Goal: Task Accomplishment & Management: Use online tool/utility

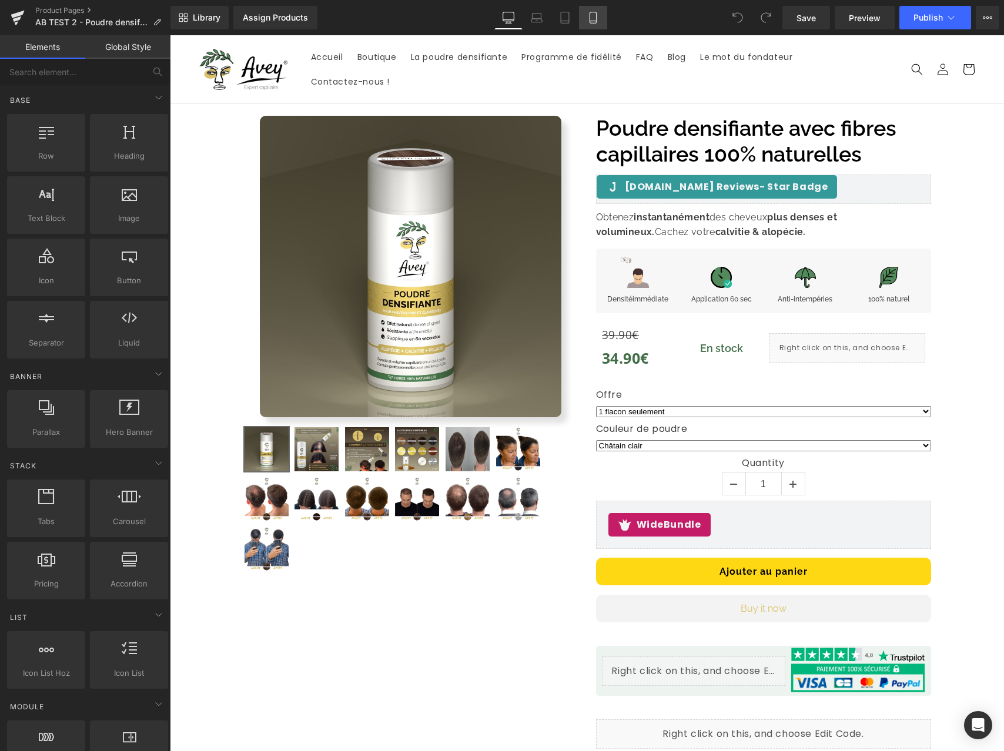
click at [601, 19] on link "Mobile" at bounding box center [593, 18] width 28 height 24
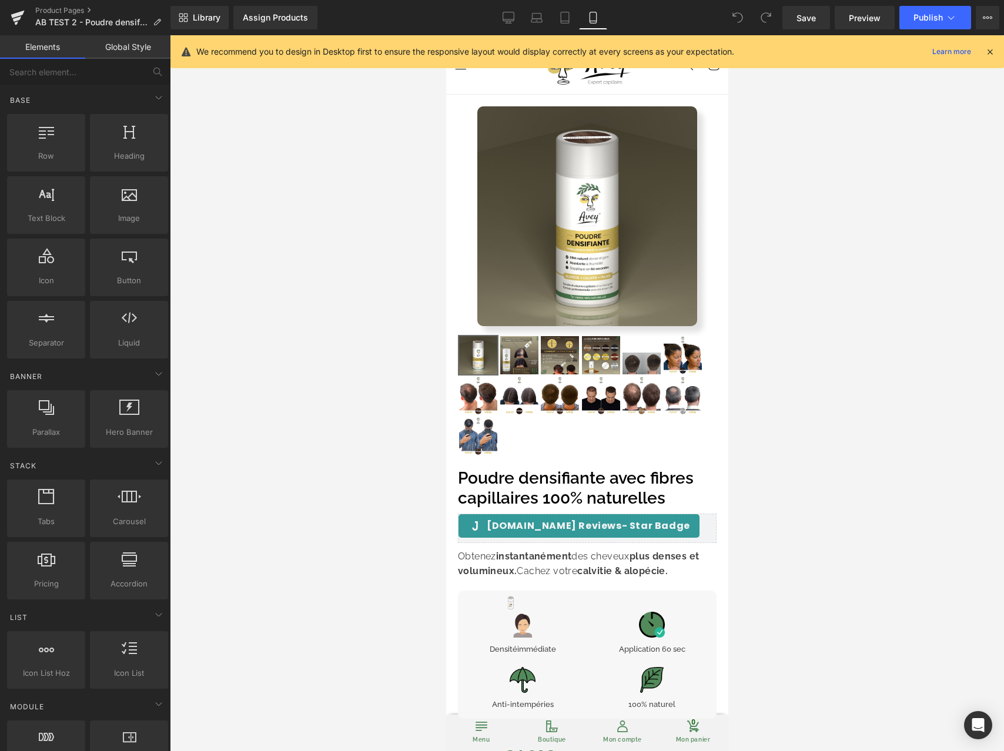
click at [988, 49] on icon at bounding box center [989, 51] width 11 height 11
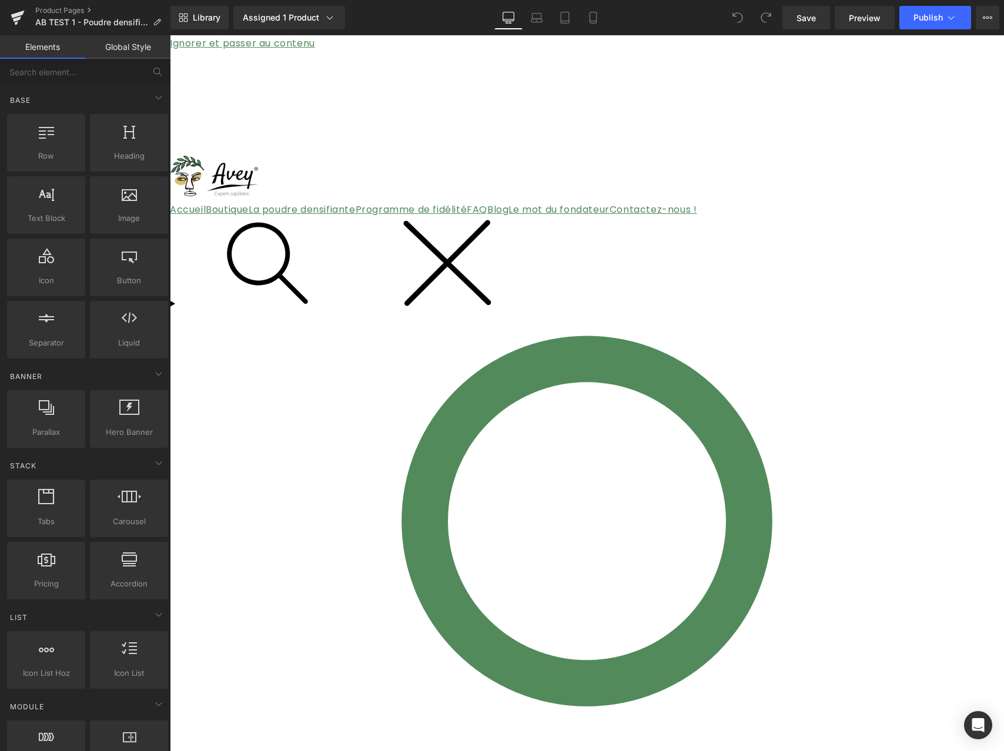
click at [170, 35] on icon at bounding box center [170, 35] width 0 height 0
click at [170, 35] on link at bounding box center [170, 35] width 0 height 0
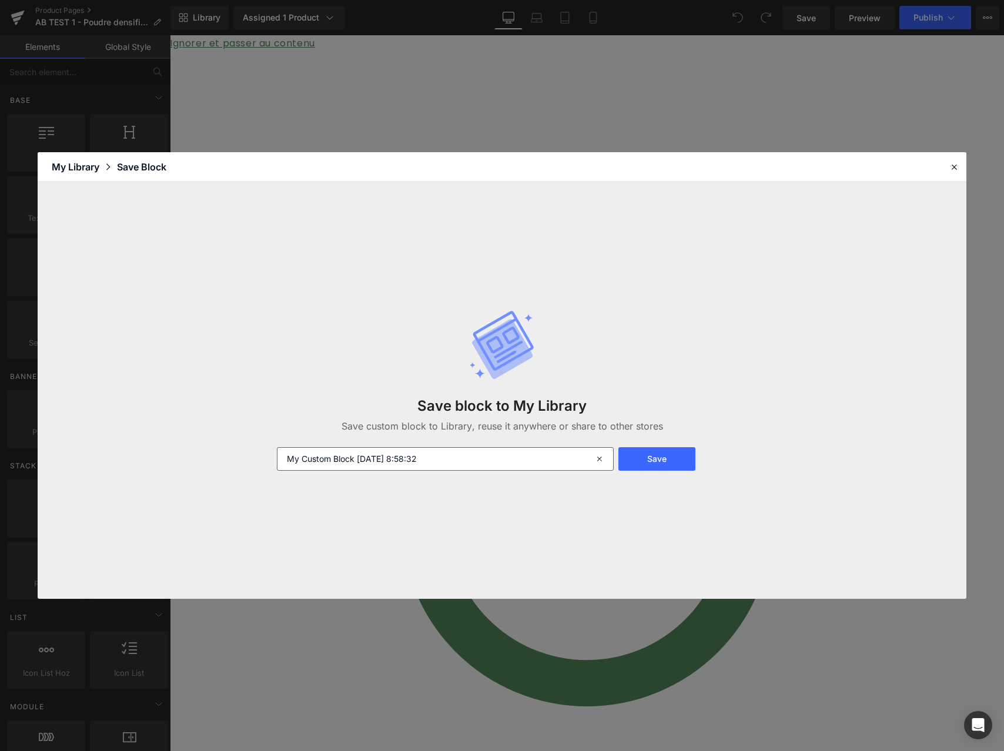
click at [388, 473] on div "Save block to My Library Save custom block to Library, reuse it anywhere or sha…" at bounding box center [502, 390] width 464 height 208
click at [388, 468] on input "My Custom Block 2025-10-06 8:58:32" at bounding box center [445, 459] width 337 height 24
click at [388, 467] on input "My Custom Block 2025-10-06 8:58:32" at bounding box center [445, 459] width 337 height 24
type input "Headbar product"
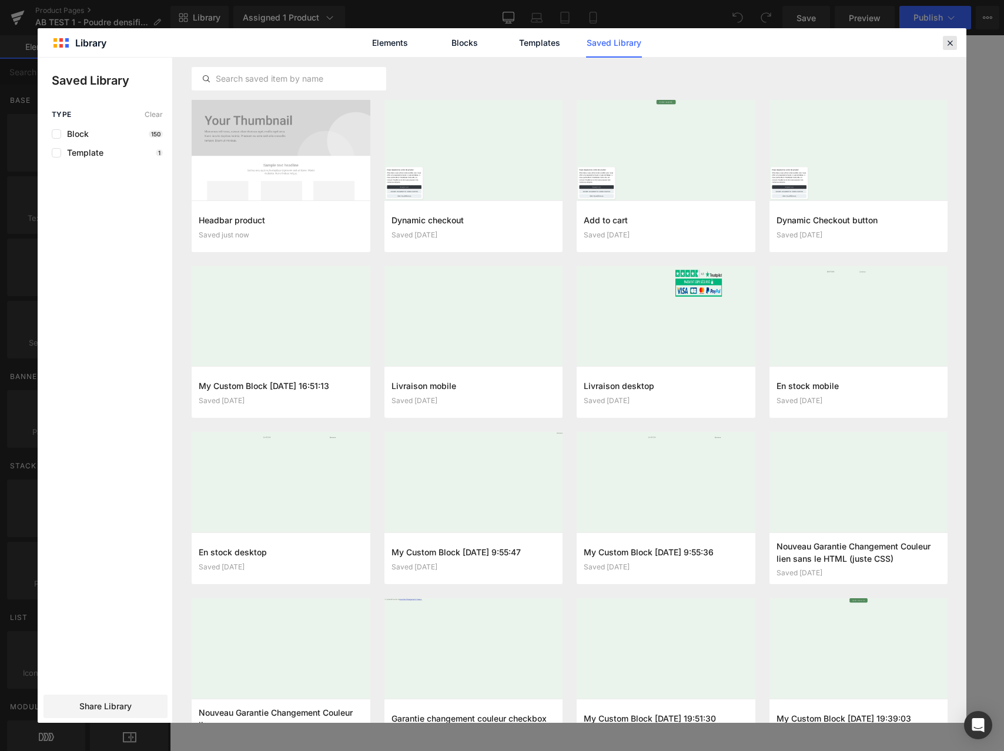
click at [947, 39] on icon at bounding box center [949, 43] width 11 height 11
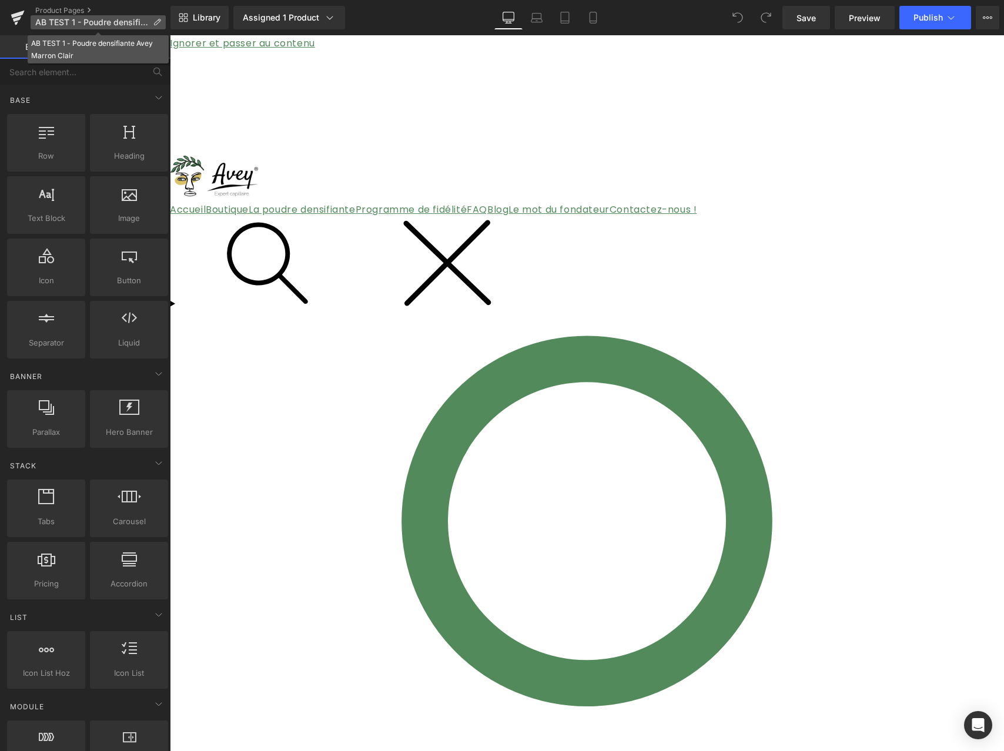
click at [158, 21] on icon at bounding box center [157, 22] width 8 height 8
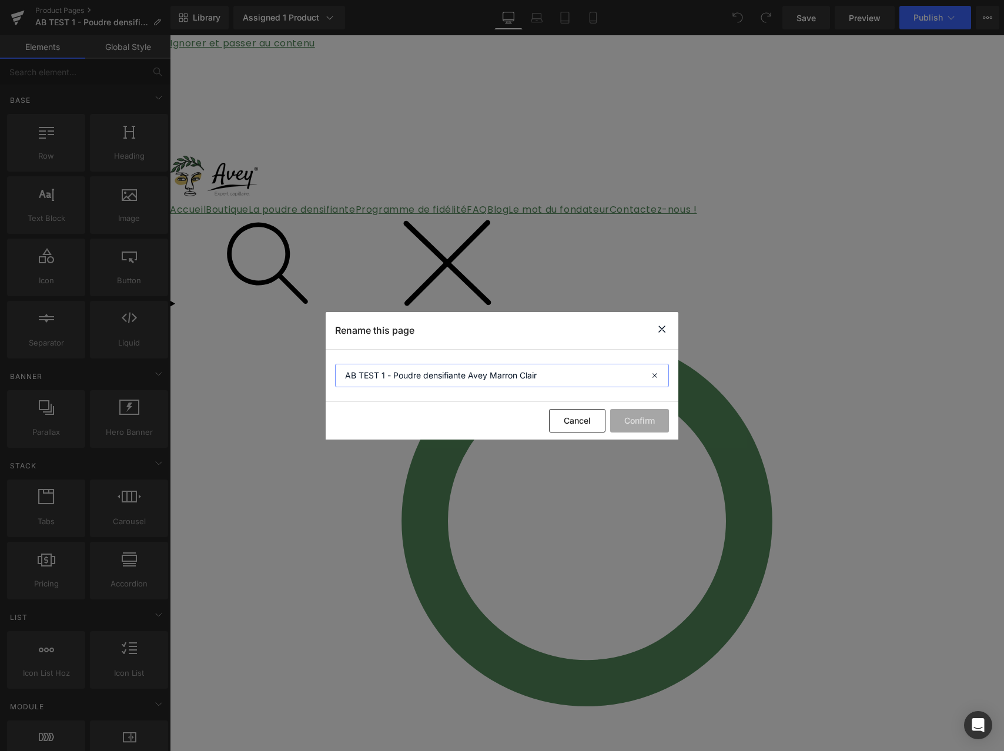
click at [387, 379] on input "AB TEST 1 - Poudre densifiante Avey Marron Clair" at bounding box center [502, 376] width 334 height 24
type input "AB TEST 2 - Poudre densifiante Avey Marron Clair"
click at [652, 425] on button "Confirm" at bounding box center [639, 421] width 59 height 24
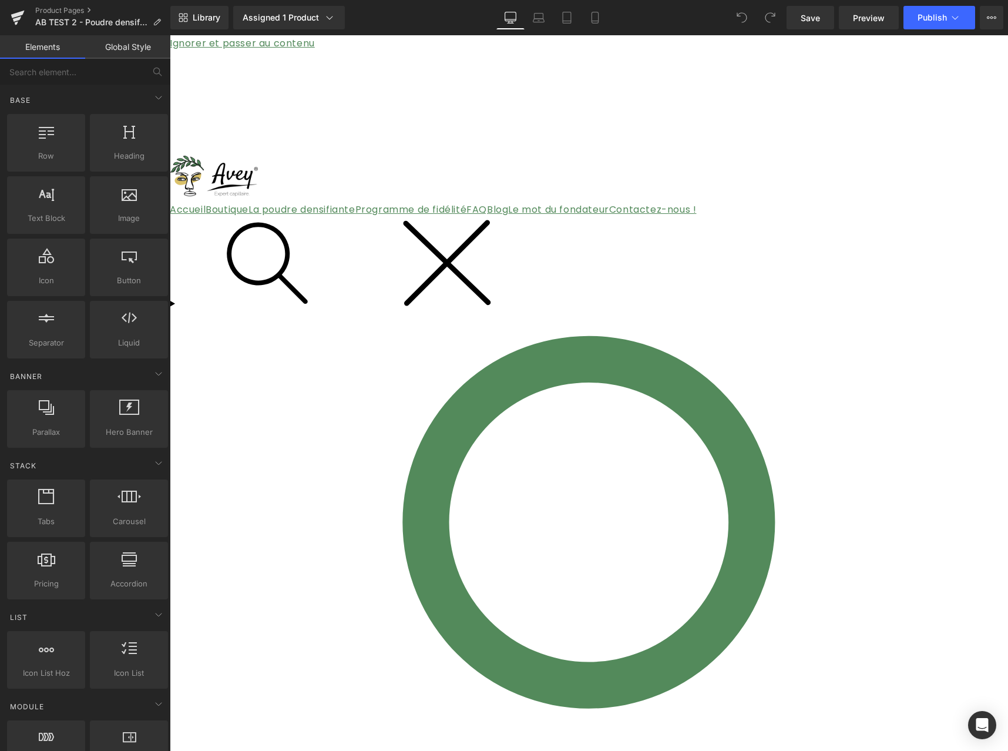
click at [170, 35] on span "(P) Cart Button" at bounding box center [170, 35] width 0 height 0
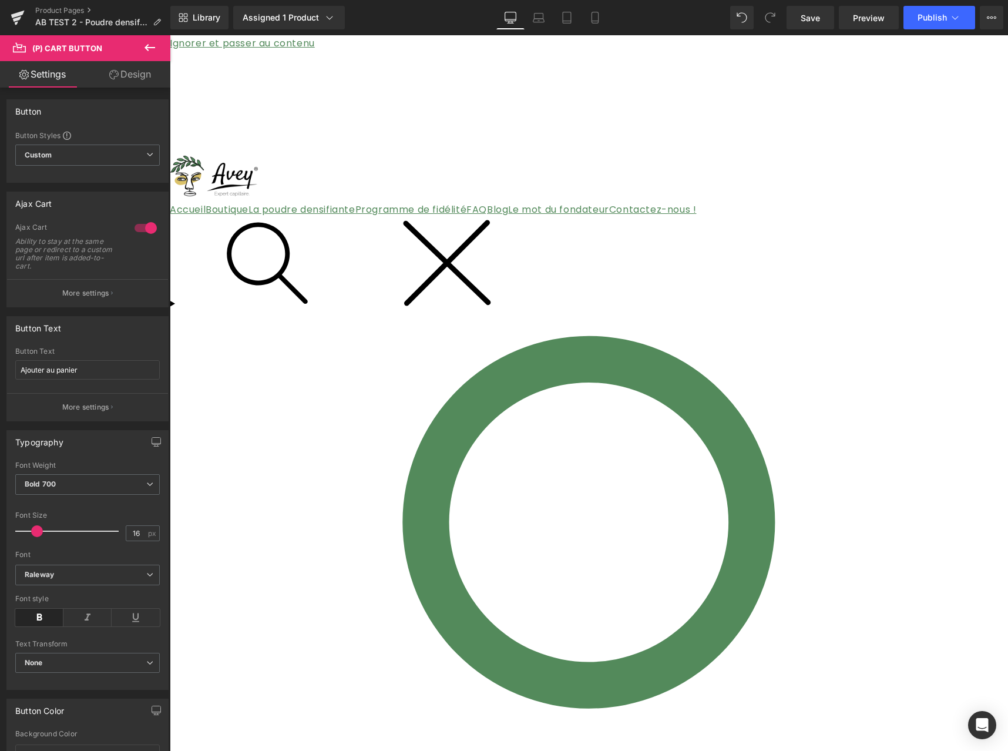
click at [122, 79] on link "Design" at bounding box center [130, 74] width 85 height 26
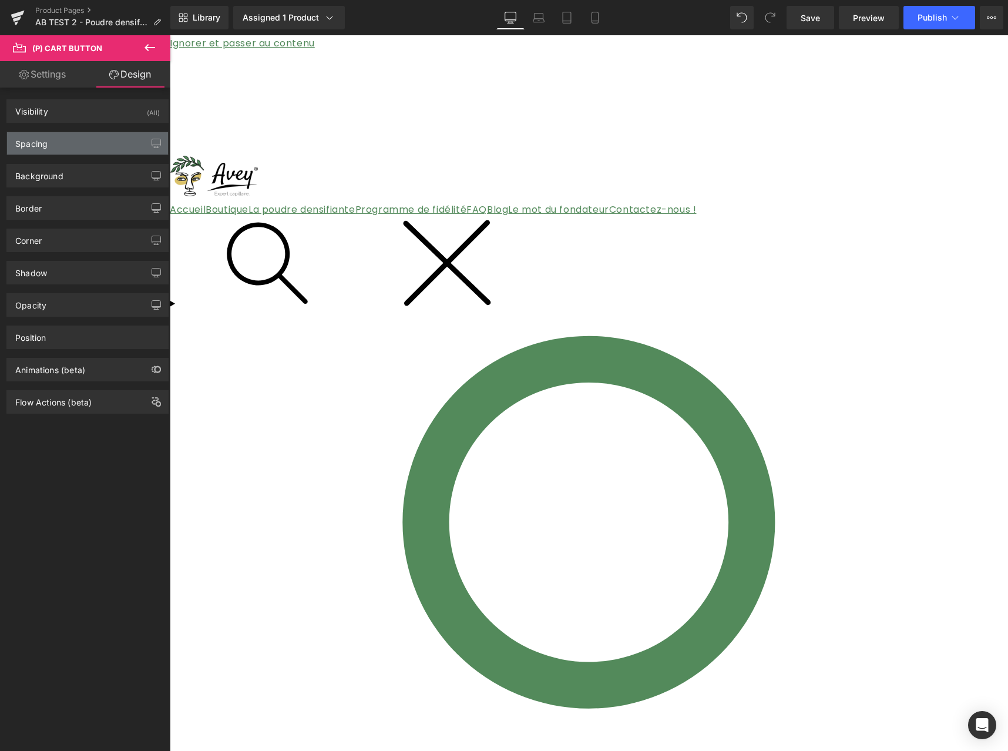
click at [76, 147] on div "Spacing" at bounding box center [87, 143] width 161 height 22
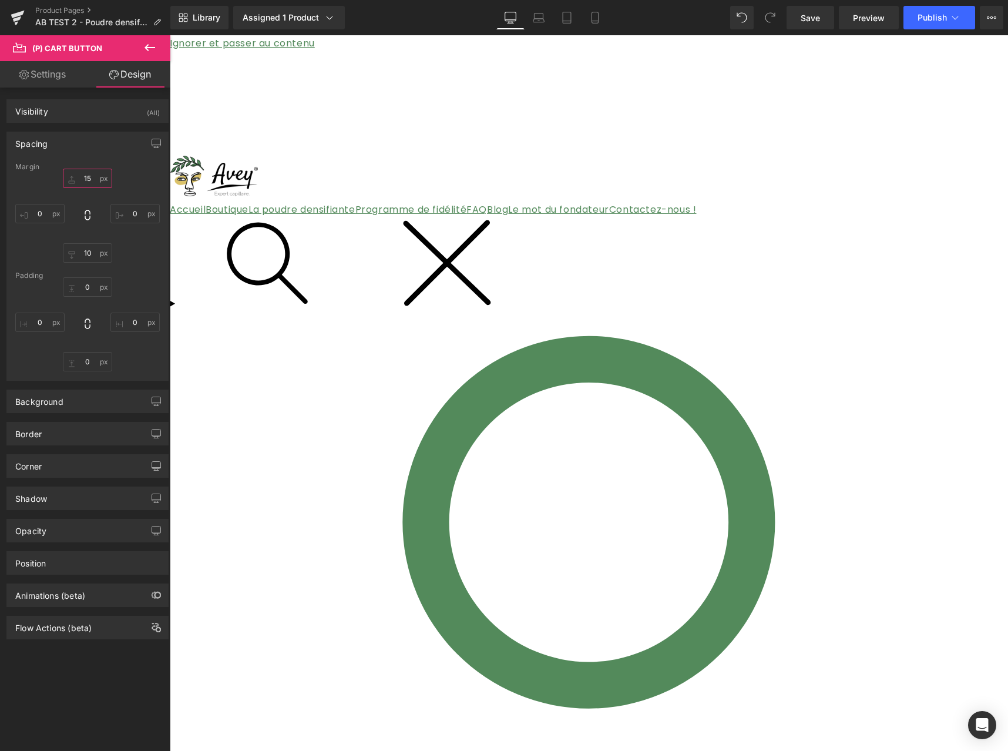
click at [84, 177] on input "15" at bounding box center [87, 178] width 49 height 19
click at [87, 177] on input "15" at bounding box center [87, 178] width 49 height 19
click at [86, 177] on input "15" at bounding box center [87, 178] width 49 height 19
type input "40"
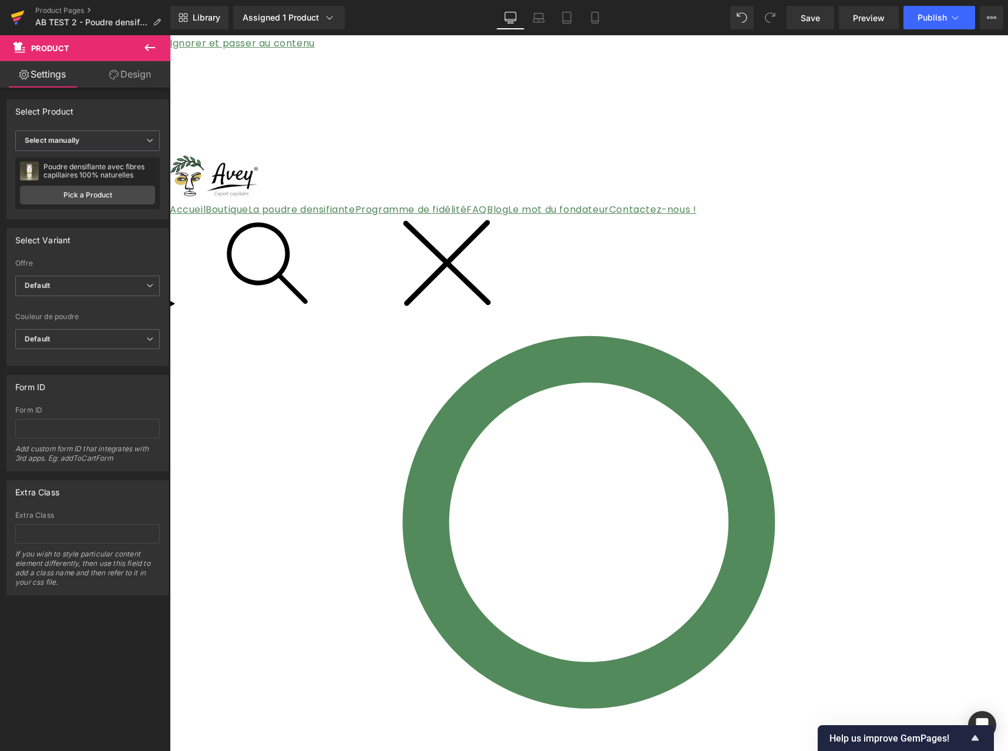
click at [18, 17] on icon at bounding box center [17, 18] width 8 height 5
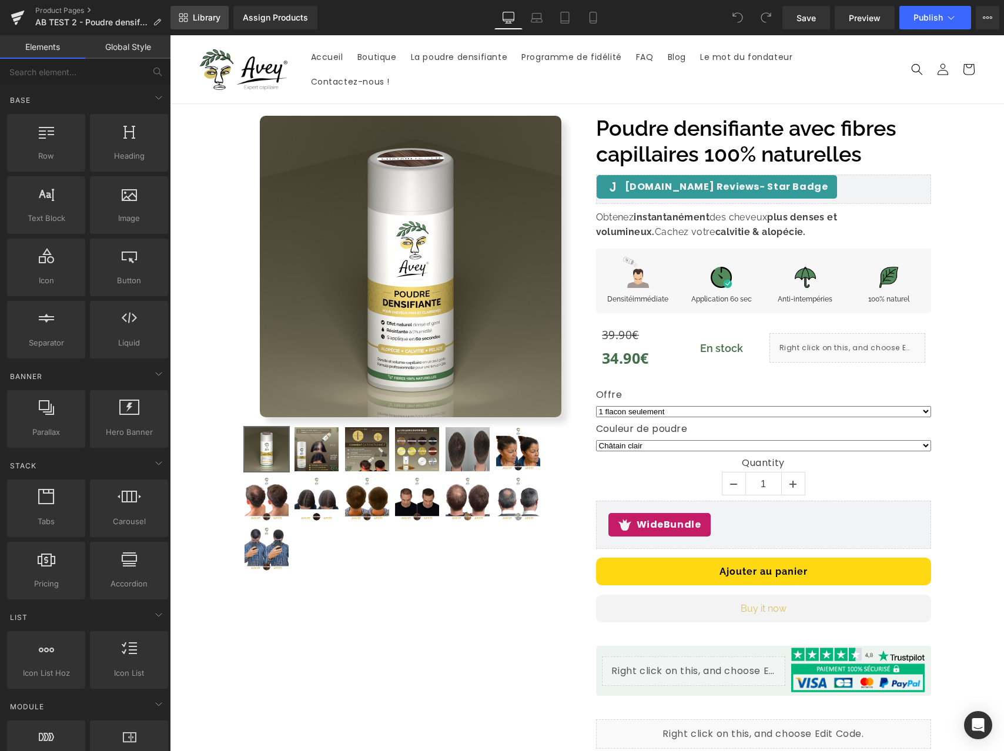
click at [201, 17] on span "Library" at bounding box center [207, 17] width 28 height 11
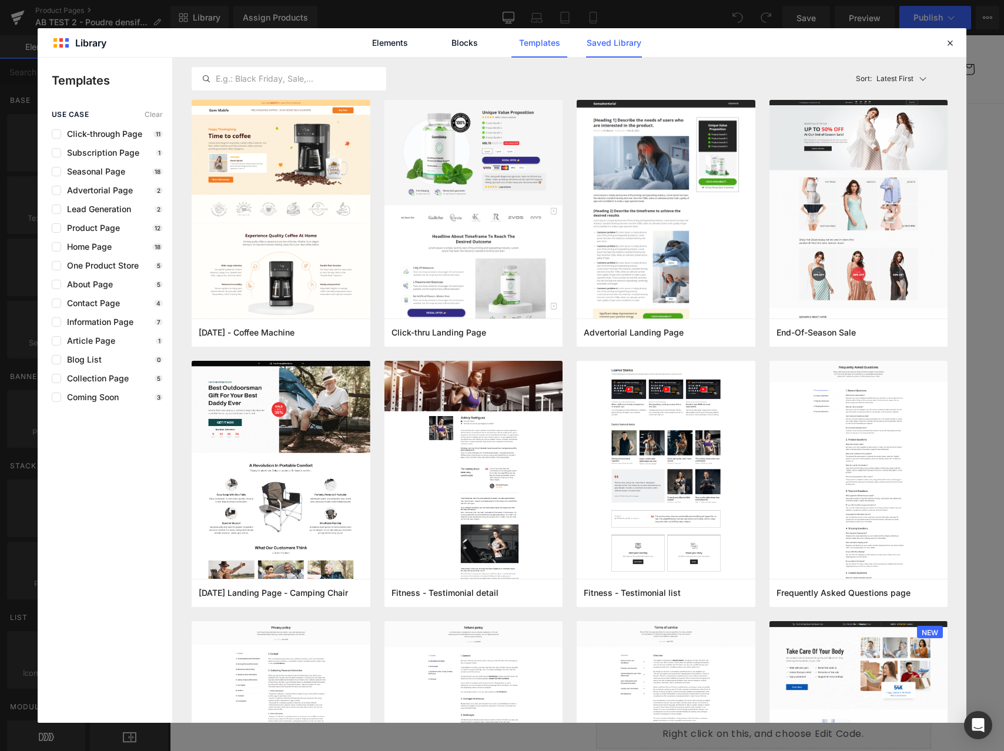
click at [613, 42] on link "Saved Library" at bounding box center [614, 42] width 56 height 29
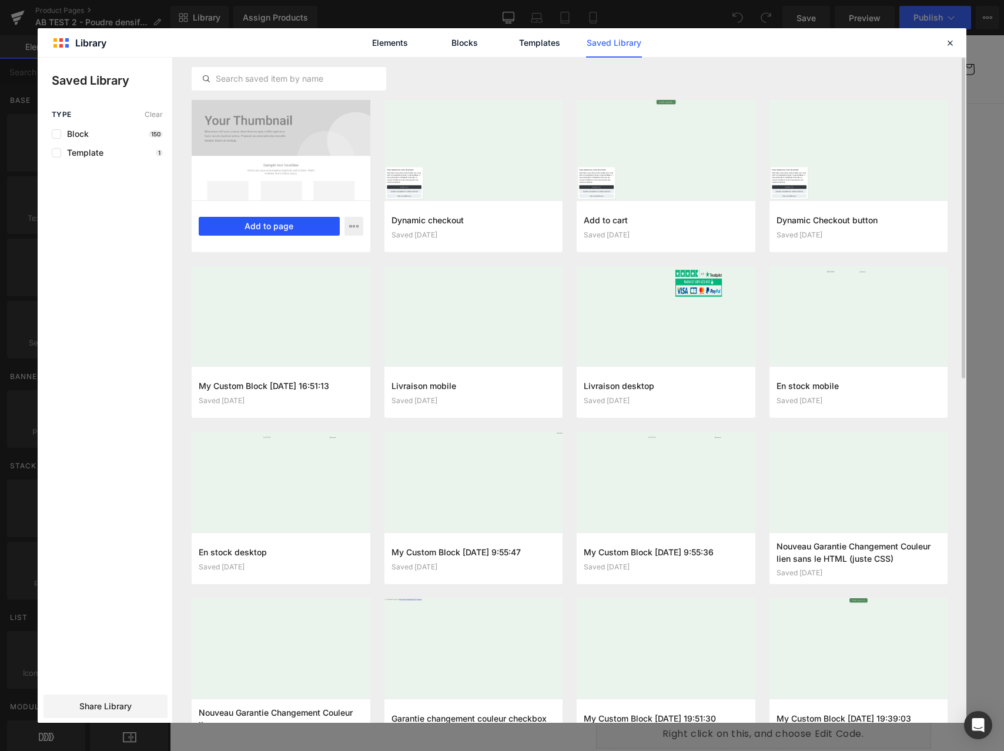
click at [291, 224] on button "Add to page" at bounding box center [269, 226] width 141 height 19
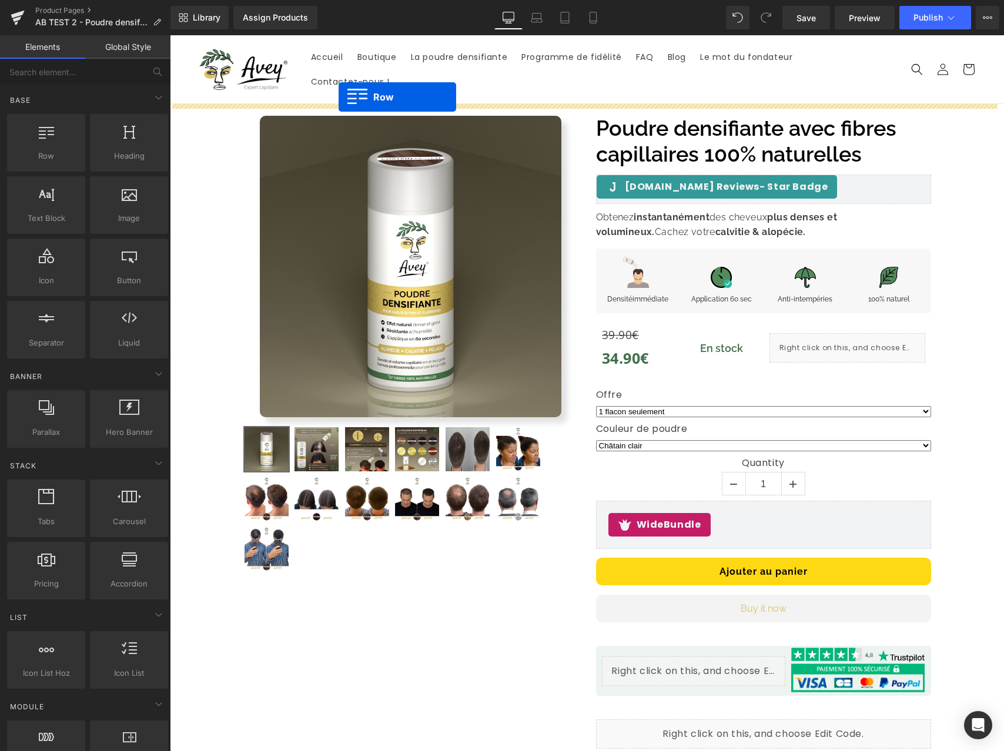
drag, startPoint x: 176, startPoint y: 224, endPoint x: 338, endPoint y: 98, distance: 205.5
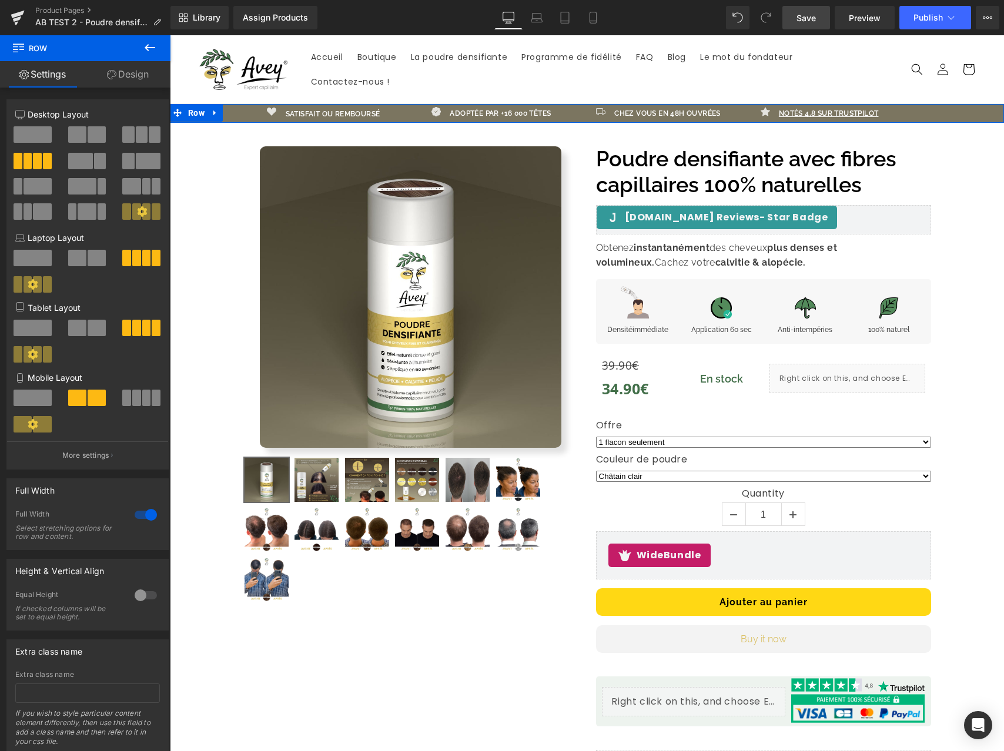
click at [794, 21] on link "Save" at bounding box center [806, 18] width 48 height 24
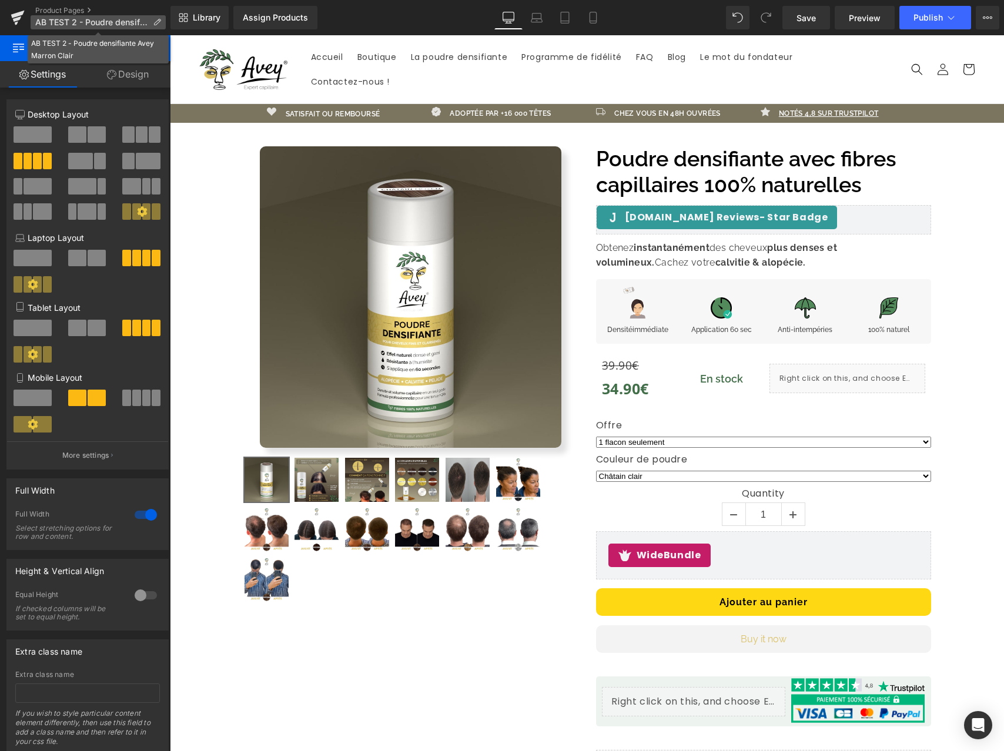
click at [156, 22] on icon at bounding box center [157, 22] width 8 height 8
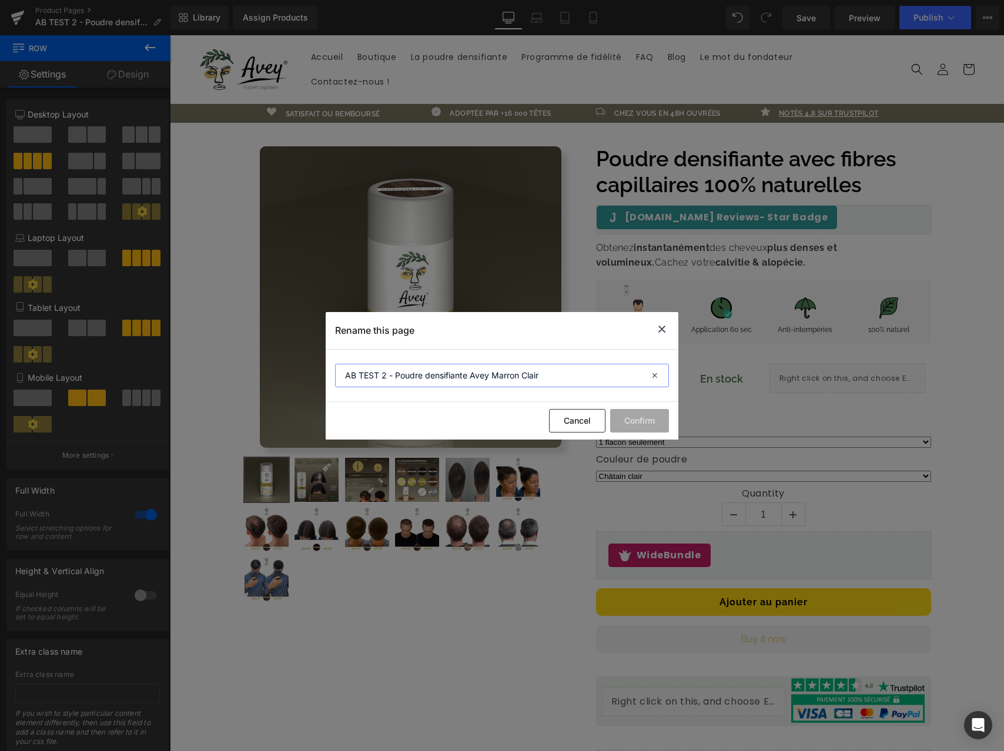
click at [386, 377] on input "AB TEST 2 - Poudre densifiante Avey Marron Clair" at bounding box center [502, 376] width 334 height 24
type input "AB TEST 1 - Poudre densifiante Avey Marron Clair"
click at [639, 420] on button "Confirm" at bounding box center [639, 421] width 59 height 24
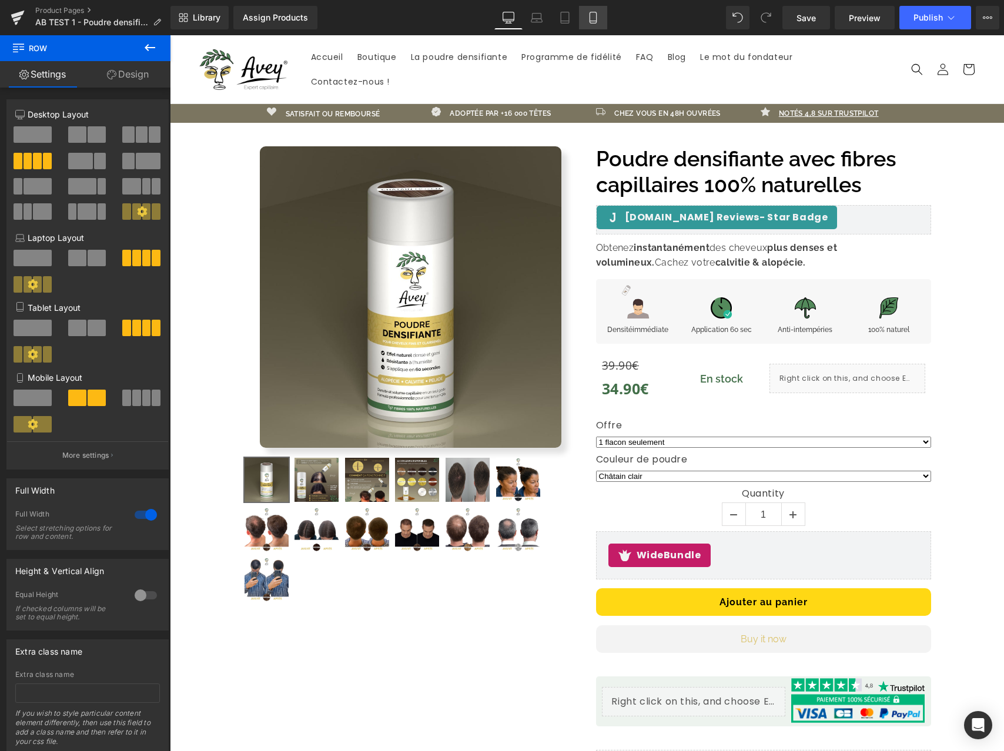
click at [595, 16] on icon at bounding box center [593, 18] width 12 height 12
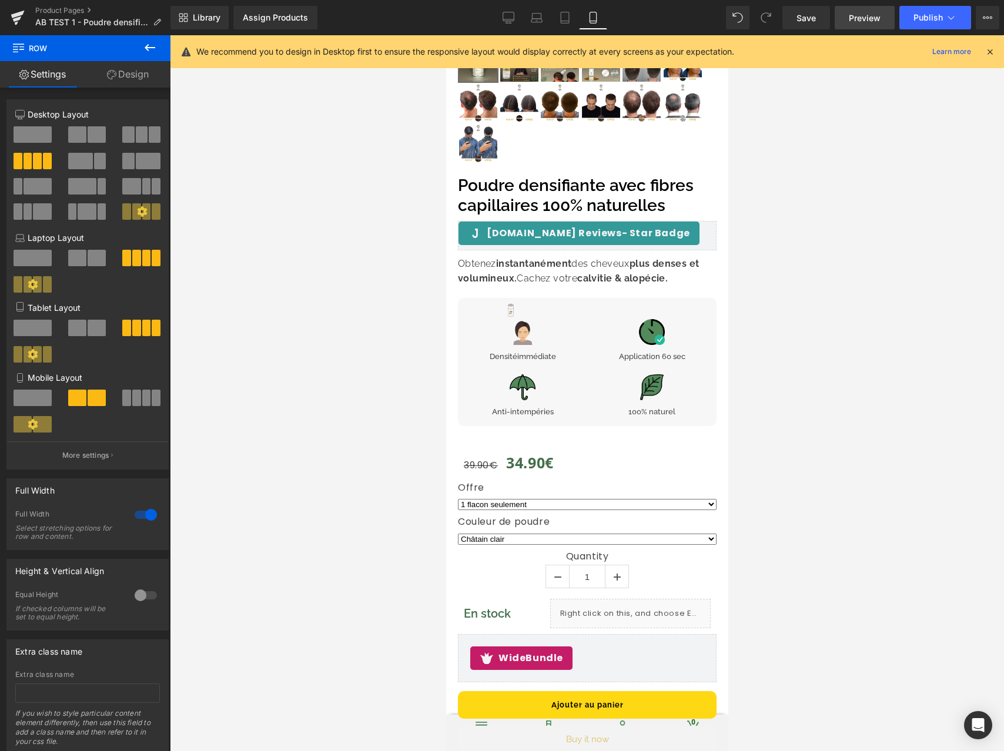
scroll to position [137, 0]
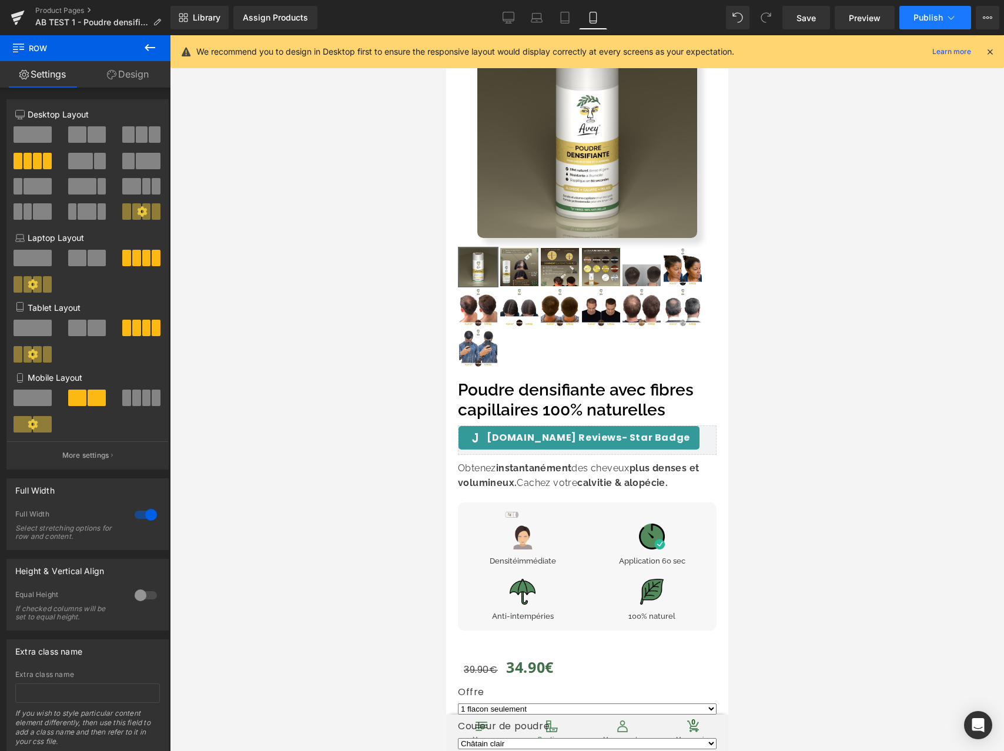
click at [911, 19] on button "Publish" at bounding box center [935, 18] width 72 height 24
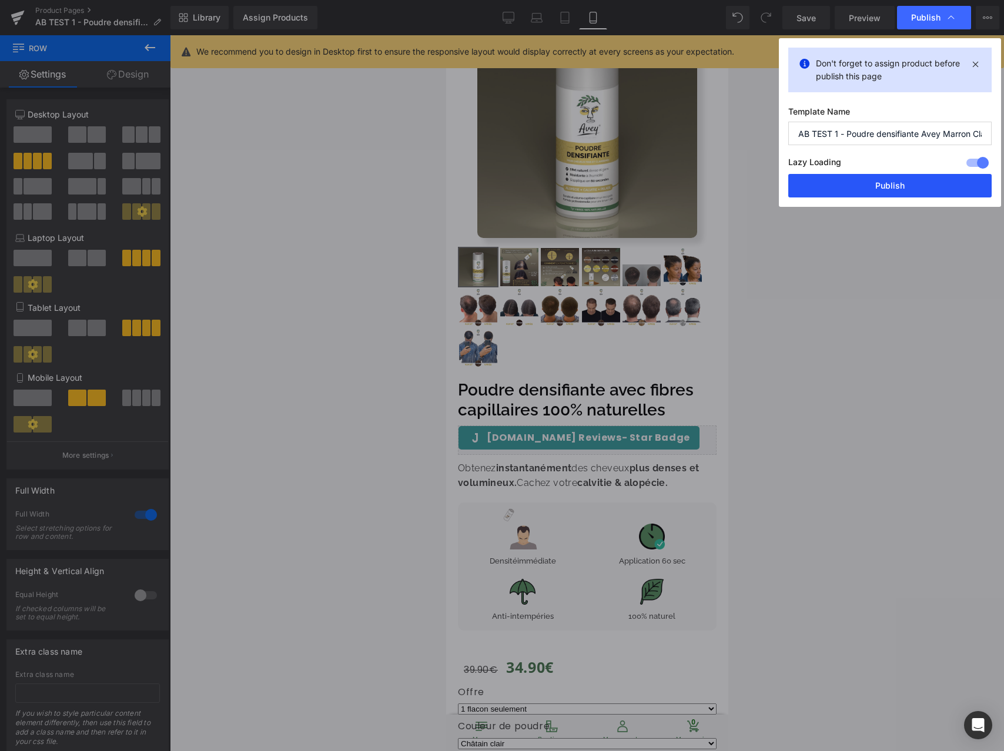
click at [873, 184] on button "Publish" at bounding box center [889, 186] width 203 height 24
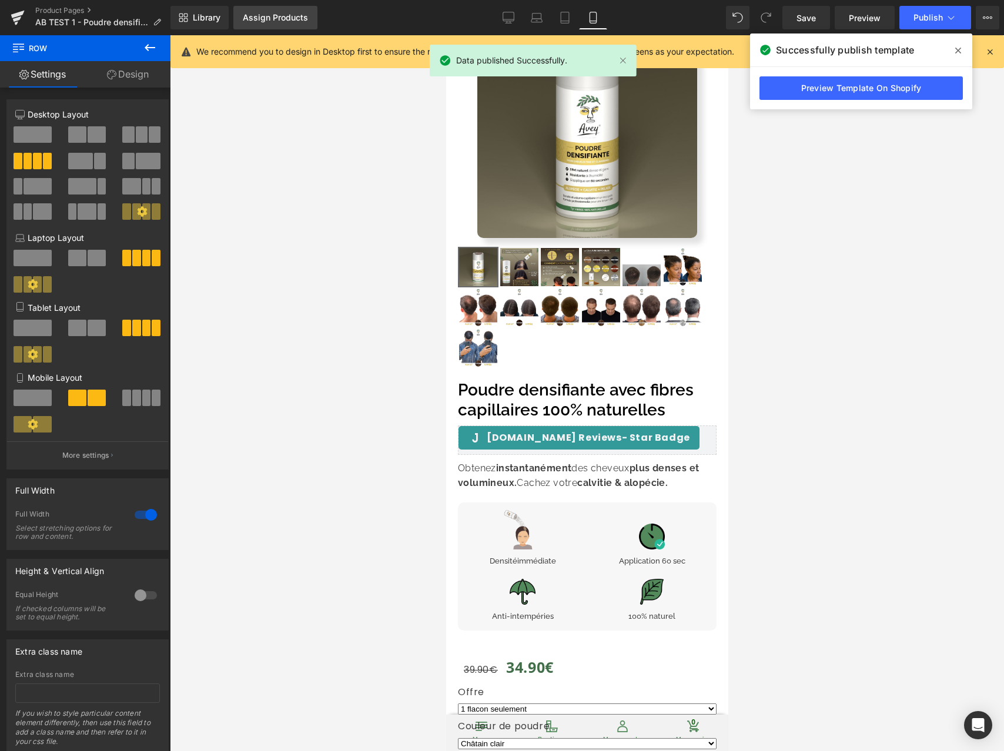
click at [266, 22] on link "Assign Products" at bounding box center [275, 18] width 84 height 24
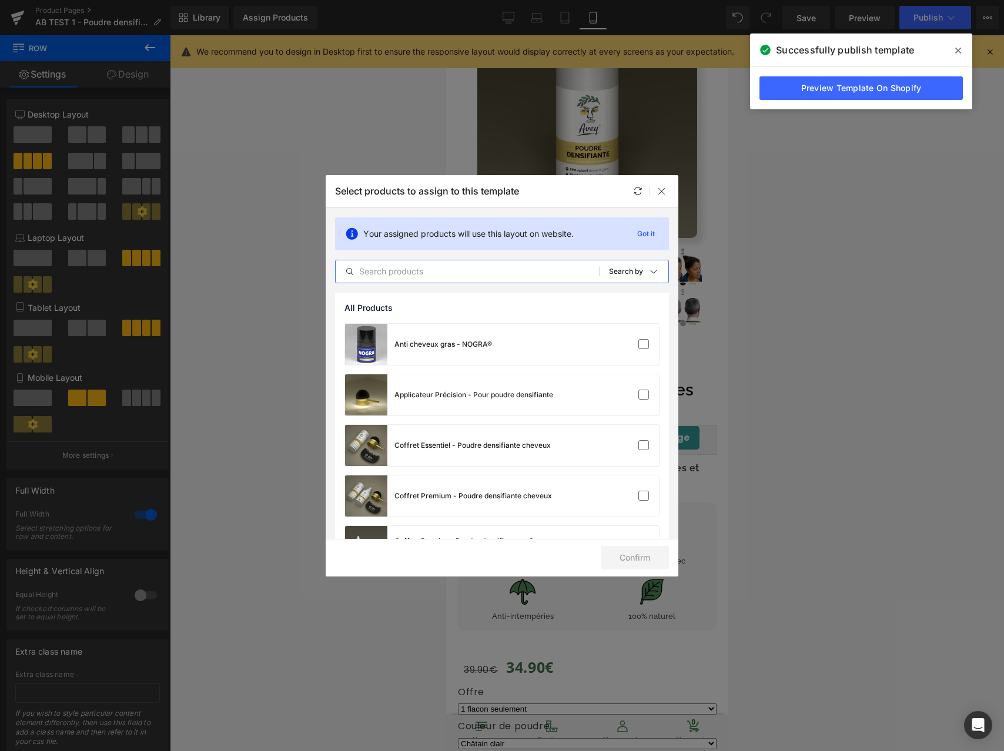
click at [472, 269] on input "text" at bounding box center [467, 271] width 263 height 14
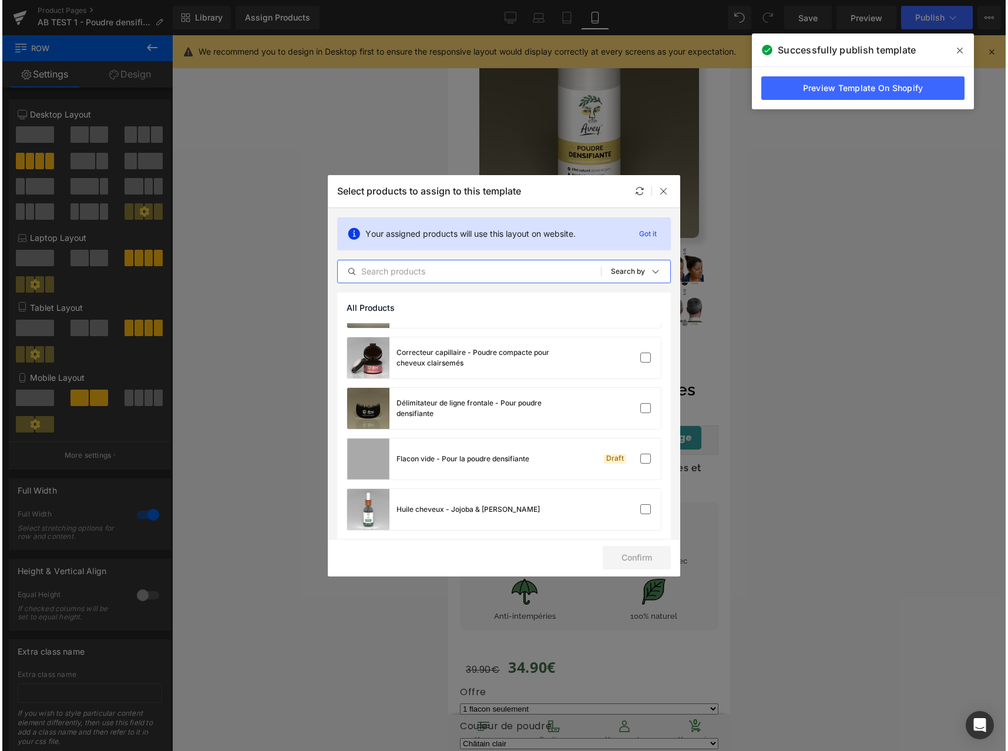
scroll to position [449, 0]
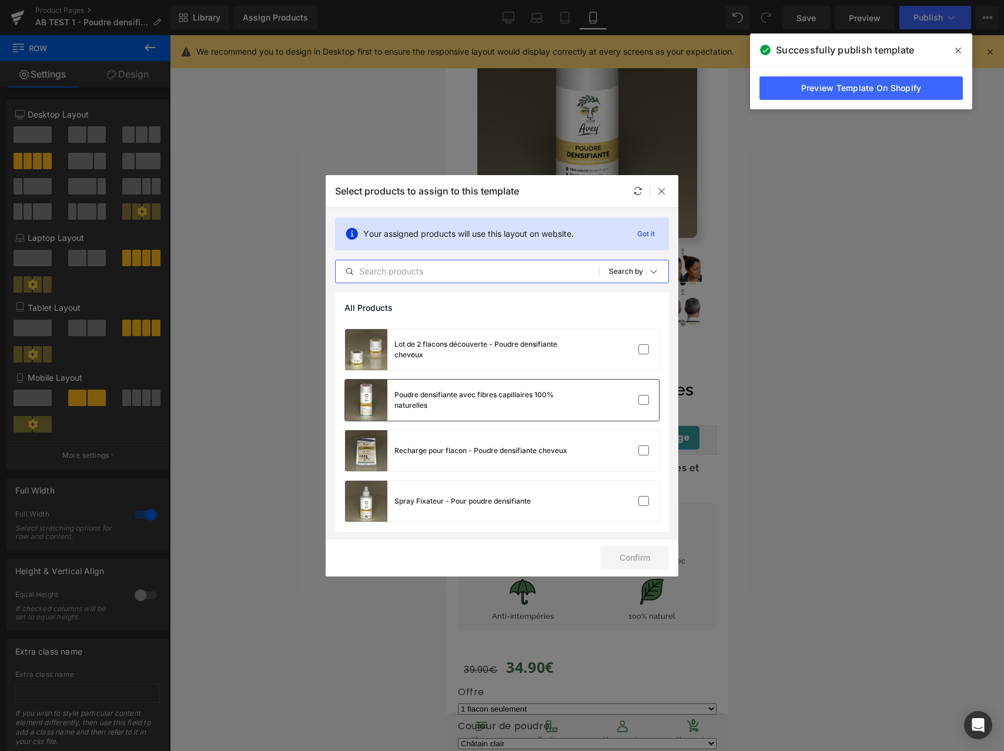
click at [531, 383] on div "Poudre densifiante avec fibres capillaires 100% naturelles" at bounding box center [458, 400] width 226 height 41
click at [644, 555] on button "Confirm" at bounding box center [634, 558] width 68 height 24
click at [657, 189] on icon at bounding box center [661, 190] width 9 height 9
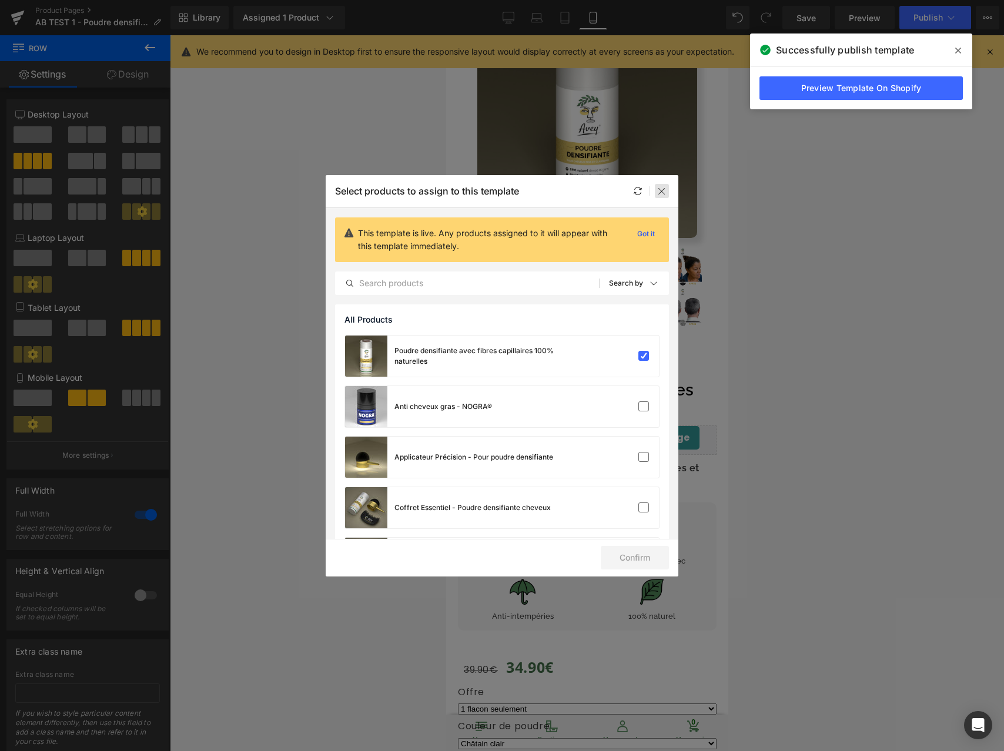
click at [663, 189] on icon at bounding box center [661, 190] width 9 height 9
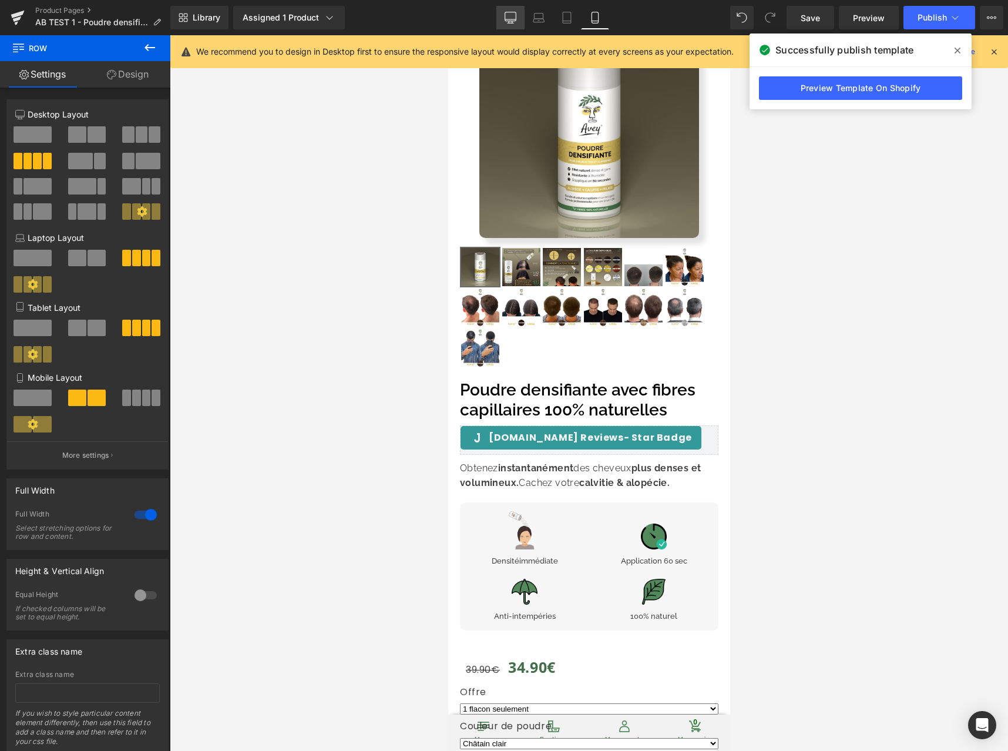
click at [508, 18] on icon at bounding box center [511, 18] width 12 height 12
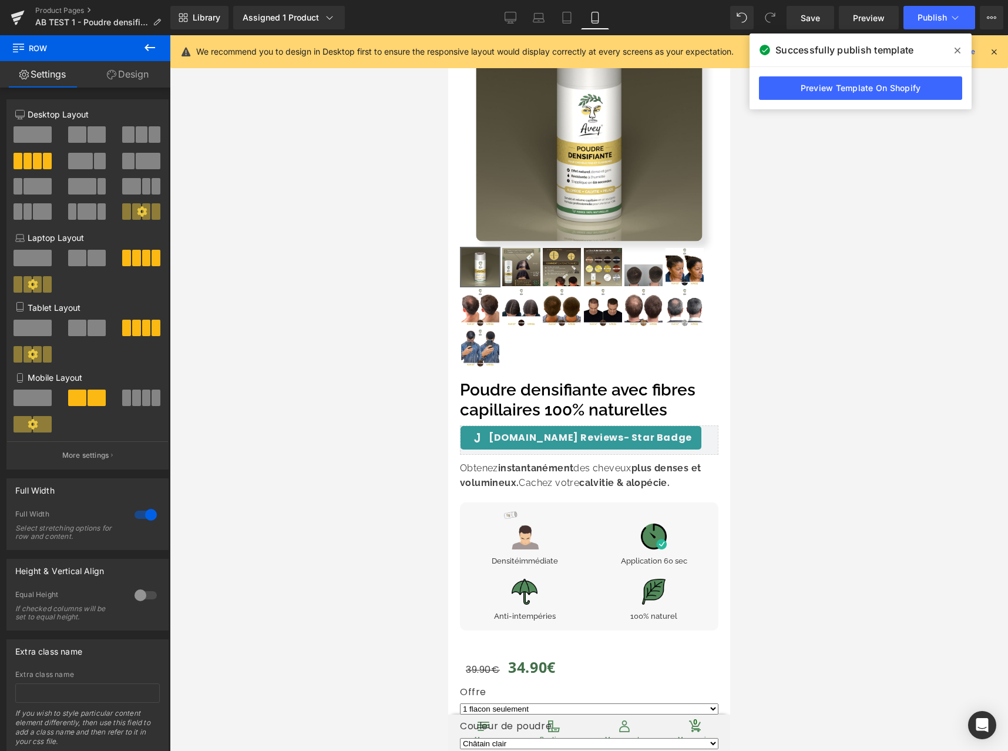
scroll to position [0, 0]
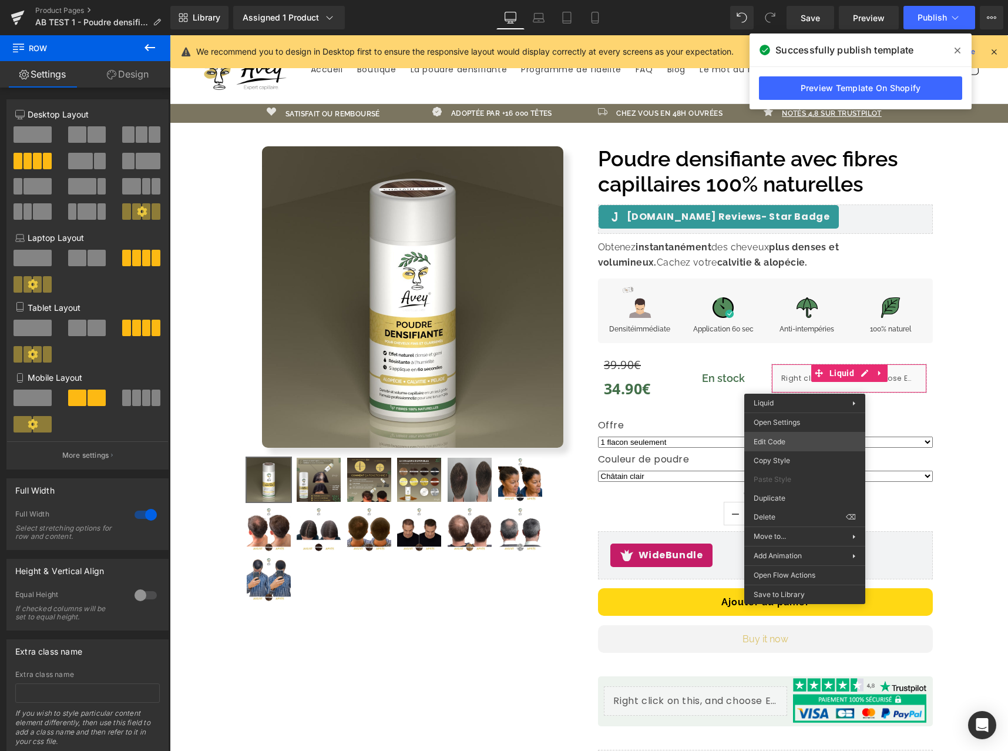
click at [797, 0] on div "Row You are previewing how the will restyle your page. You can not edit Element…" at bounding box center [504, 0] width 1008 height 0
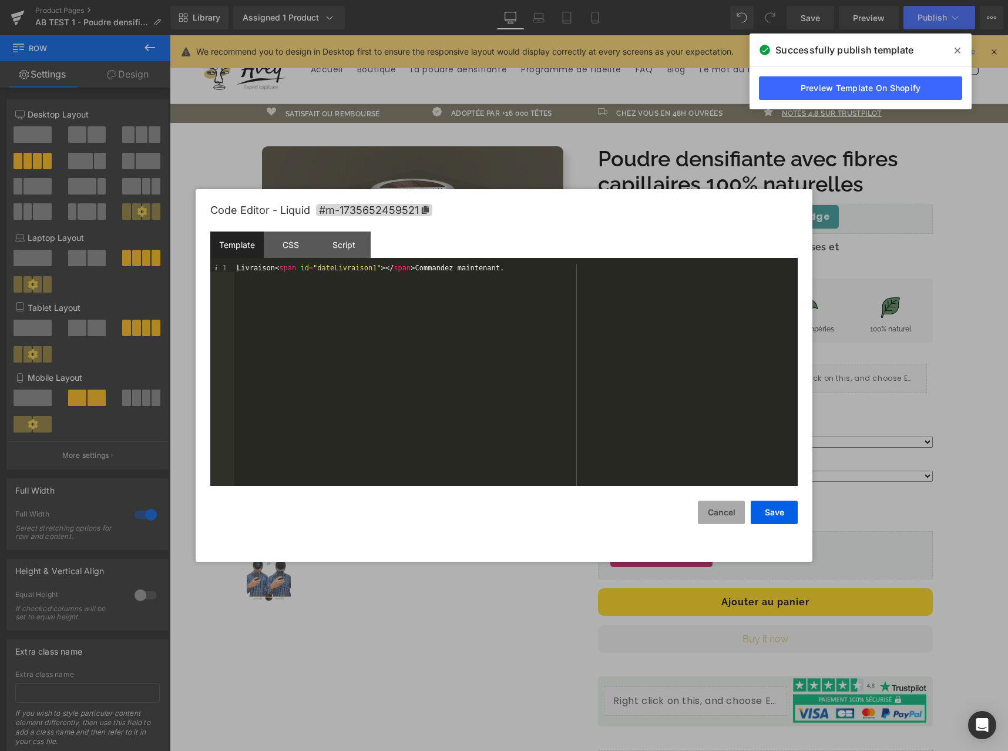
drag, startPoint x: 720, startPoint y: 522, endPoint x: 616, endPoint y: 347, distance: 202.8
click at [720, 522] on button "Cancel" at bounding box center [721, 513] width 47 height 24
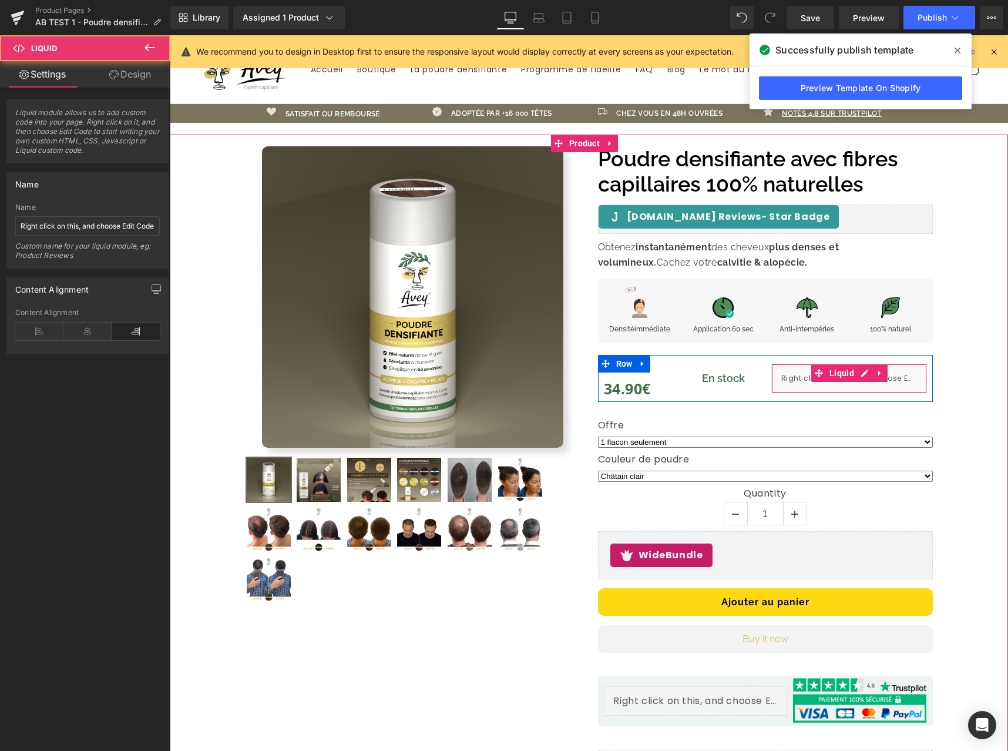
click at [789, 377] on div "Liquid" at bounding box center [849, 378] width 156 height 29
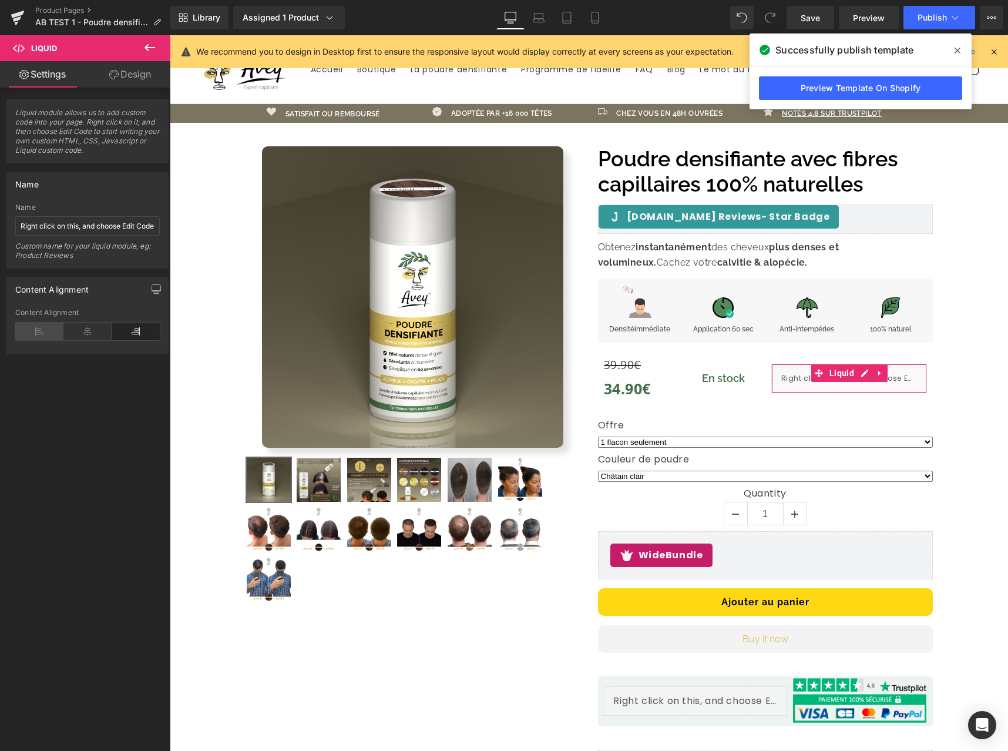
click at [32, 329] on icon at bounding box center [39, 332] width 48 height 18
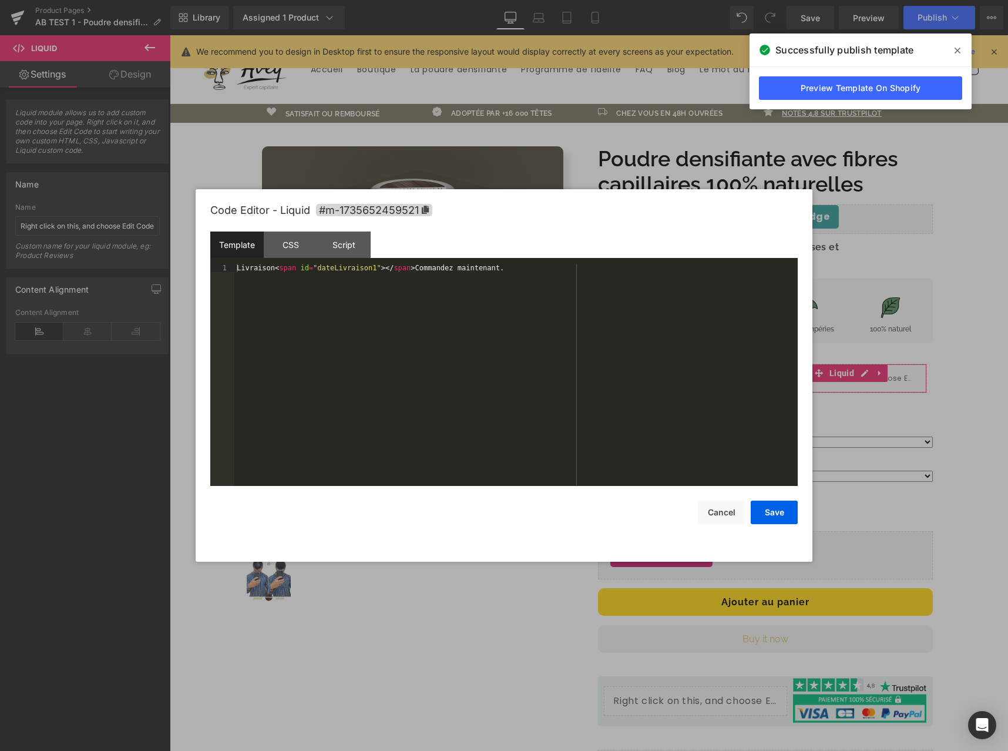
click at [797, 0] on div "Row You are previewing how the will restyle your page. You can not edit Element…" at bounding box center [504, 0] width 1008 height 0
click at [423, 268] on div "Livraison < span id = "dateLivraison1" > </ span > Commandez maintenant." at bounding box center [515, 383] width 563 height 239
drag, startPoint x: 762, startPoint y: 514, endPoint x: 767, endPoint y: 509, distance: 7.1
click at [762, 514] on button "Save" at bounding box center [774, 513] width 47 height 24
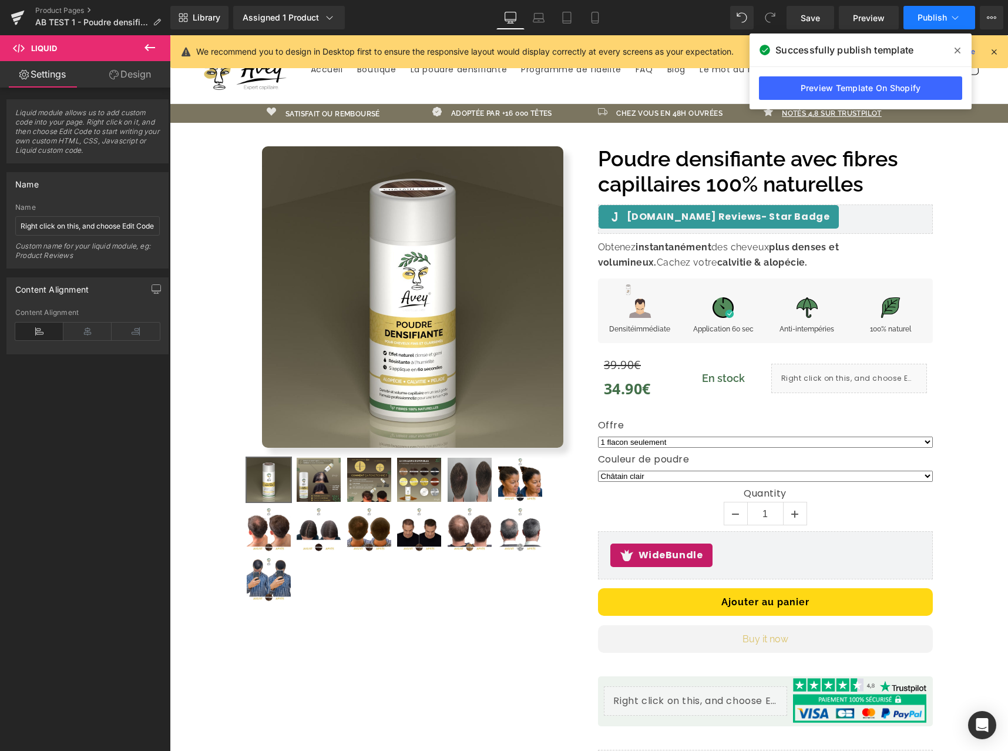
click at [922, 19] on span "Publish" at bounding box center [932, 17] width 29 height 9
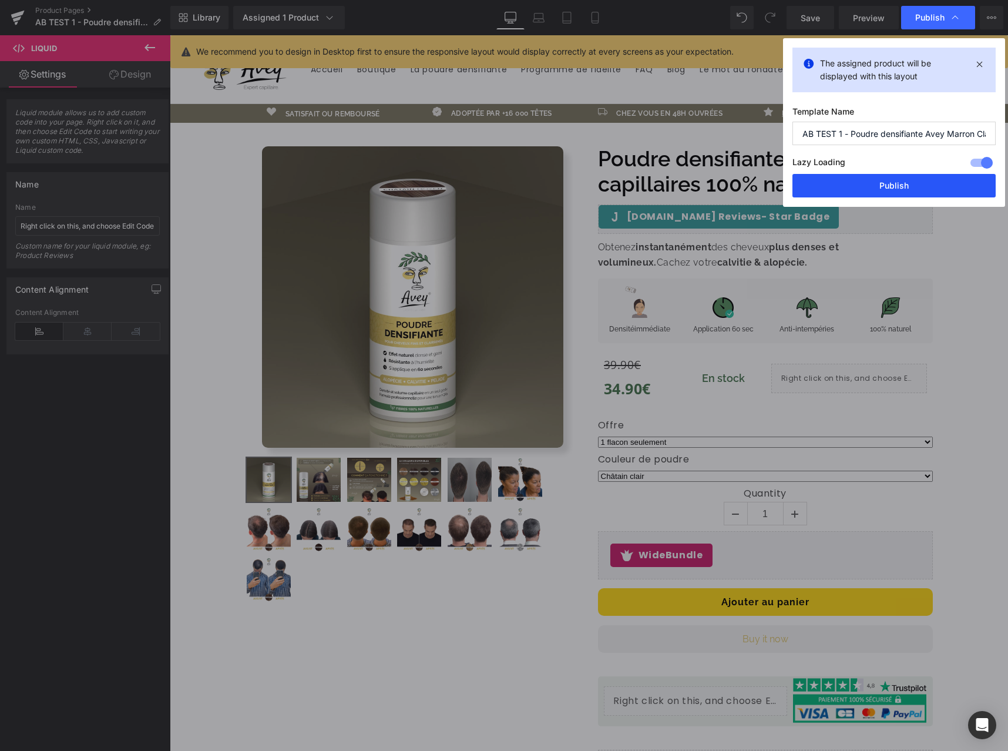
click at [877, 182] on button "Publish" at bounding box center [894, 186] width 203 height 24
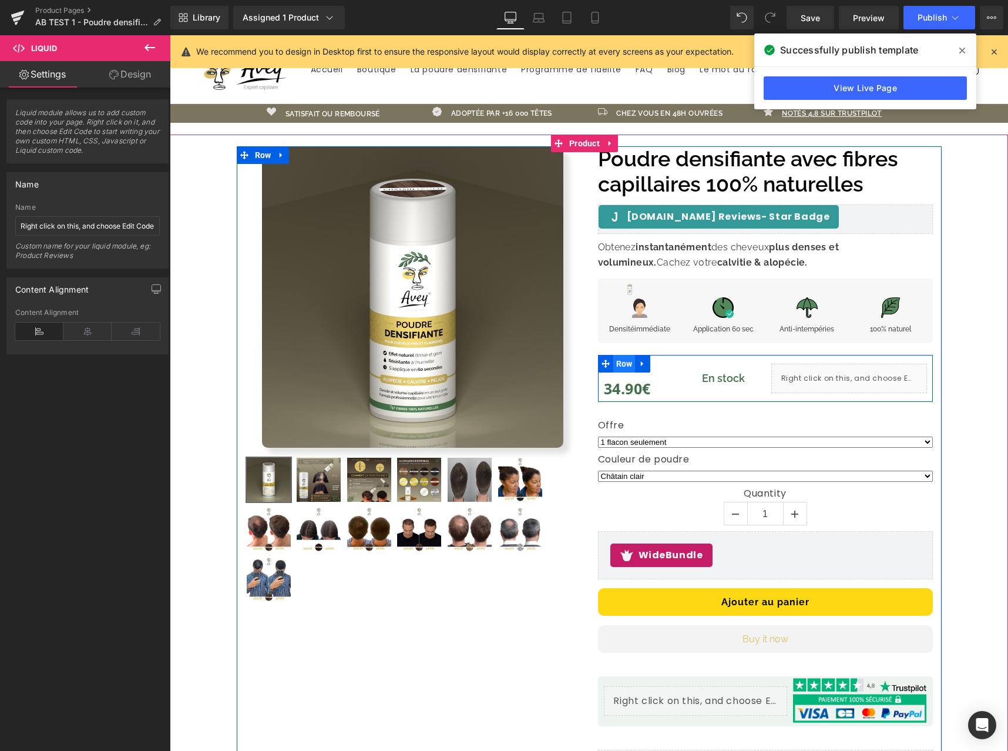
click at [613, 361] on span "Row" at bounding box center [624, 364] width 22 height 18
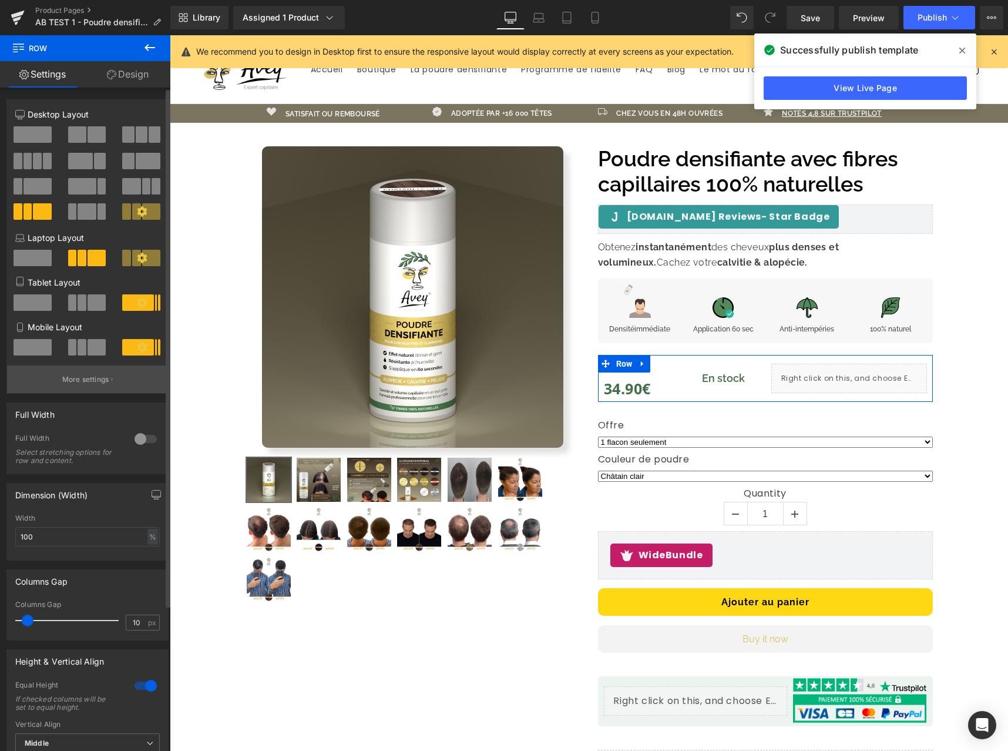
click at [85, 371] on button "More settings" at bounding box center [87, 379] width 161 height 28
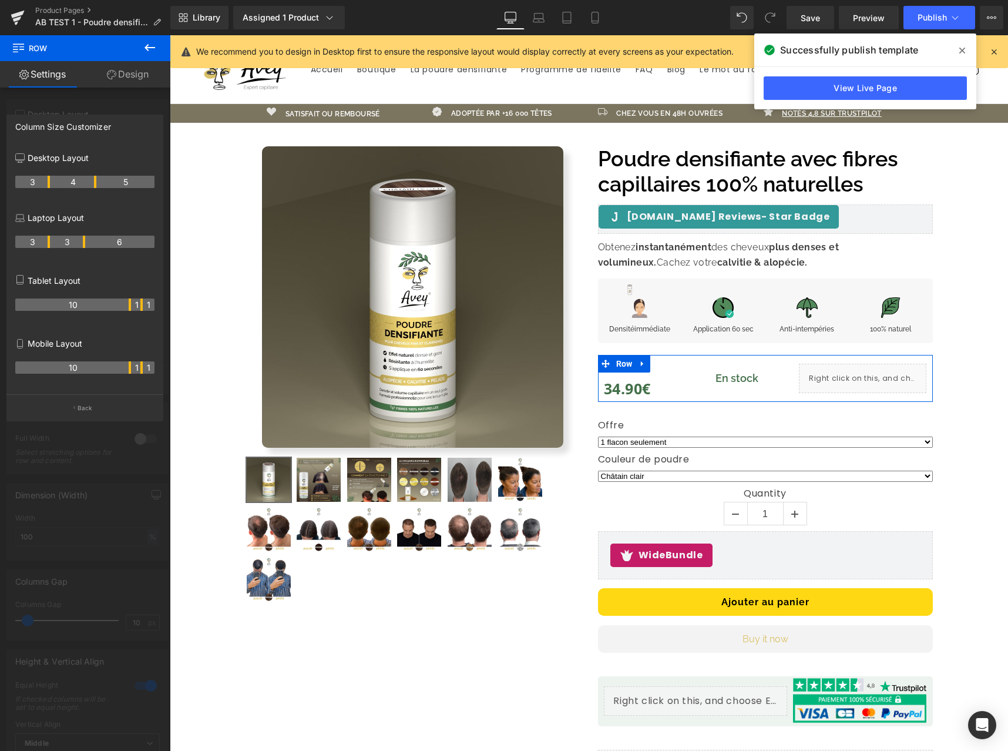
drag, startPoint x: 84, startPoint y: 183, endPoint x: 92, endPoint y: 182, distance: 7.7
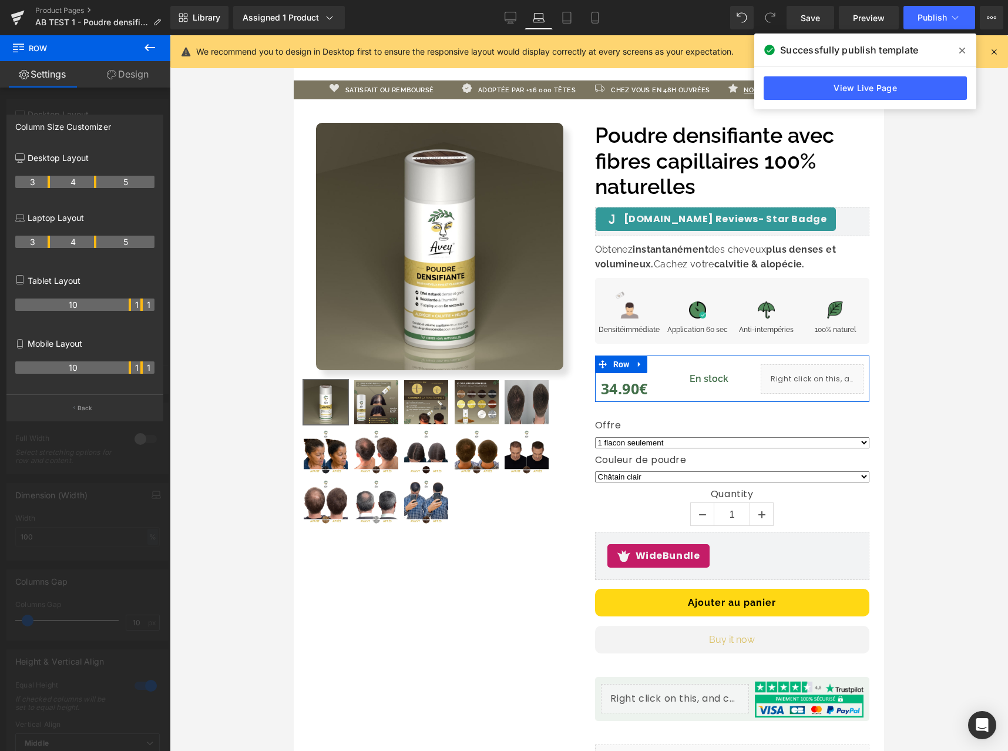
drag, startPoint x: 83, startPoint y: 241, endPoint x: 93, endPoint y: 242, distance: 10.0
click at [93, 242] on th "4" at bounding box center [73, 242] width 46 height 12
click at [660, 18] on div "Library Assigned 1 Product Product Preview Poudre densifiante avec fibres capil…" at bounding box center [589, 18] width 838 height 24
click at [606, 20] on link "Mobile" at bounding box center [595, 18] width 28 height 24
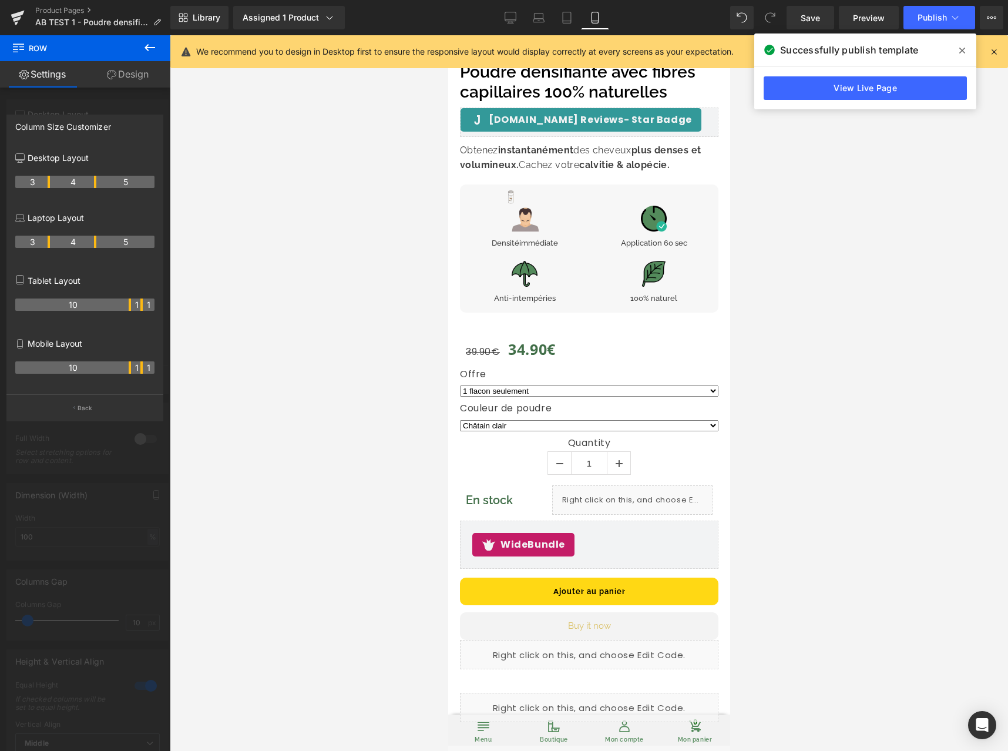
click at [313, 338] on div at bounding box center [589, 393] width 838 height 716
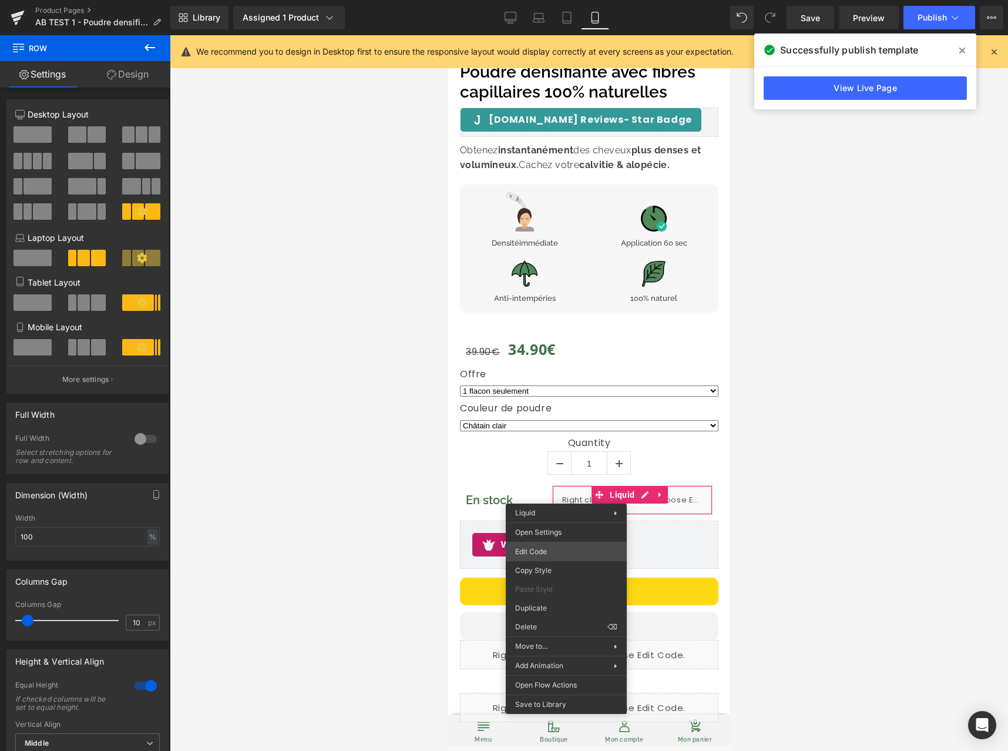
click at [566, 0] on div "Row You are previewing how the will restyle your page. You can not edit Element…" at bounding box center [504, 0] width 1008 height 0
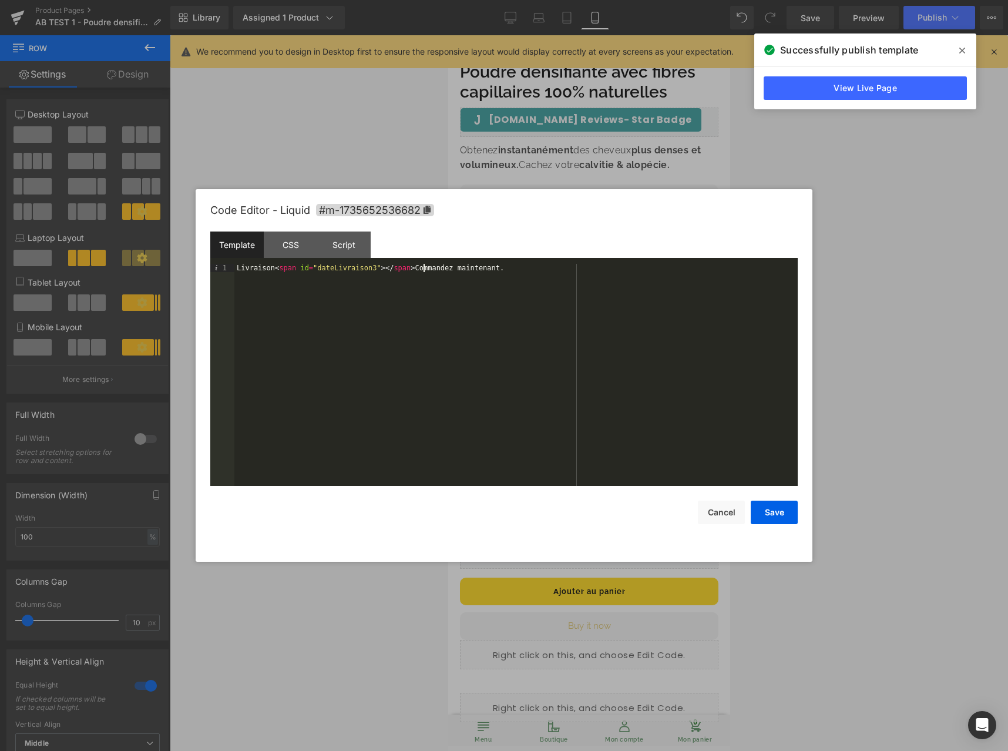
click at [424, 266] on div "Livraison < span id = "dateLivraison3" > </ span > Commandez maintenant." at bounding box center [515, 383] width 563 height 239
click at [770, 512] on button "Save" at bounding box center [774, 513] width 47 height 24
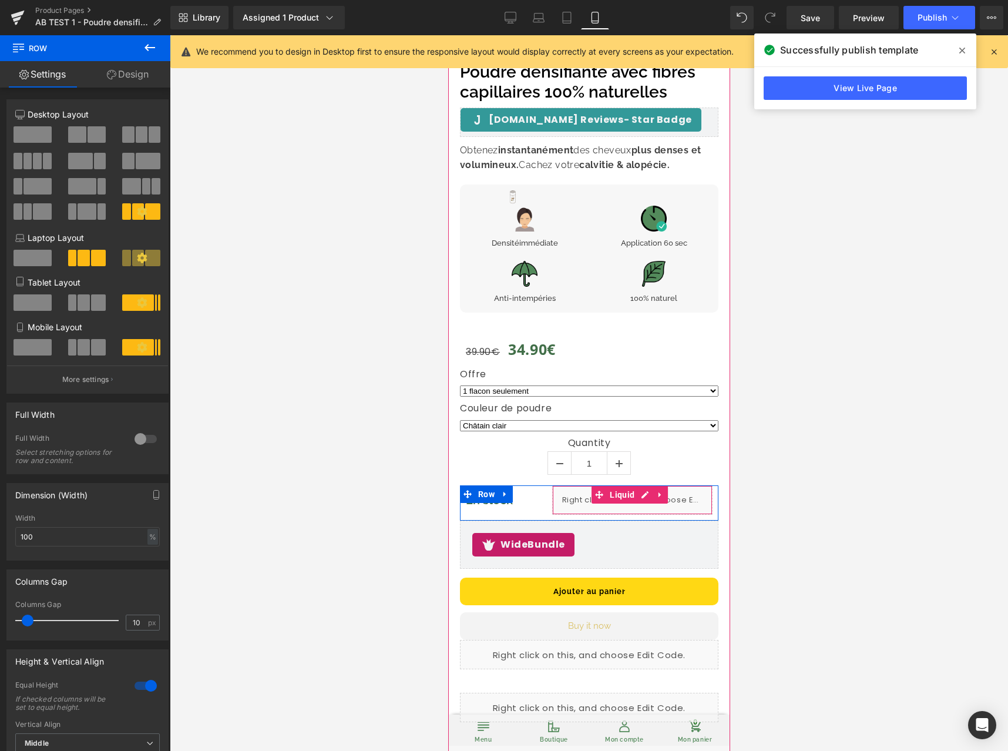
click at [635, 498] on div "Liquid" at bounding box center [632, 499] width 160 height 29
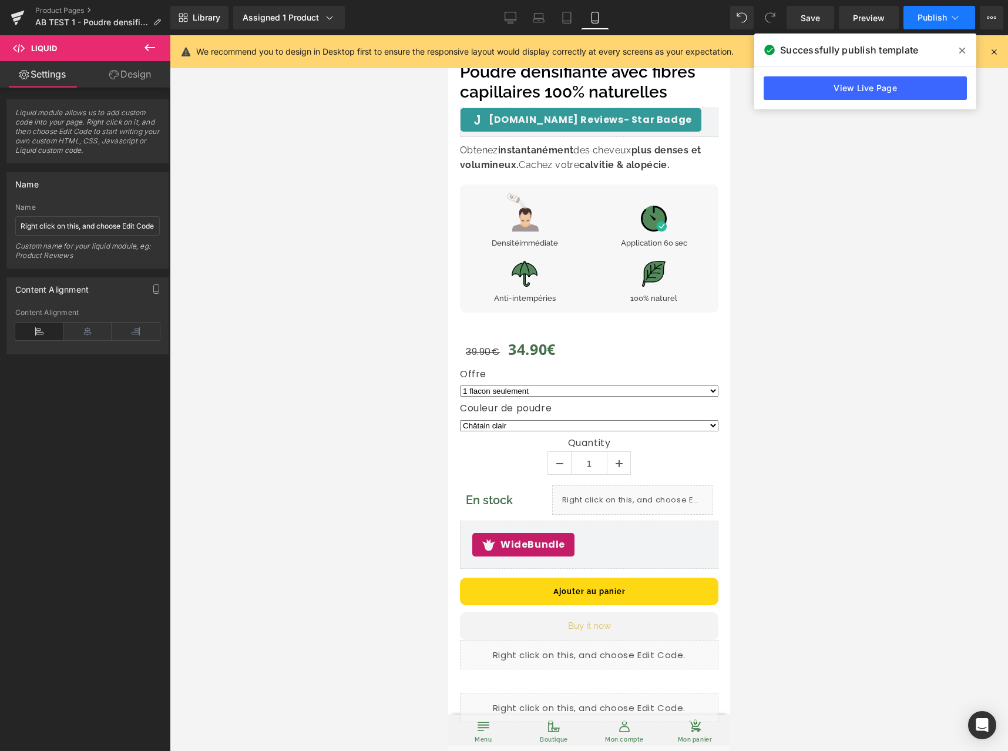
click at [928, 11] on button "Publish" at bounding box center [940, 18] width 72 height 24
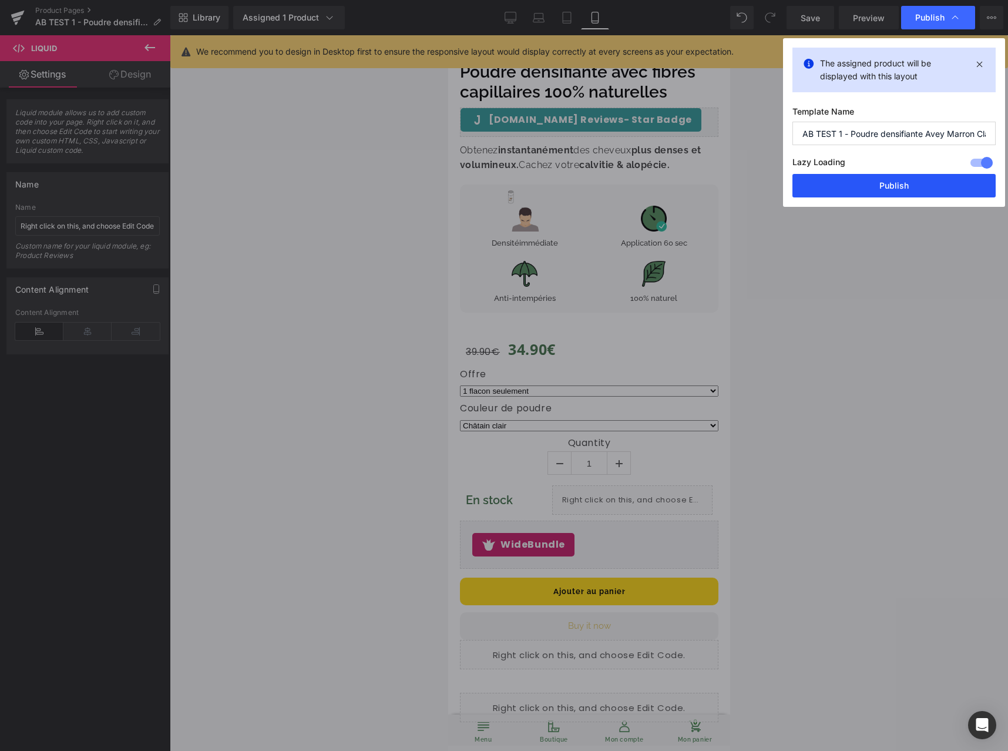
click at [854, 182] on button "Publish" at bounding box center [894, 186] width 203 height 24
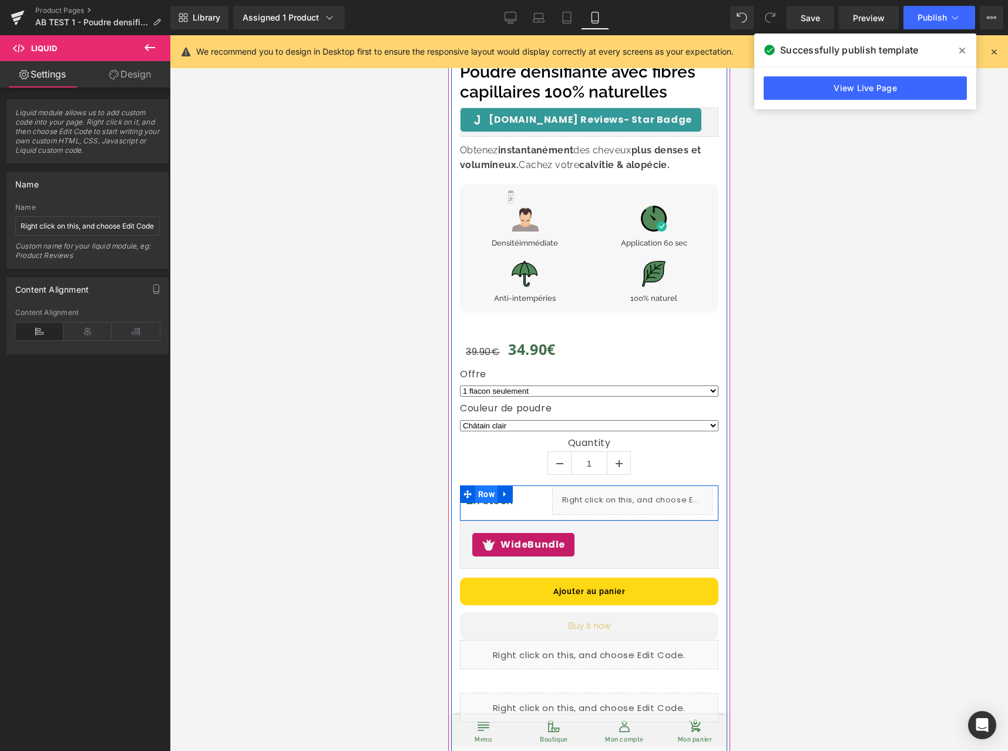
click at [480, 486] on span "Row" at bounding box center [486, 494] width 22 height 18
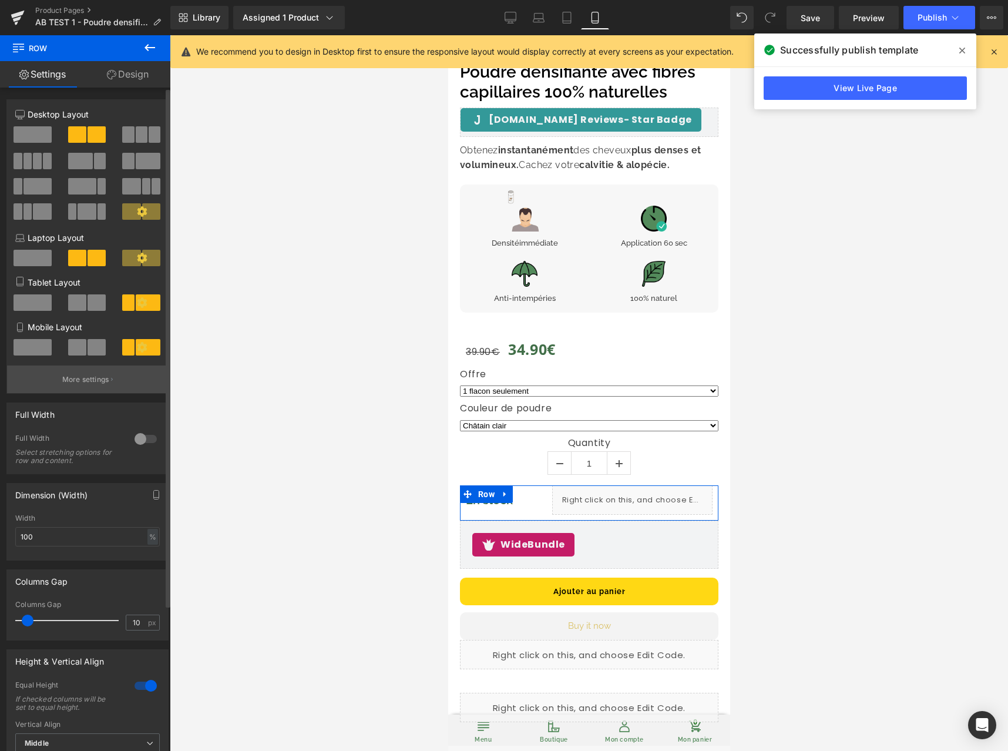
click at [66, 373] on button "More settings" at bounding box center [87, 379] width 161 height 28
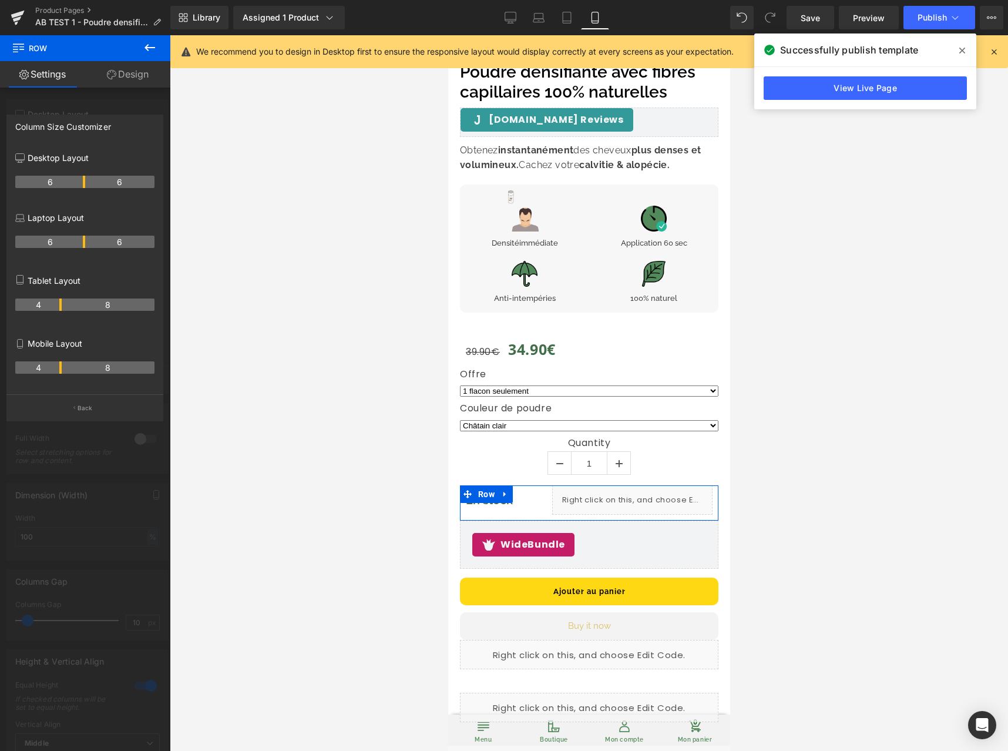
scroll to position [105, 0]
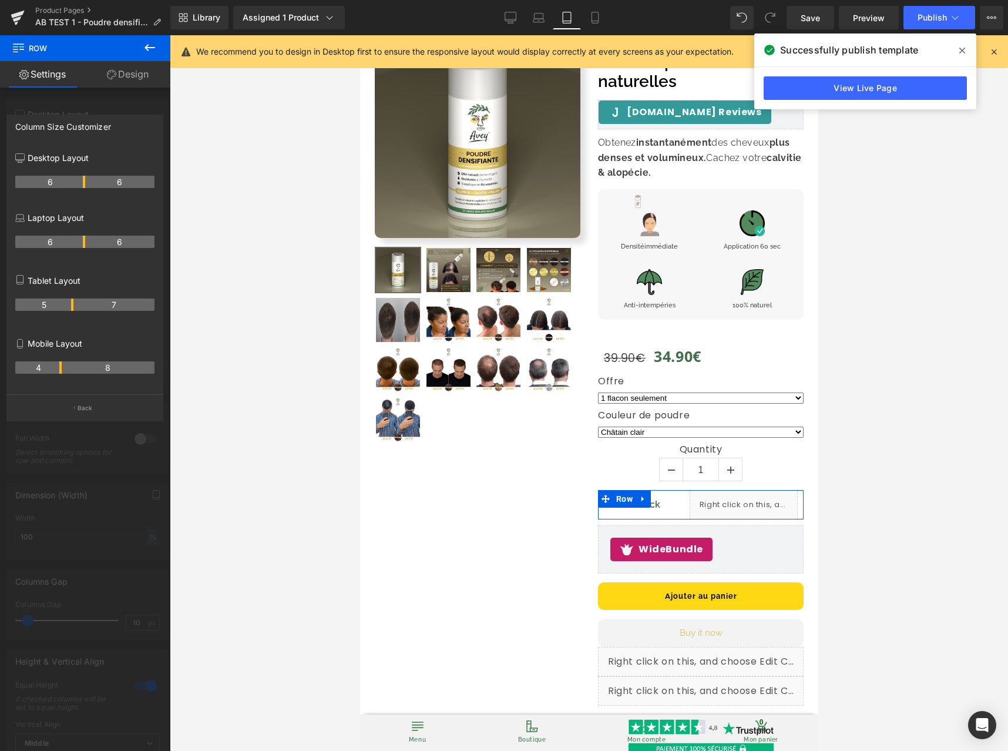
drag, startPoint x: 60, startPoint y: 303, endPoint x: 68, endPoint y: 304, distance: 8.4
click at [68, 304] on th "5" at bounding box center [44, 304] width 58 height 12
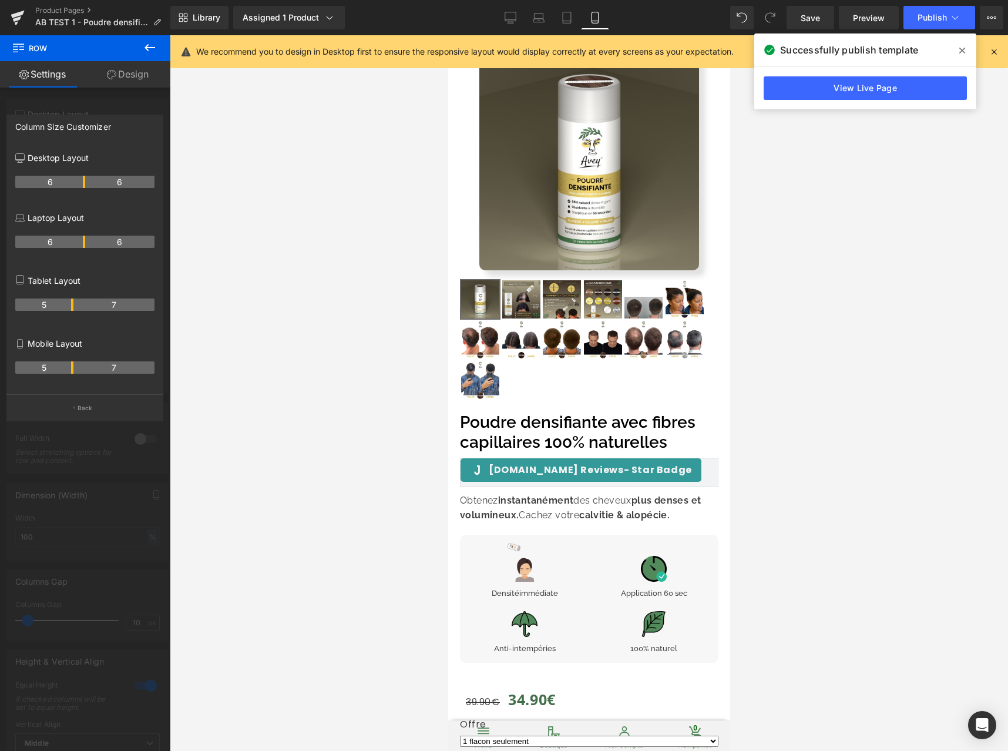
scroll to position [482, 0]
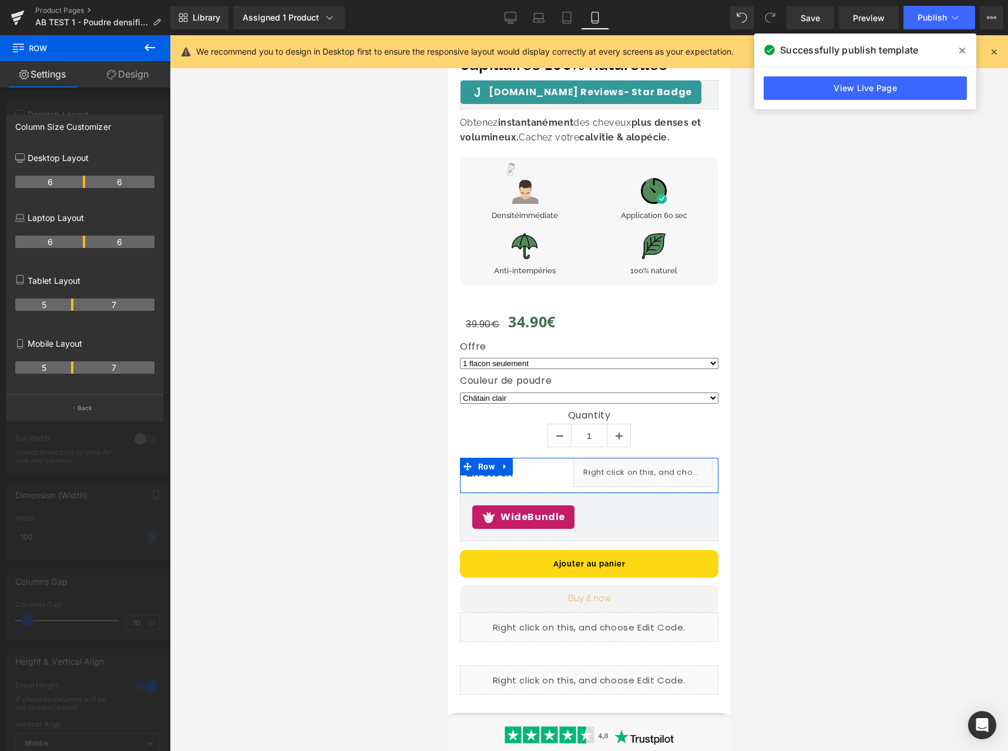
drag, startPoint x: 60, startPoint y: 369, endPoint x: 69, endPoint y: 370, distance: 8.8
click at [69, 370] on th "5" at bounding box center [44, 367] width 58 height 12
click at [939, 18] on span "Publish" at bounding box center [932, 17] width 29 height 9
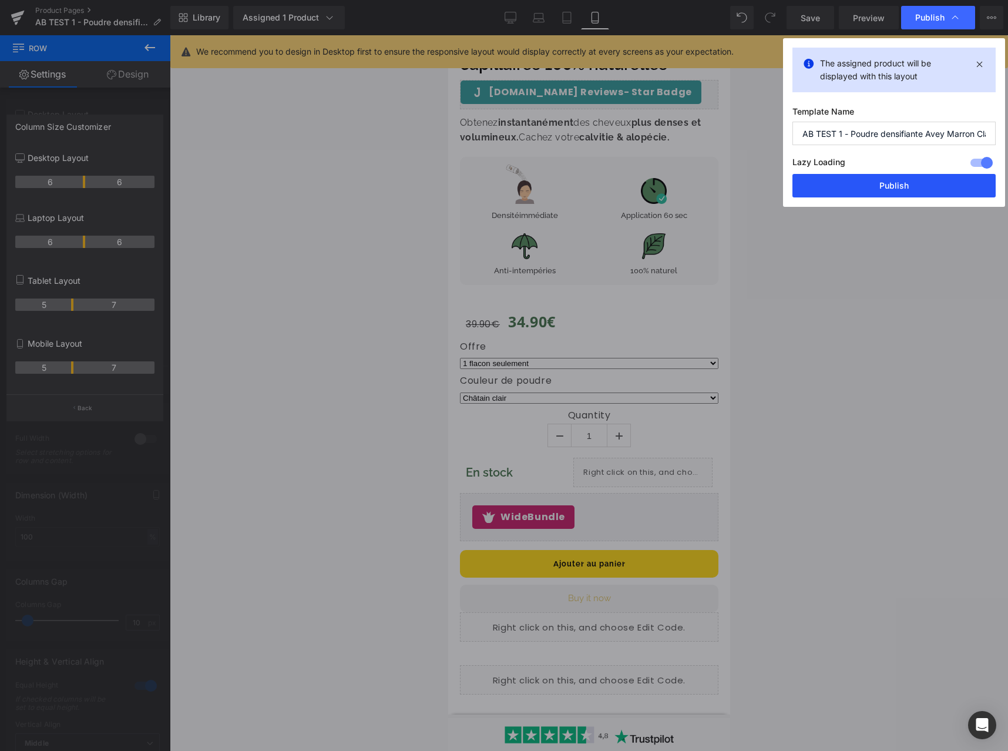
click at [891, 187] on button "Publish" at bounding box center [894, 186] width 203 height 24
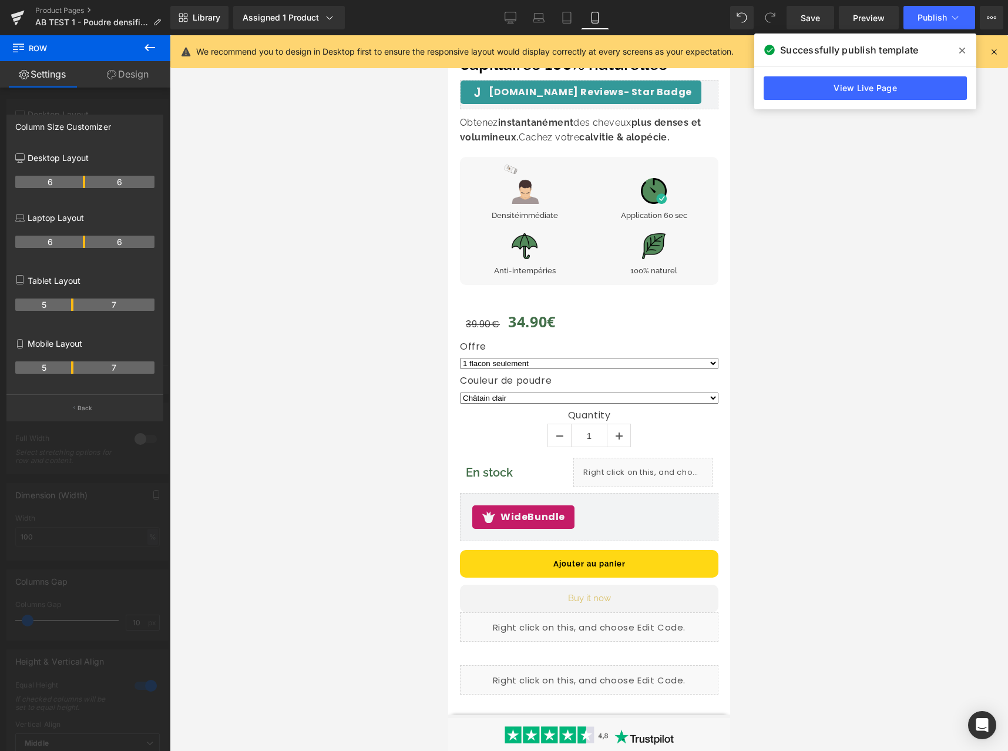
click at [789, 532] on div at bounding box center [589, 393] width 838 height 716
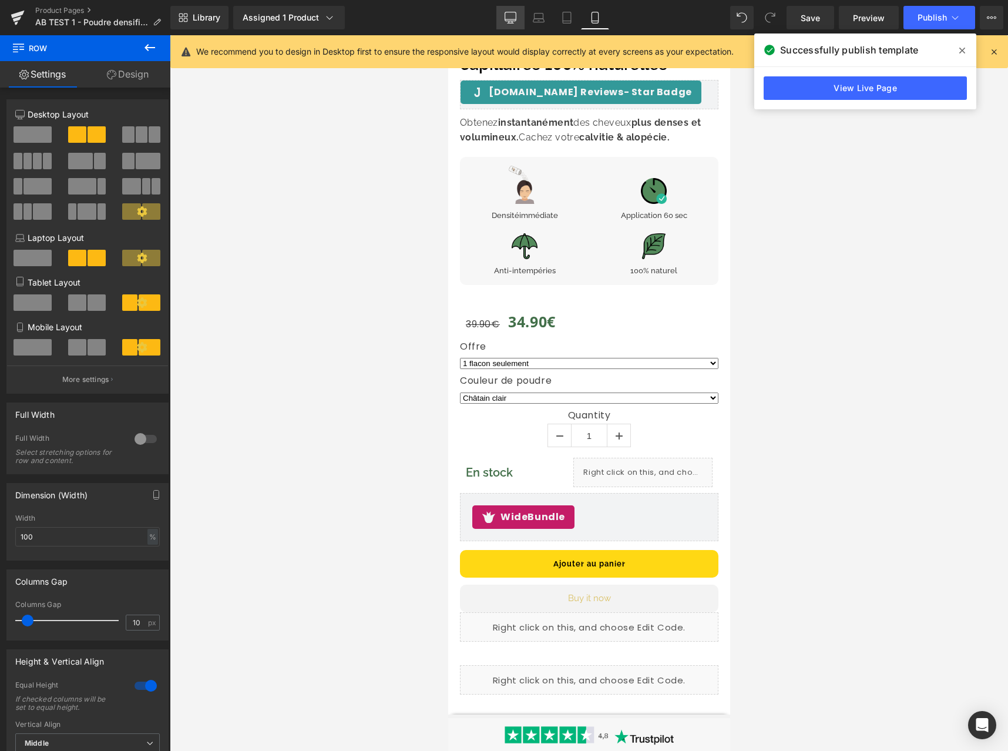
click at [514, 16] on icon at bounding box center [511, 18] width 12 height 12
type input "1200"
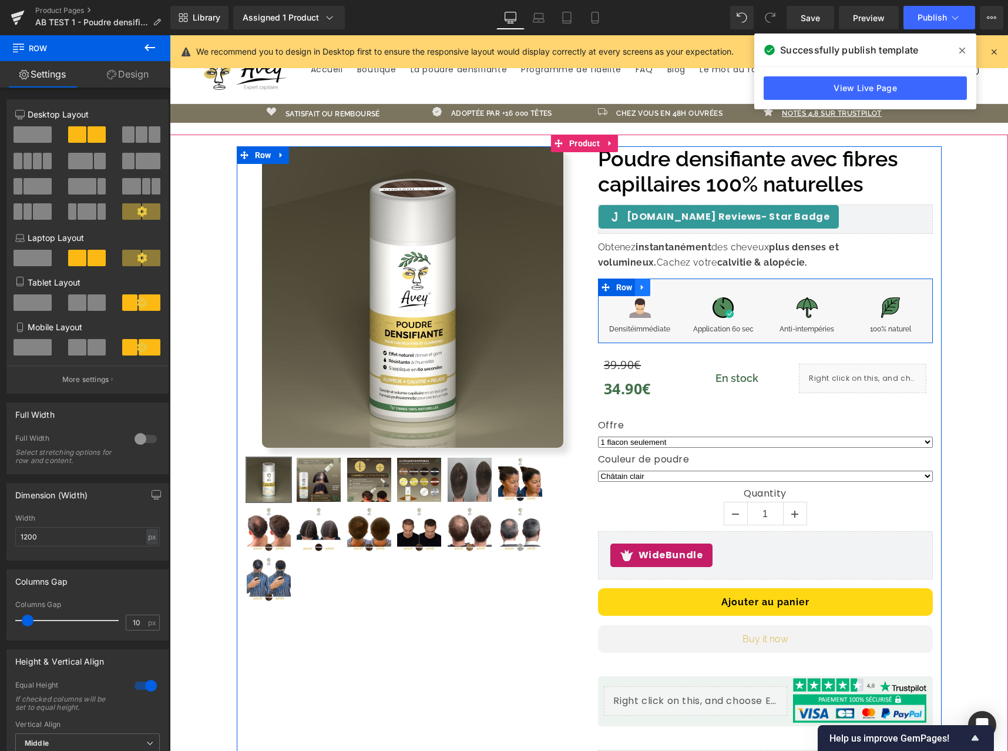
click at [645, 286] on link at bounding box center [642, 288] width 15 height 18
click at [654, 286] on icon at bounding box center [658, 287] width 8 height 8
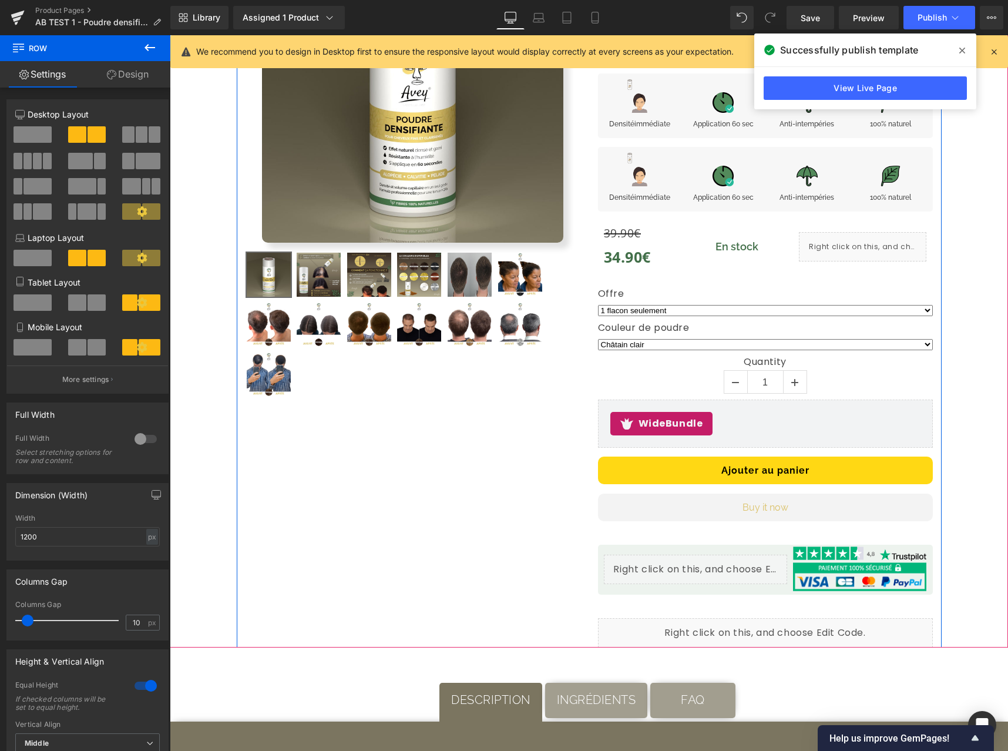
scroll to position [211, 0]
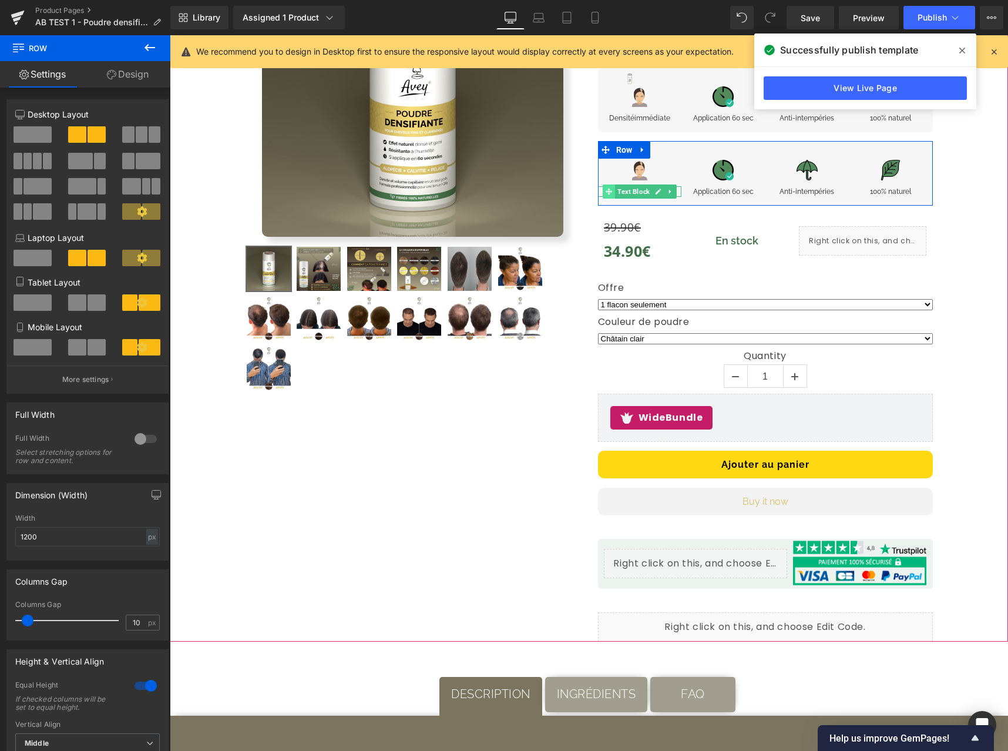
click at [603, 191] on span at bounding box center [609, 191] width 12 height 14
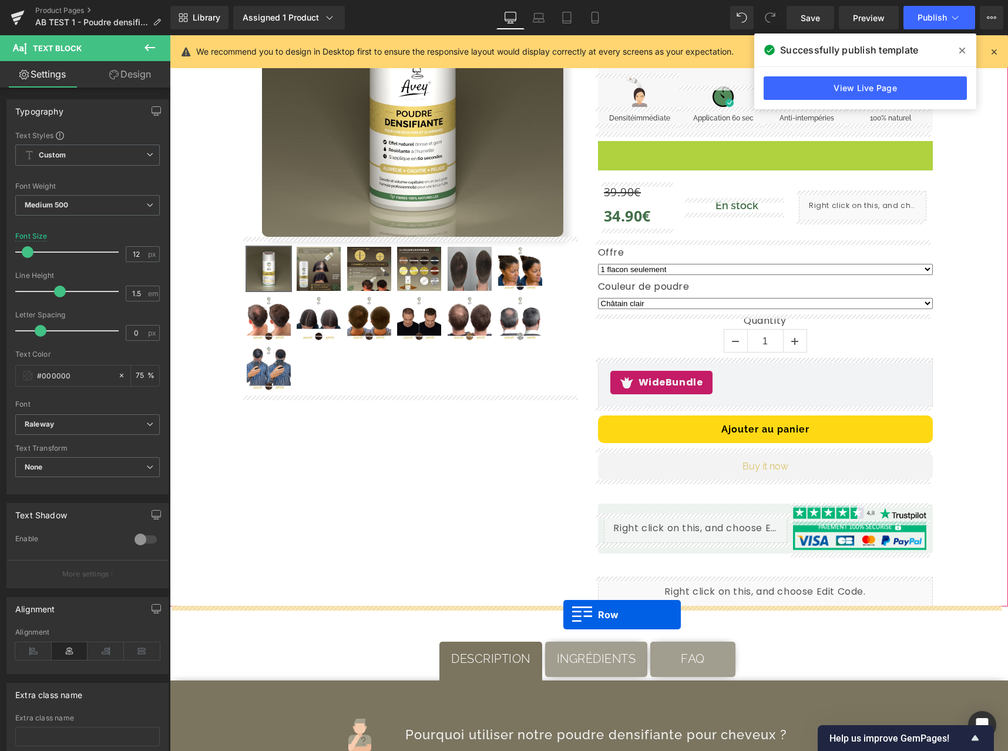
drag, startPoint x: 599, startPoint y: 149, endPoint x: 563, endPoint y: 615, distance: 466.7
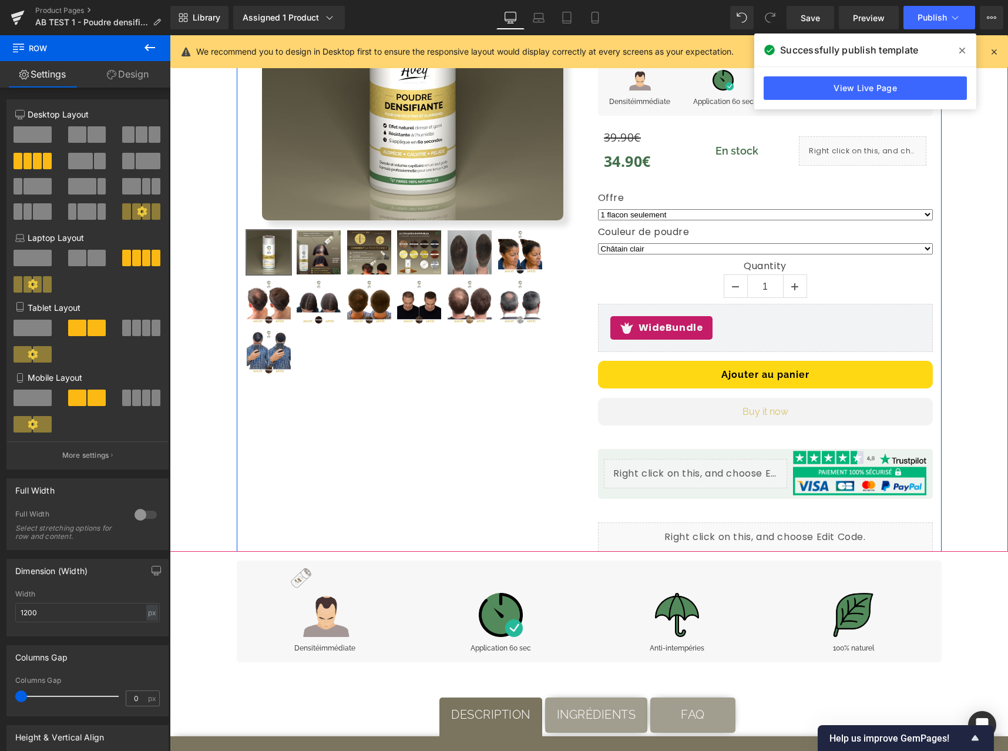
scroll to position [380, 0]
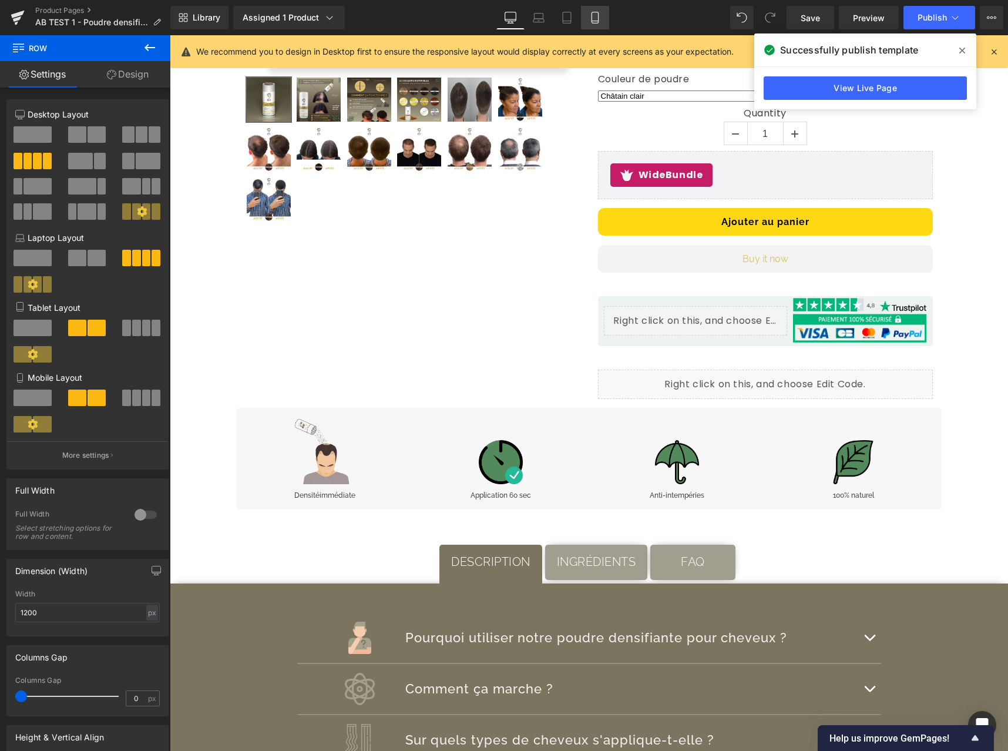
click at [603, 16] on link "Mobile" at bounding box center [595, 18] width 28 height 24
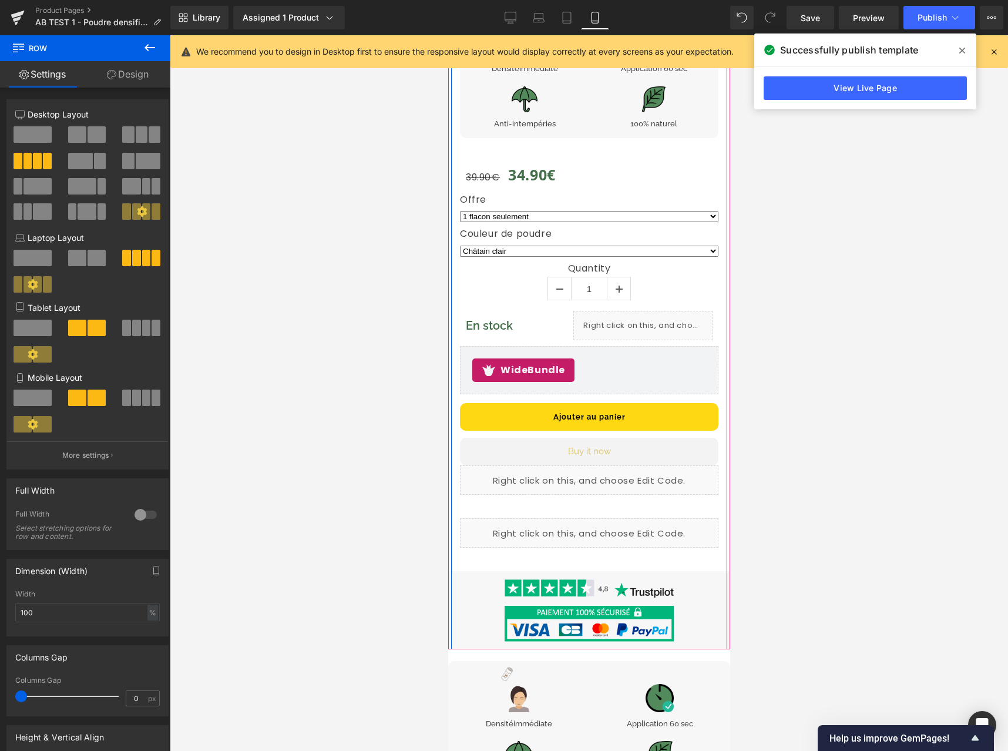
scroll to position [628, 0]
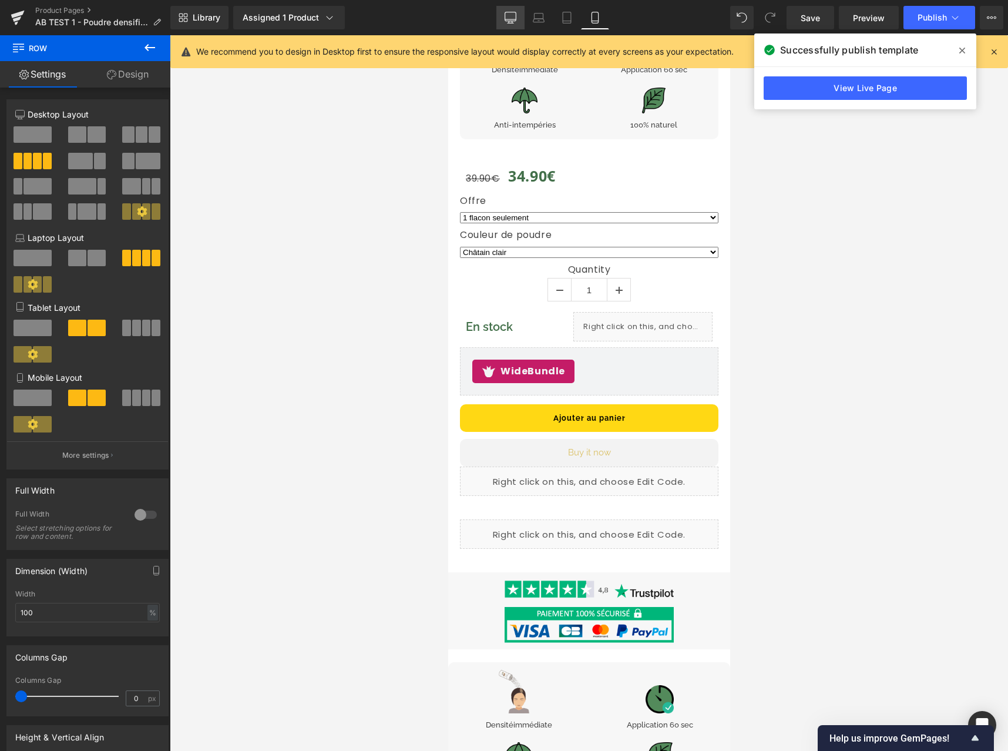
click at [509, 20] on icon at bounding box center [511, 18] width 12 height 12
type input "1200"
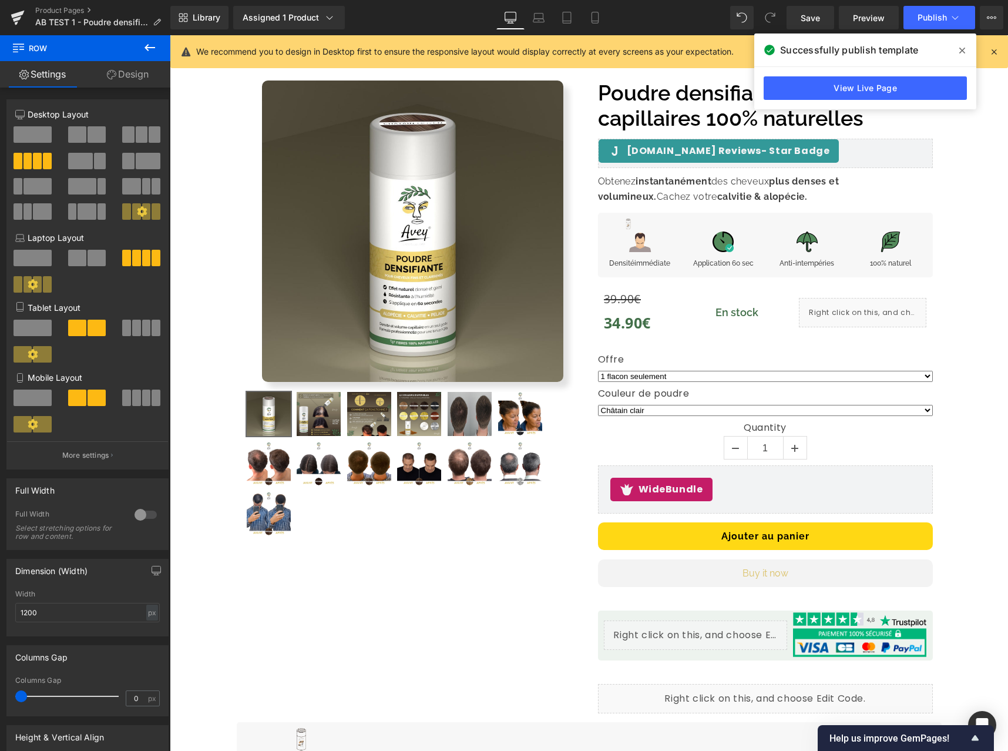
scroll to position [0, 0]
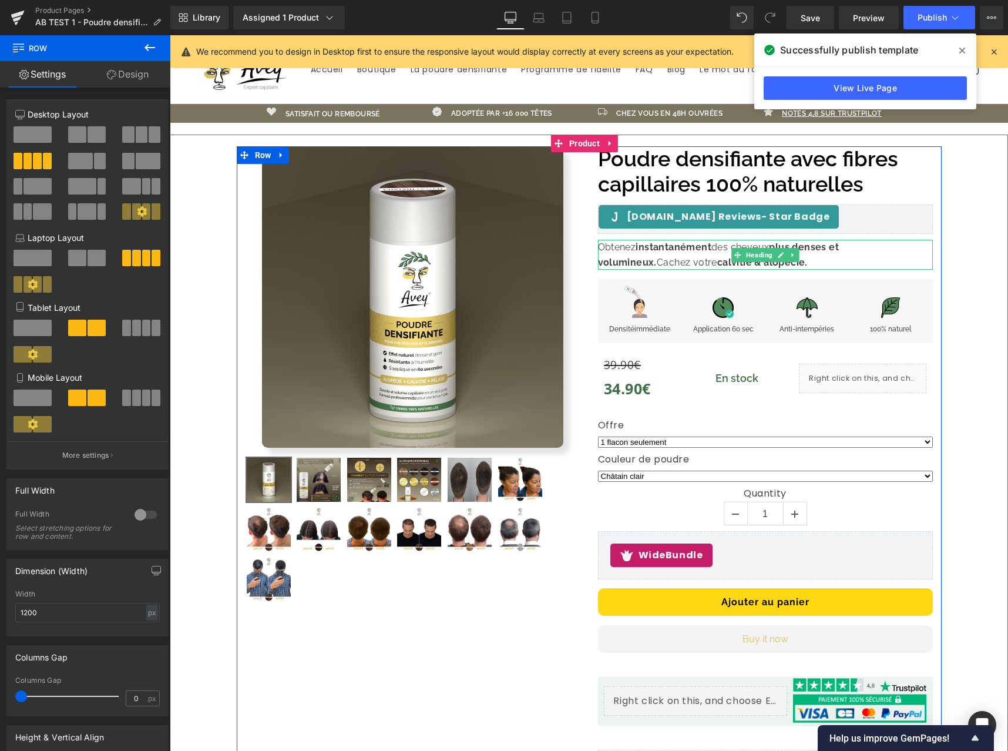
click at [686, 245] on strong "instantanément" at bounding box center [674, 246] width 76 height 11
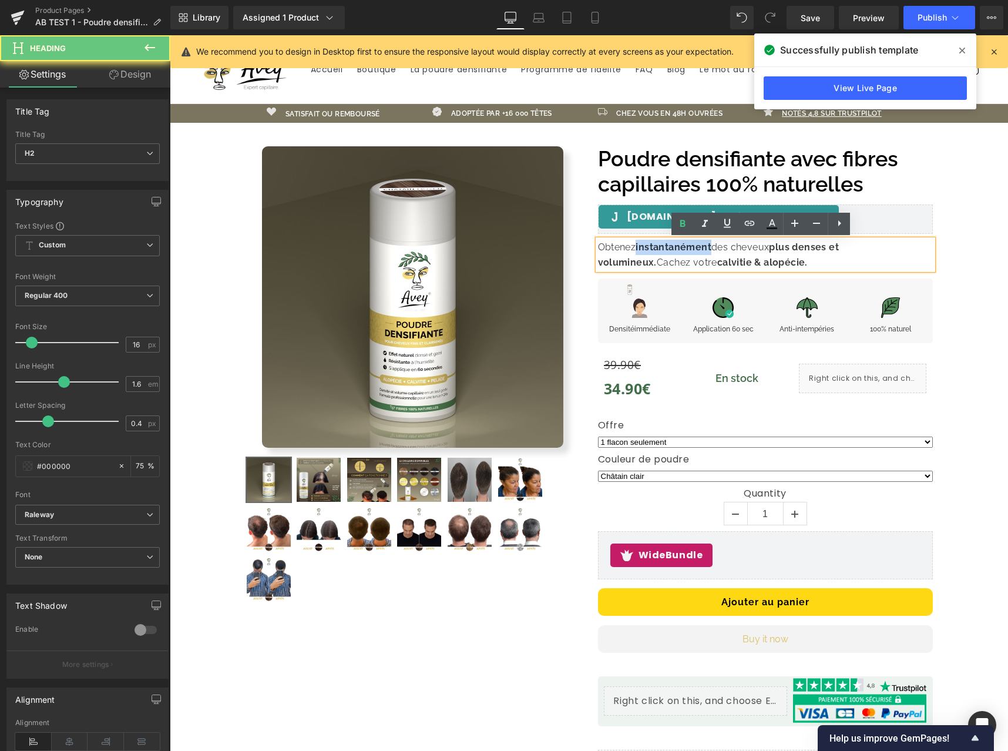
click at [686, 245] on strong "instantanément" at bounding box center [674, 246] width 76 height 11
click at [640, 246] on strong "instantanément" at bounding box center [674, 246] width 76 height 11
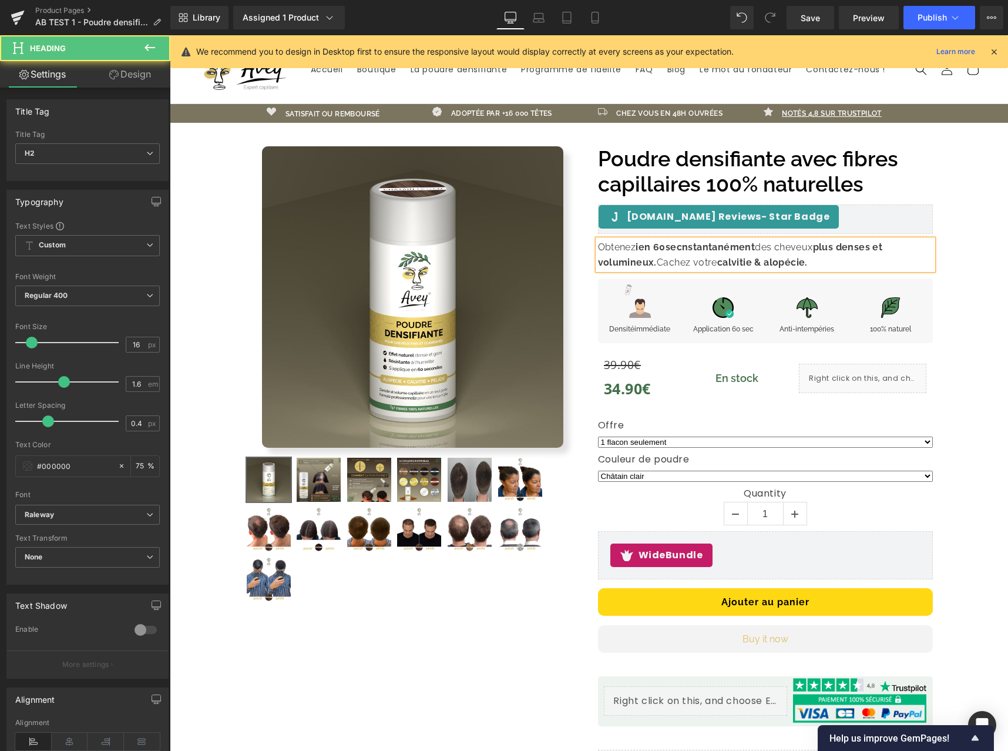
click at [644, 249] on strong "ien 60secnstantanément" at bounding box center [695, 246] width 119 height 11
click at [702, 247] on strong "en 60secnstantanément" at bounding box center [694, 246] width 116 height 11
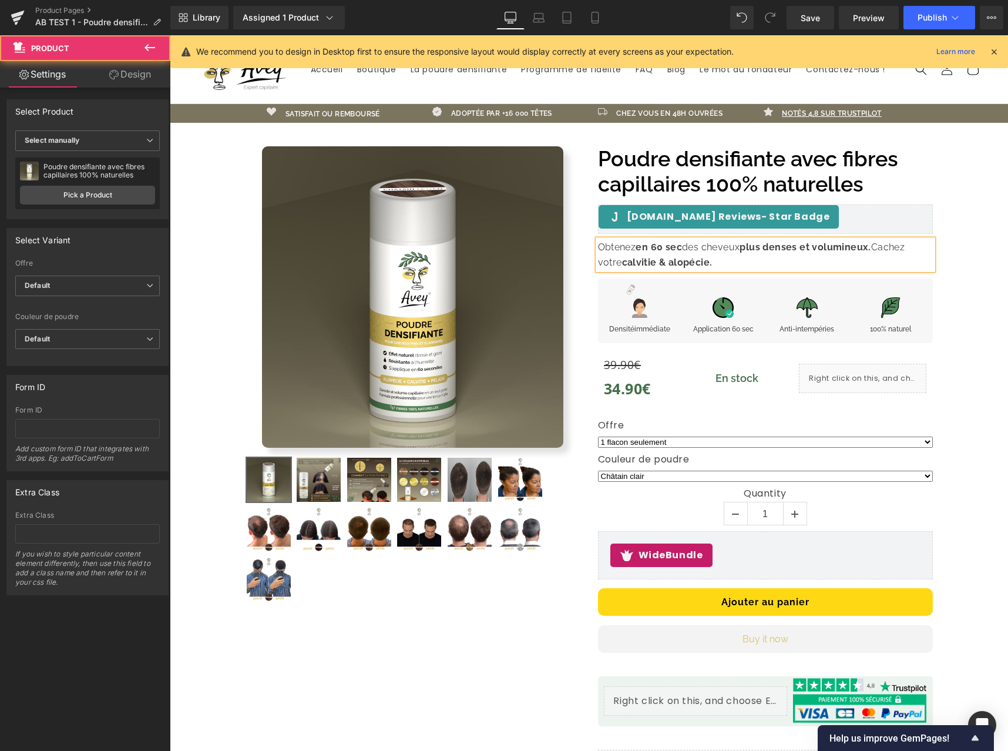
click at [995, 336] on div "Sale Off (P) Image" at bounding box center [589, 457] width 838 height 645
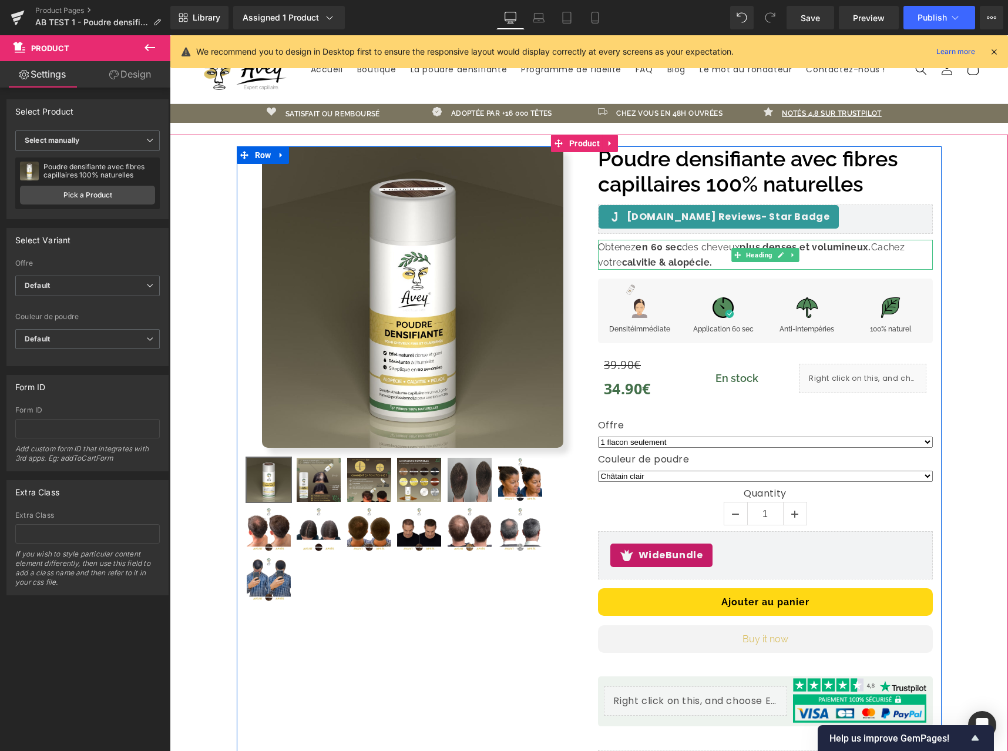
click at [867, 247] on strong "plus denses et volumineux." at bounding box center [805, 246] width 131 height 11
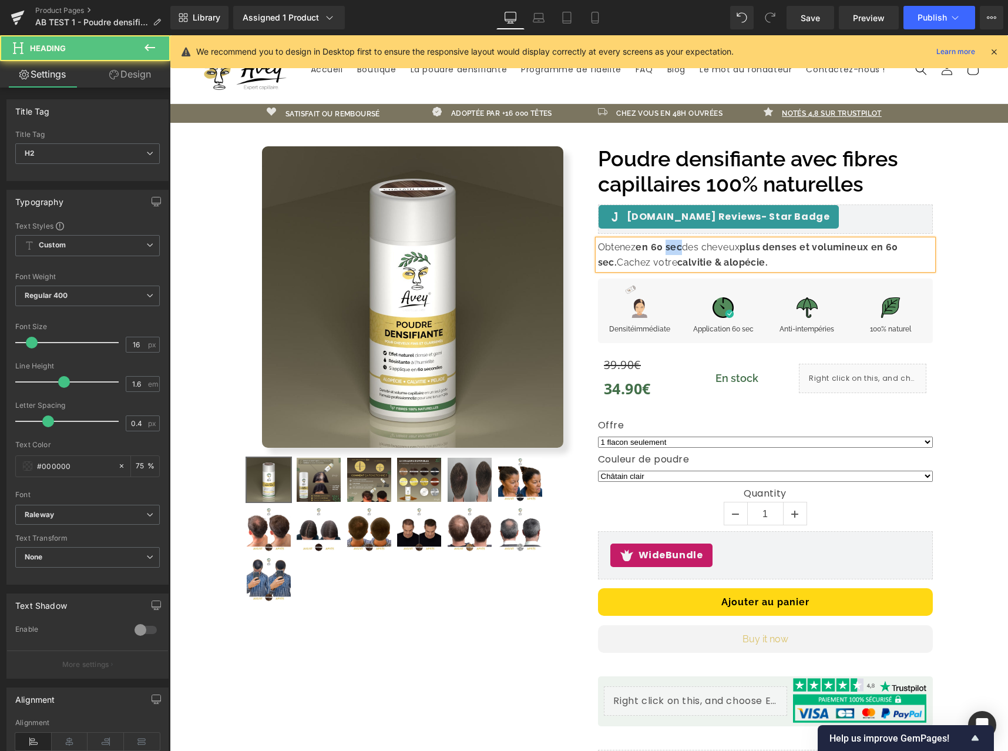
drag, startPoint x: 676, startPoint y: 246, endPoint x: 628, endPoint y: 245, distance: 48.8
click at [652, 246] on strong "en 60 sec" at bounding box center [659, 246] width 46 height 11
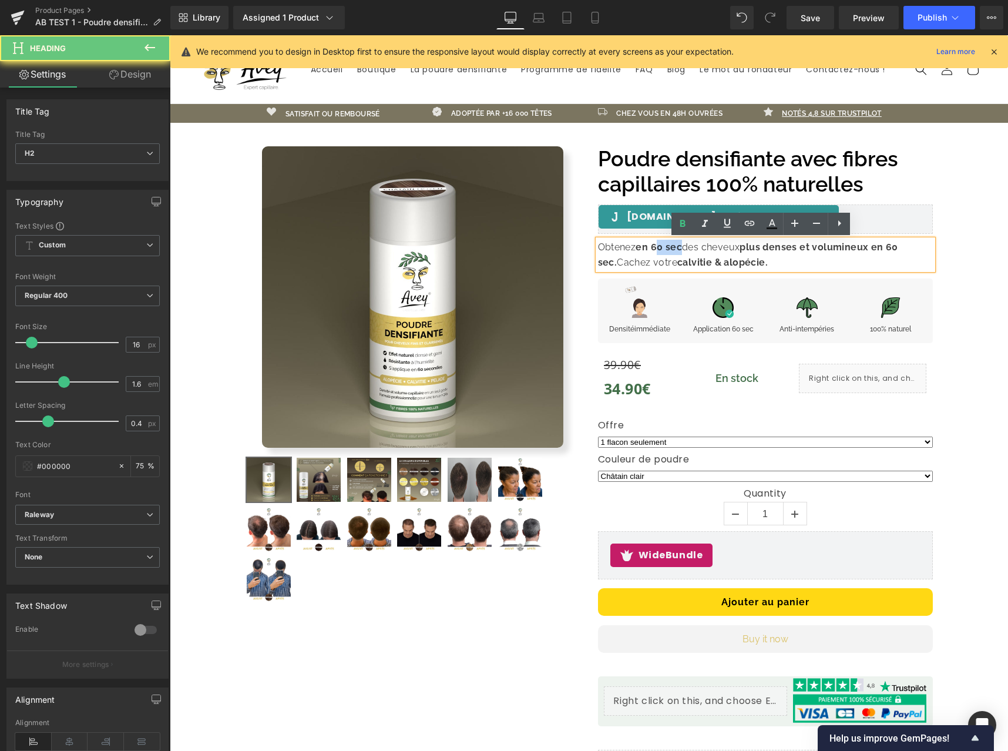
drag, startPoint x: 628, startPoint y: 245, endPoint x: 634, endPoint y: 246, distance: 6.6
click at [634, 246] on h2 "Obtenez en 60 sec des cheveux plus denses et volumineux en 60 sec. Cachez votre…" at bounding box center [765, 255] width 335 height 30
click at [636, 247] on strong "en 60 sec" at bounding box center [659, 246] width 46 height 11
drag, startPoint x: 635, startPoint y: 248, endPoint x: 677, endPoint y: 247, distance: 42.9
click at [678, 247] on strong "en 60 sec" at bounding box center [659, 246] width 46 height 11
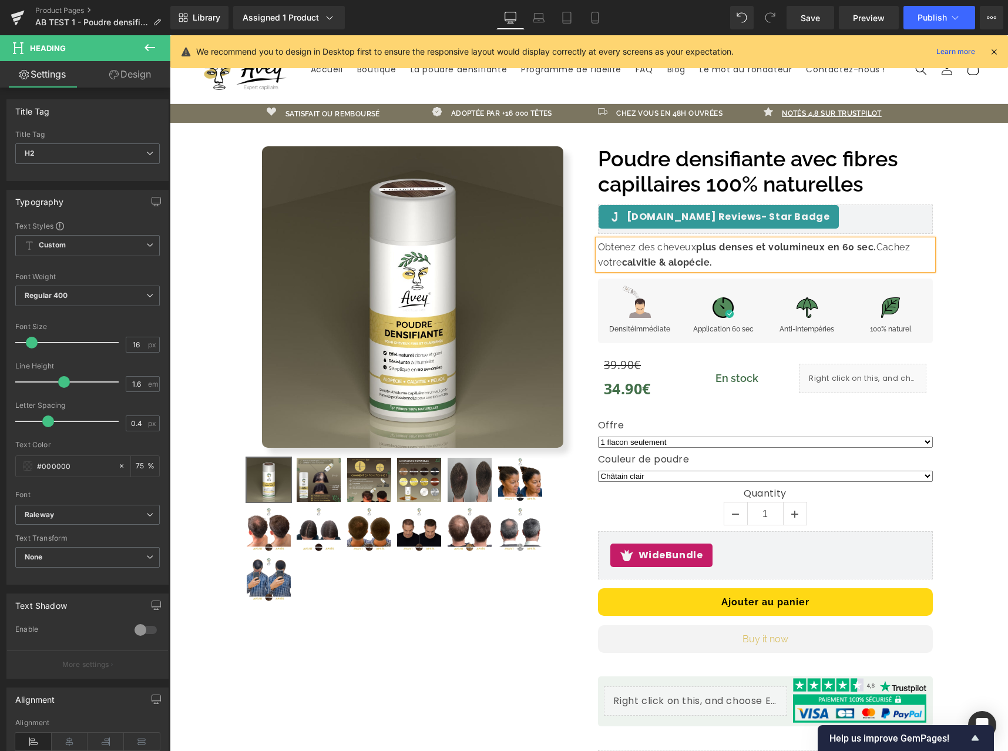
drag, startPoint x: 962, startPoint y: 264, endPoint x: 909, endPoint y: 265, distance: 52.9
click at [962, 264] on div "Sale Off (P) Image" at bounding box center [589, 462] width 827 height 633
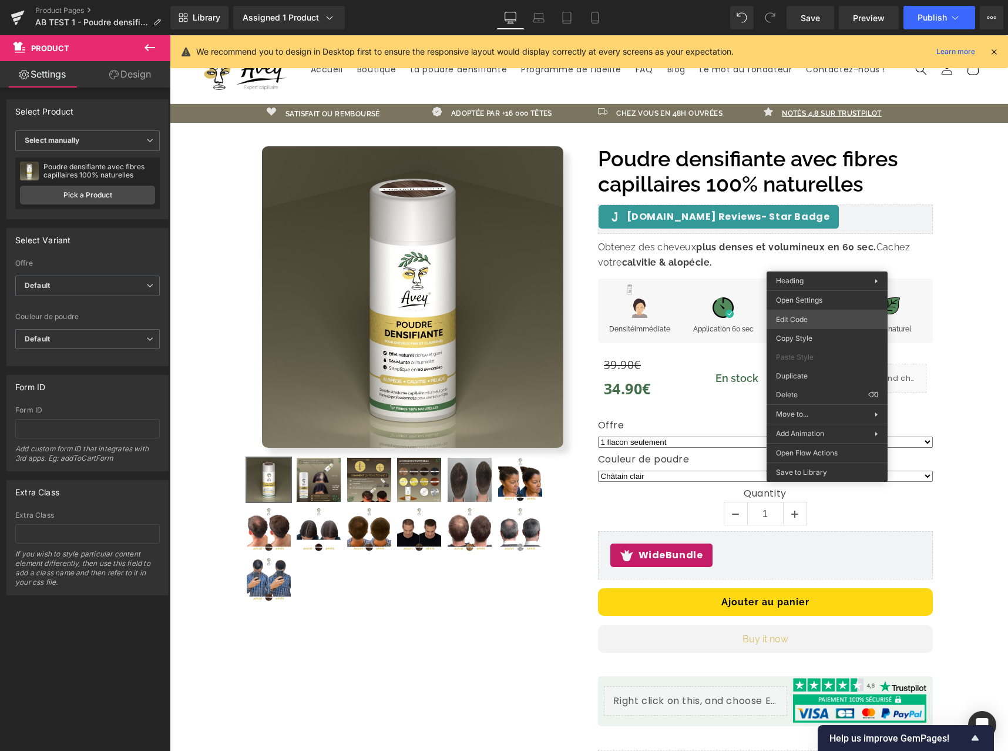
click at [820, 321] on body "Row You are previewing how the will restyle your page. You can not edit Element…" at bounding box center [504, 375] width 1008 height 751
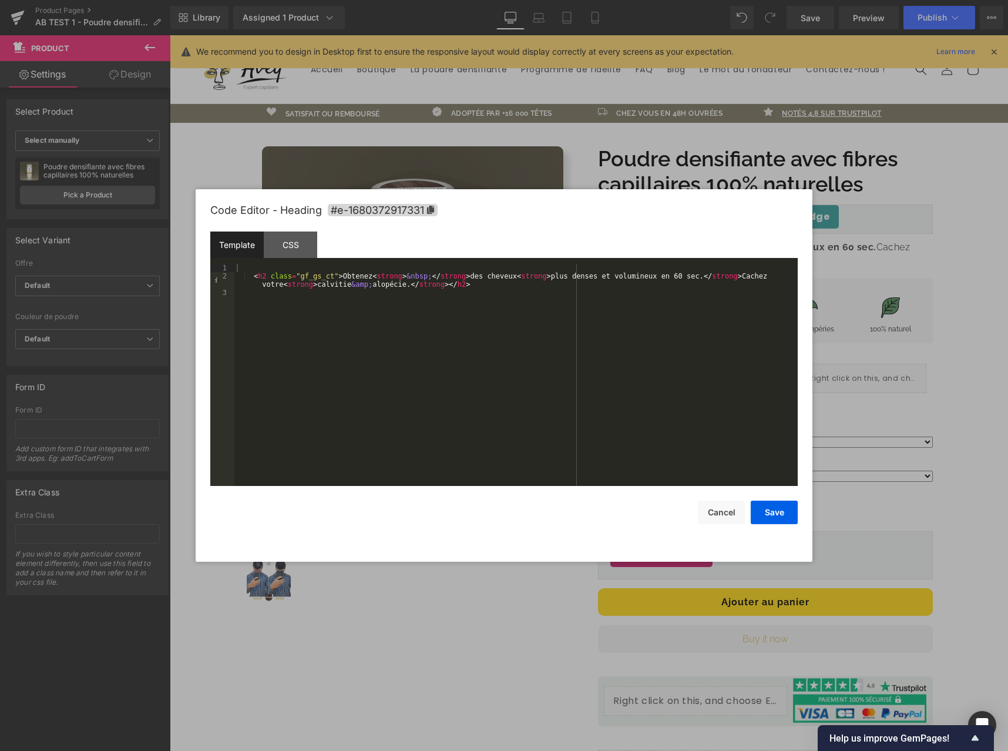
click at [876, 339] on div at bounding box center [504, 375] width 1008 height 751
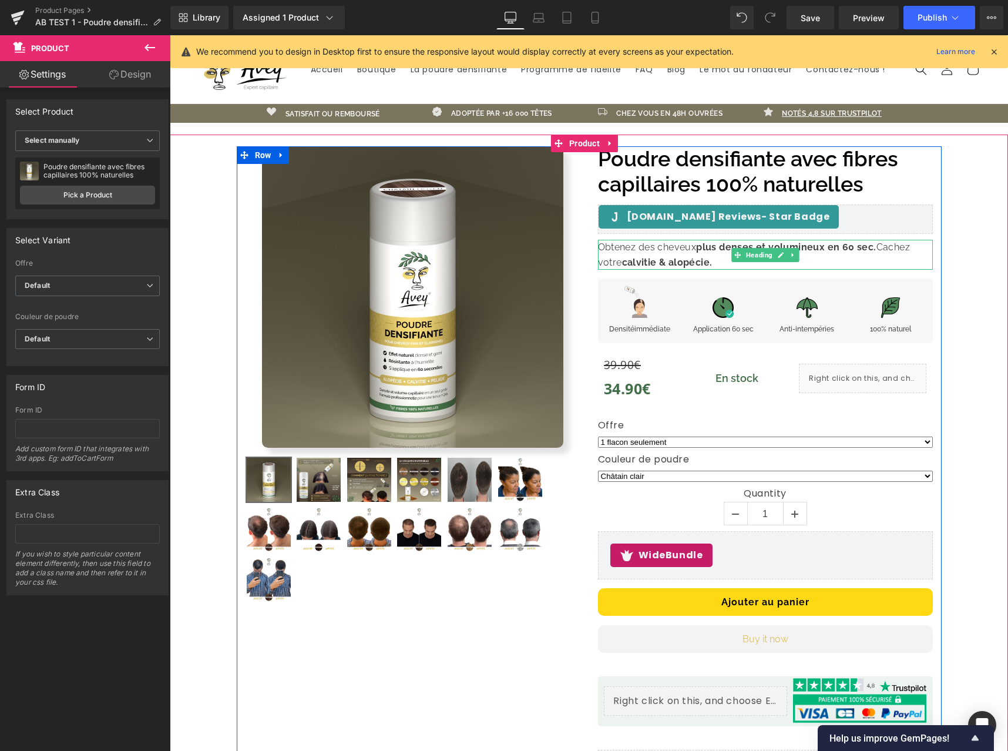
click at [828, 250] on strong "plus denses et volumineux en 60 sec." at bounding box center [786, 246] width 180 height 11
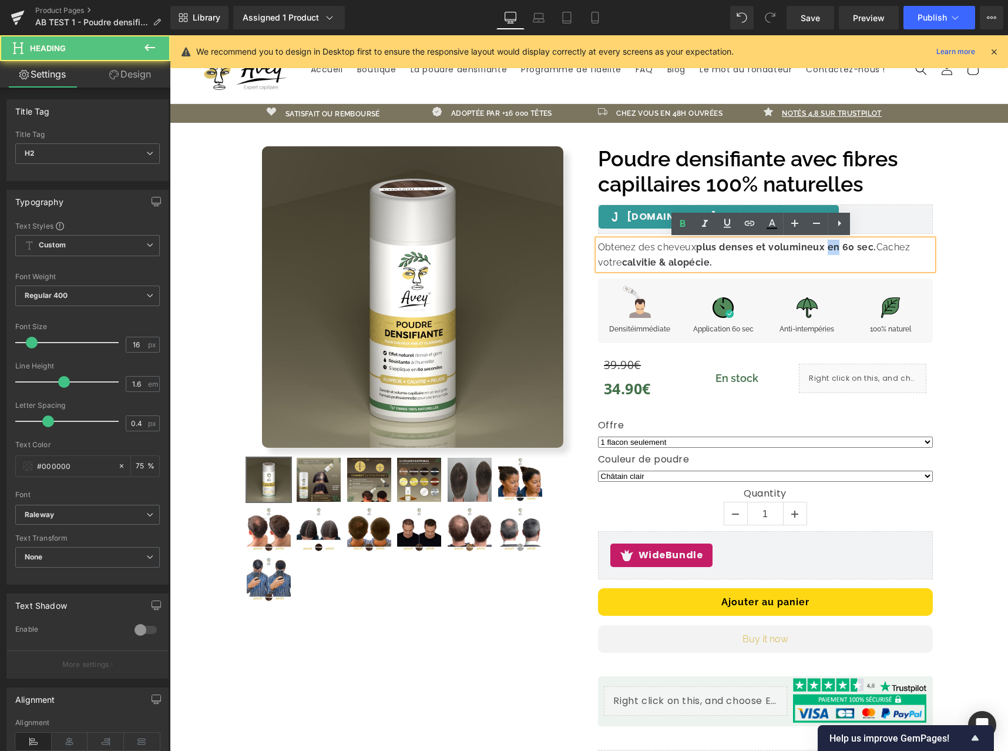
click at [828, 250] on strong "plus denses et volumineux en 60 sec." at bounding box center [786, 246] width 180 height 11
click at [684, 226] on icon at bounding box center [682, 223] width 5 height 7
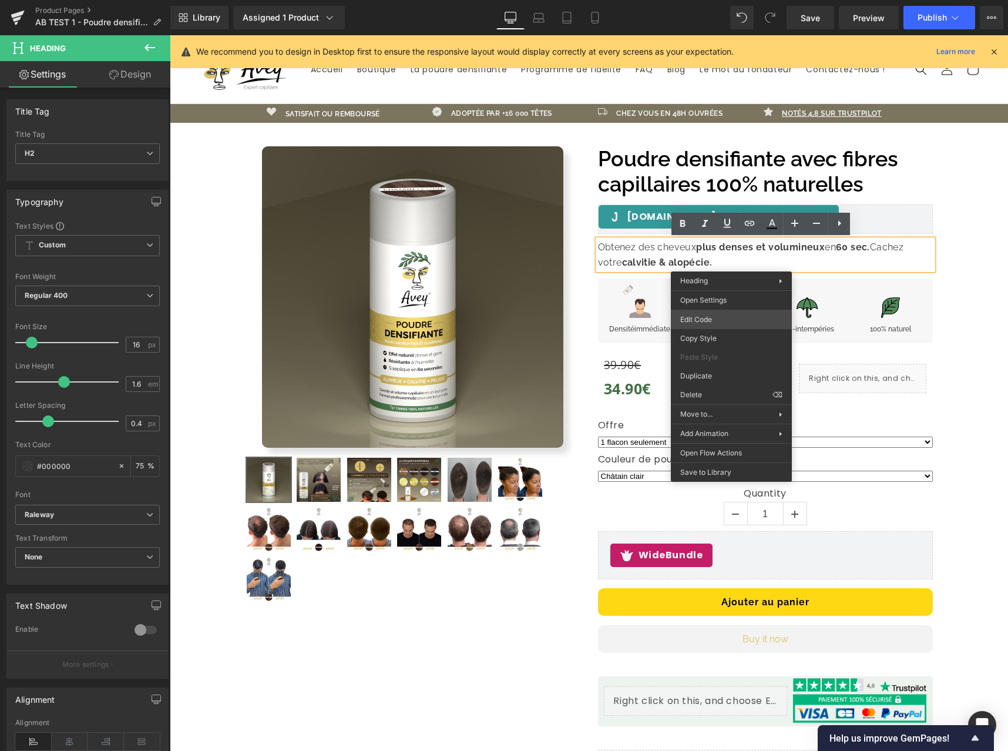
click at [745, 0] on div "Row You are previewing how the will restyle your page. You can not edit Element…" at bounding box center [504, 0] width 1008 height 0
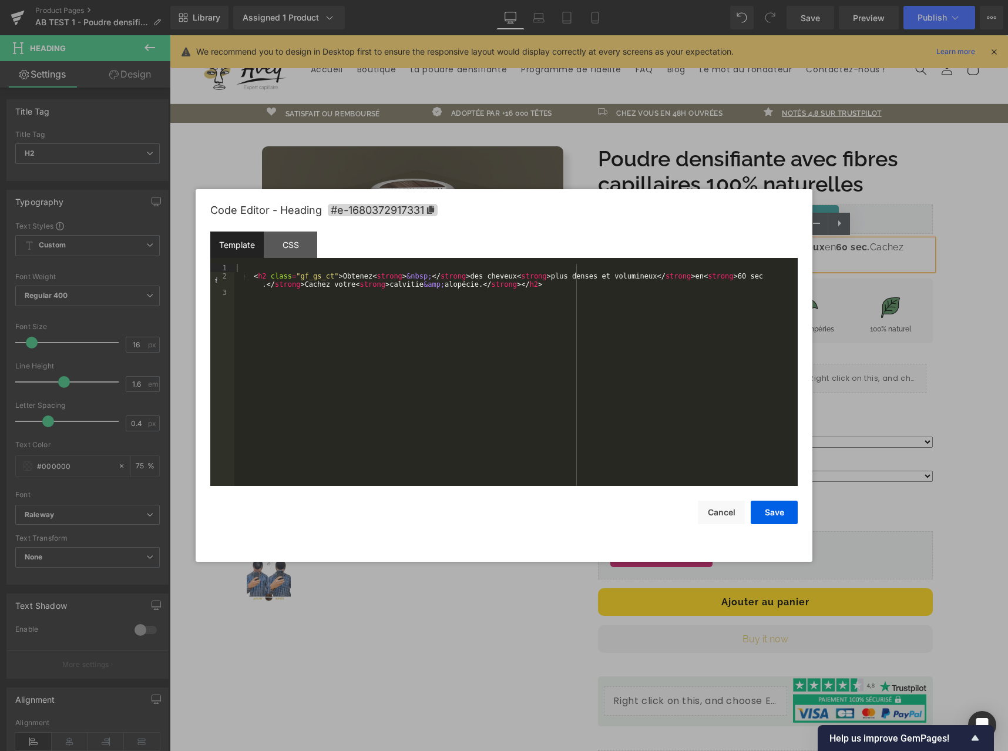
click at [947, 323] on div at bounding box center [504, 375] width 1008 height 751
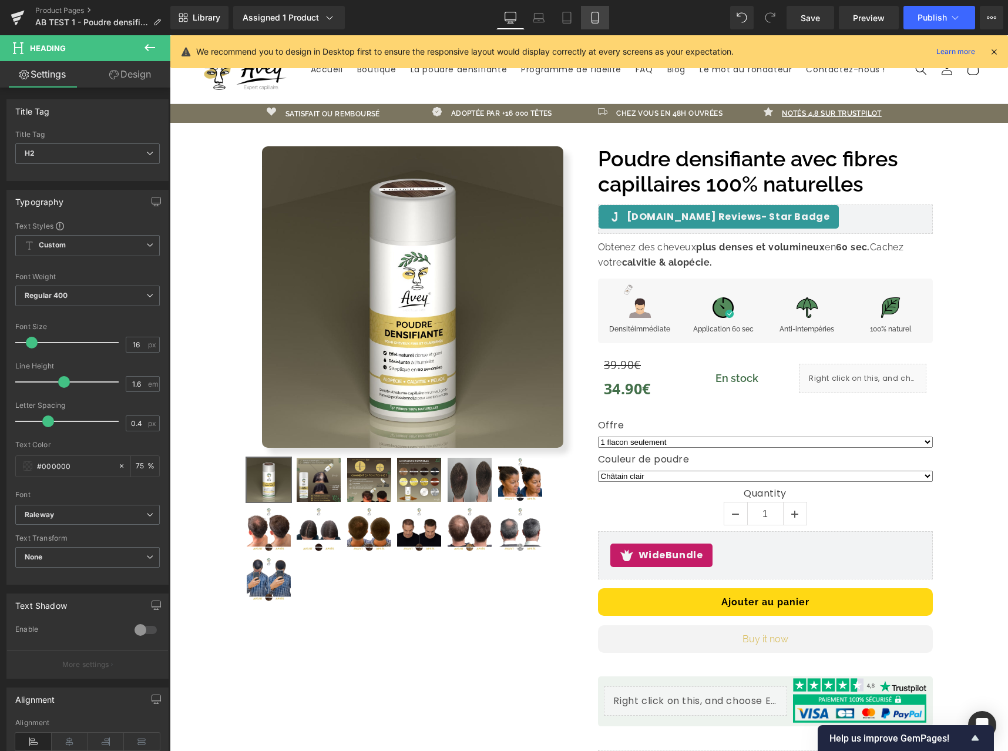
click at [608, 16] on link "Mobile" at bounding box center [595, 18] width 28 height 24
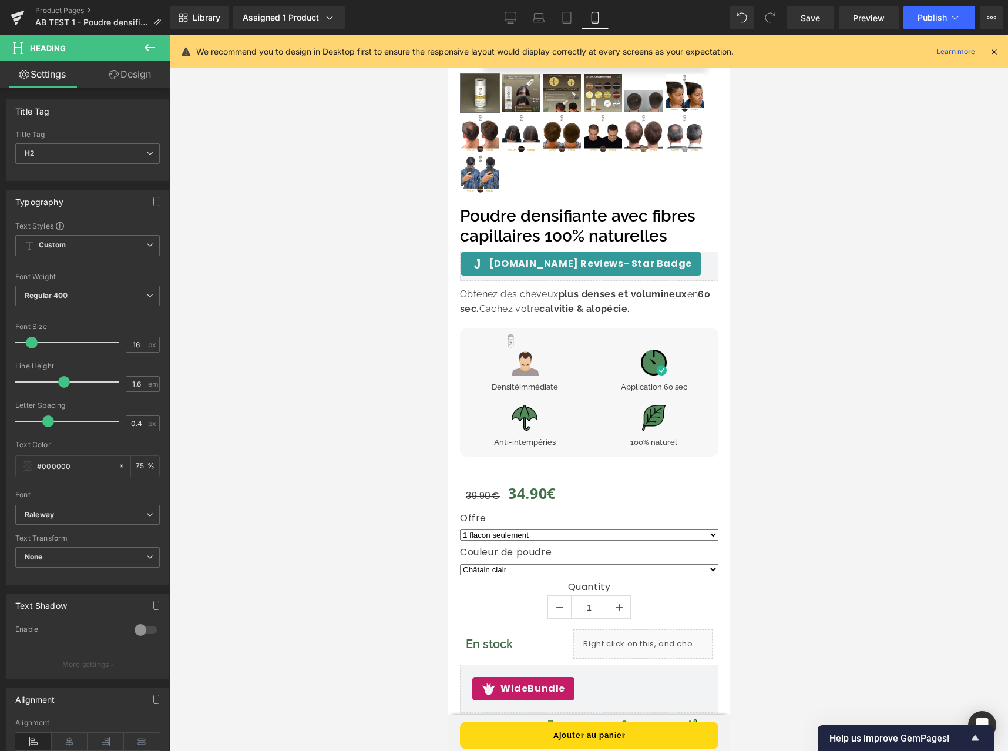
scroll to position [87, 0]
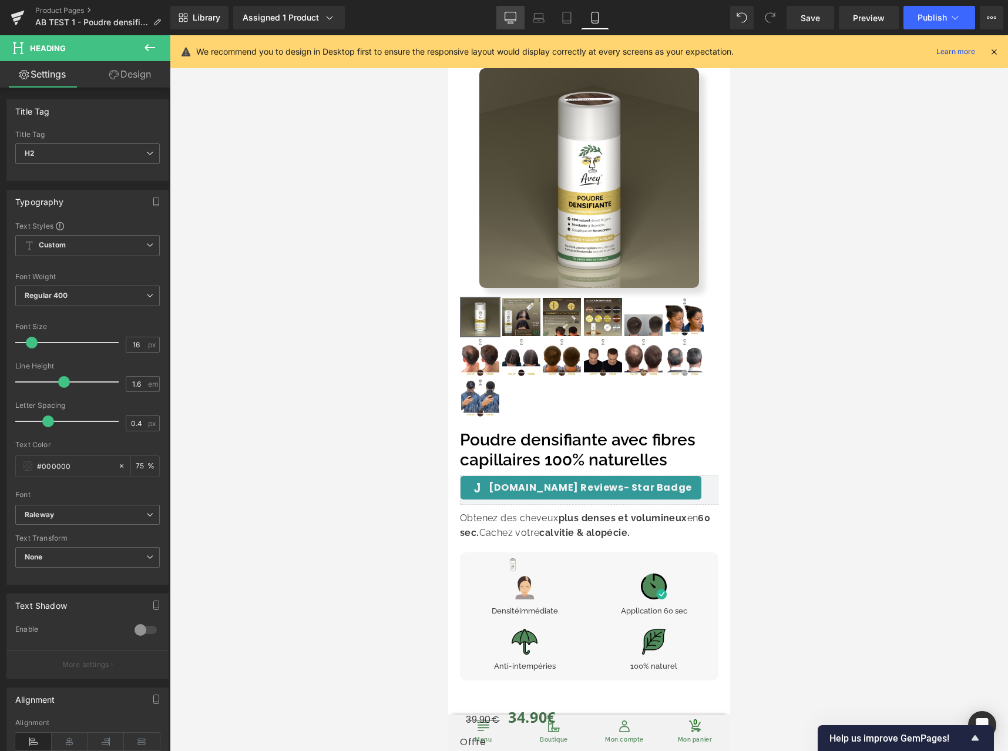
click at [509, 24] on link "Desktop" at bounding box center [510, 18] width 28 height 24
type input "75"
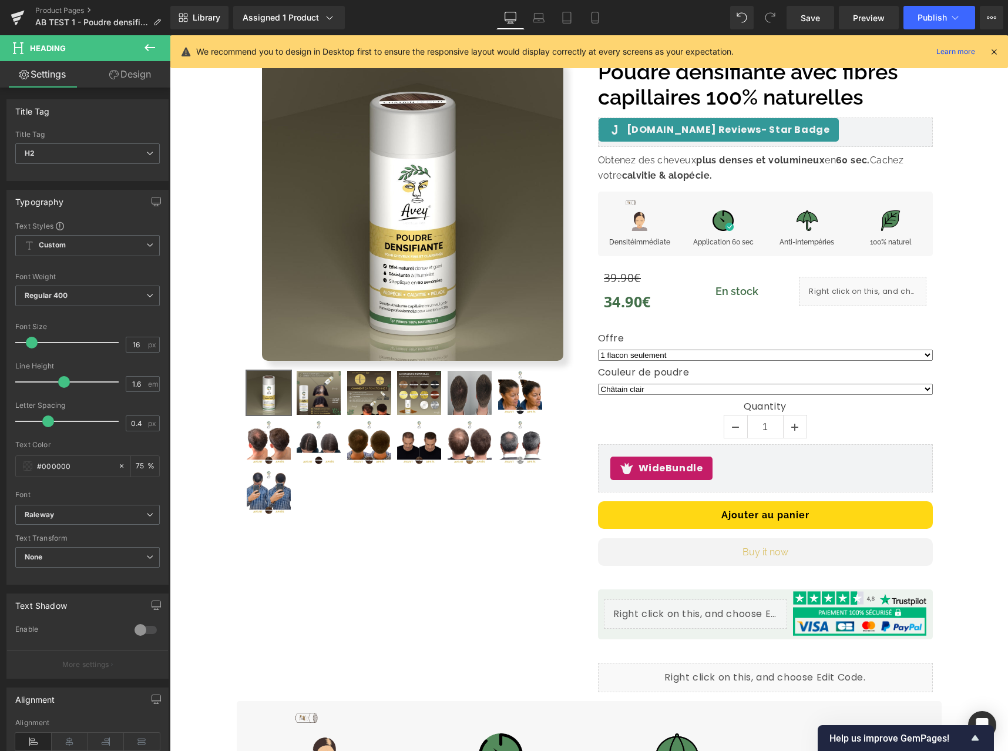
scroll to position [0, 0]
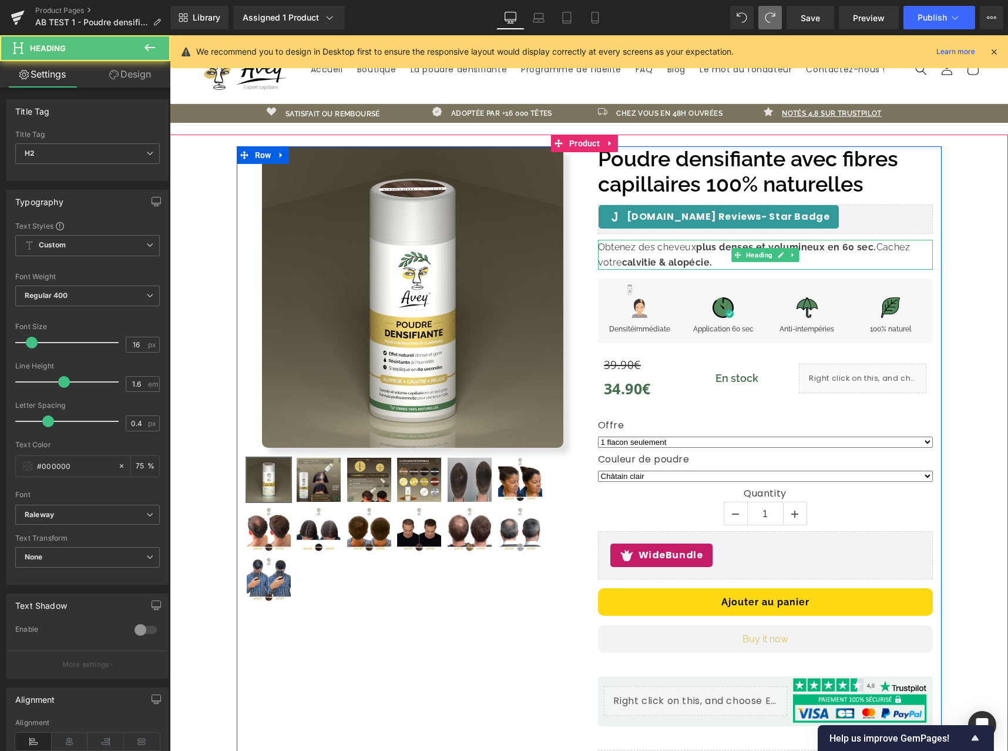
click at [830, 245] on strong "plus denses et volumineux en 60 sec." at bounding box center [786, 246] width 180 height 11
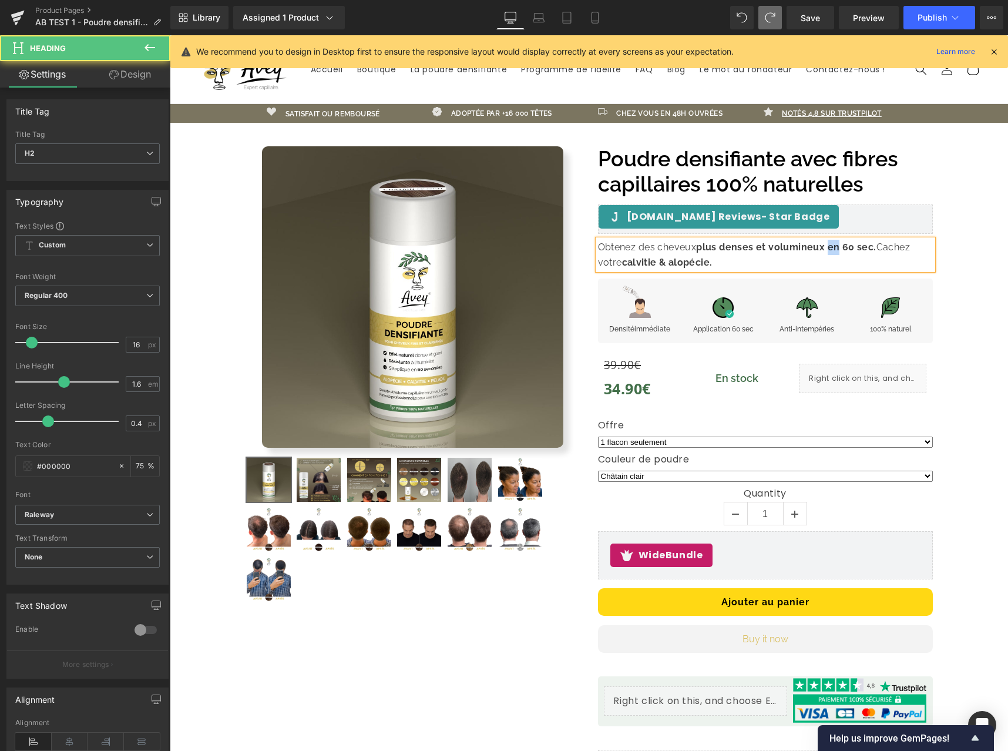
click at [830, 244] on strong "plus denses et volumineux en 60 sec." at bounding box center [786, 246] width 180 height 11
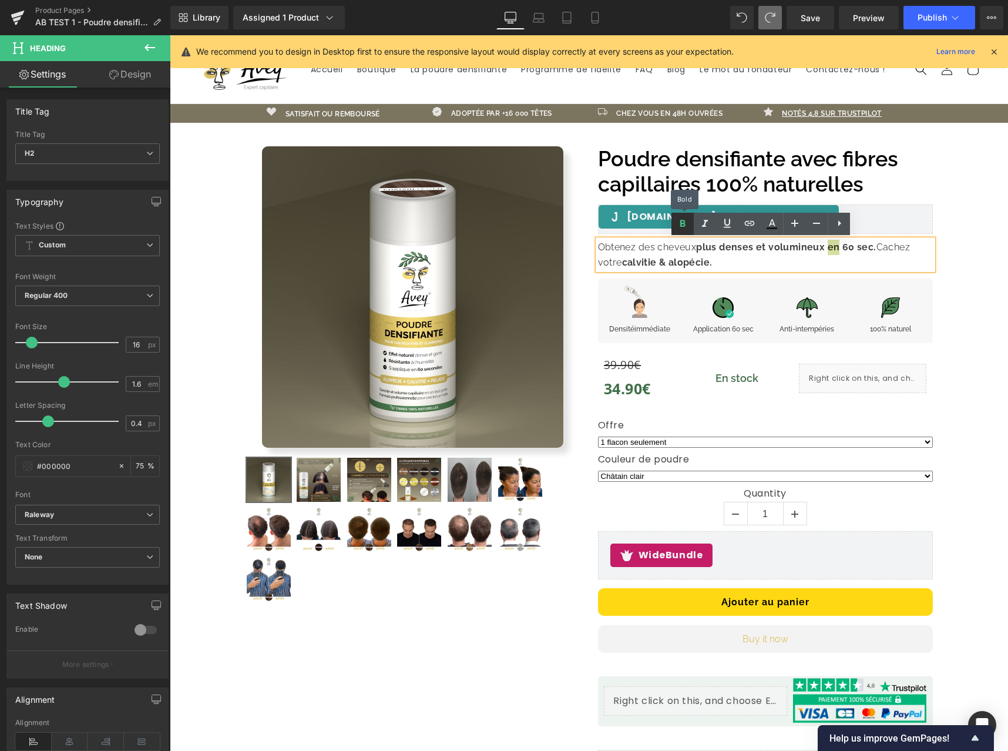
click at [685, 221] on icon at bounding box center [682, 223] width 5 height 7
click at [989, 286] on div "Sale Off (P) Image" at bounding box center [589, 462] width 827 height 633
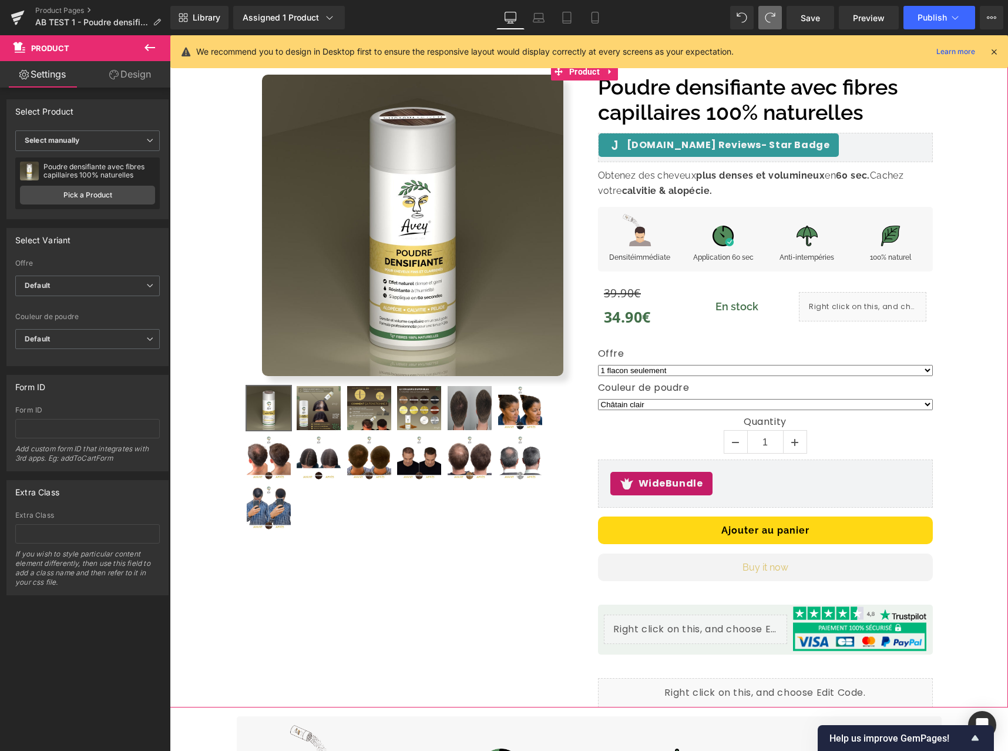
scroll to position [73, 0]
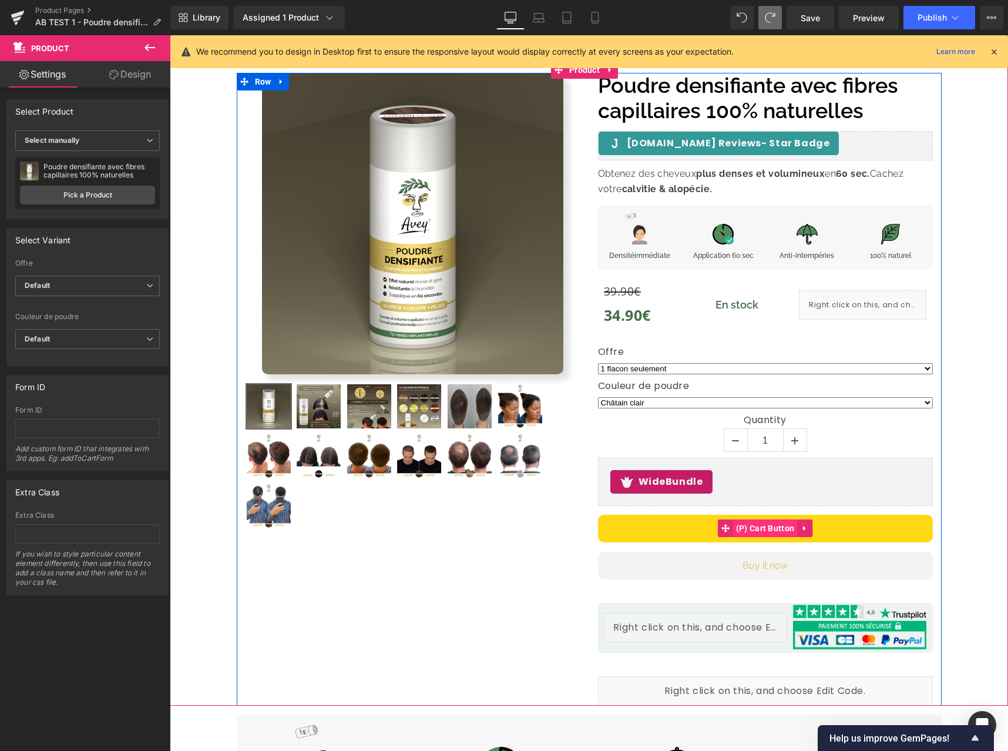
click at [775, 526] on span "(P) Cart Button" at bounding box center [765, 528] width 65 height 18
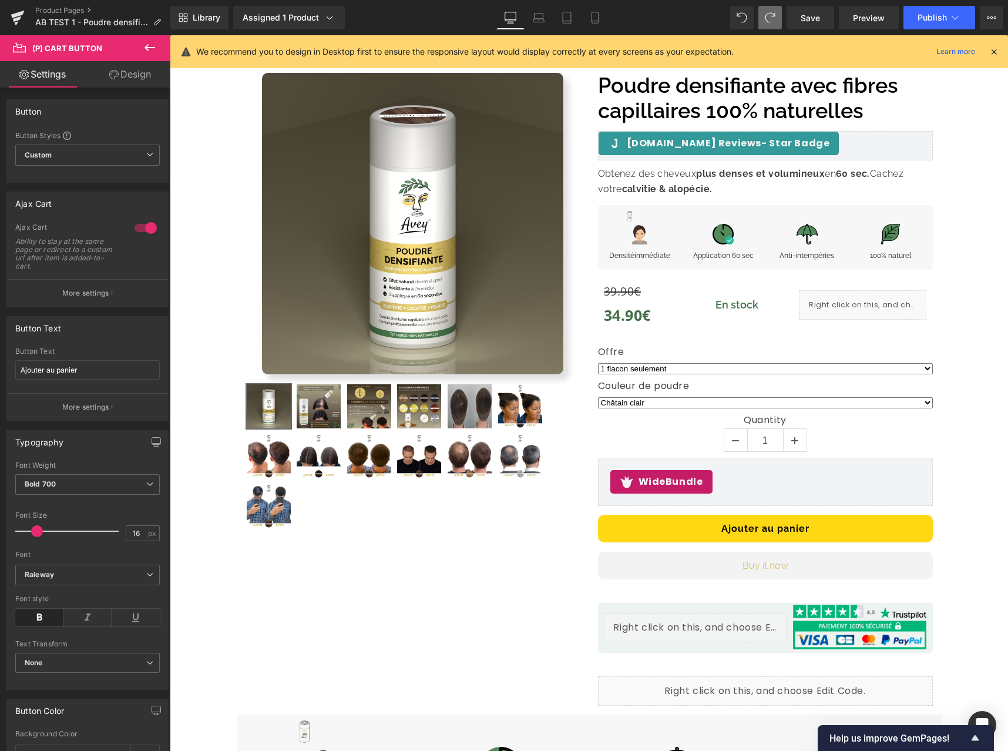
click at [116, 77] on icon at bounding box center [113, 74] width 9 height 9
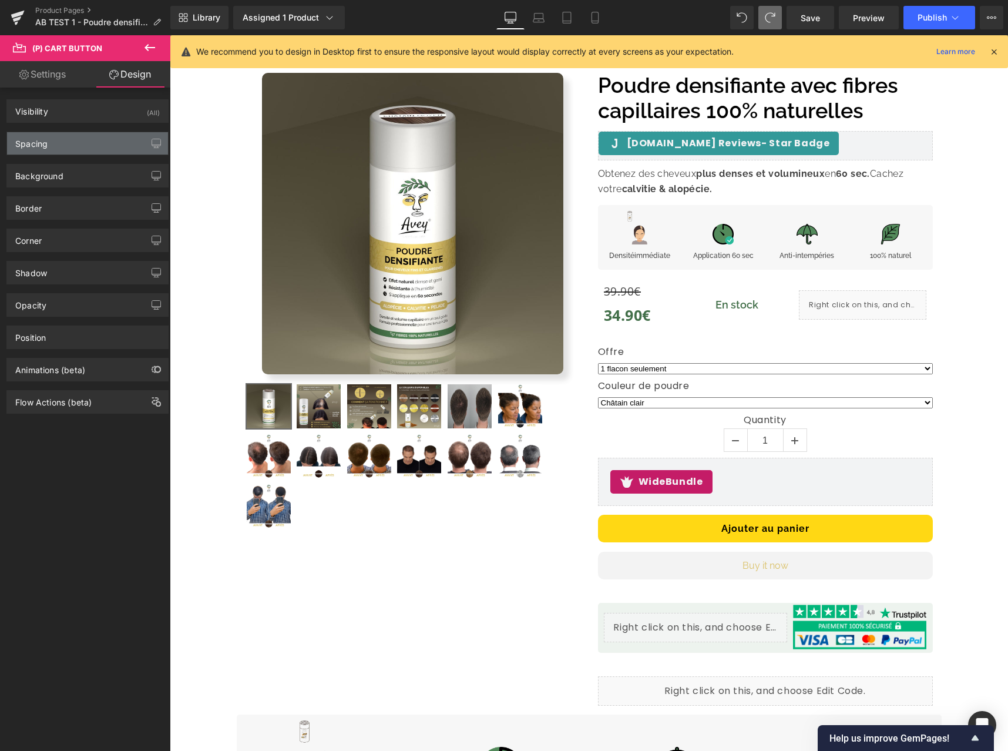
click at [86, 138] on div "Spacing" at bounding box center [87, 143] width 161 height 22
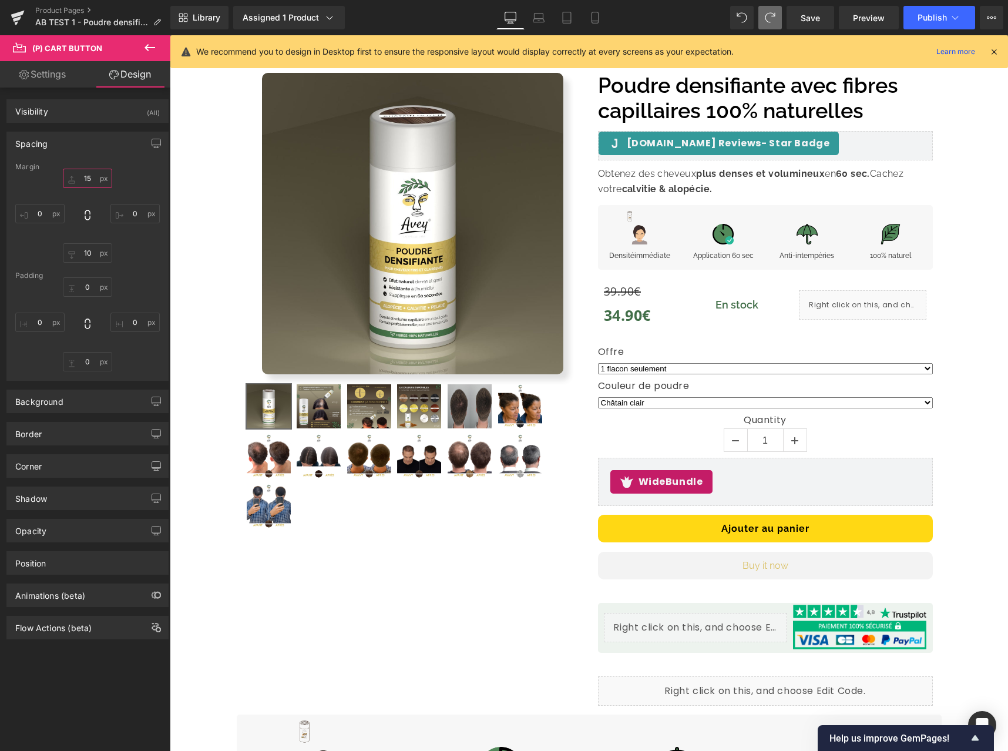
click at [86, 174] on input "15" at bounding box center [87, 178] width 49 height 19
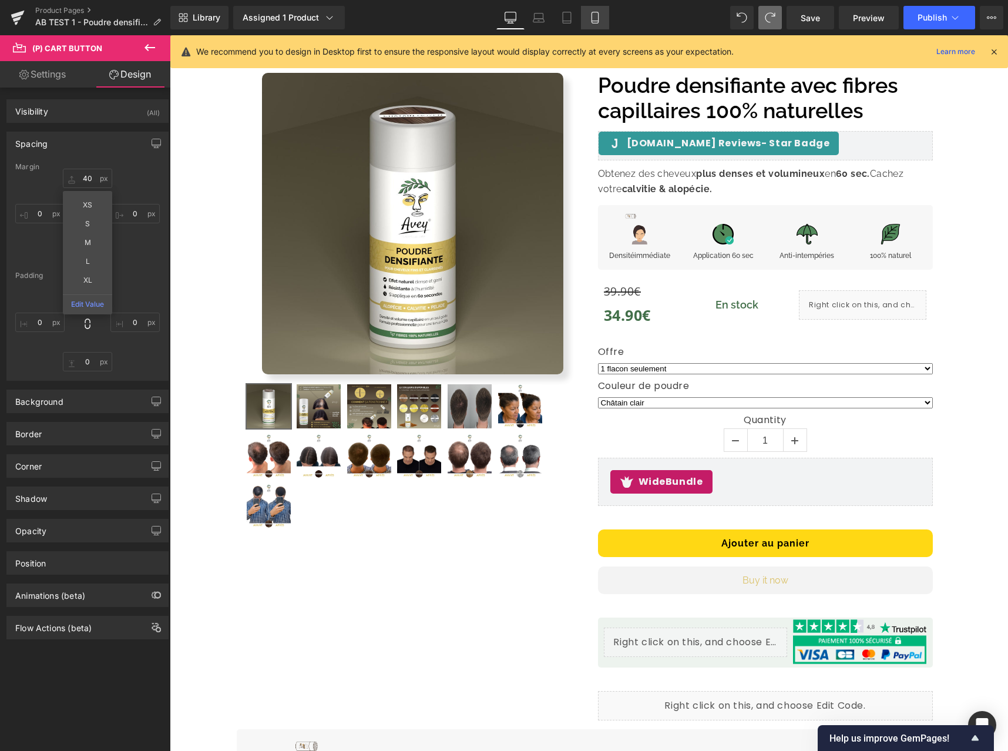
click at [596, 19] on icon at bounding box center [595, 18] width 12 height 12
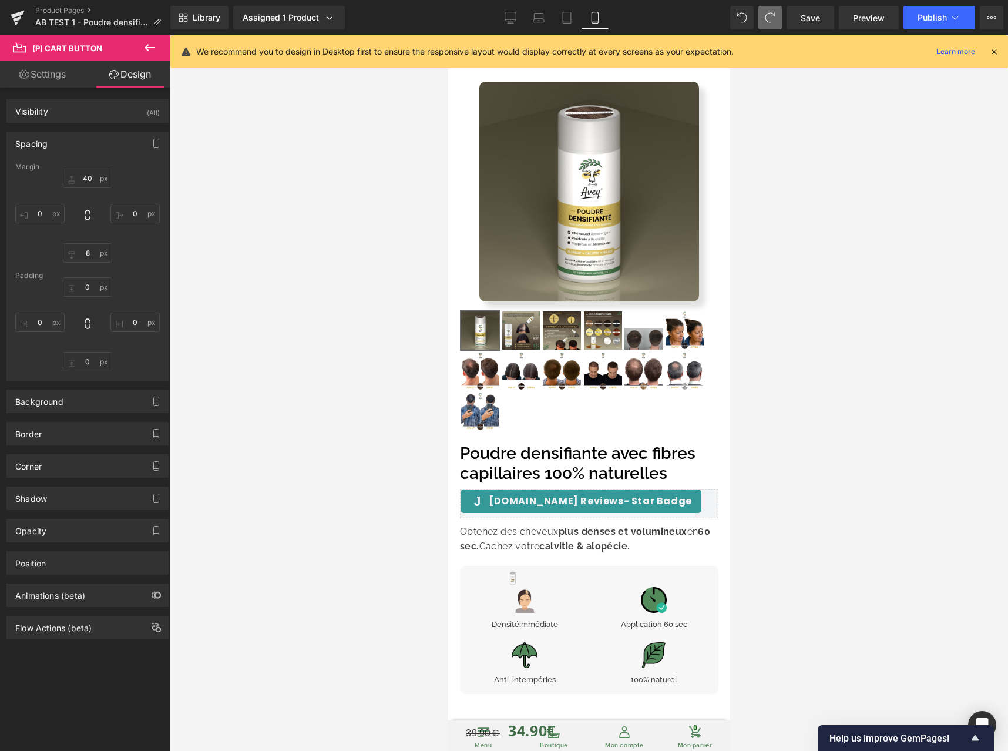
type input "40"
type input "0"
type input "8"
type input "0"
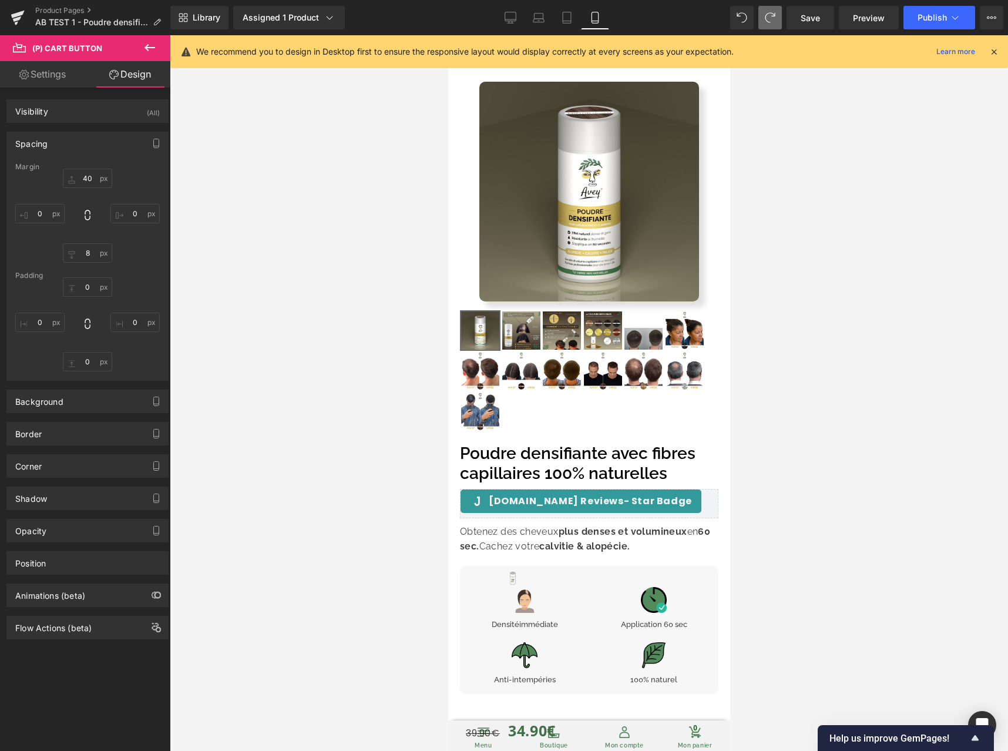
type input "0"
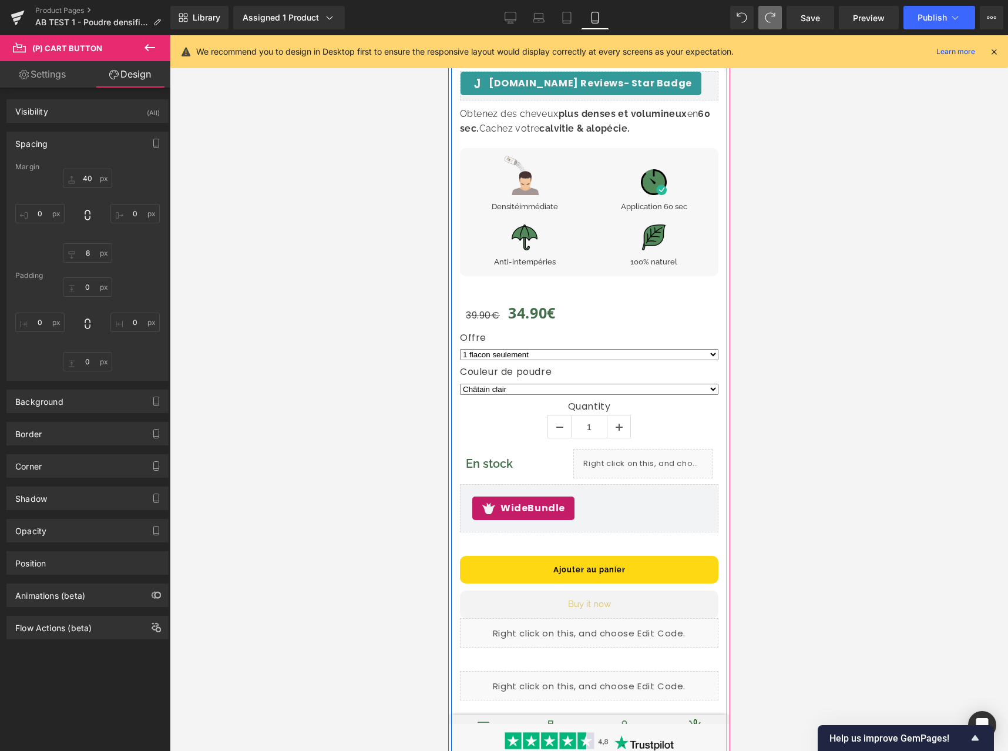
scroll to position [474, 0]
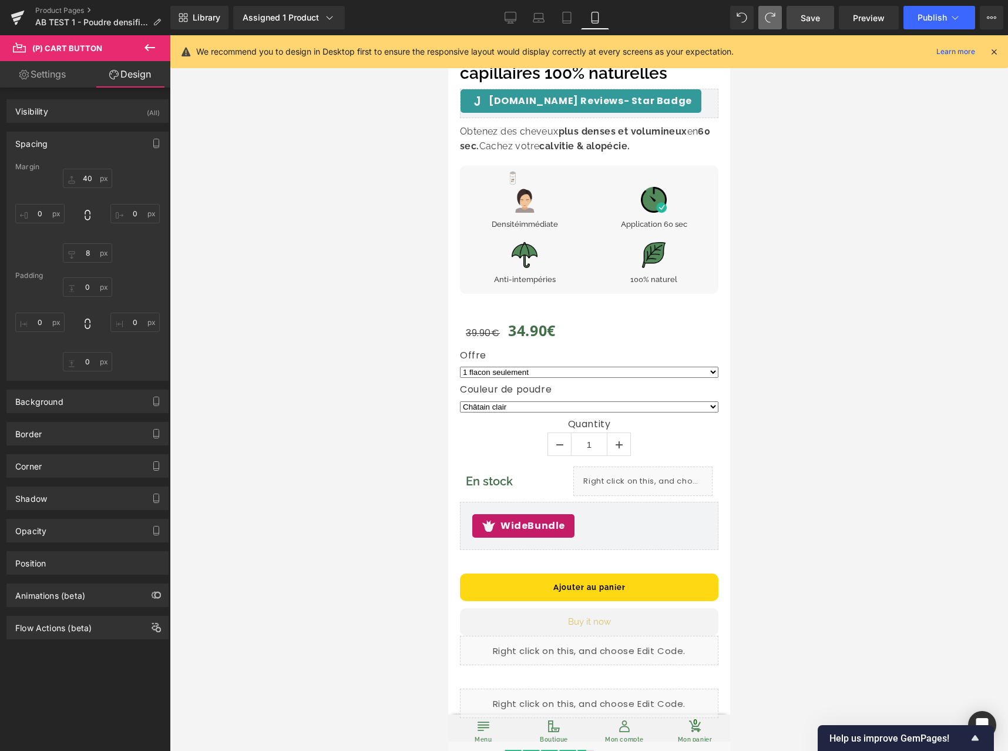
click at [818, 23] on span "Save" at bounding box center [810, 18] width 19 height 12
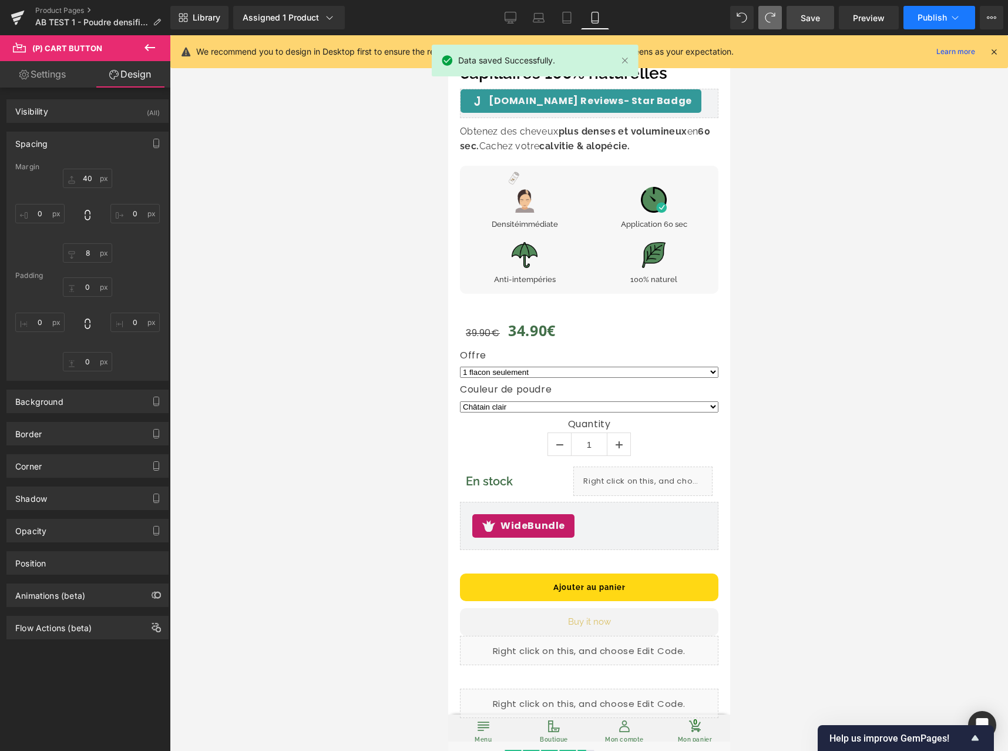
click at [938, 19] on span "Publish" at bounding box center [932, 17] width 29 height 9
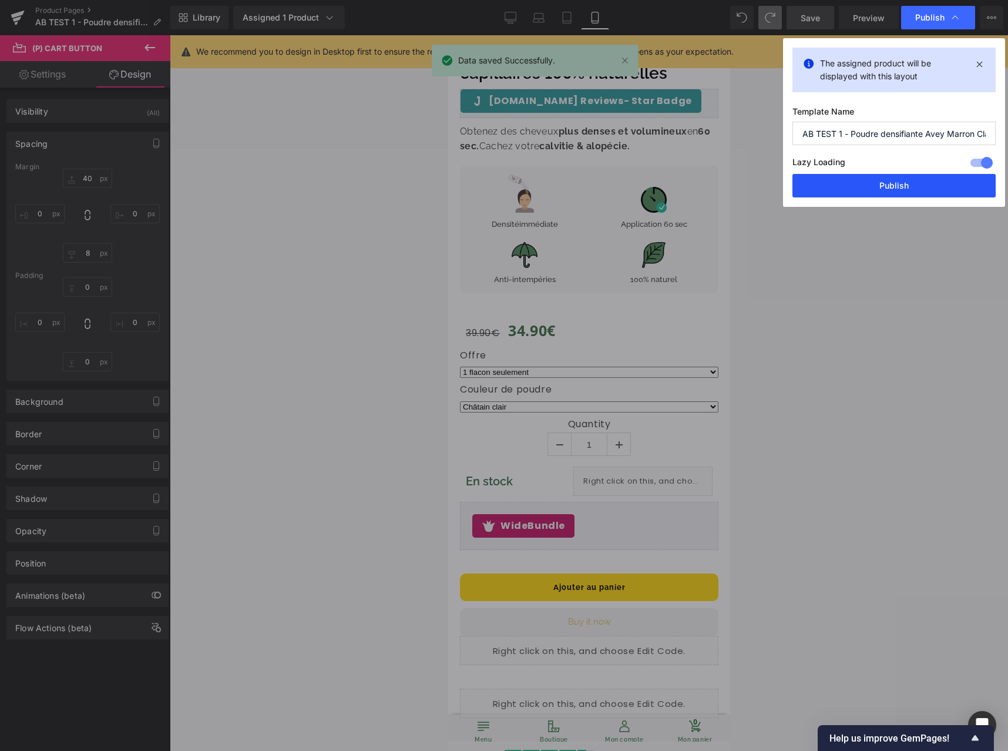
click at [865, 186] on button "Publish" at bounding box center [894, 186] width 203 height 24
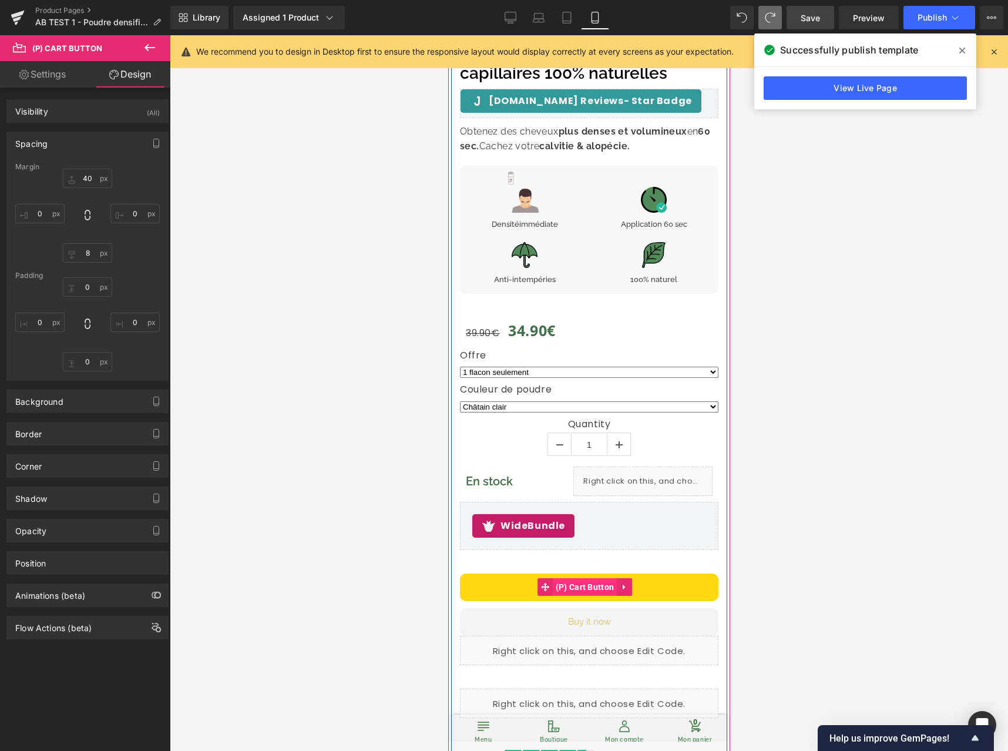
click at [583, 578] on span "(P) Cart Button" at bounding box center [584, 587] width 65 height 18
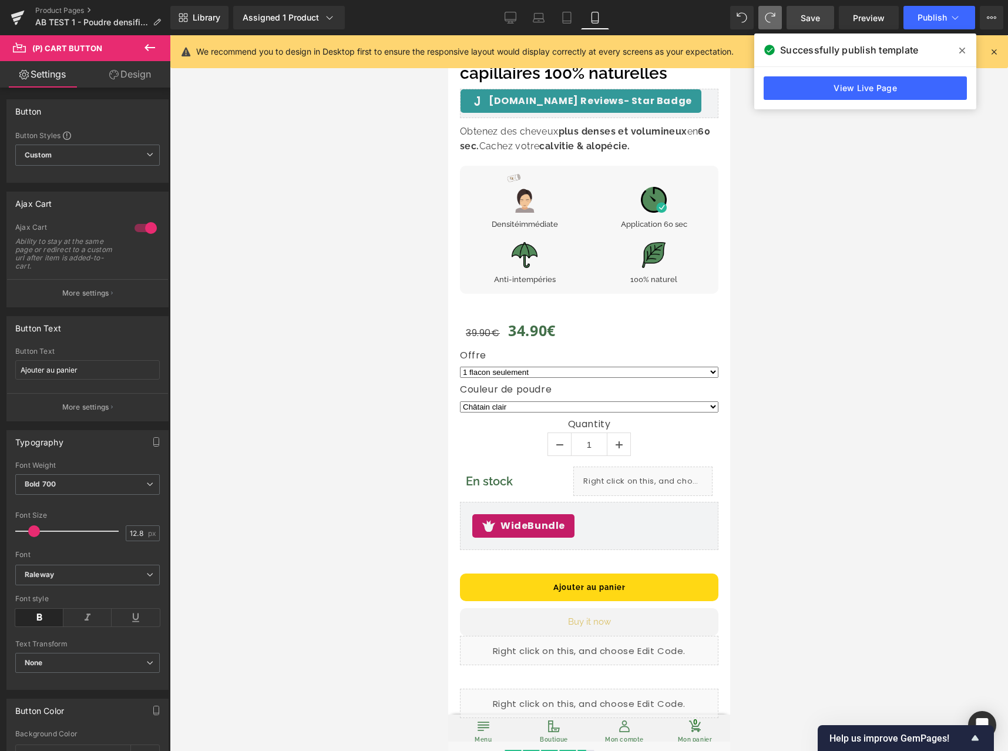
click at [116, 83] on link "Design" at bounding box center [130, 74] width 85 height 26
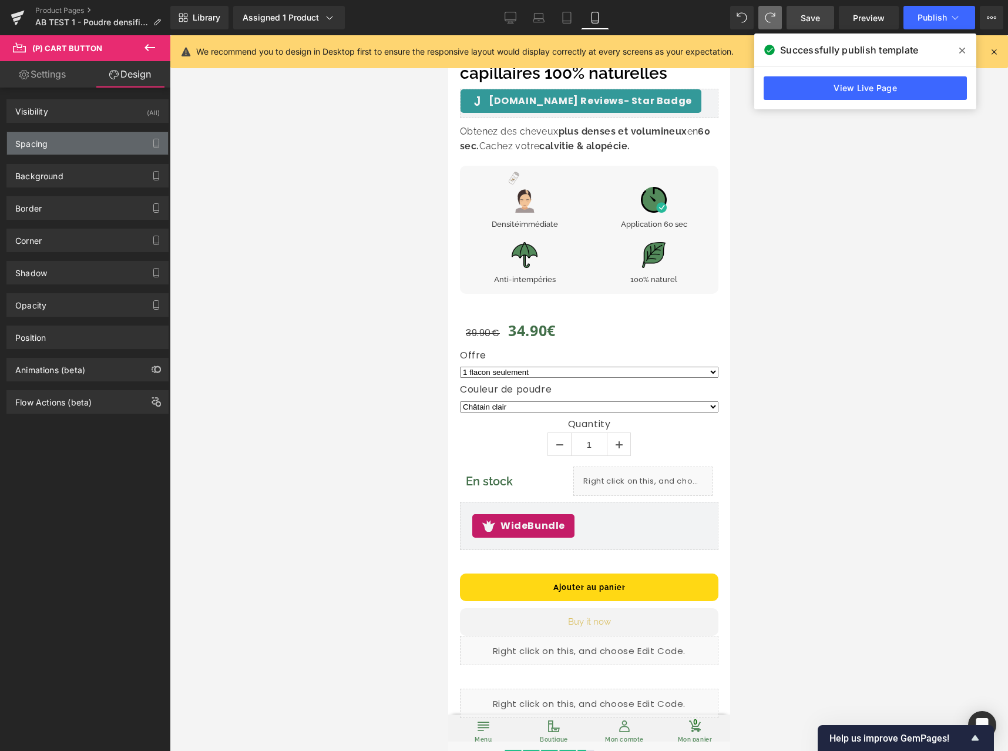
click at [87, 142] on div "Spacing" at bounding box center [87, 143] width 161 height 22
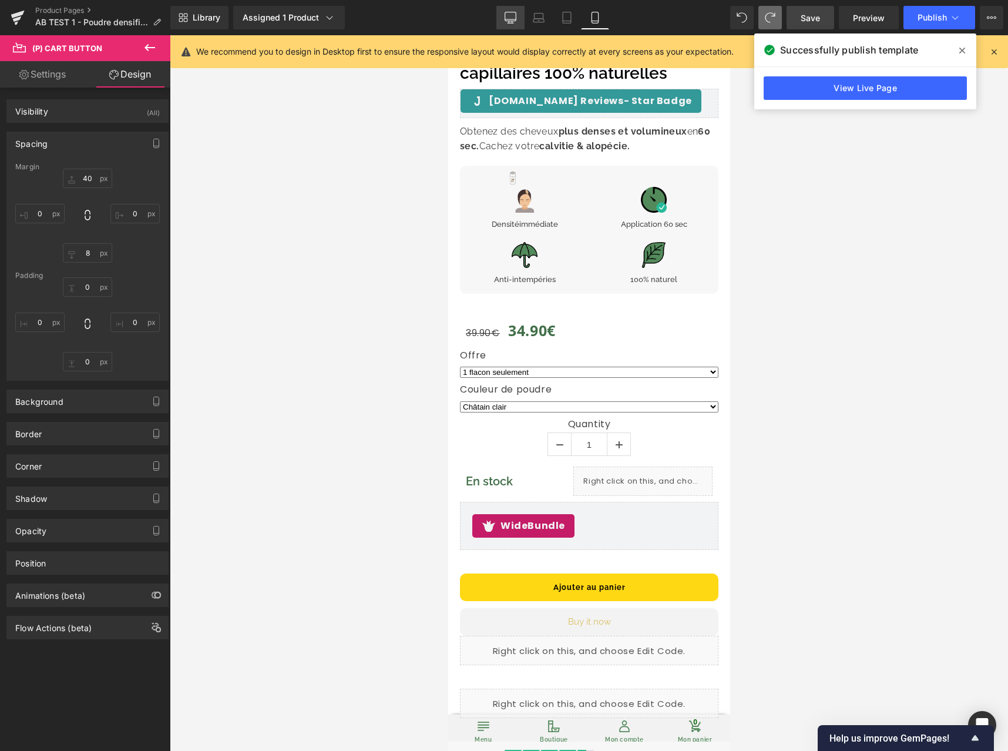
click at [511, 20] on icon at bounding box center [511, 18] width 12 height 12
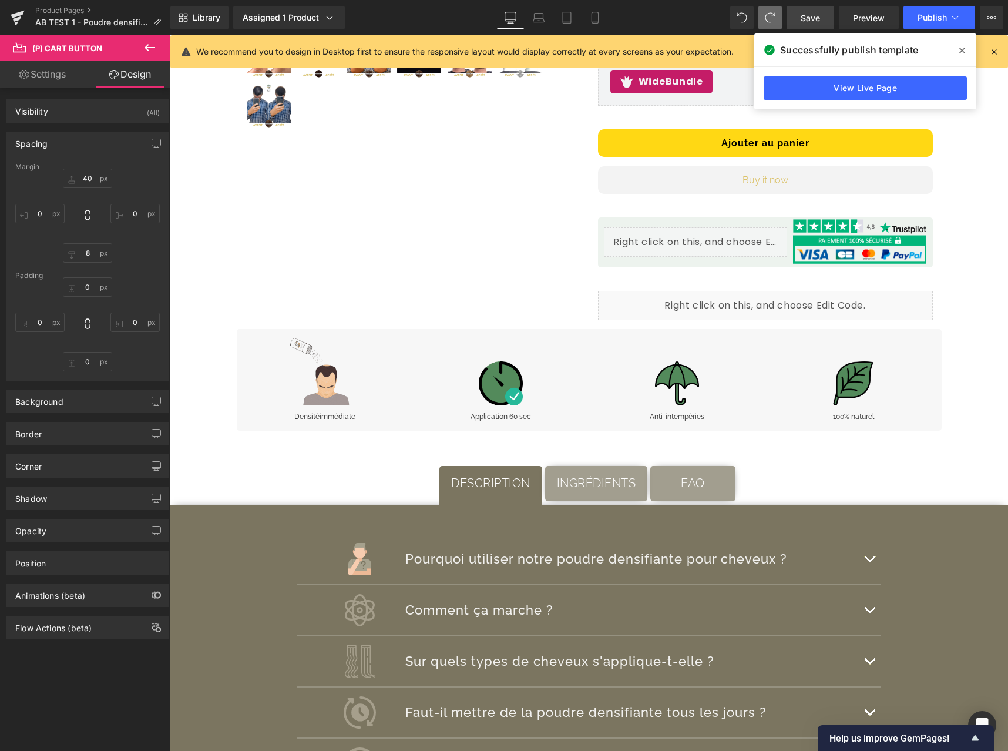
type input "40"
type input "0"
type input "10"
type input "0"
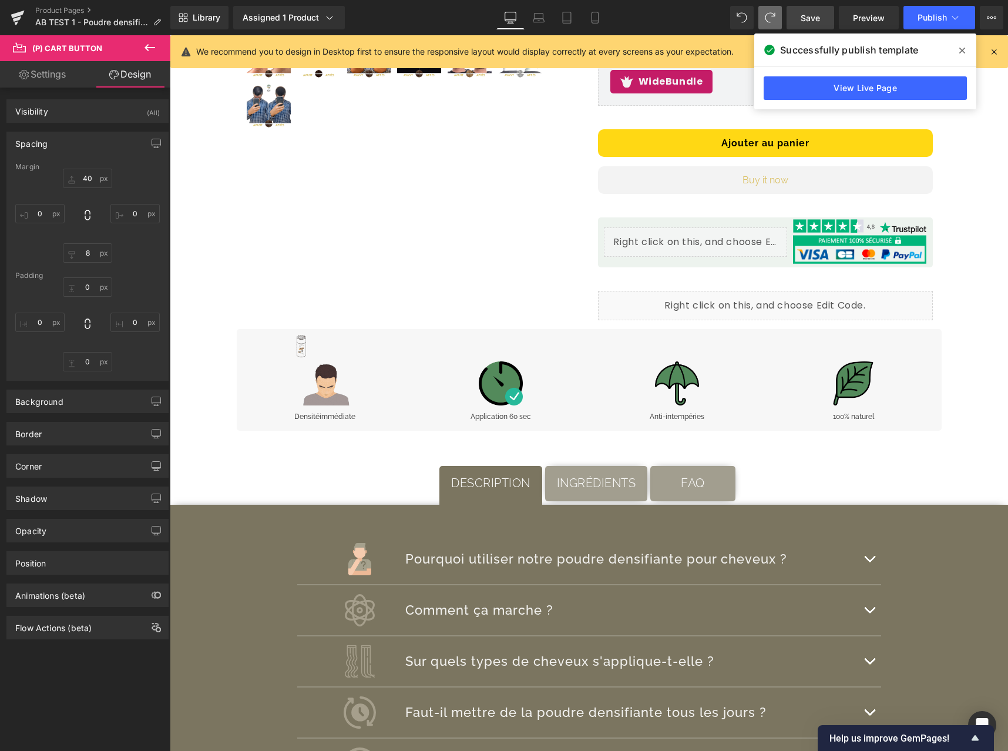
type input "0"
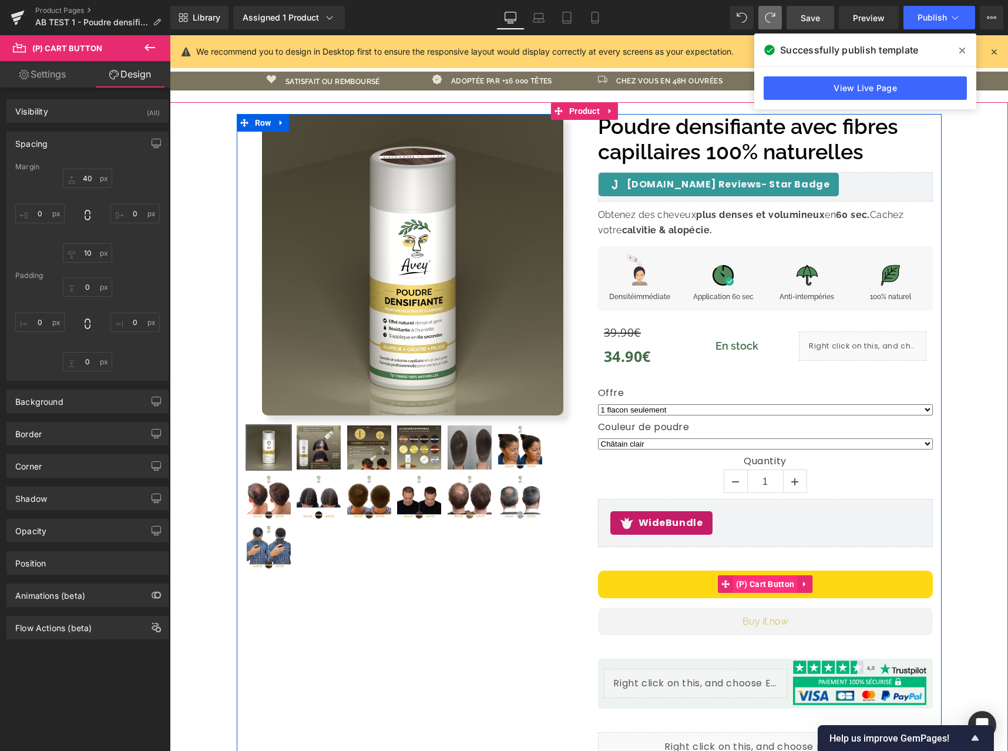
drag, startPoint x: 756, startPoint y: 586, endPoint x: 765, endPoint y: 581, distance: 10.3
click at [756, 587] on span "(P) Cart Button" at bounding box center [765, 584] width 65 height 18
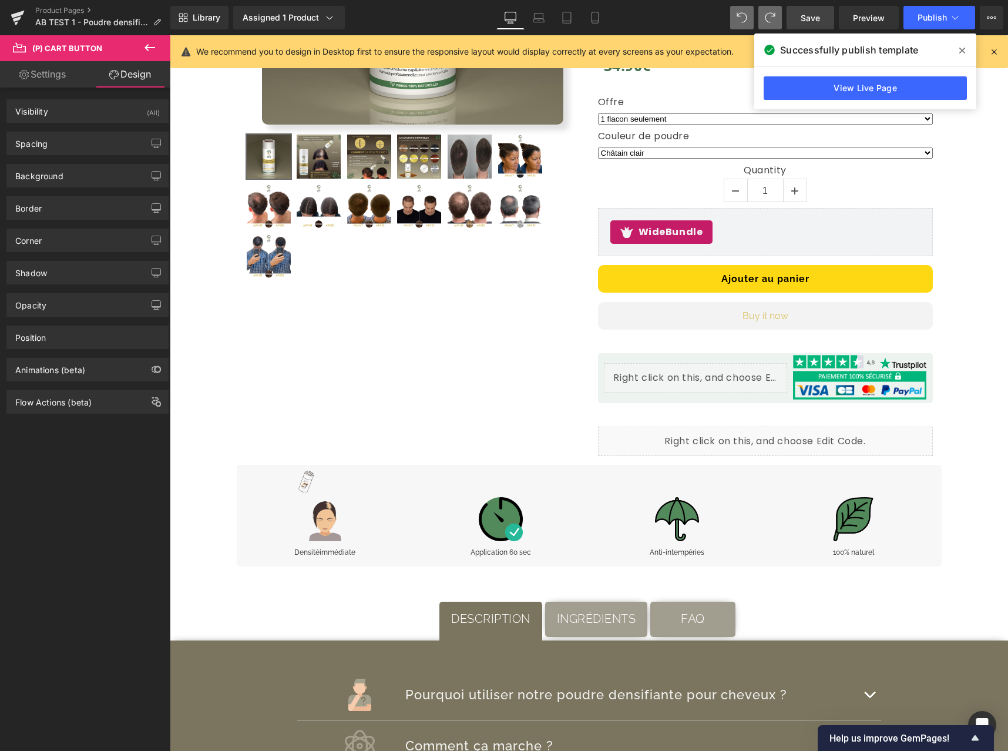
scroll to position [576, 0]
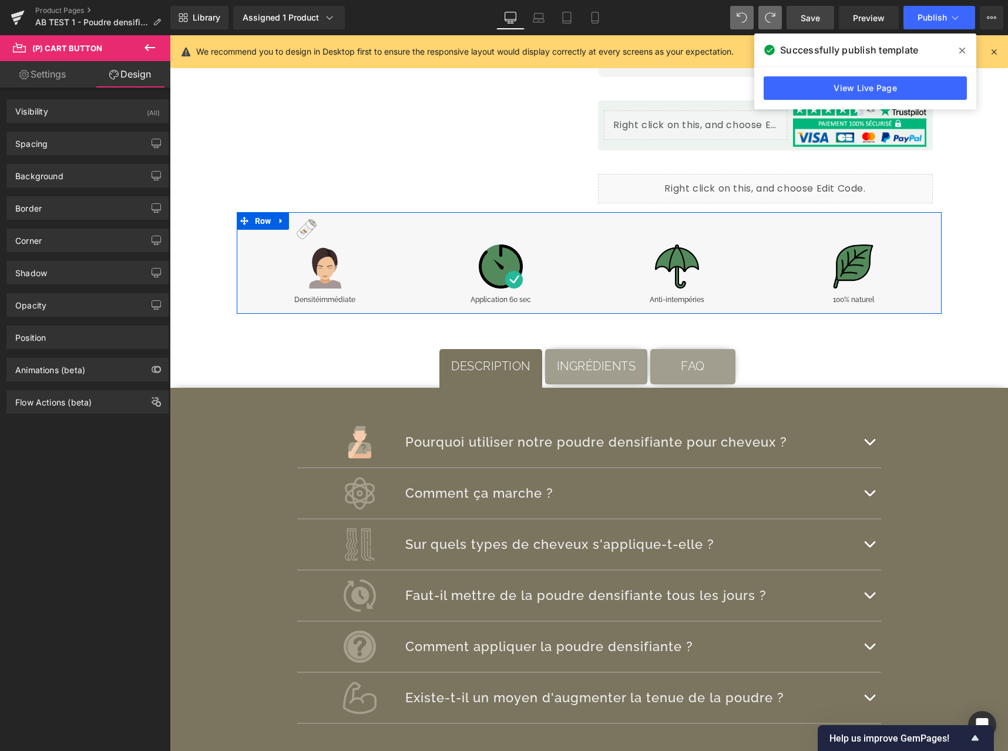
click at [274, 221] on link at bounding box center [281, 221] width 15 height 18
click at [312, 222] on link at bounding box center [311, 221] width 15 height 18
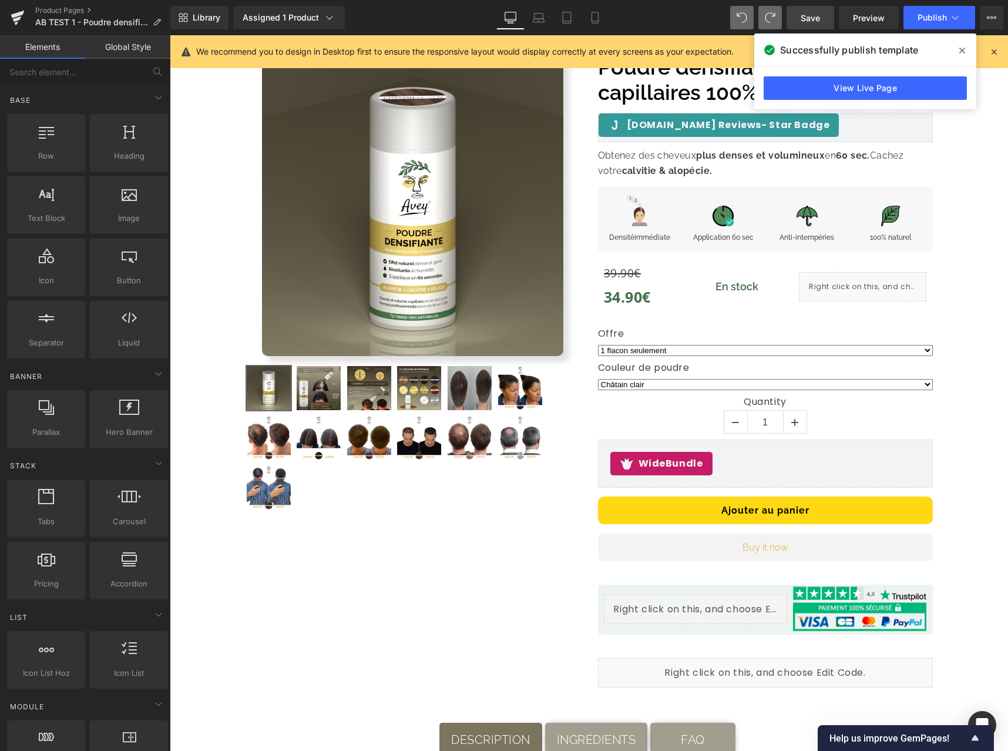
scroll to position [0, 0]
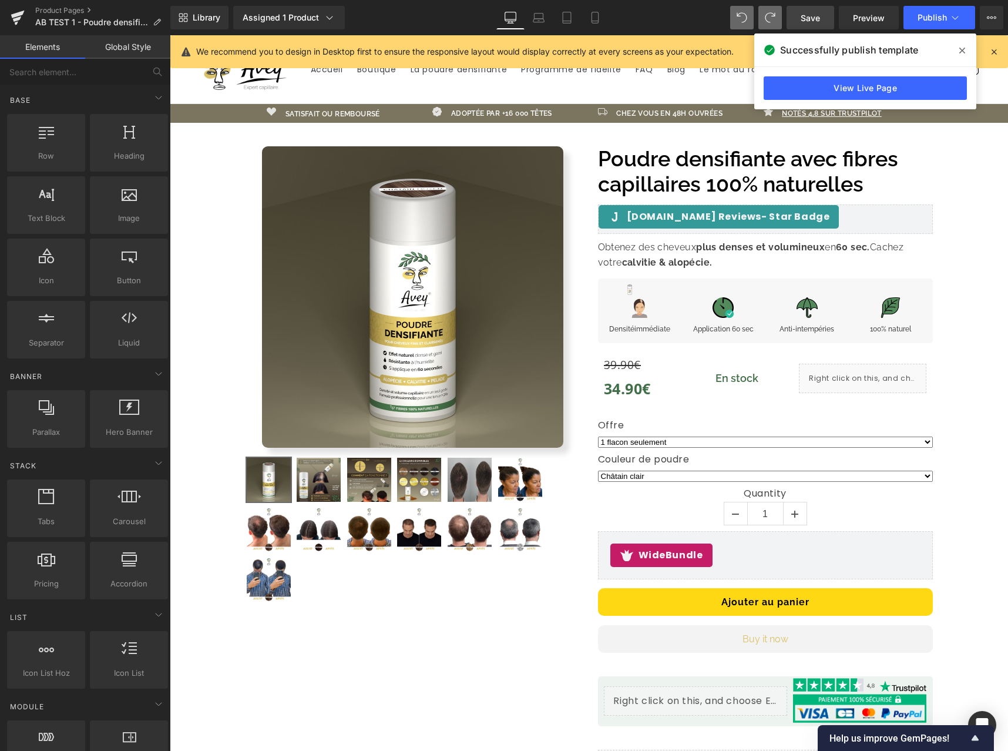
click at [822, 20] on link "Save" at bounding box center [811, 18] width 48 height 24
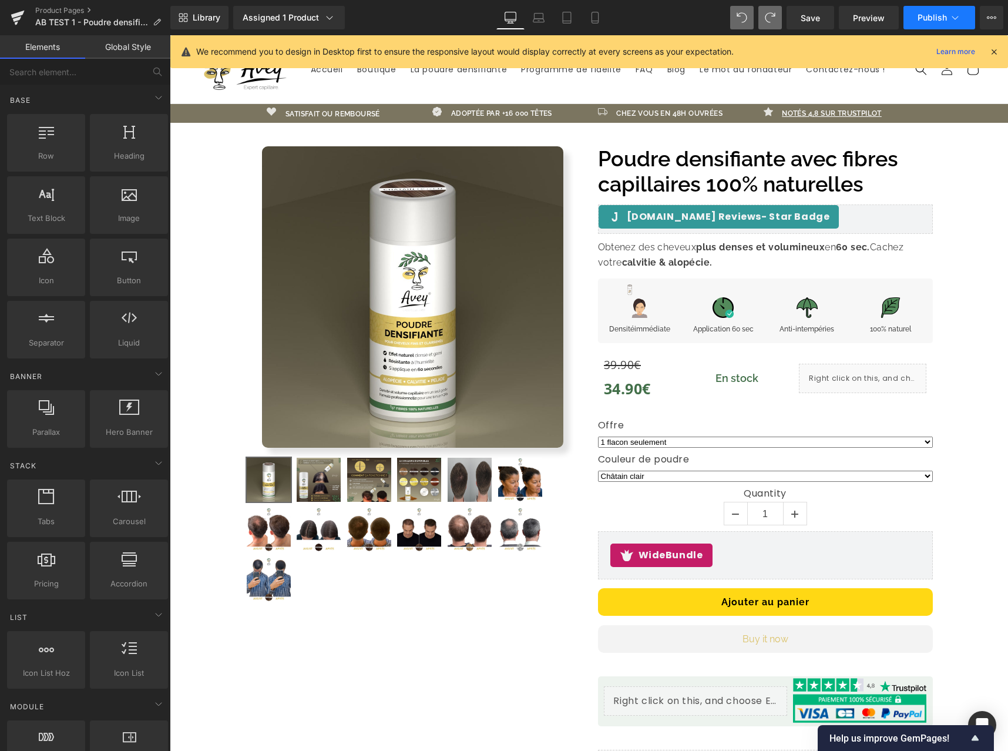
click at [923, 22] on button "Publish" at bounding box center [940, 18] width 72 height 24
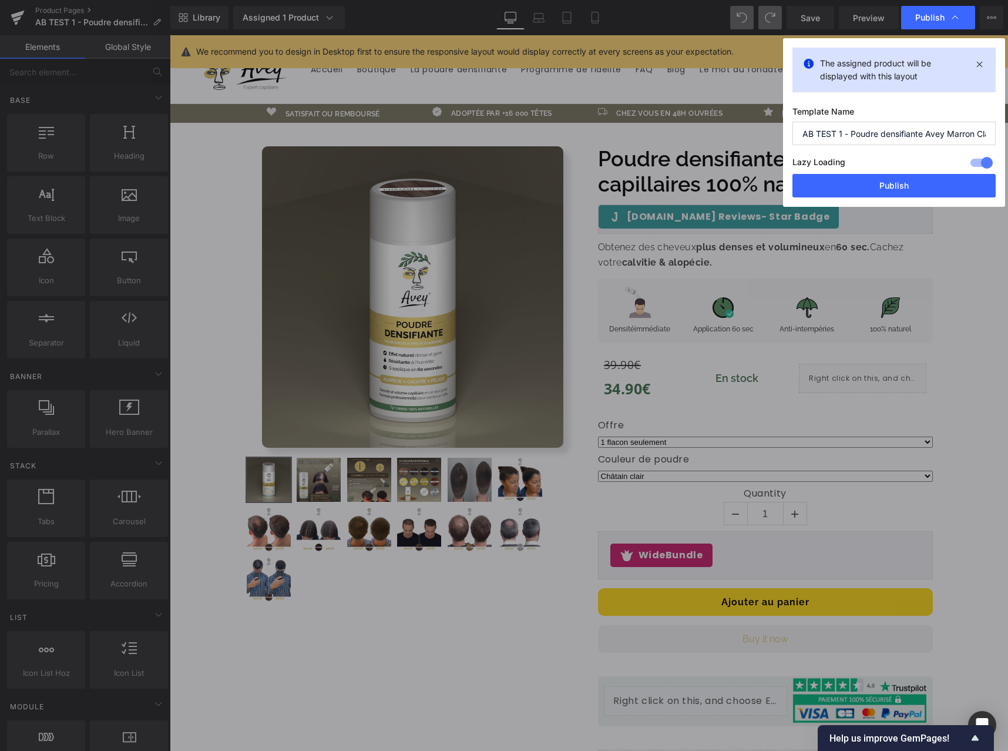
drag, startPoint x: 1015, startPoint y: 301, endPoint x: 846, endPoint y: 92, distance: 269.1
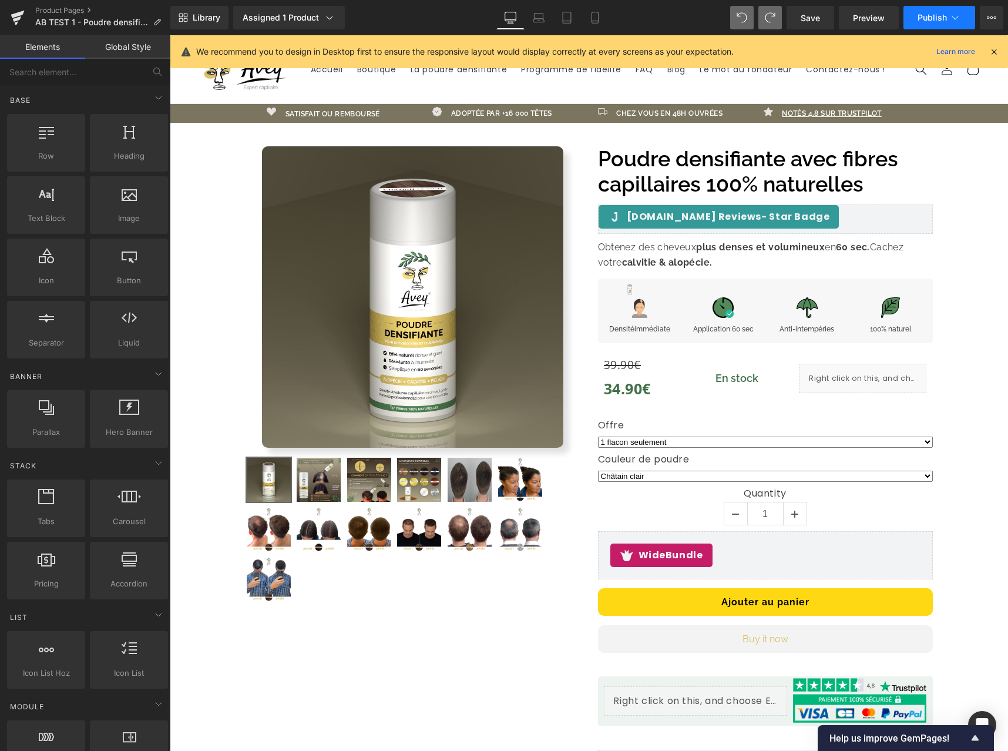
click at [913, 21] on button "Publish" at bounding box center [940, 18] width 72 height 24
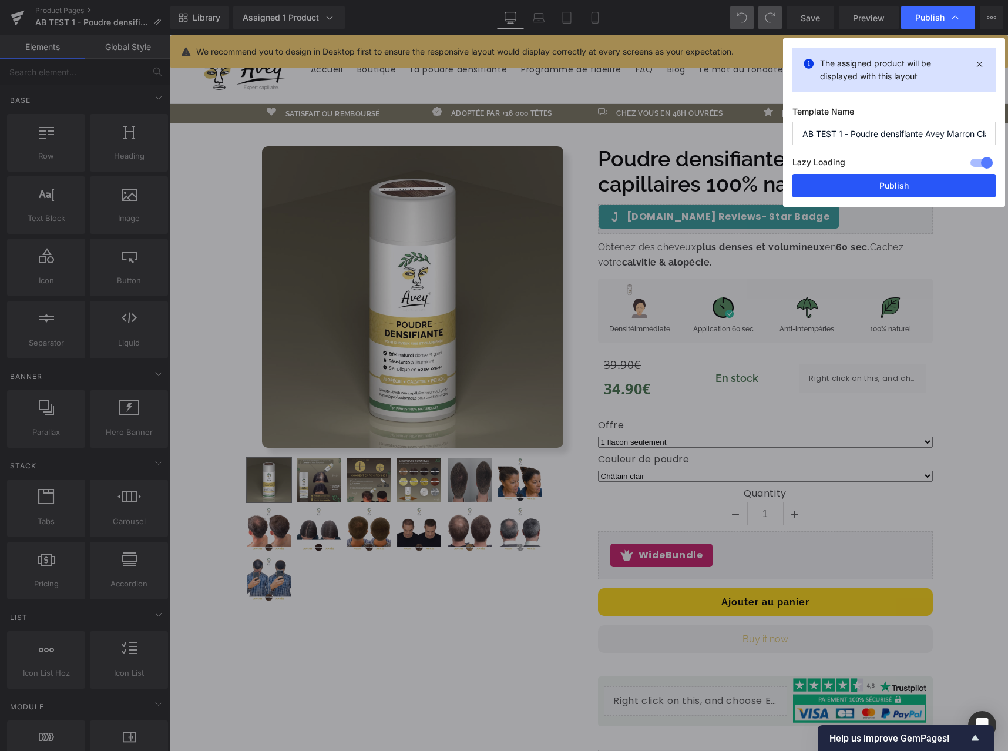
click at [855, 193] on button "Publish" at bounding box center [894, 186] width 203 height 24
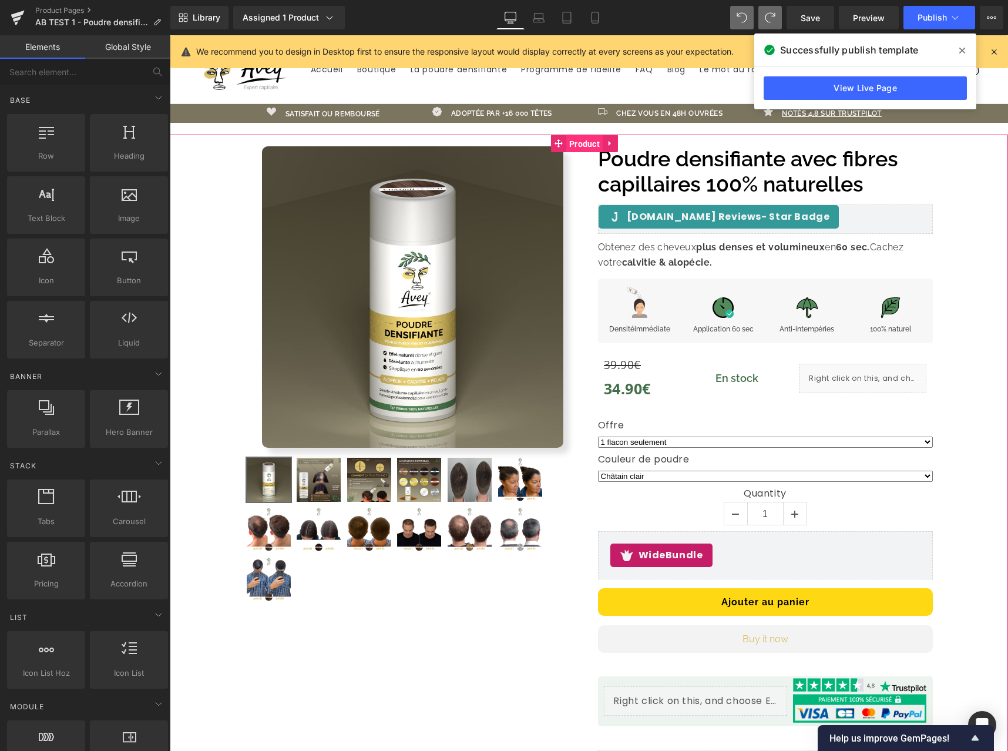
click at [575, 140] on span "Product" at bounding box center [584, 144] width 36 height 18
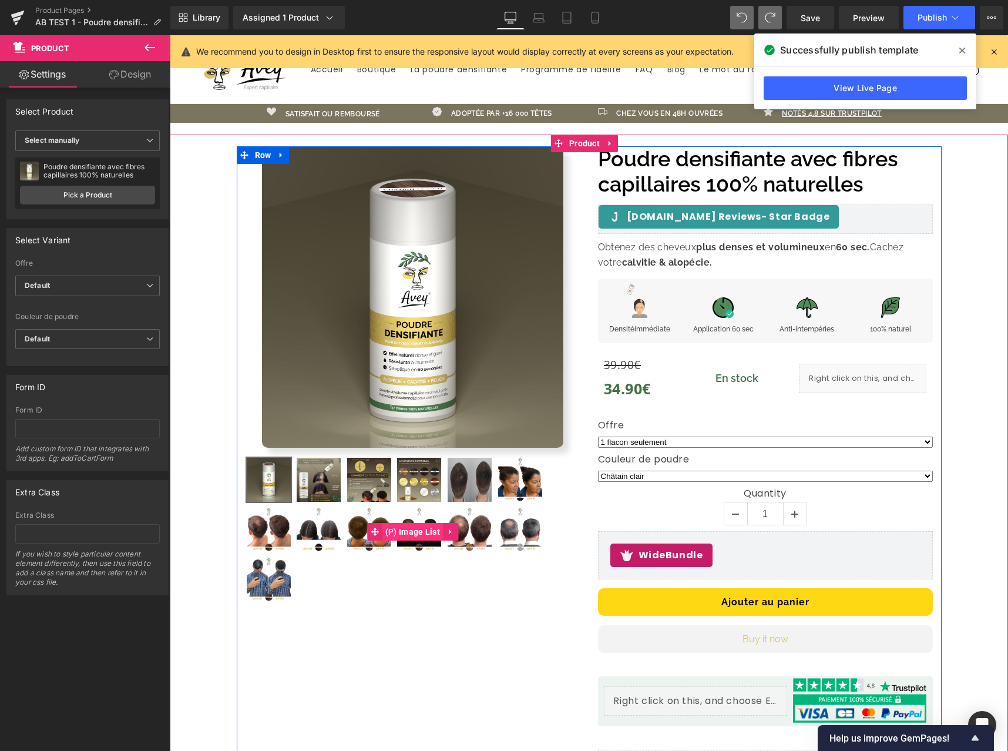
click at [397, 531] on span "(P) Image List" at bounding box center [413, 532] width 61 height 18
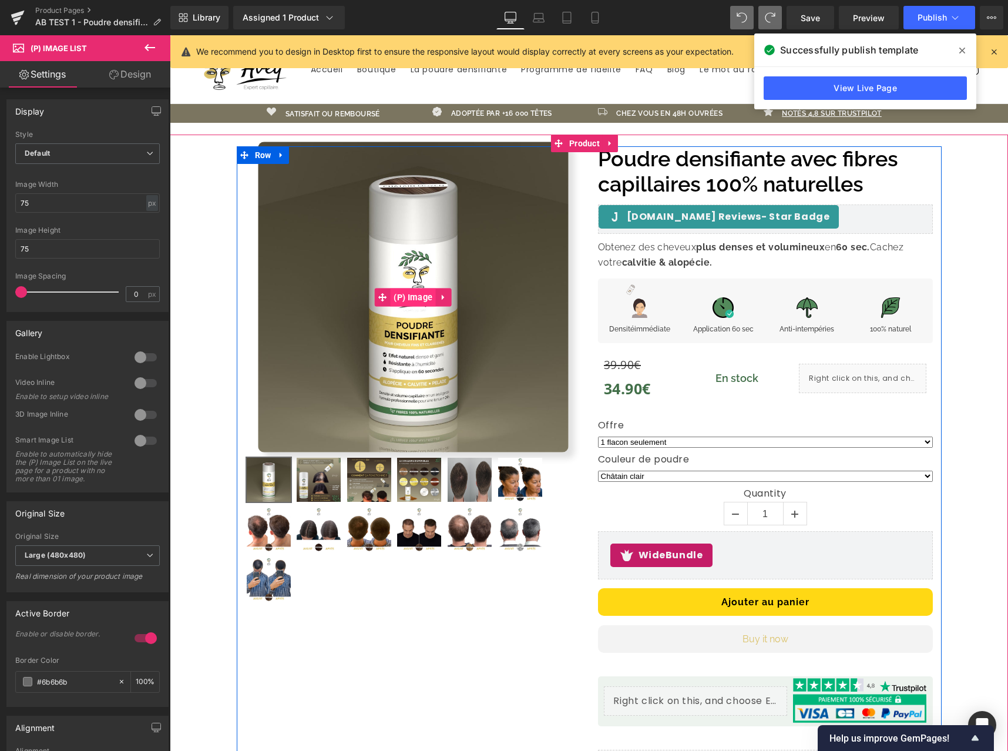
click at [408, 293] on span "(P) Image" at bounding box center [412, 297] width 45 height 18
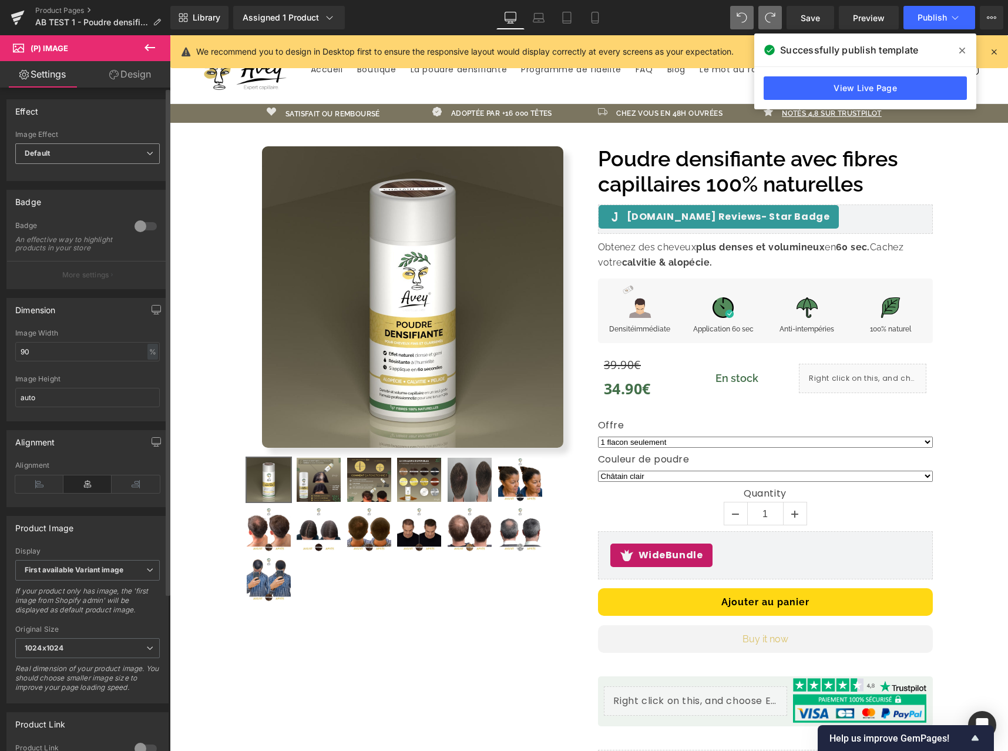
click at [121, 149] on span "Default" at bounding box center [87, 153] width 145 height 21
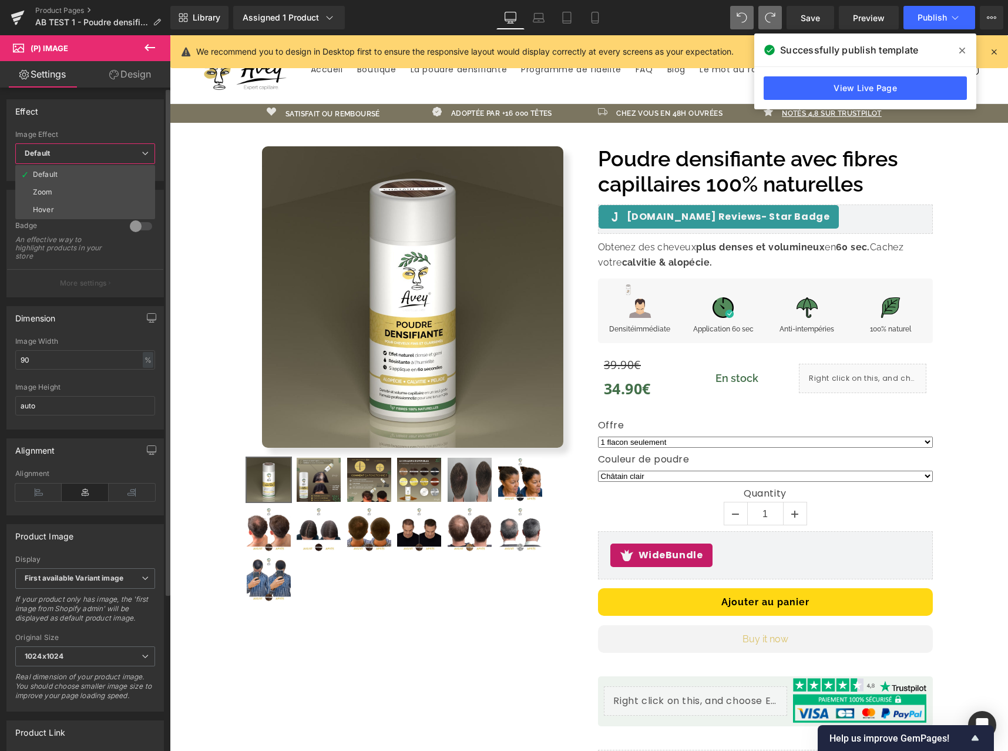
click at [122, 152] on span "Default" at bounding box center [85, 153] width 140 height 21
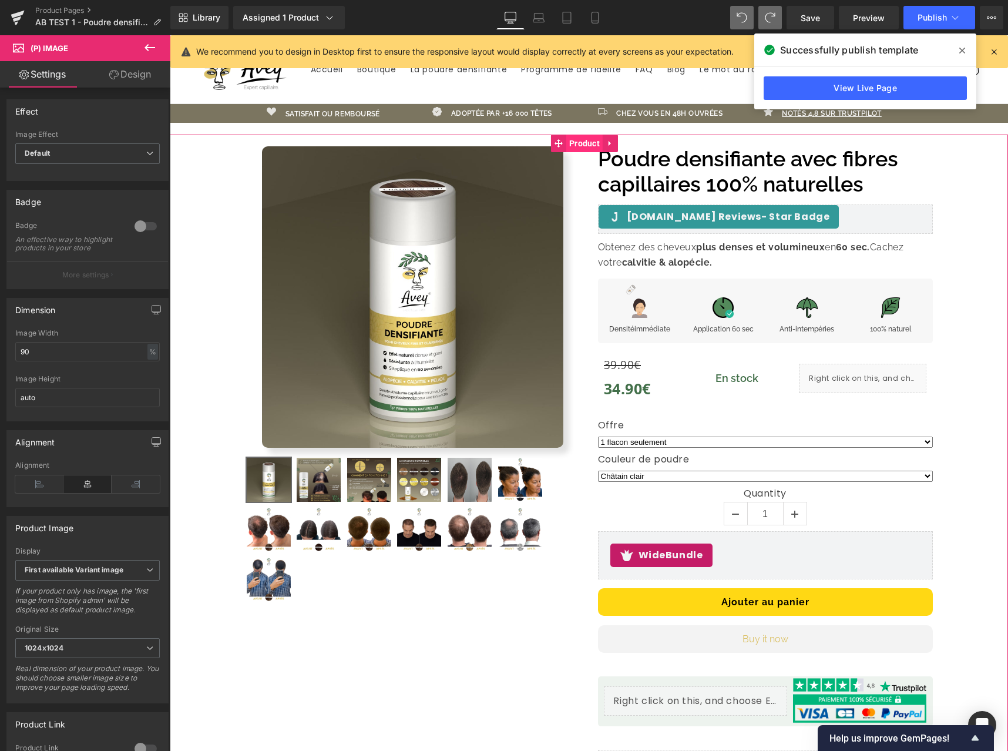
click at [595, 141] on span "Product" at bounding box center [584, 144] width 36 height 18
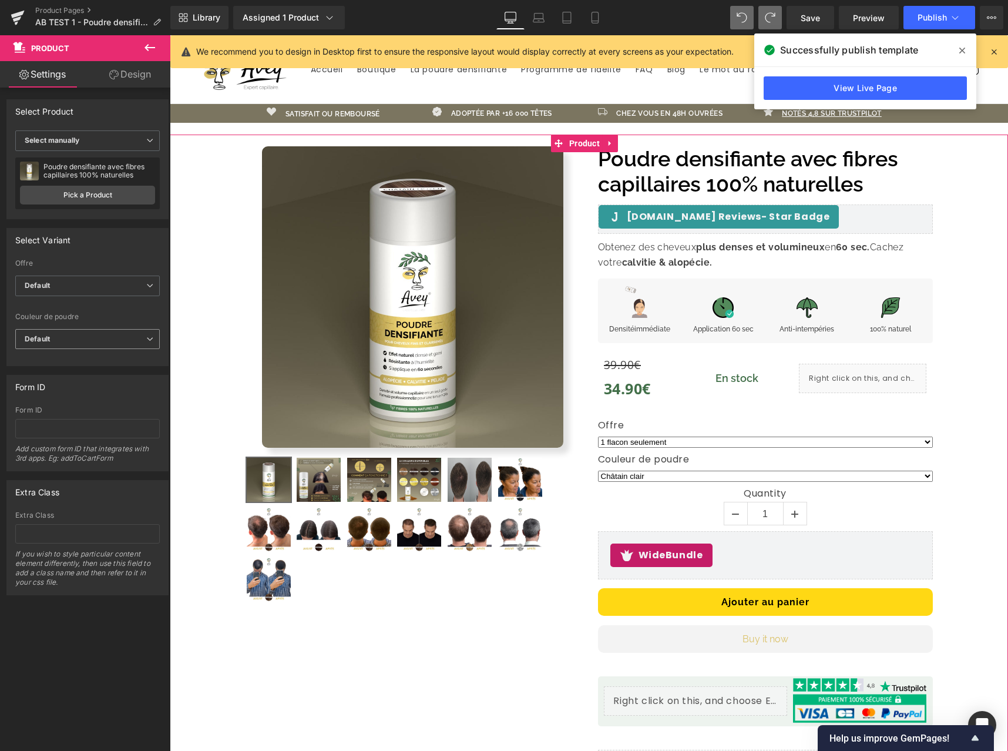
click at [73, 340] on span "Default" at bounding box center [87, 339] width 145 height 21
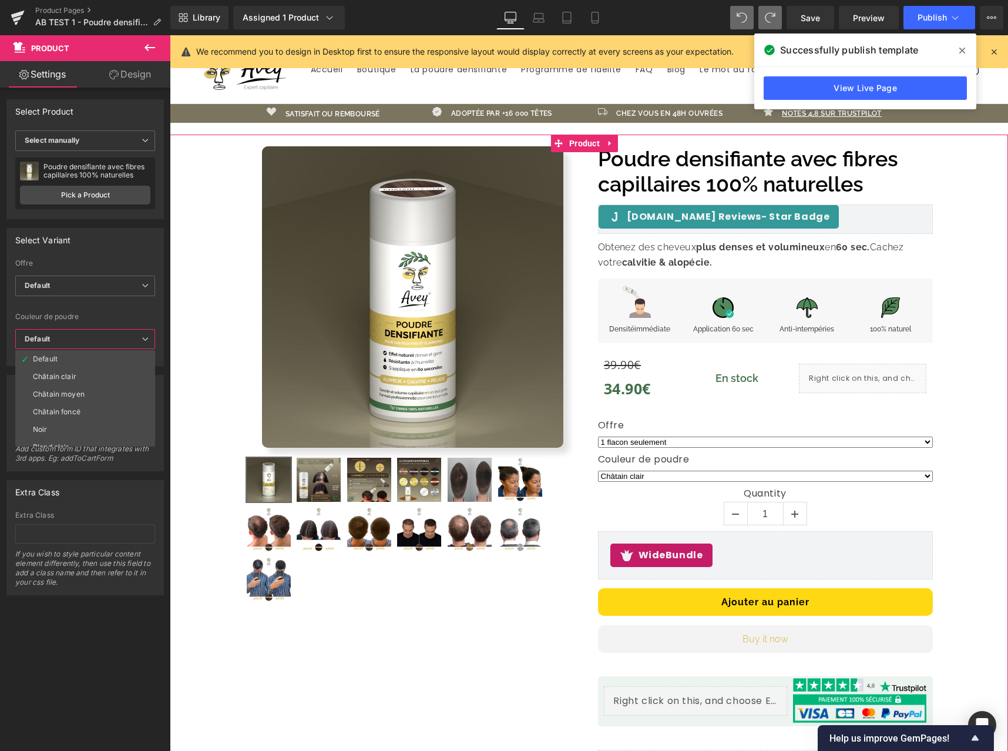
click at [72, 341] on span "Default" at bounding box center [85, 339] width 140 height 21
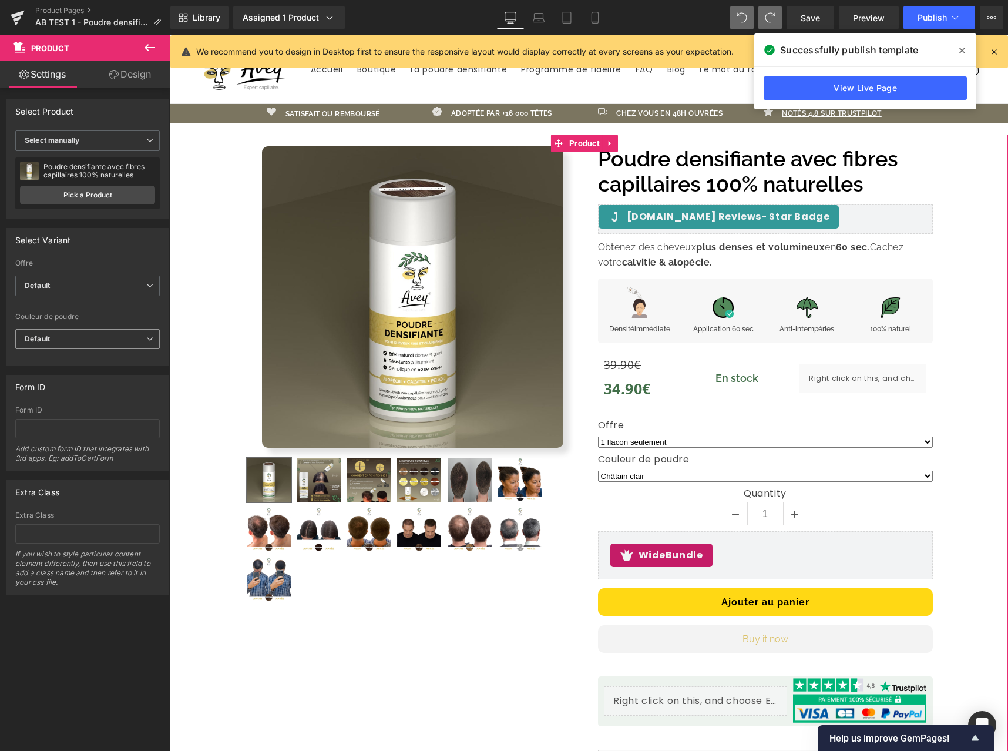
click at [86, 343] on span "Default" at bounding box center [87, 339] width 145 height 21
click at [112, 318] on label "Couleur de poudre" at bounding box center [87, 319] width 145 height 12
click at [102, 142] on span "Select manually" at bounding box center [87, 140] width 145 height 21
click at [103, 139] on span "Select manually" at bounding box center [85, 140] width 140 height 21
click at [145, 68] on link "Design" at bounding box center [130, 74] width 85 height 26
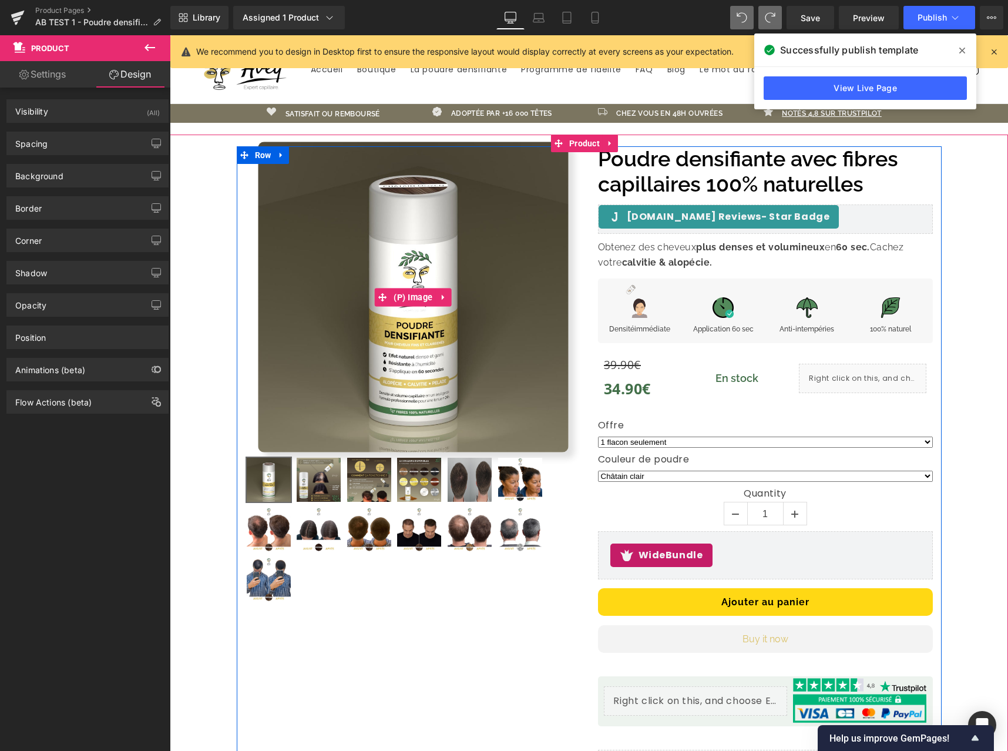
click at [380, 260] on img at bounding box center [412, 297] width 310 height 310
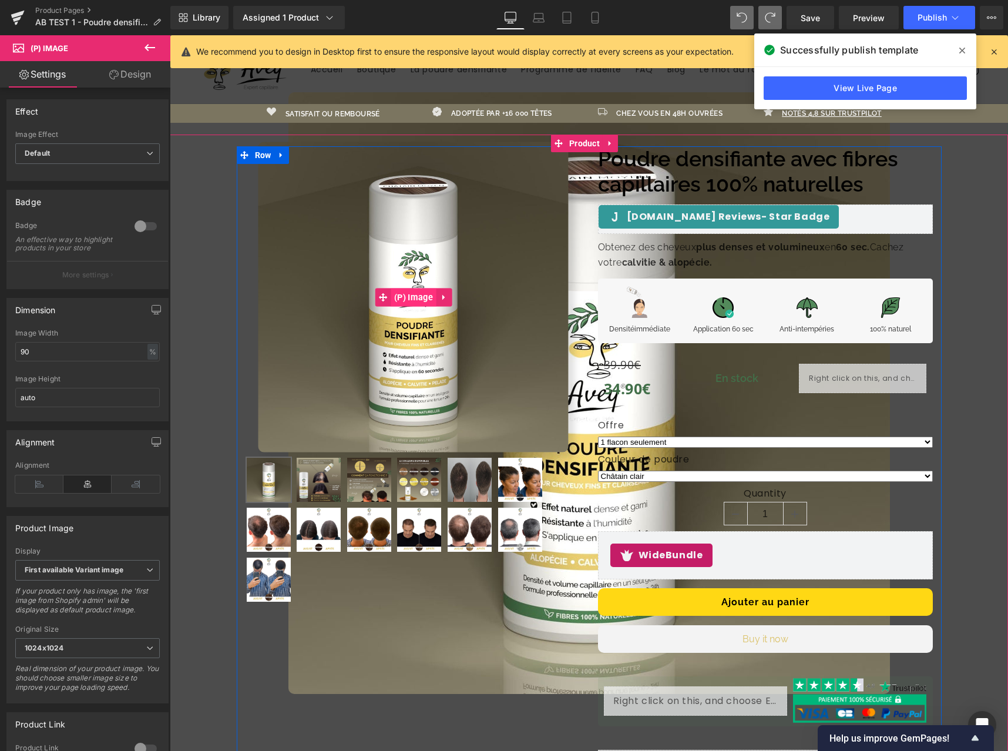
click at [410, 296] on span "(P) Image" at bounding box center [413, 297] width 45 height 18
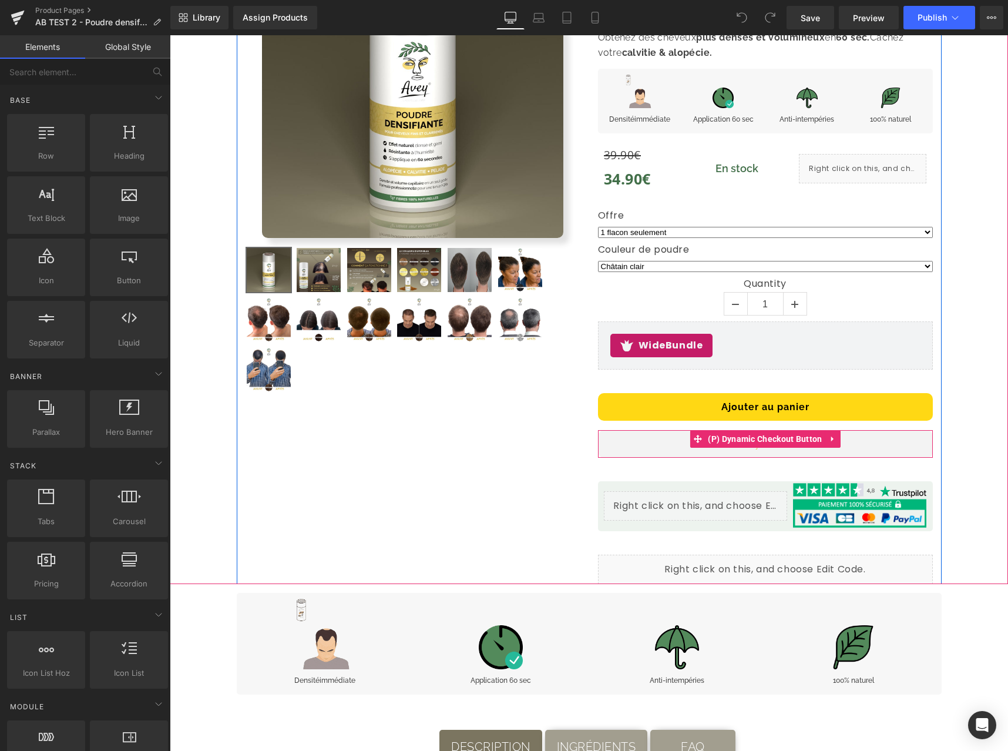
scroll to position [276, 0]
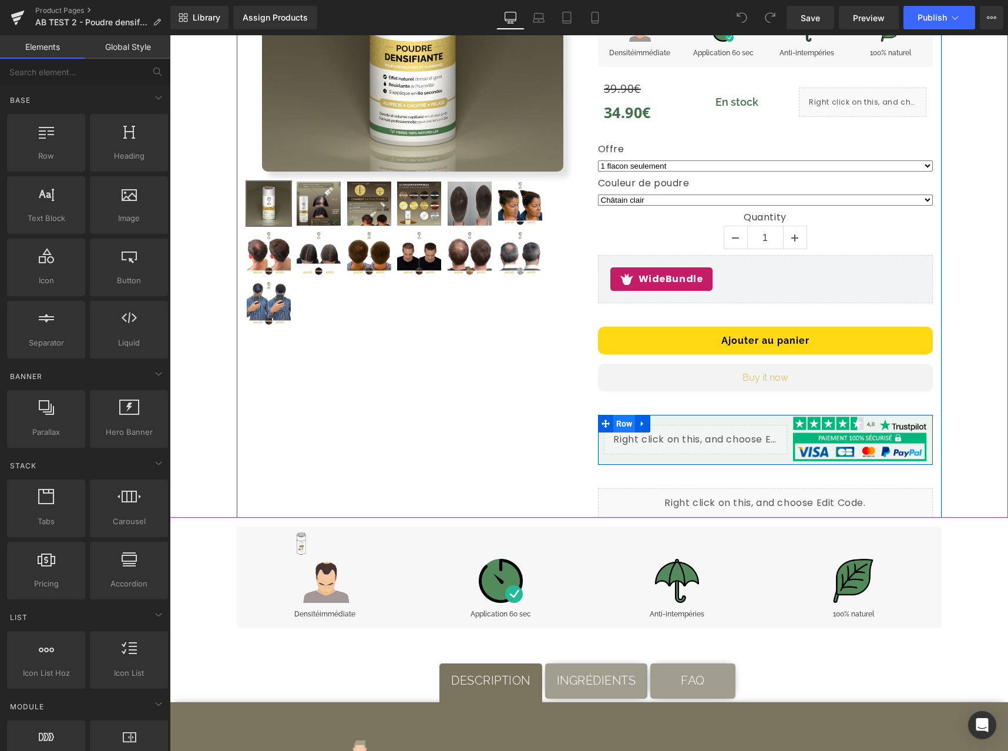
click at [623, 422] on span "Row" at bounding box center [624, 424] width 22 height 18
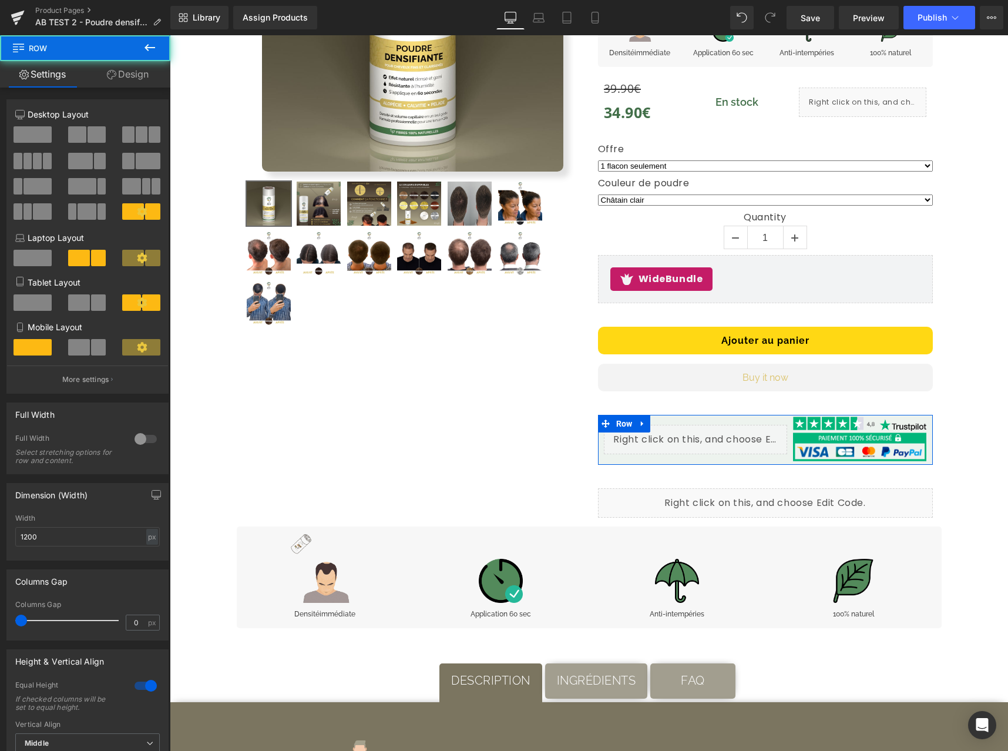
click at [140, 79] on link "Design" at bounding box center [127, 74] width 85 height 26
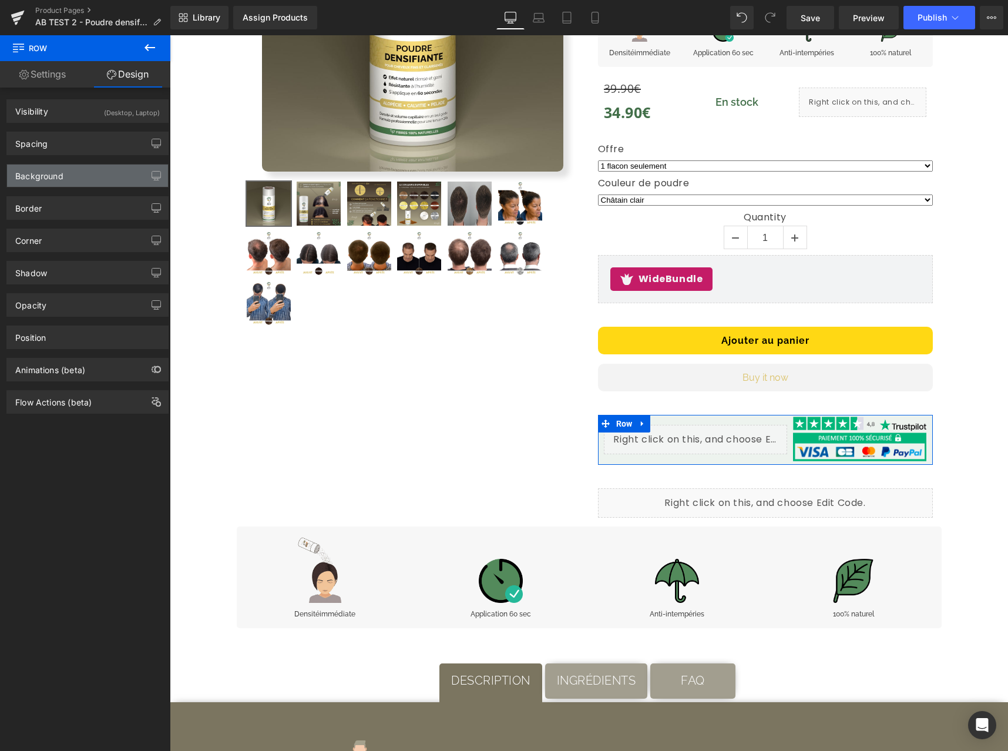
click at [79, 169] on div "Background" at bounding box center [87, 176] width 161 height 22
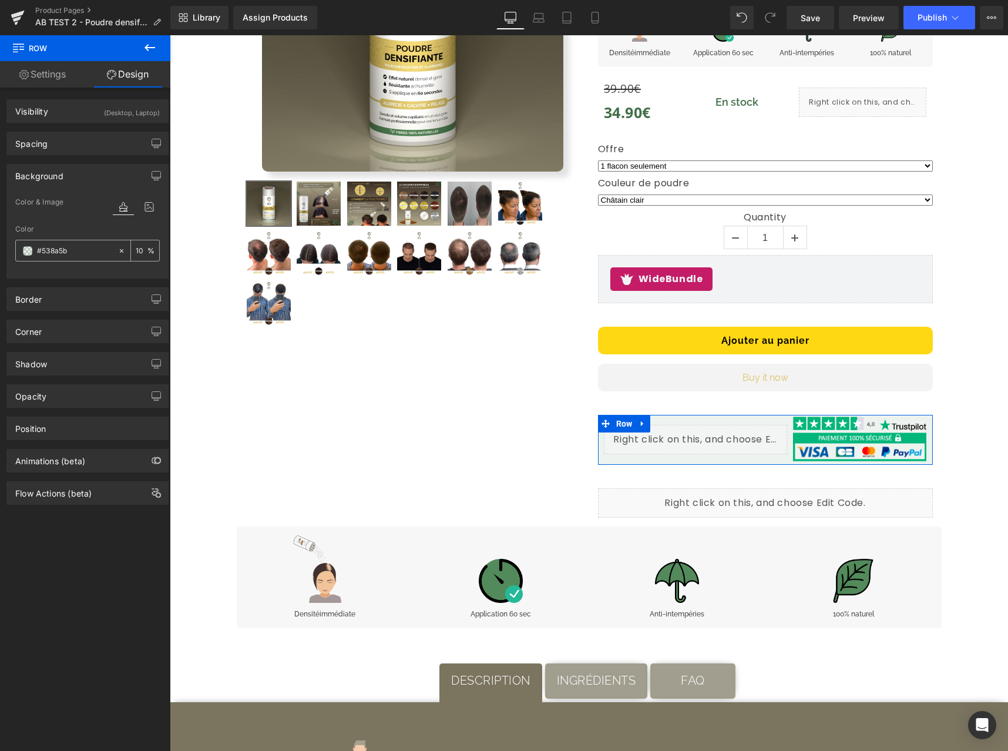
click at [118, 248] on icon at bounding box center [122, 251] width 8 height 8
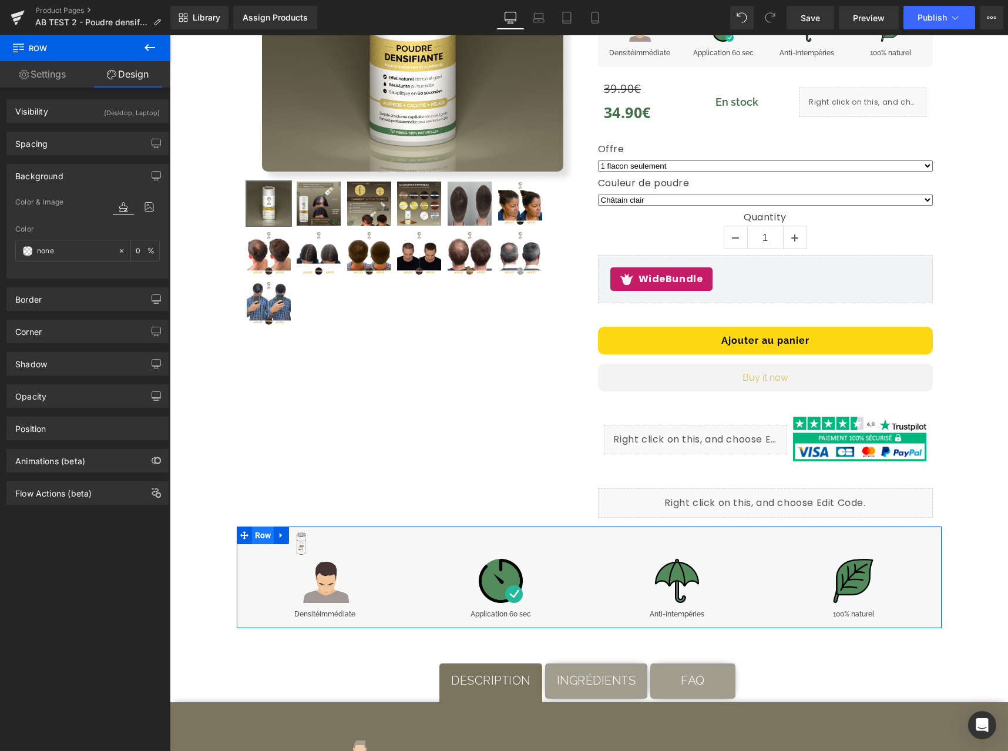
click at [267, 532] on span "Row" at bounding box center [263, 535] width 22 height 18
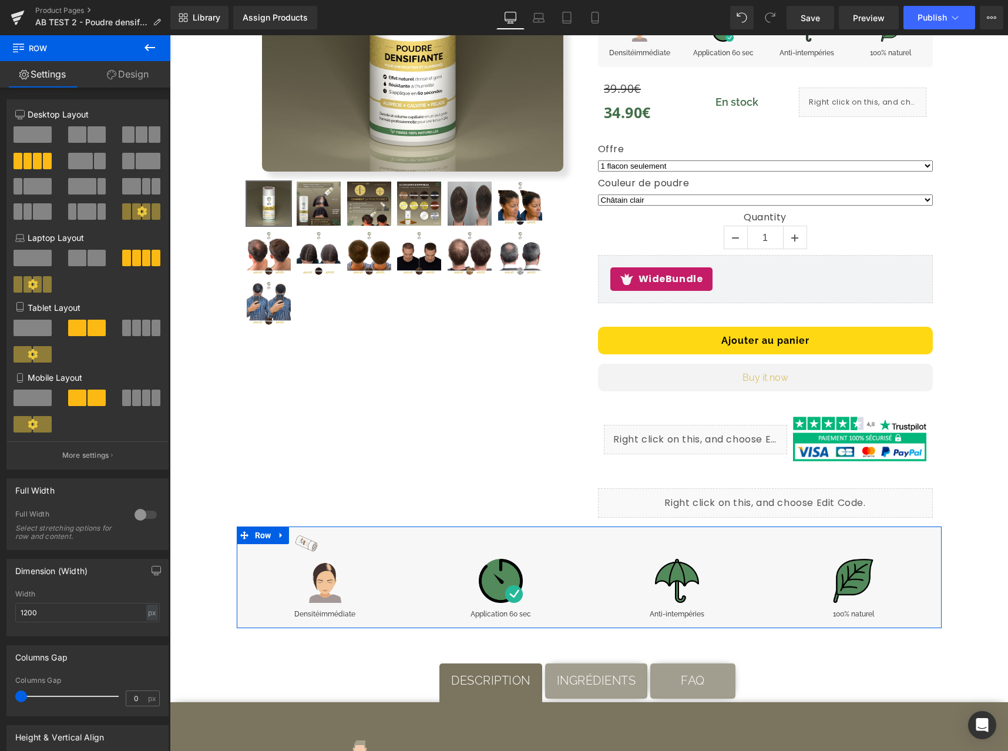
click at [147, 83] on link "Design" at bounding box center [127, 74] width 85 height 26
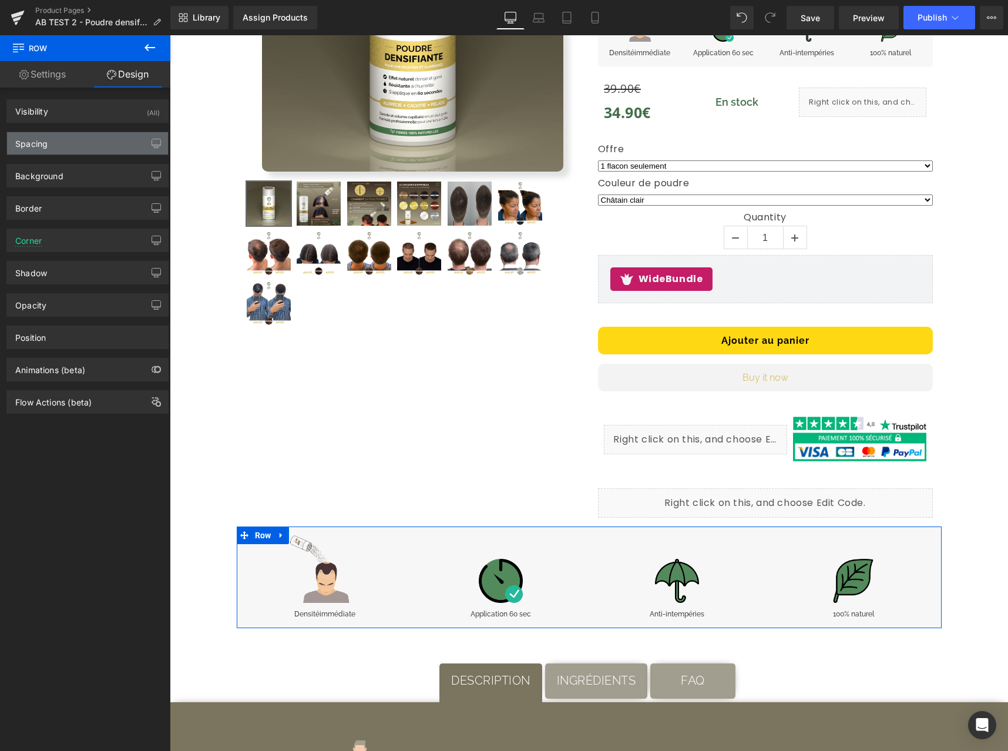
click at [84, 148] on div "Spacing" at bounding box center [87, 143] width 161 height 22
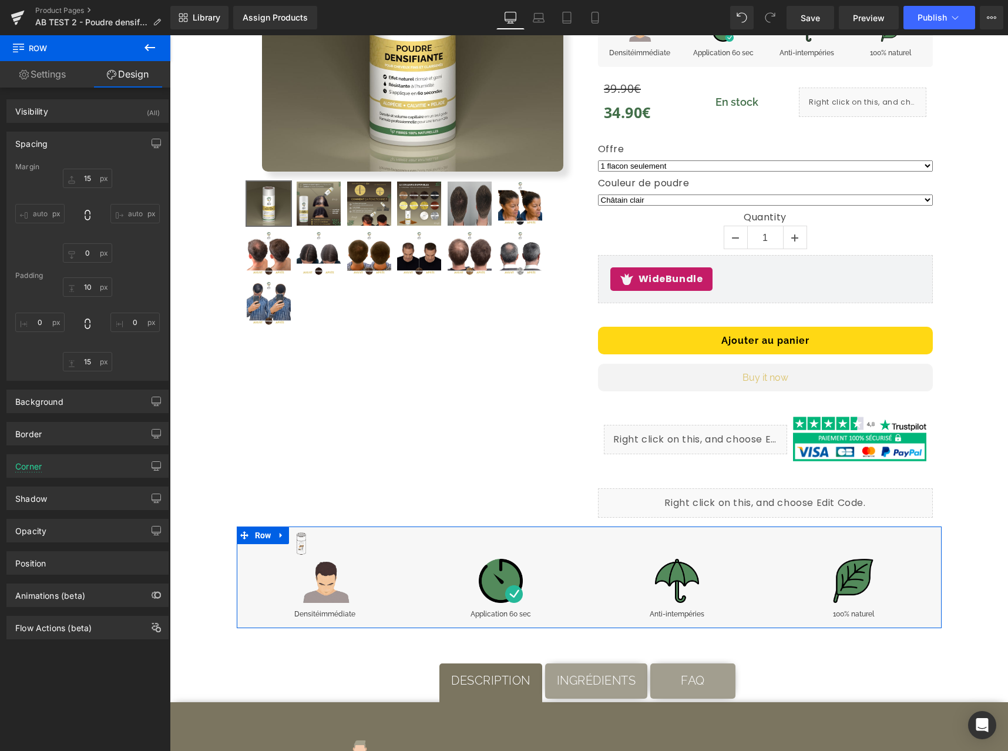
click at [69, 80] on link "Settings" at bounding box center [42, 74] width 85 height 26
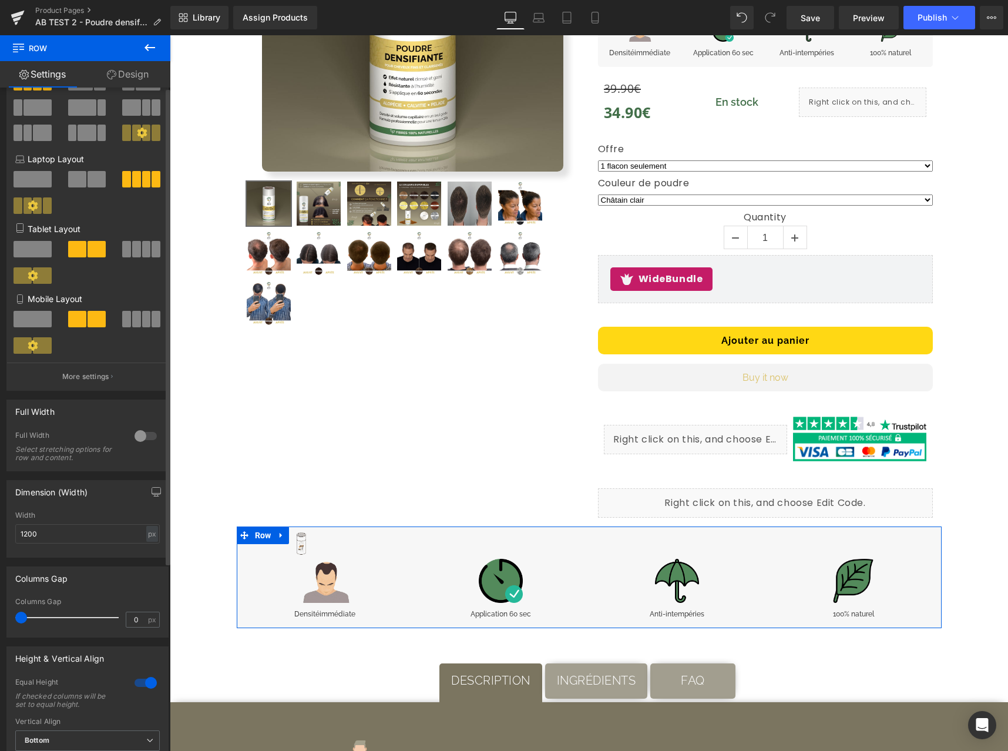
scroll to position [0, 0]
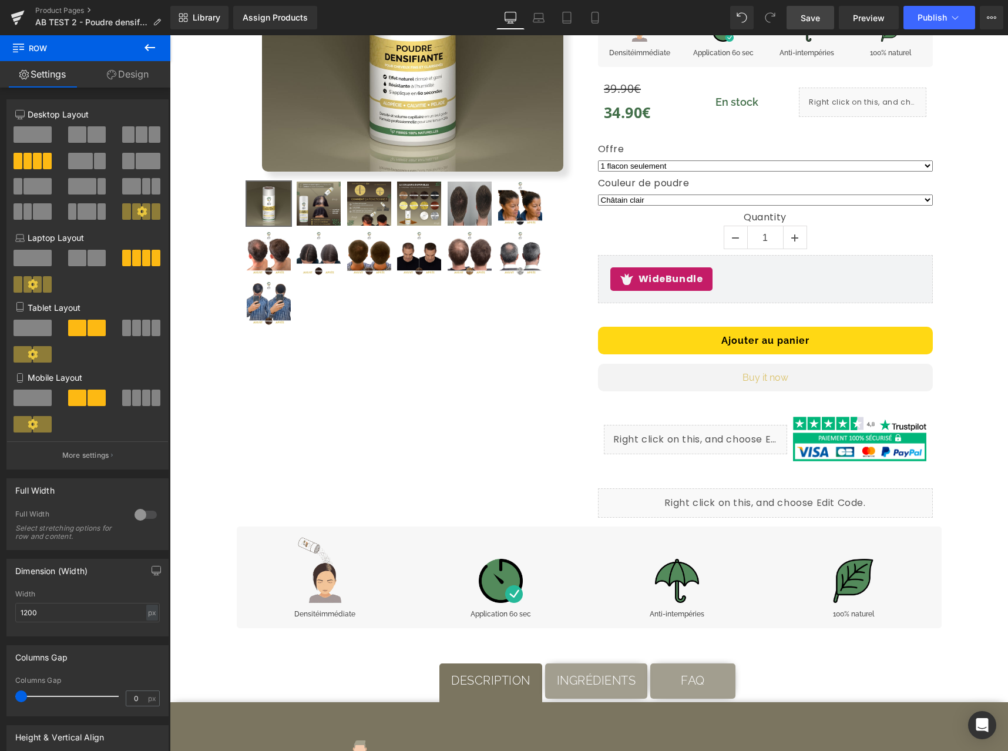
click at [827, 22] on link "Save" at bounding box center [811, 18] width 48 height 24
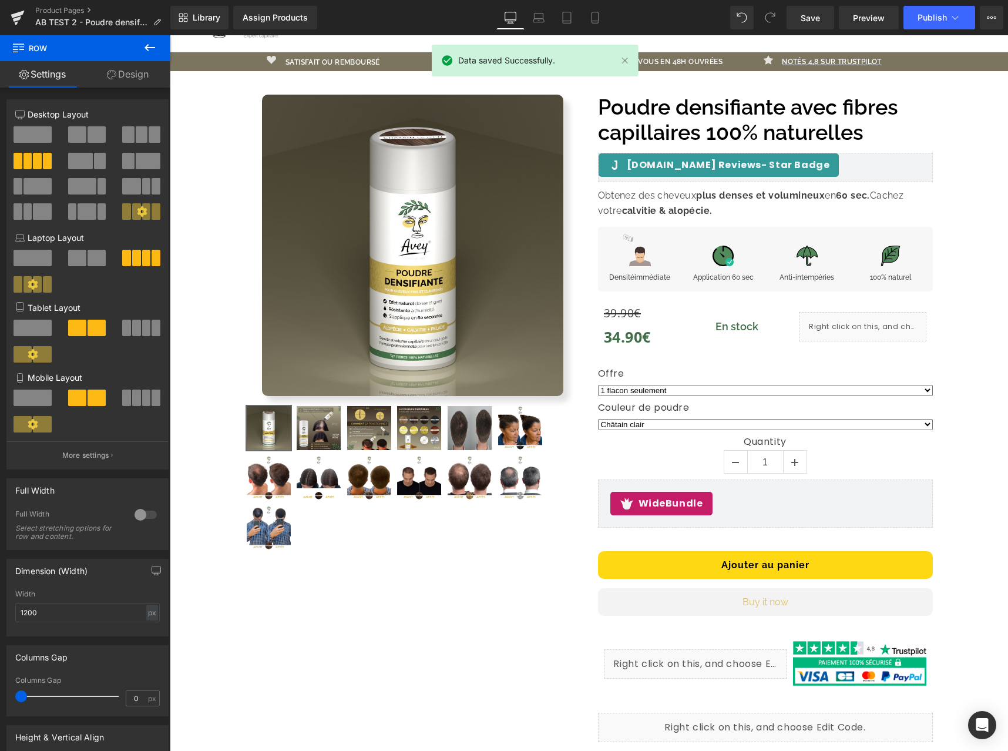
scroll to position [110, 0]
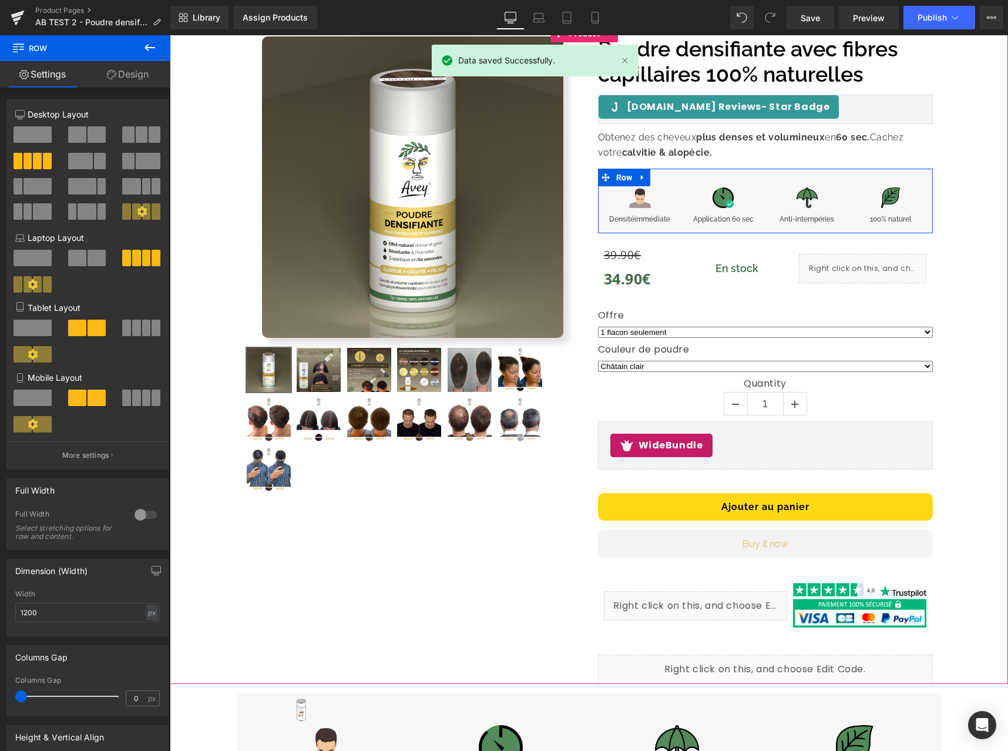
click at [777, 173] on div "Image Densité immédiate Text Block Image Application 60 sec Text Block Image An…" at bounding box center [765, 201] width 335 height 65
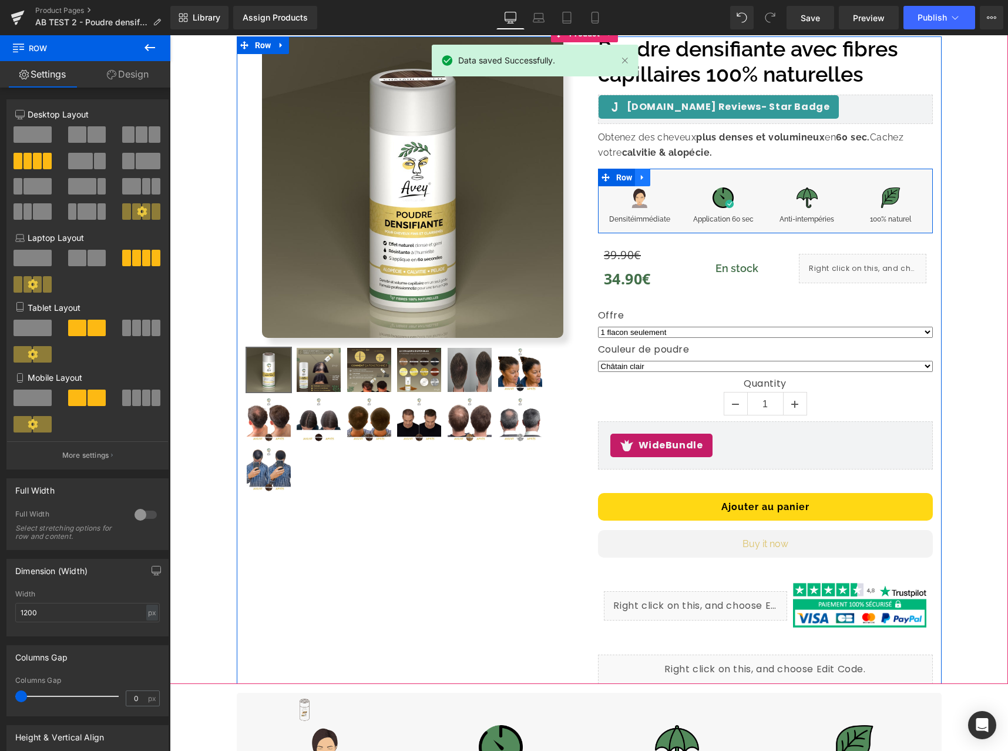
click at [640, 175] on icon at bounding box center [643, 177] width 8 height 9
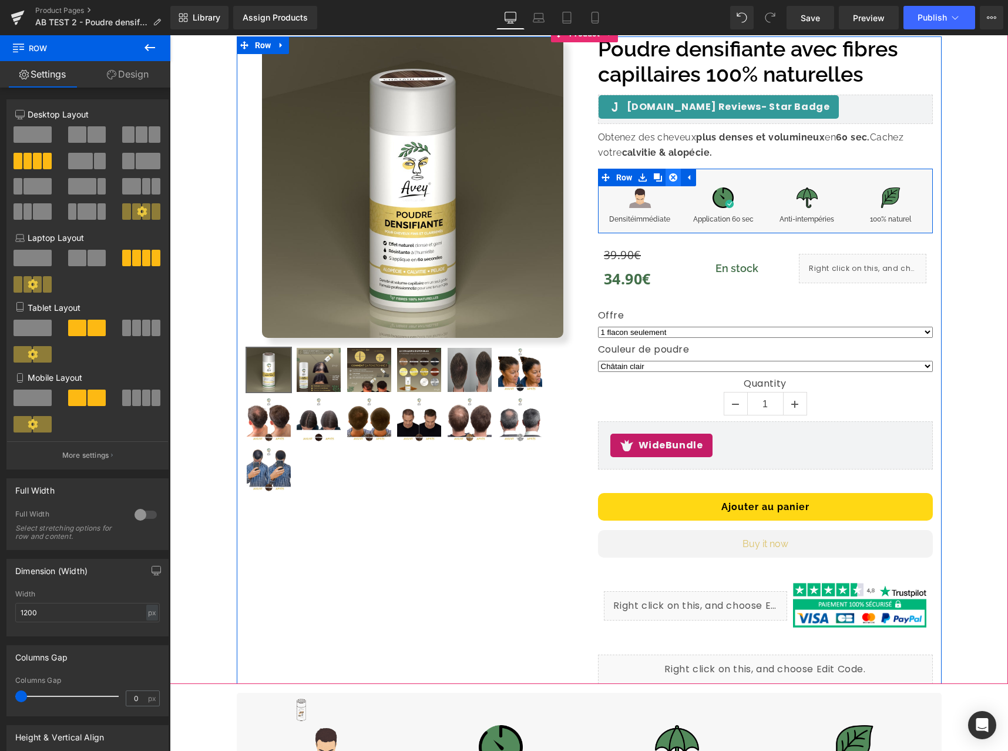
click at [669, 177] on icon at bounding box center [673, 177] width 8 height 8
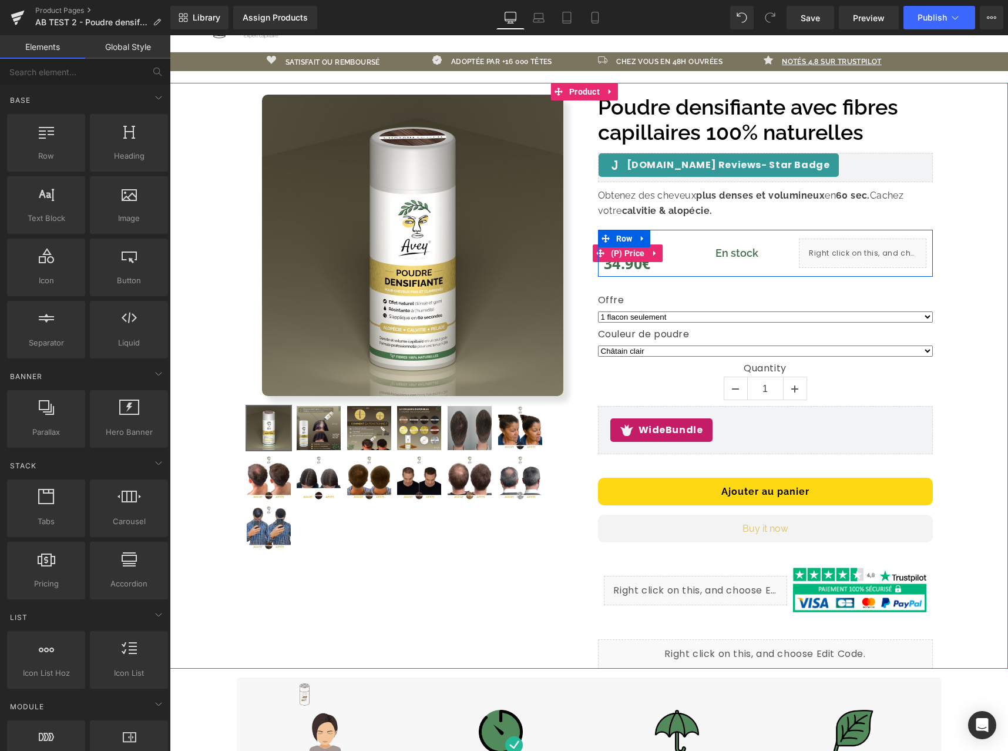
scroll to position [0, 0]
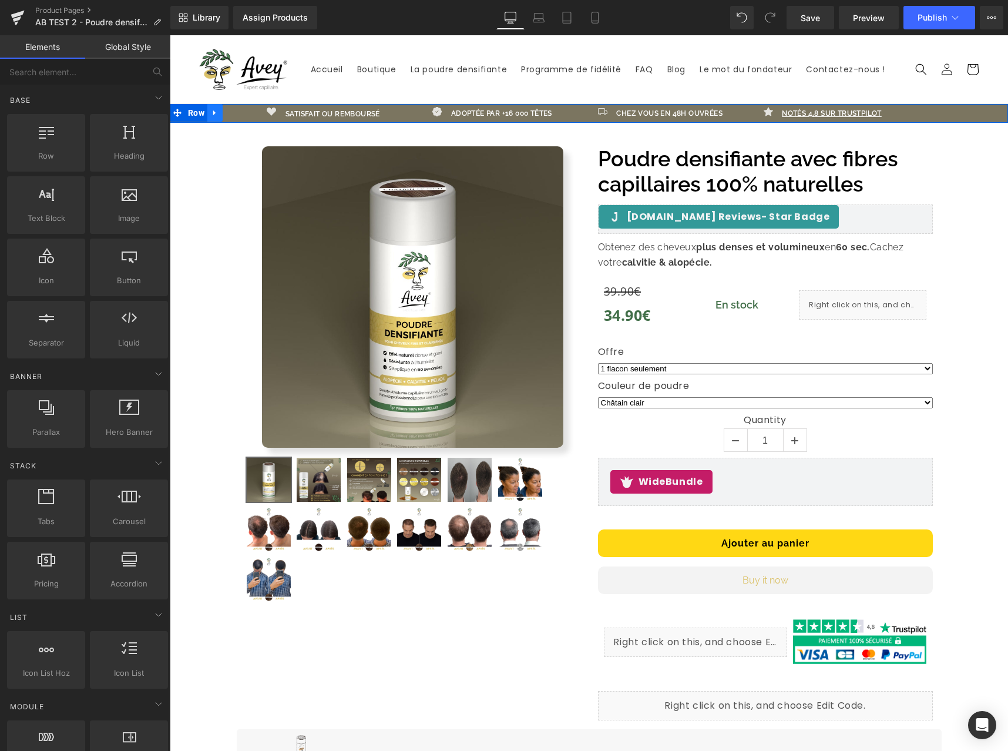
click at [213, 116] on icon at bounding box center [215, 113] width 8 height 9
drag, startPoint x: 238, startPoint y: 112, endPoint x: 246, endPoint y: 114, distance: 8.0
click at [241, 111] on icon at bounding box center [245, 113] width 8 height 8
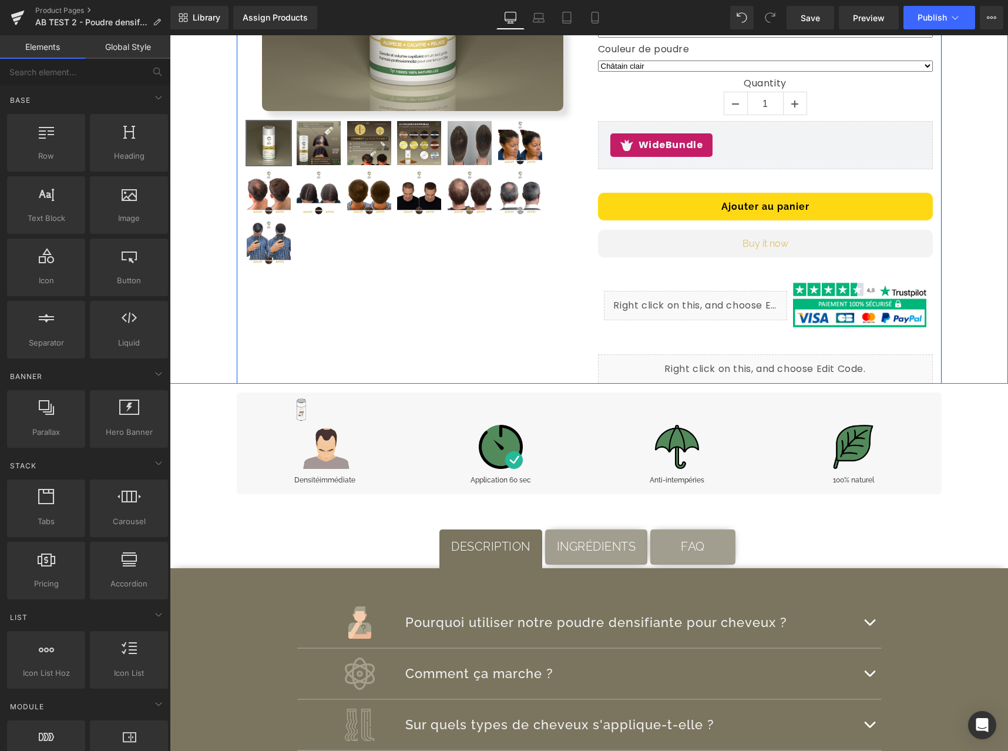
scroll to position [400, 0]
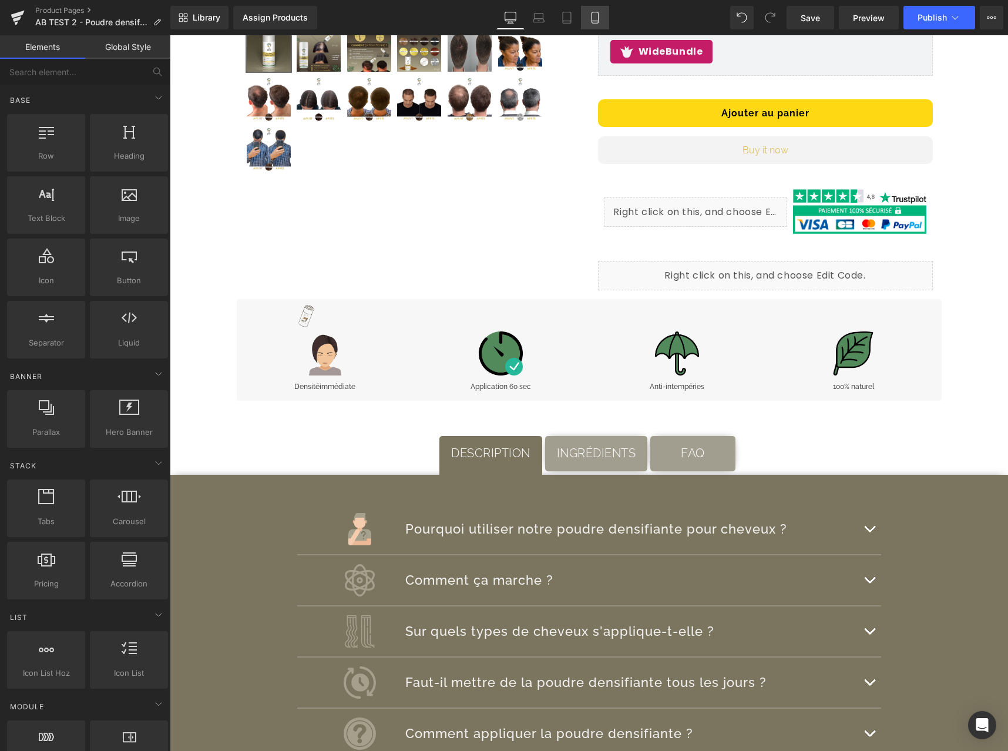
click at [593, 16] on icon at bounding box center [595, 18] width 12 height 12
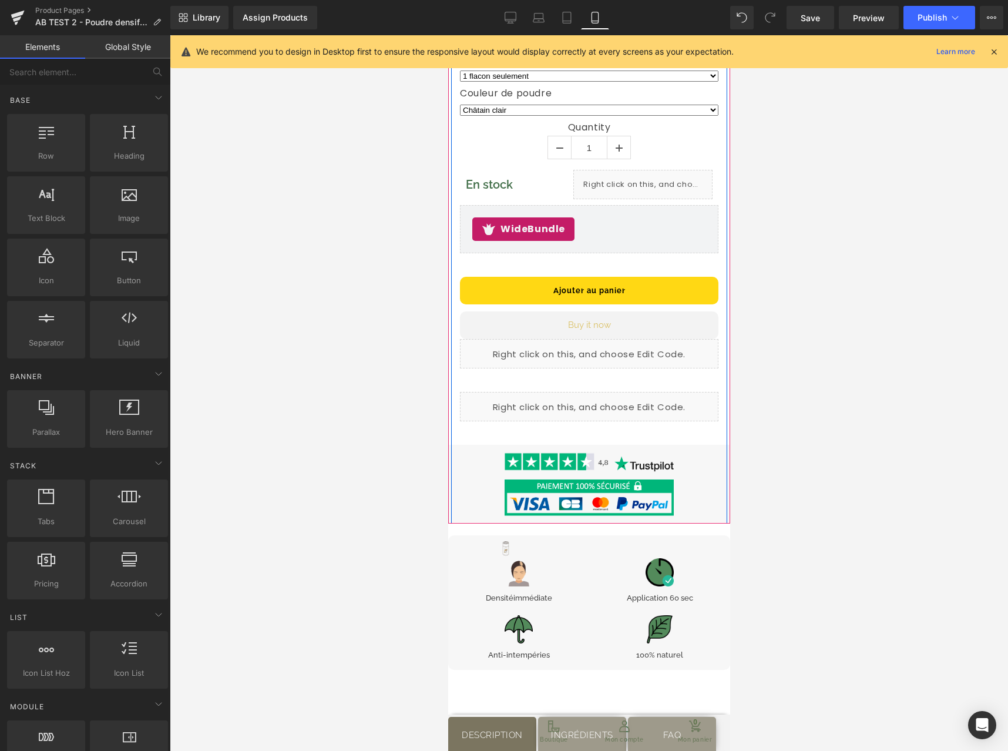
scroll to position [581, 0]
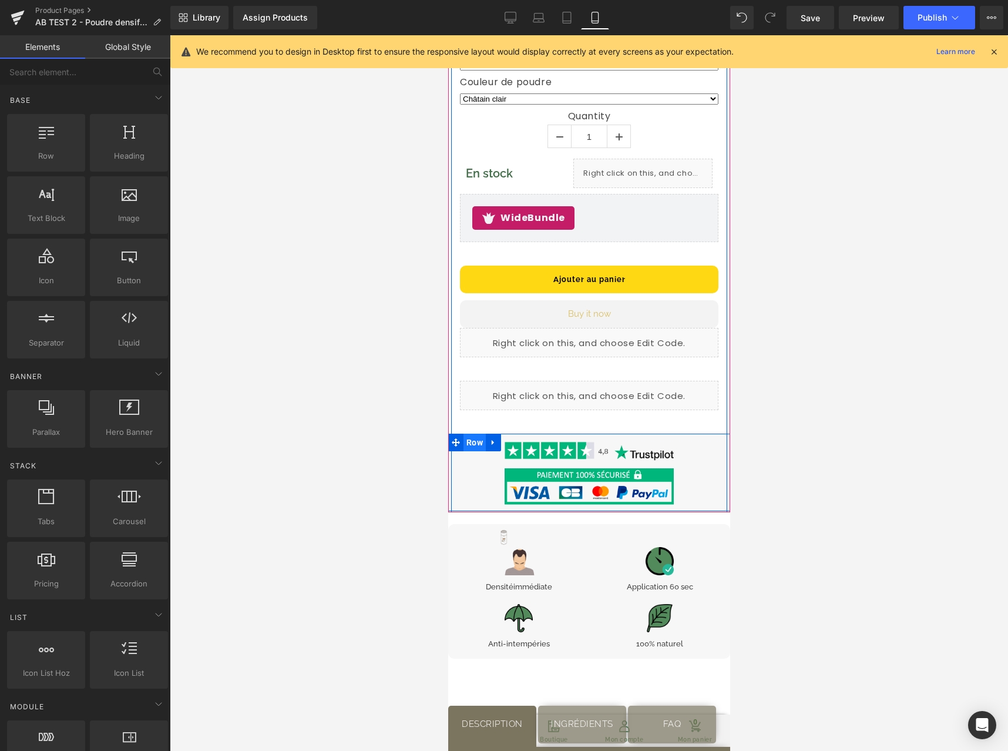
click at [469, 434] on span "Row" at bounding box center [474, 443] width 22 height 18
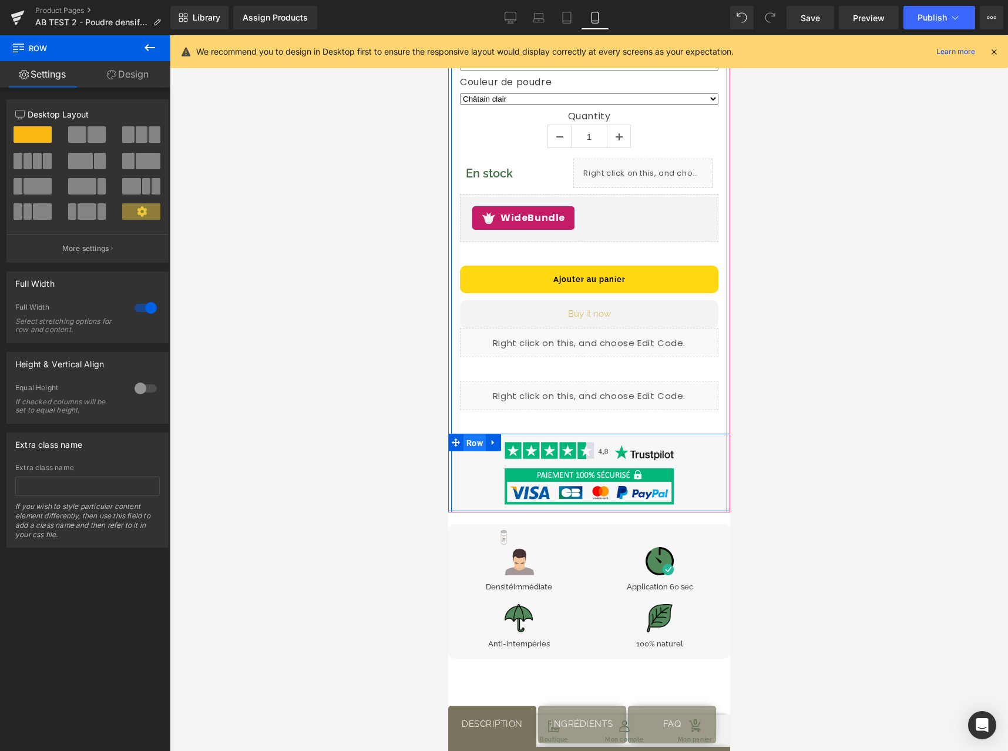
click at [466, 434] on span "Row" at bounding box center [474, 443] width 22 height 18
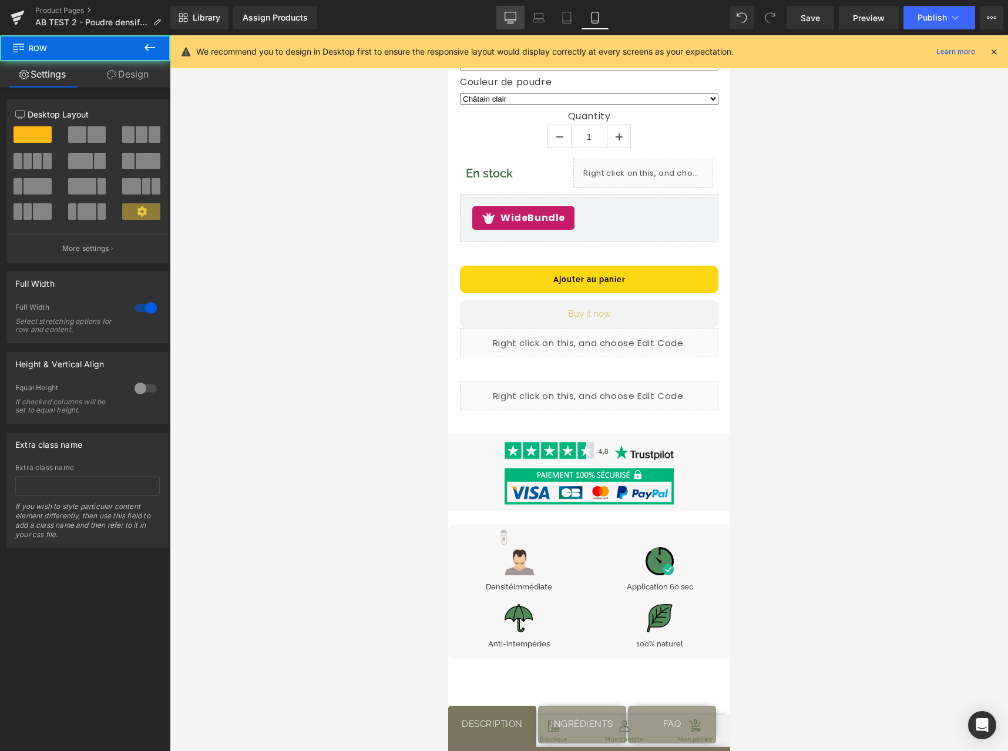
click at [516, 20] on icon at bounding box center [511, 18] width 12 height 12
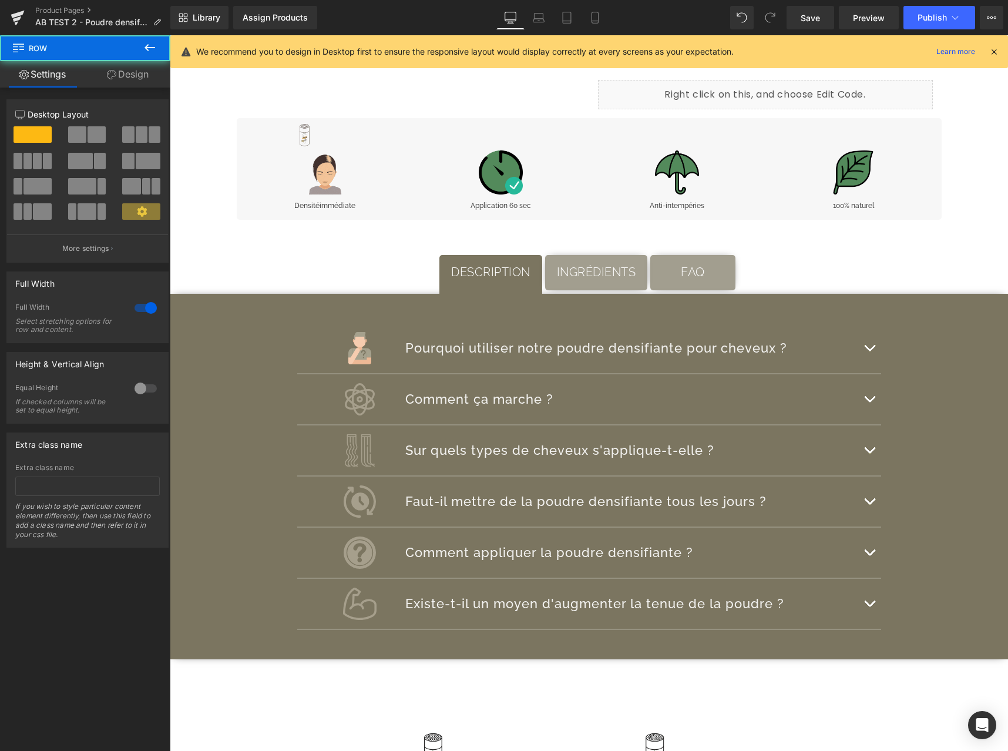
scroll to position [0, 0]
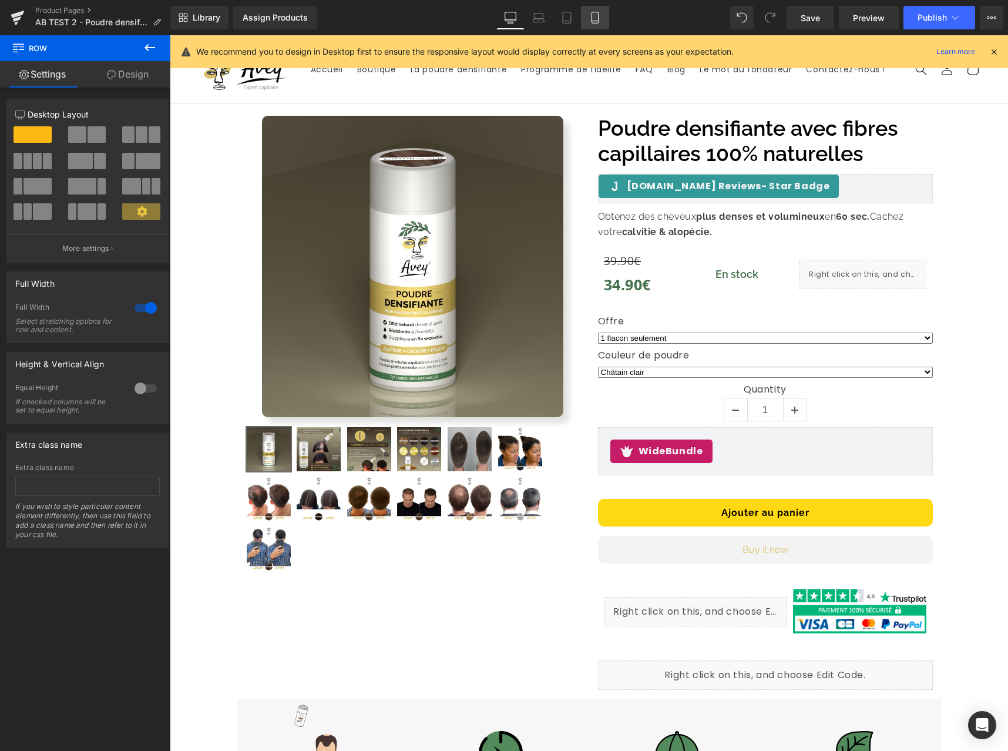
click at [594, 21] on icon at bounding box center [595, 21] width 6 height 0
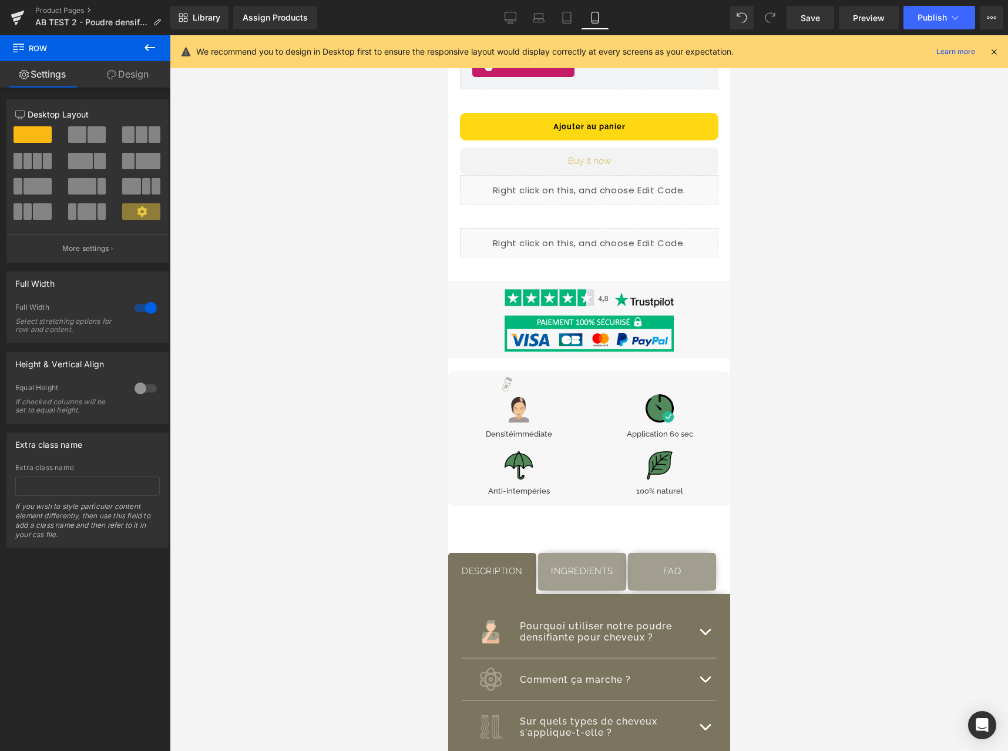
scroll to position [733, 0]
click at [501, 19] on link "Desktop" at bounding box center [510, 18] width 28 height 24
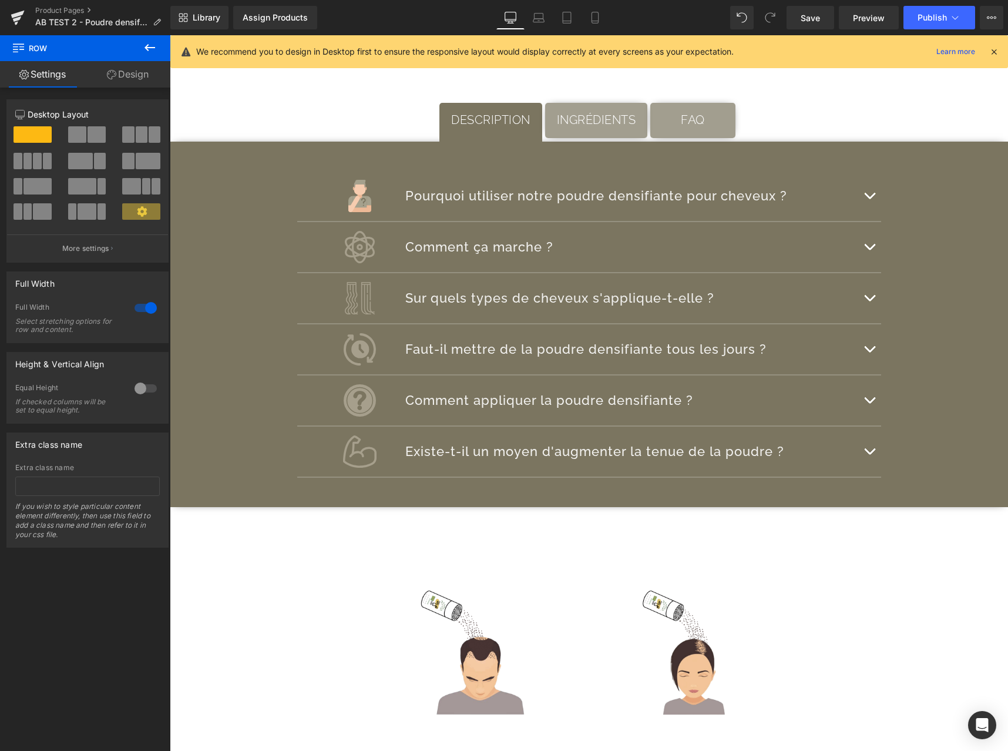
scroll to position [0, 0]
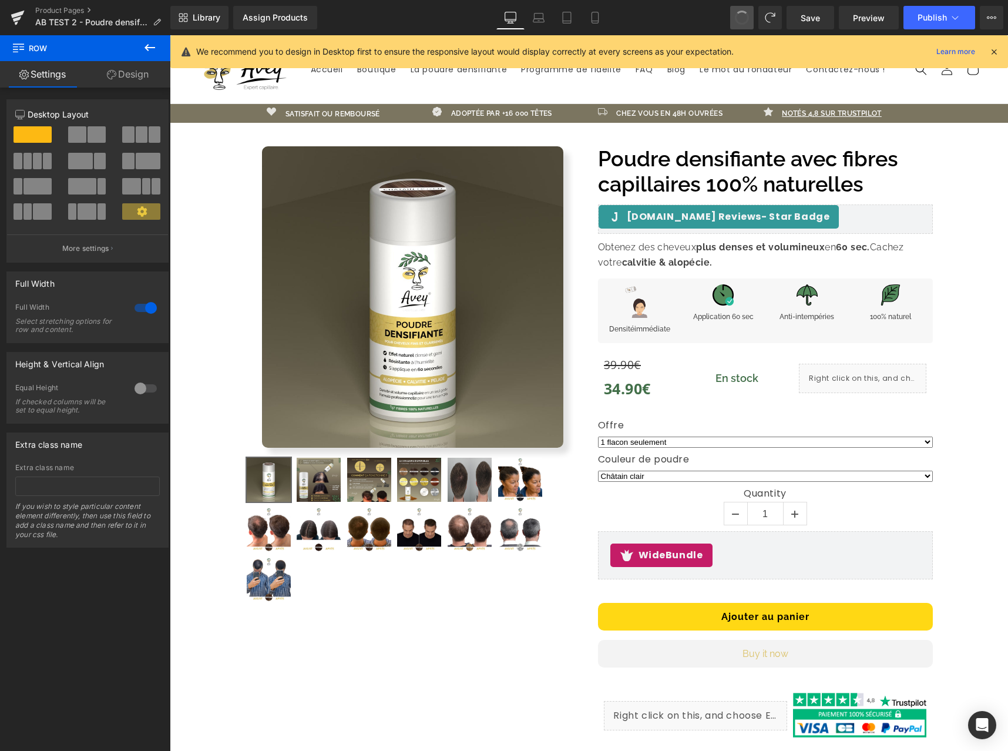
click at [748, 24] on button at bounding box center [742, 18] width 24 height 24
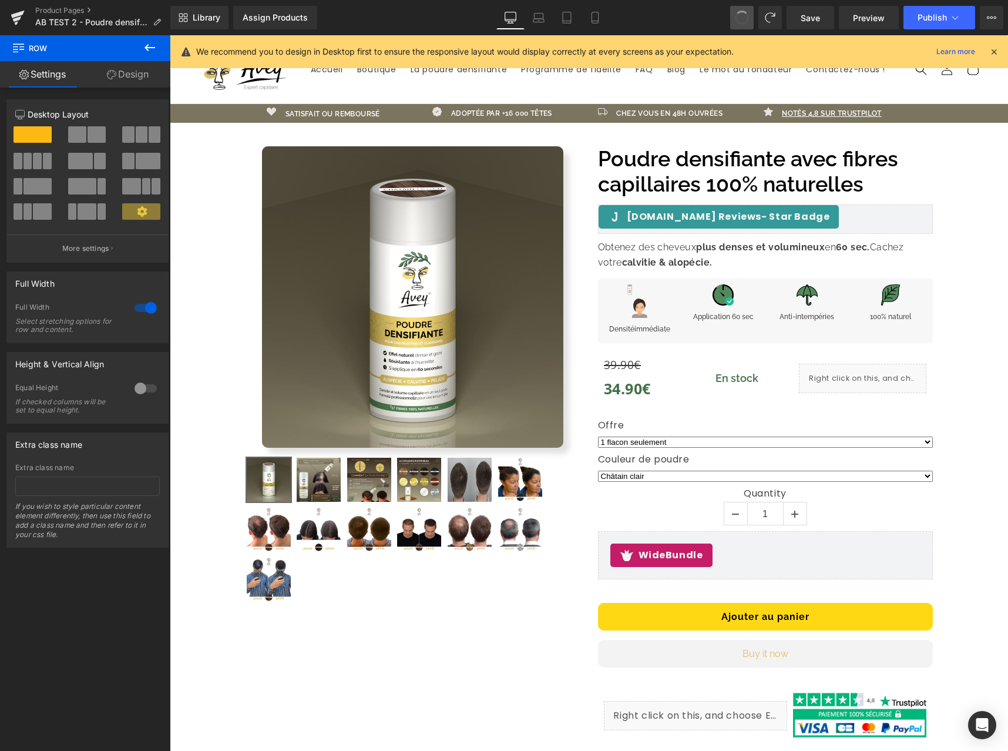
click at [748, 24] on button at bounding box center [742, 18] width 24 height 24
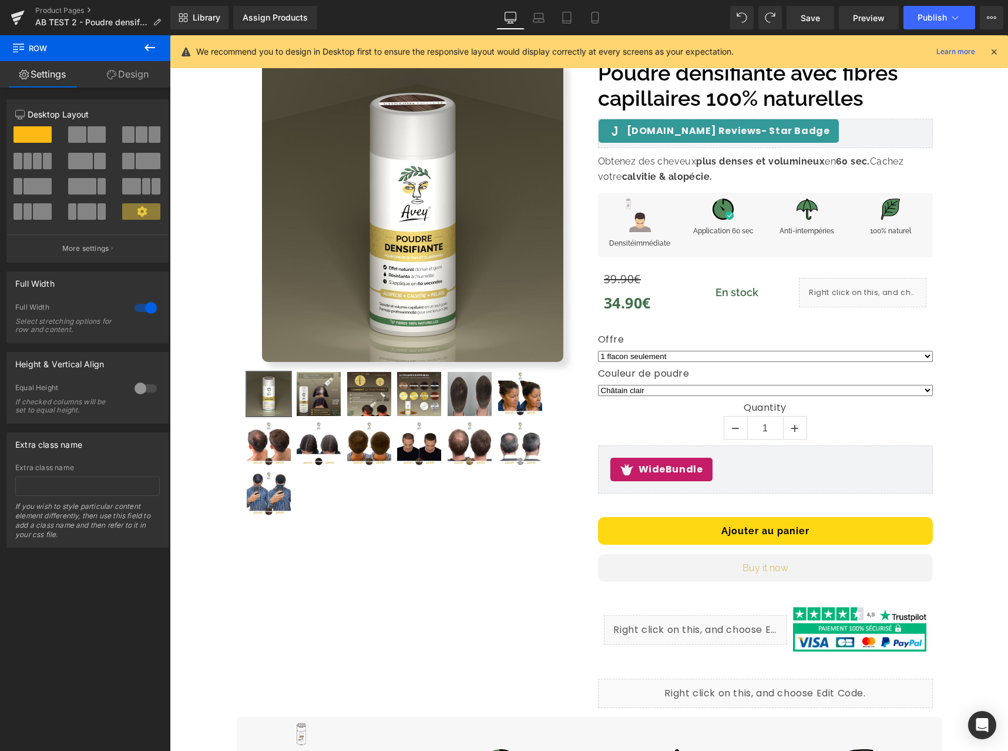
scroll to position [29, 0]
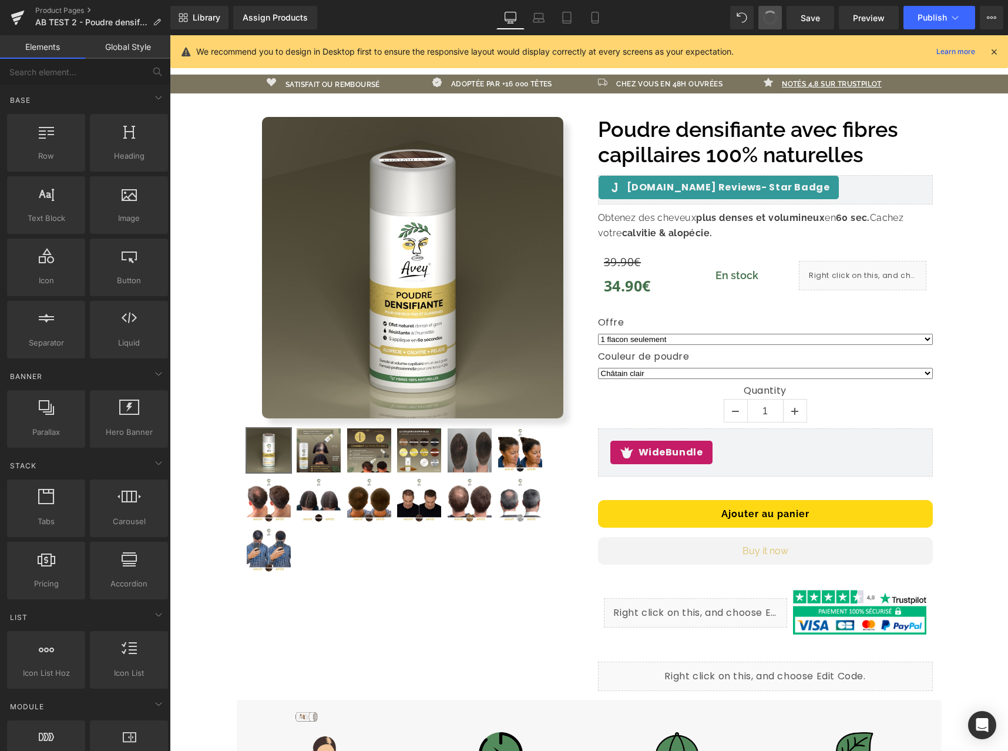
click at [772, 26] on button at bounding box center [771, 18] width 24 height 24
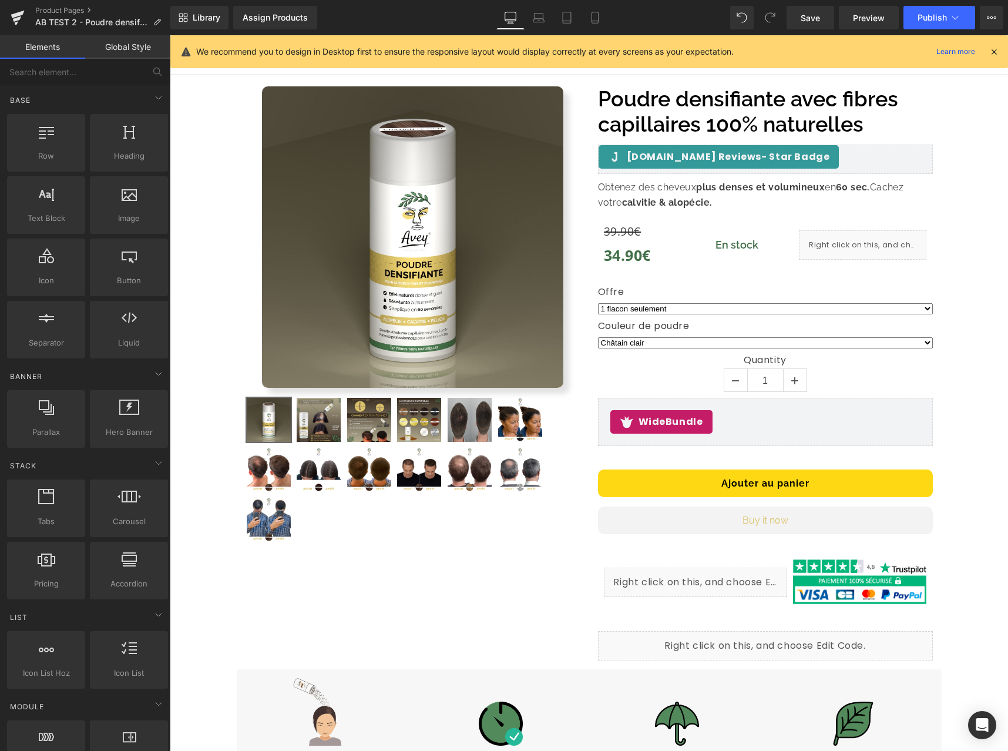
click at [772, 25] on span at bounding box center [771, 18] width 24 height 24
click at [770, 19] on icon at bounding box center [770, 17] width 11 height 11
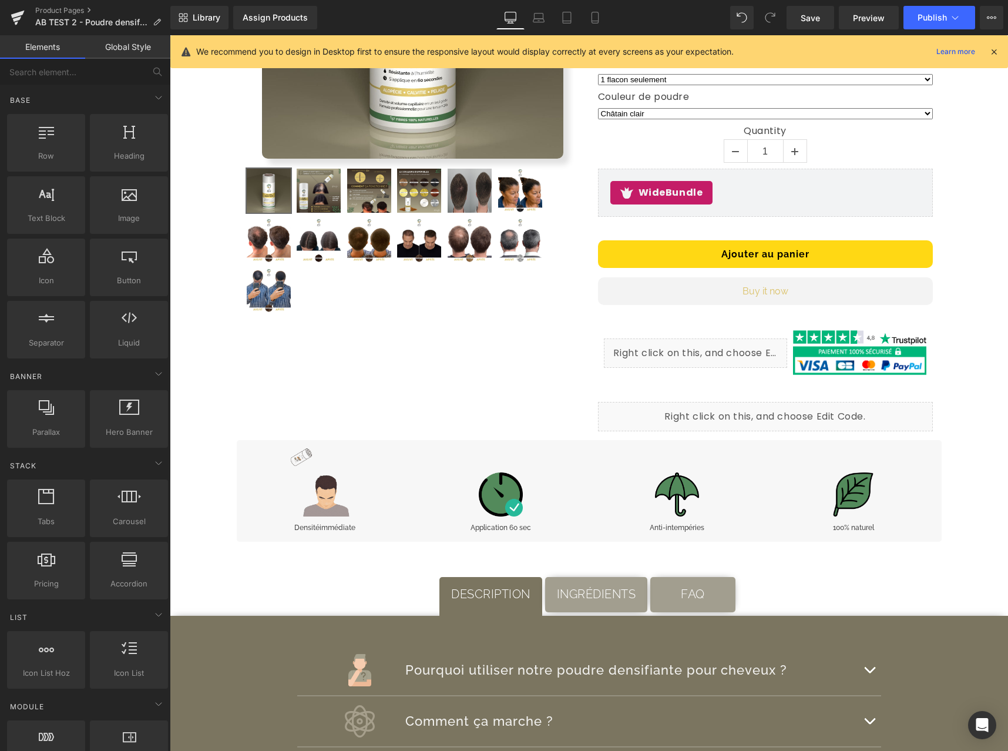
scroll to position [260, 0]
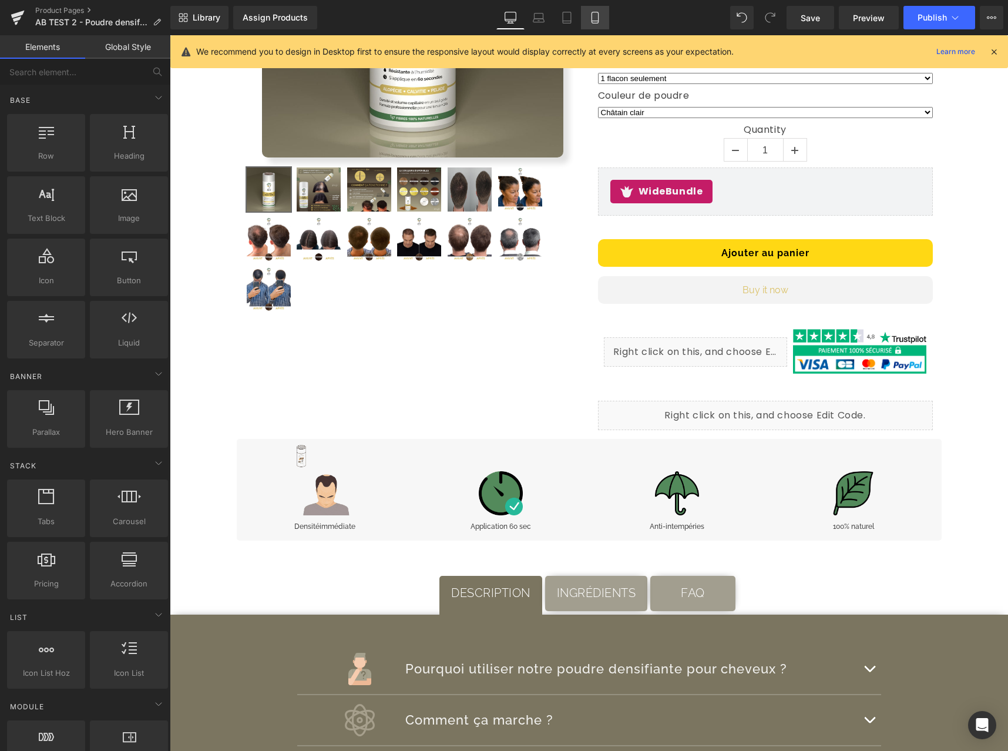
click at [600, 14] on icon at bounding box center [595, 18] width 12 height 12
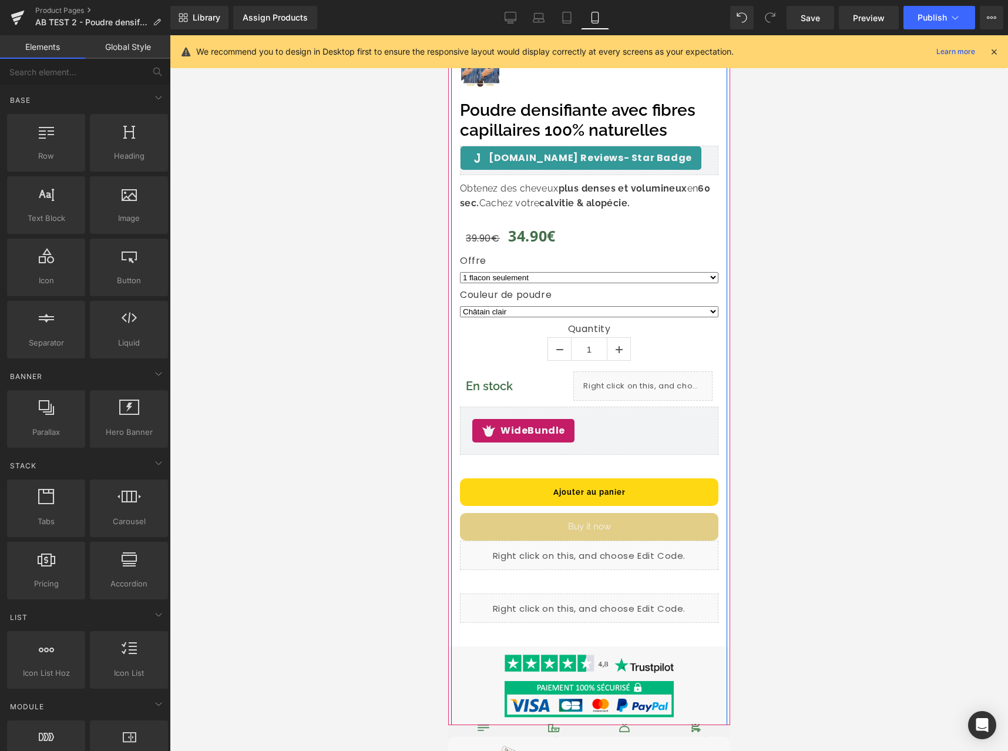
scroll to position [369, 0]
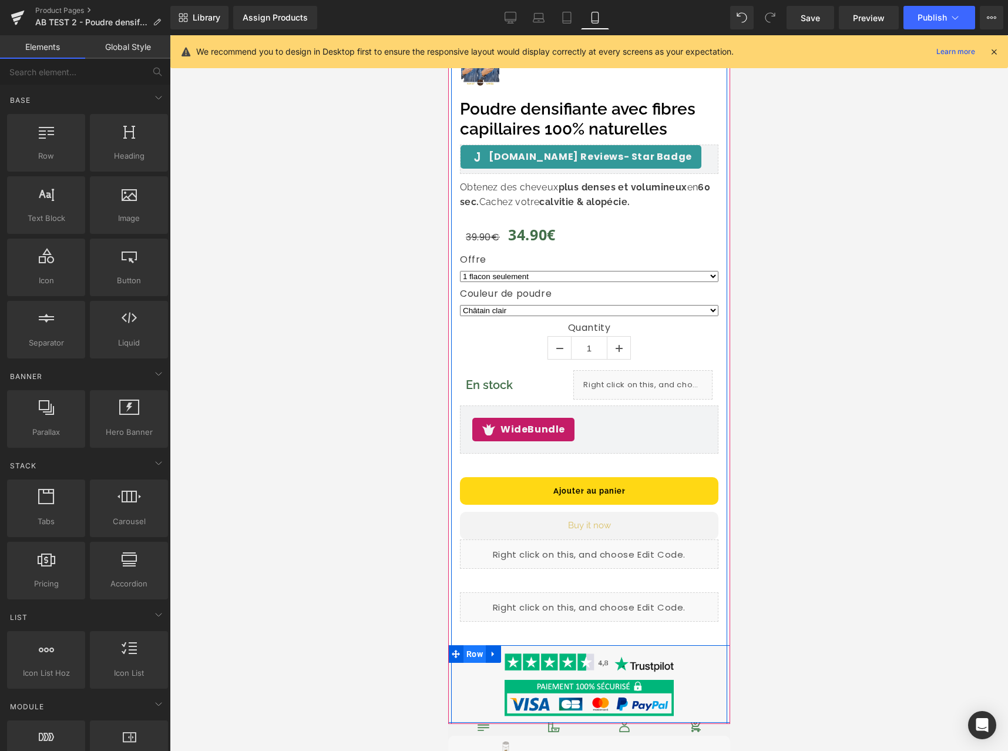
click at [472, 647] on span "Row" at bounding box center [474, 654] width 22 height 18
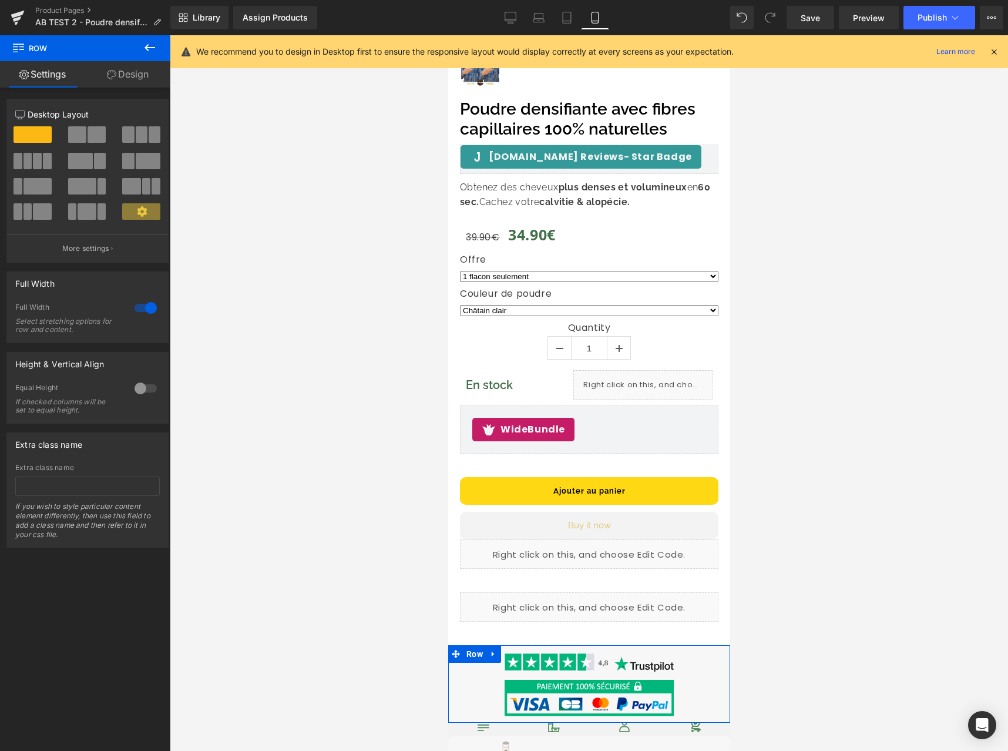
click at [131, 80] on link "Design" at bounding box center [127, 74] width 85 height 26
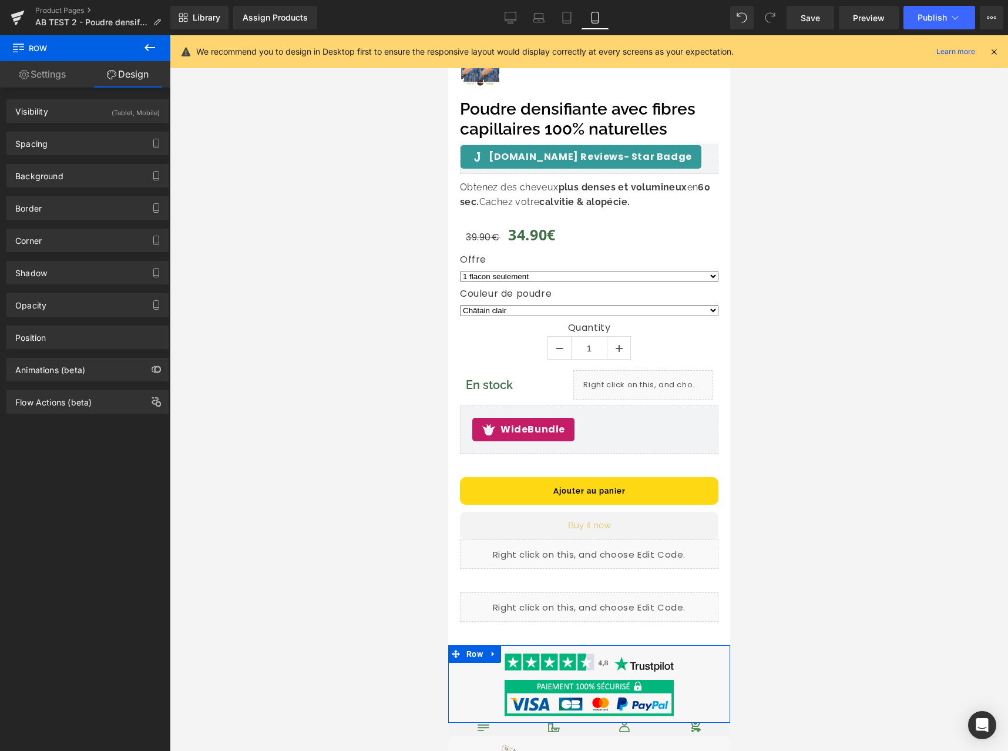
click at [99, 192] on div "Border Border Style Custom Border Solid Border Dashed Border Dotted Custom Cust…" at bounding box center [88, 203] width 176 height 32
click at [105, 177] on div "Background" at bounding box center [87, 176] width 161 height 22
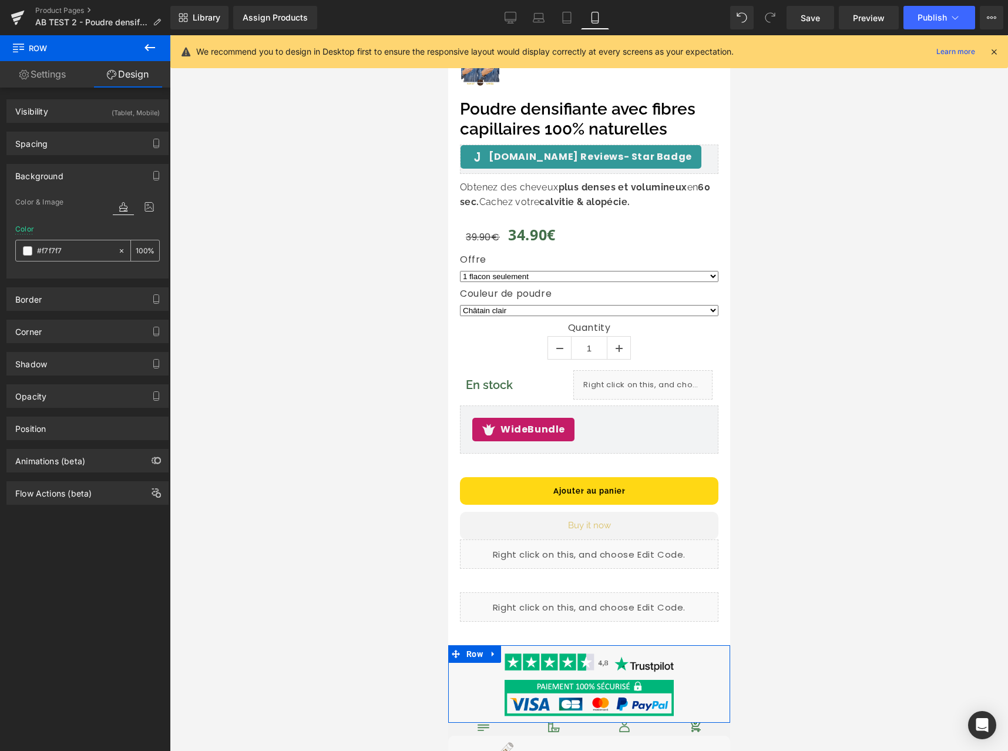
click at [73, 255] on input "text" at bounding box center [74, 250] width 75 height 13
type input "#f7f7f7"
click at [519, 19] on link "Desktop" at bounding box center [510, 18] width 28 height 24
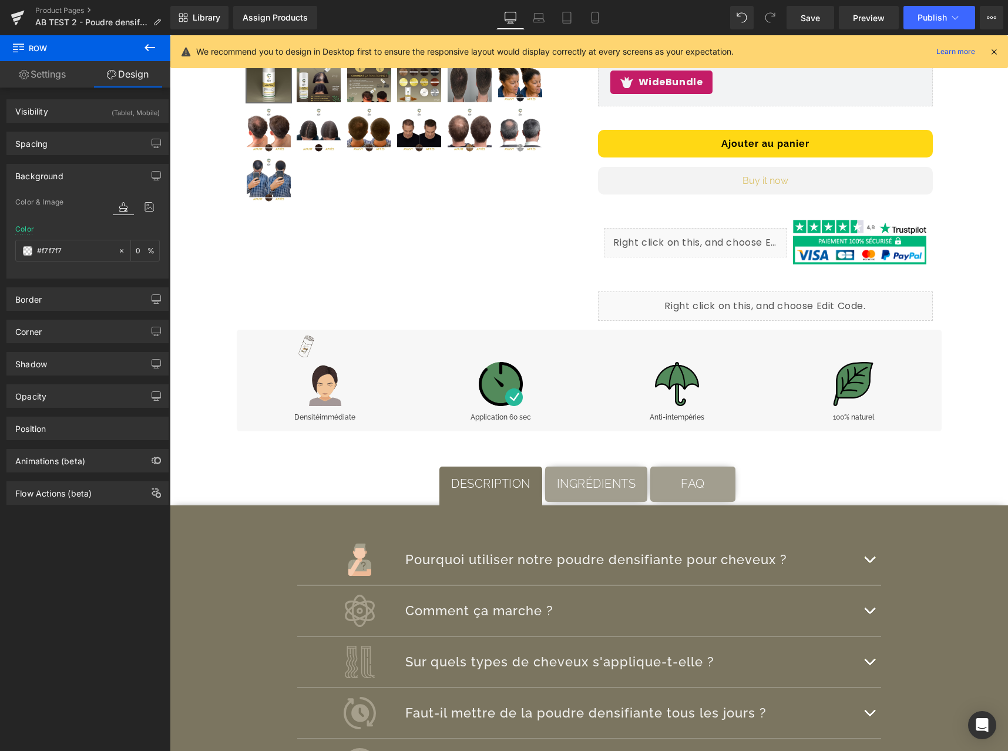
scroll to position [0, 0]
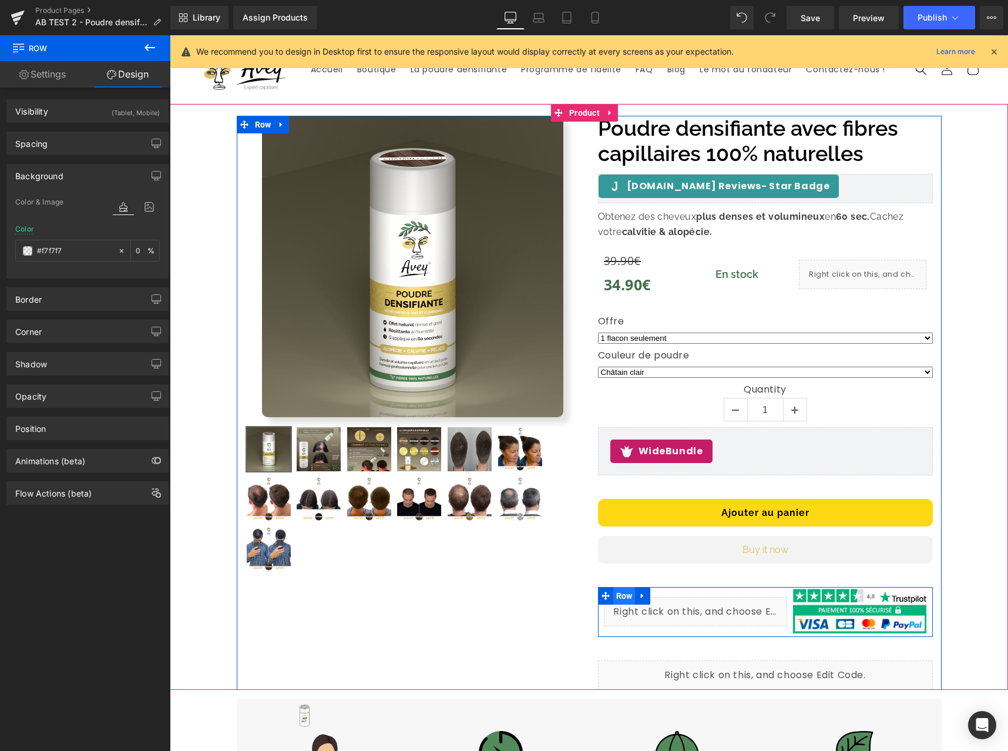
click at [625, 595] on span "Row" at bounding box center [624, 596] width 22 height 18
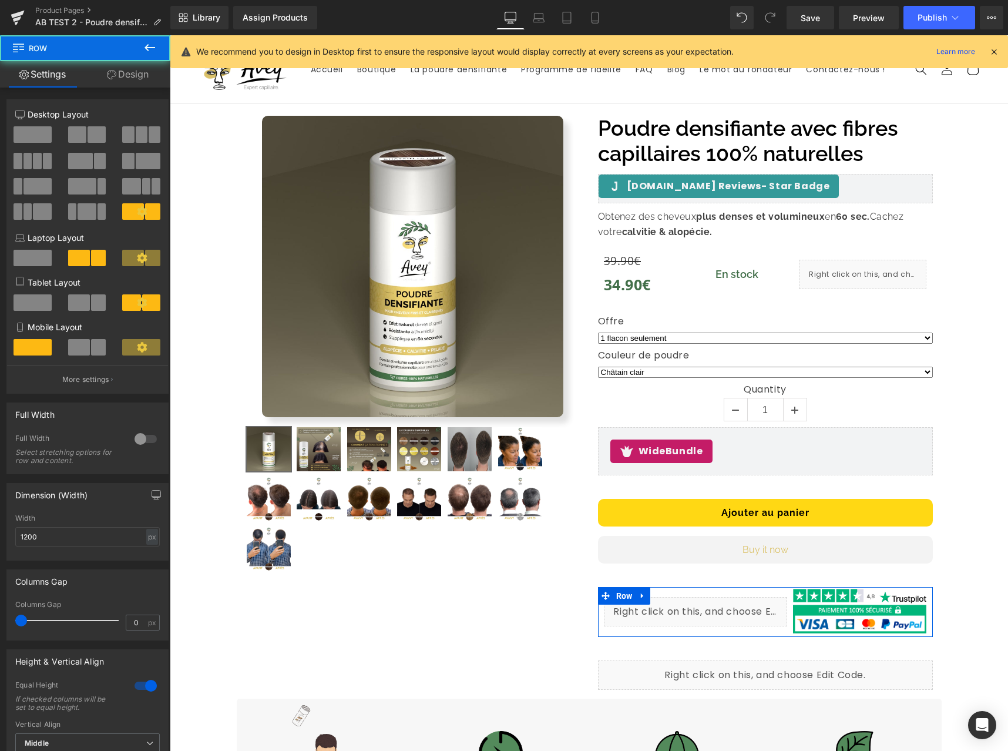
click at [138, 79] on link "Design" at bounding box center [127, 74] width 85 height 26
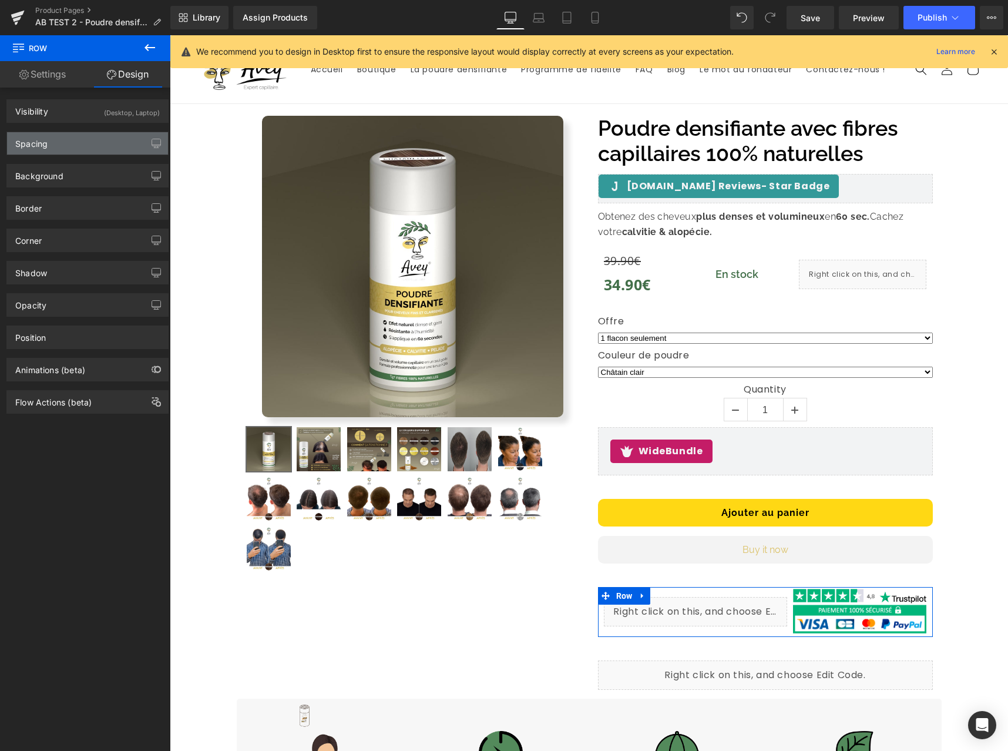
click at [82, 148] on div "Spacing" at bounding box center [87, 143] width 161 height 22
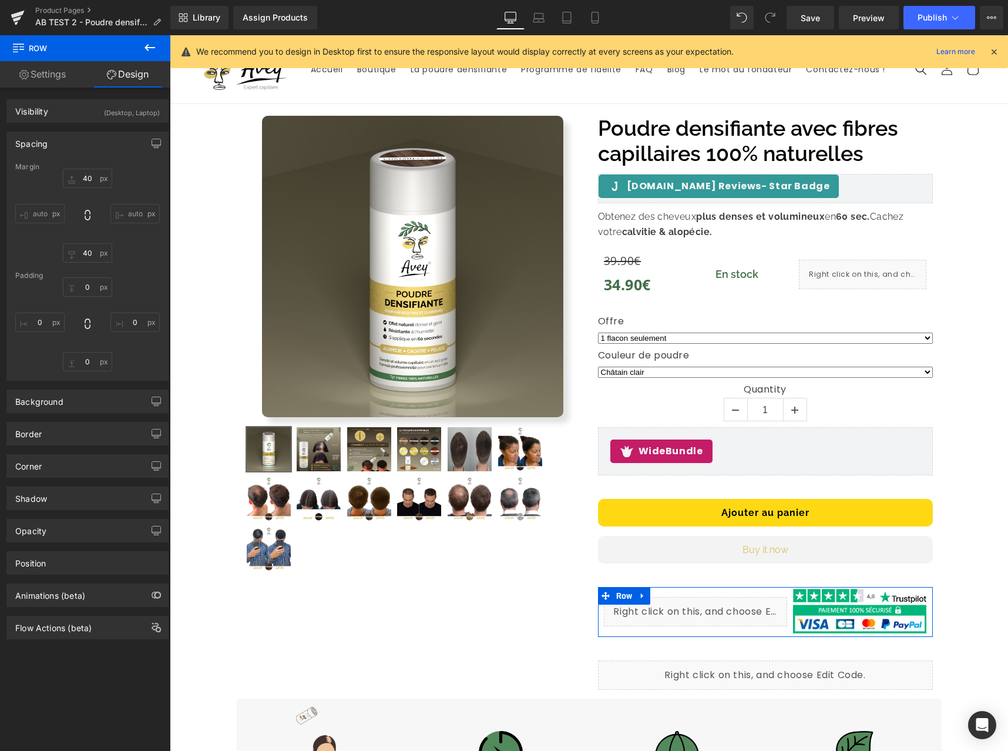
click at [86, 135] on div "Spacing" at bounding box center [87, 143] width 161 height 22
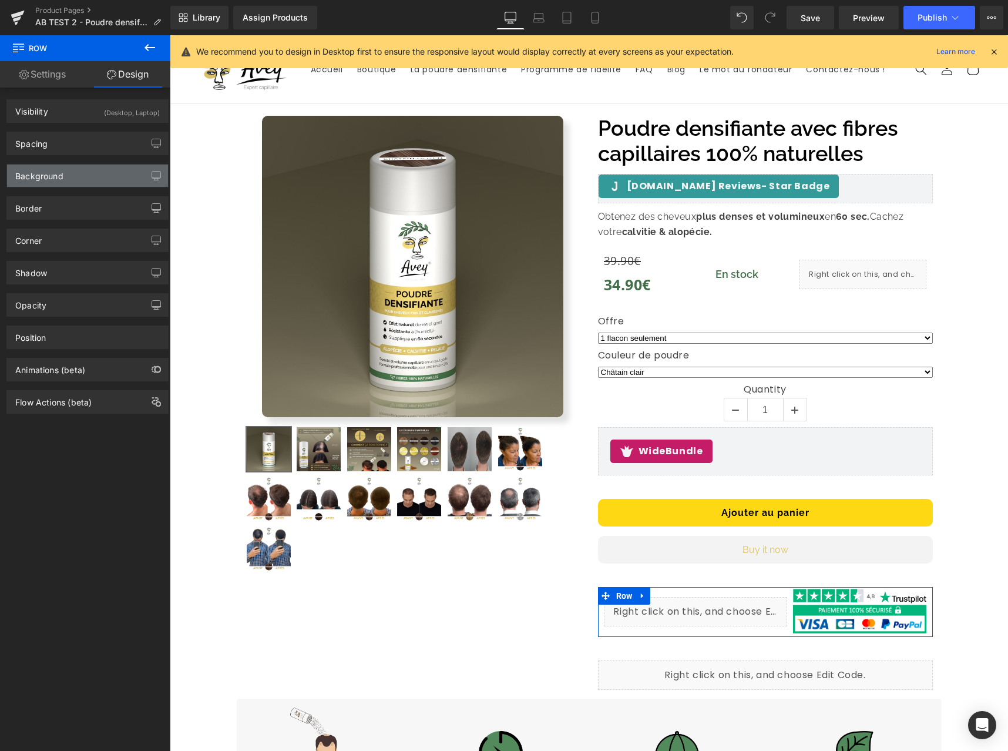
click at [82, 177] on div "Background" at bounding box center [87, 176] width 161 height 22
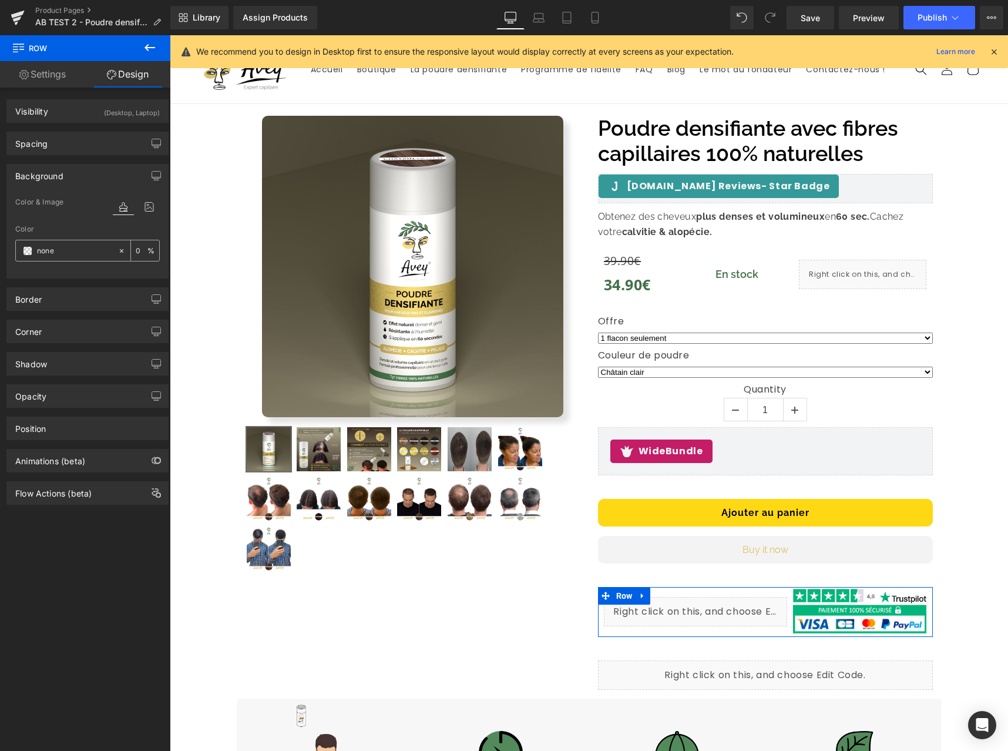
click at [89, 250] on input "none" at bounding box center [74, 250] width 75 height 13
paste input "#f7f7f7"
type input "#f7f7f7"
click at [598, 16] on icon at bounding box center [595, 18] width 12 height 12
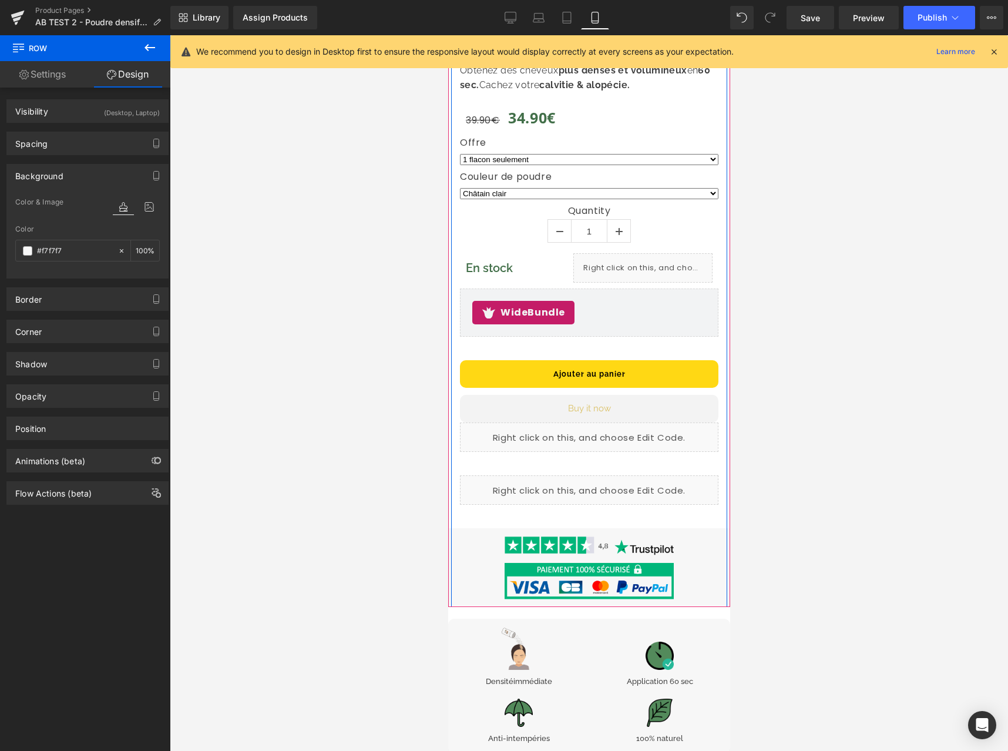
scroll to position [596, 0]
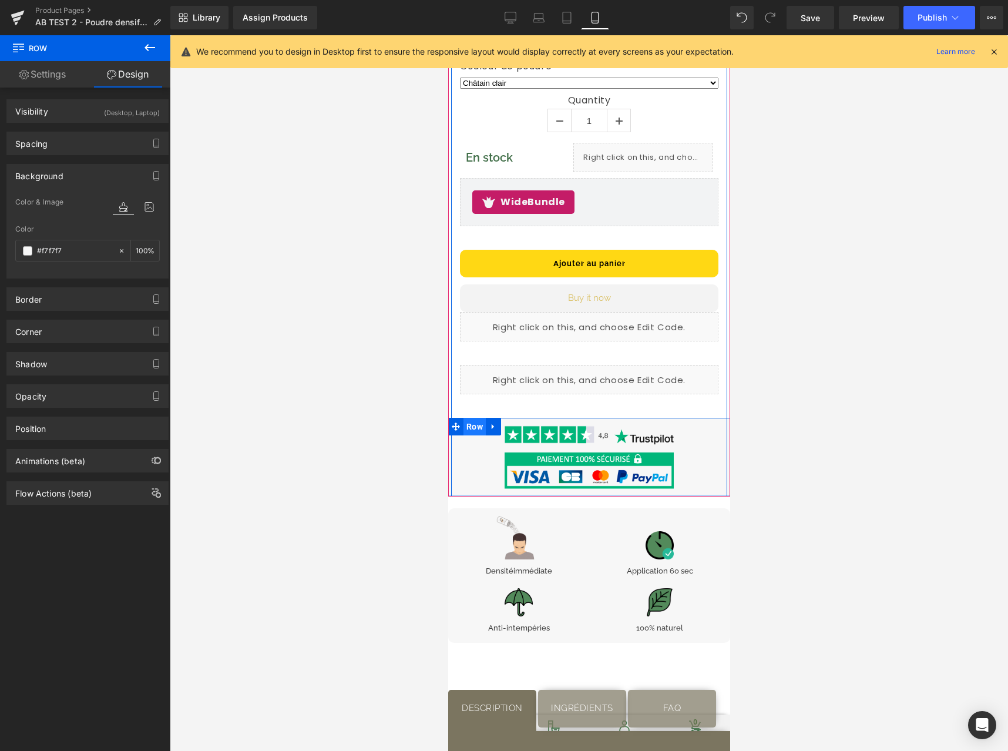
click at [471, 420] on span "Row" at bounding box center [474, 427] width 22 height 18
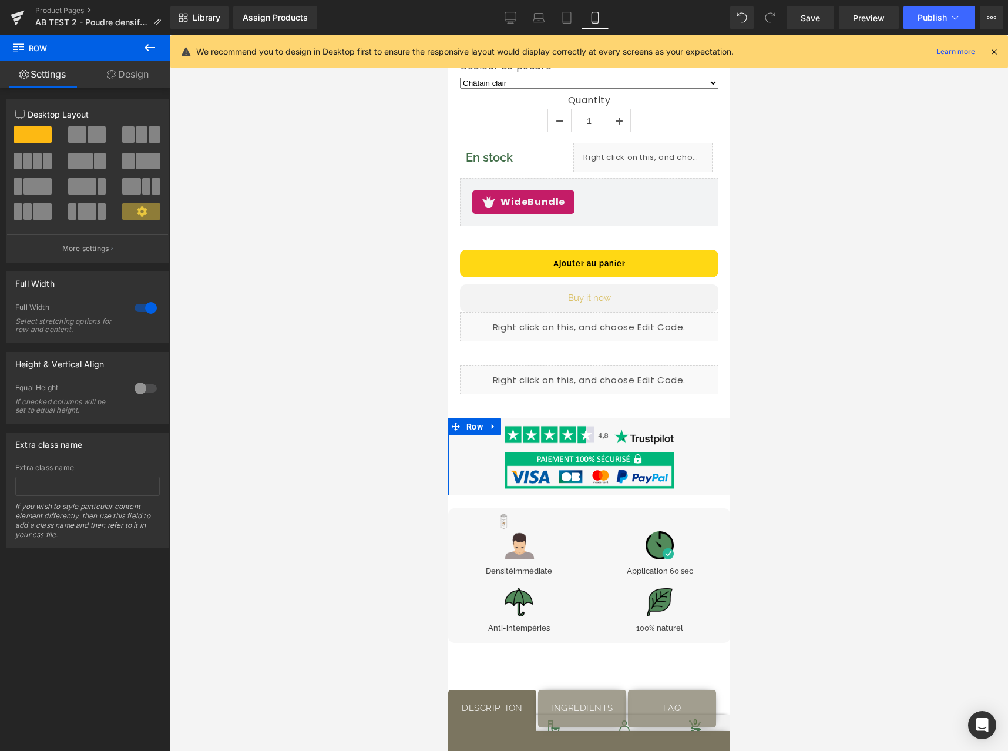
click at [119, 77] on link "Design" at bounding box center [127, 74] width 85 height 26
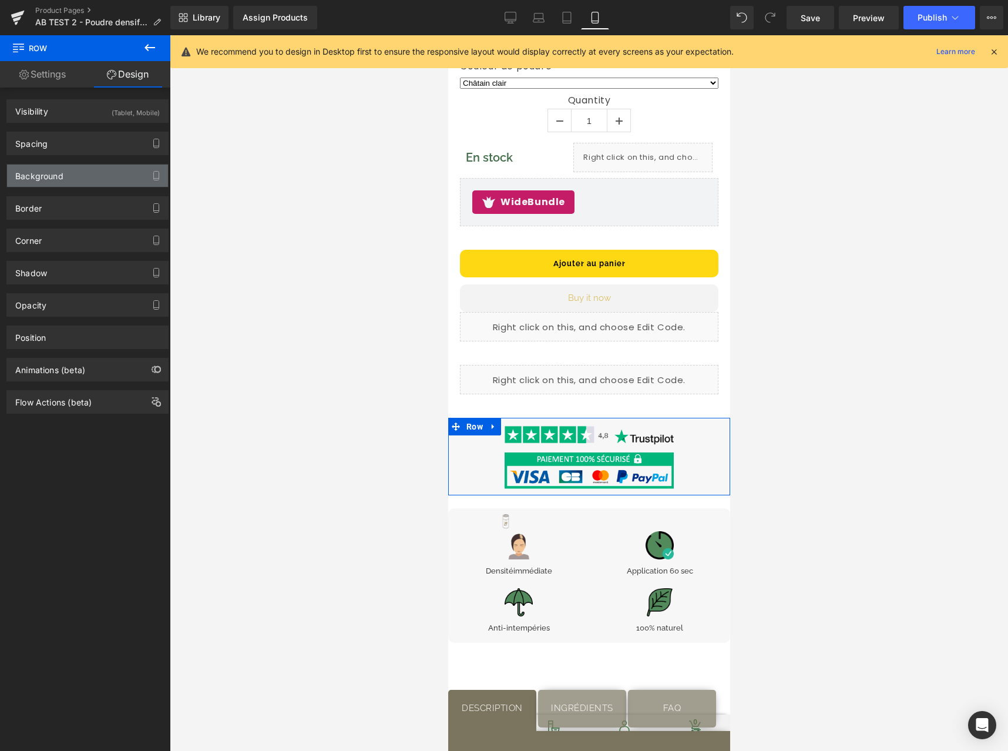
click at [92, 170] on div "Background" at bounding box center [87, 176] width 161 height 22
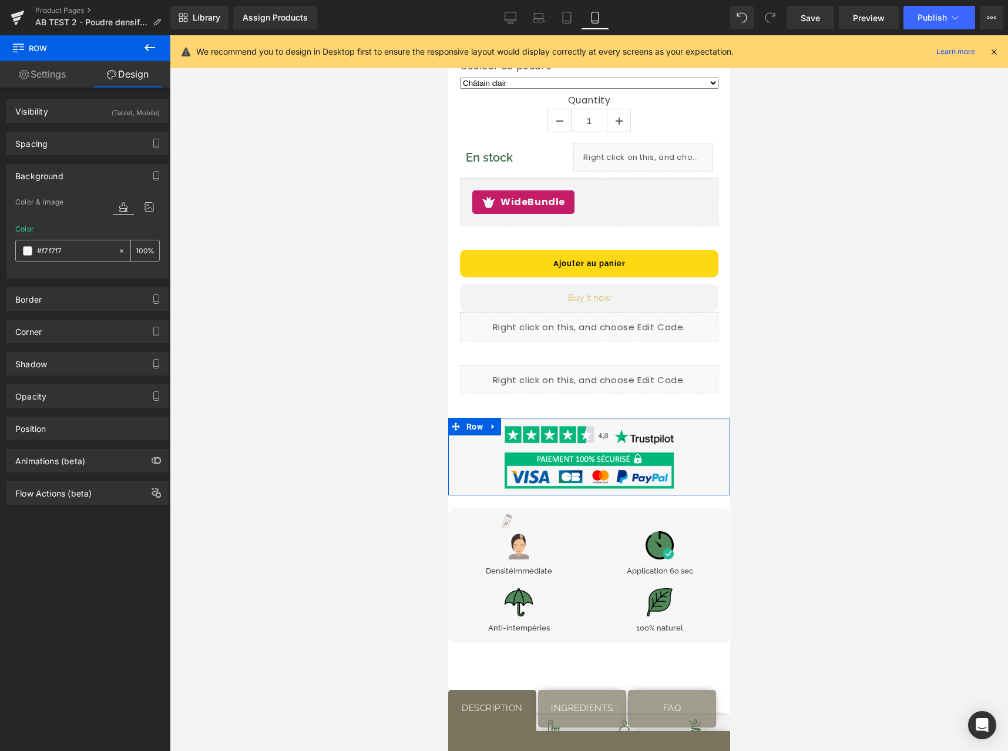
click at [118, 252] on icon at bounding box center [122, 251] width 8 height 8
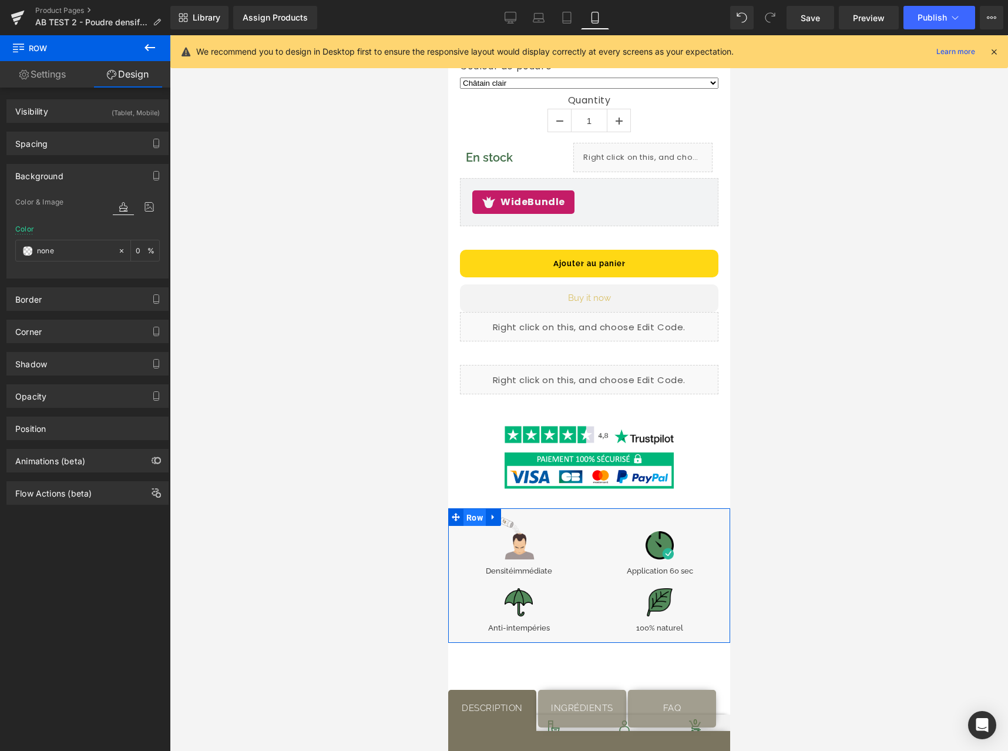
drag, startPoint x: 472, startPoint y: 507, endPoint x: 844, endPoint y: 454, distance: 375.2
click at [472, 509] on span "Row" at bounding box center [474, 518] width 22 height 18
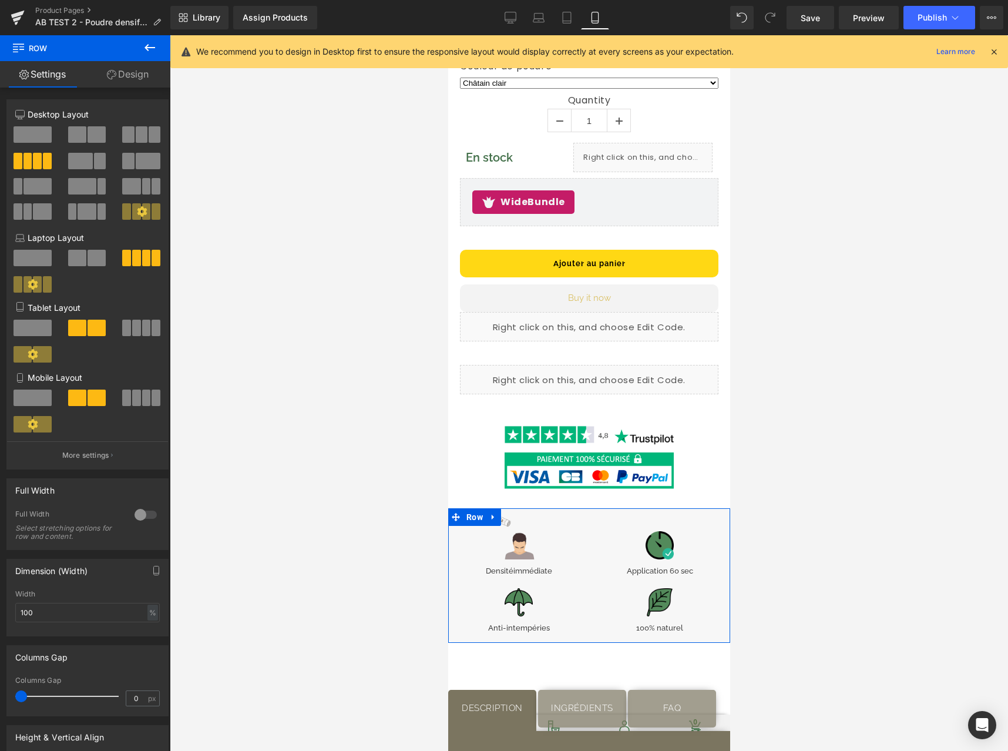
click at [116, 72] on link "Design" at bounding box center [127, 74] width 85 height 26
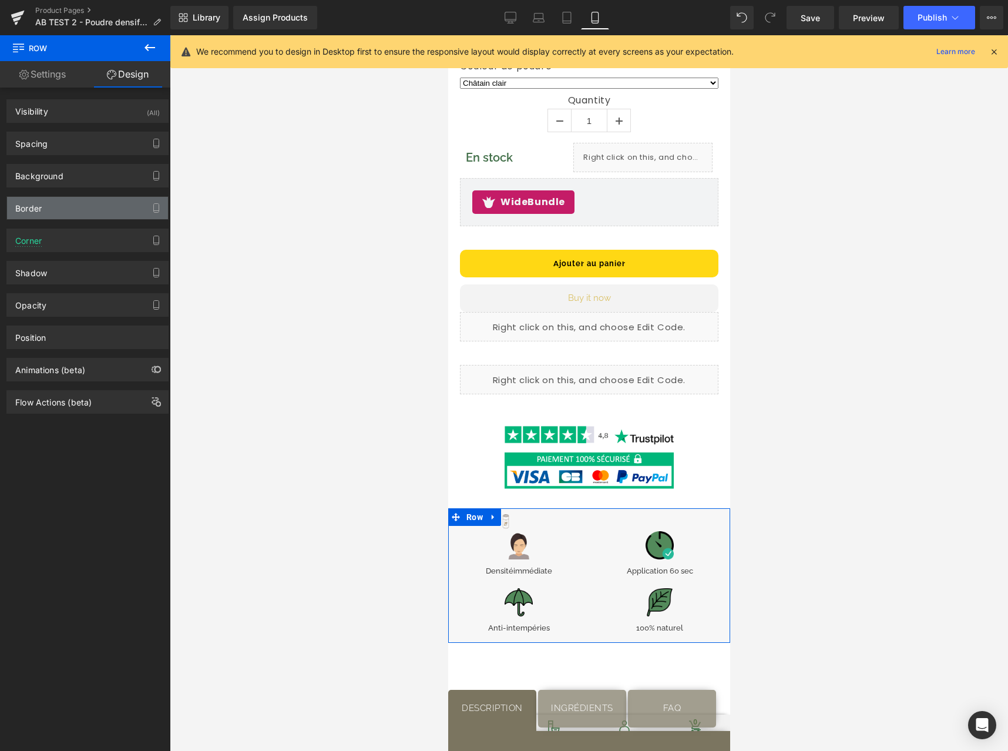
click at [83, 213] on div "Border" at bounding box center [87, 208] width 161 height 22
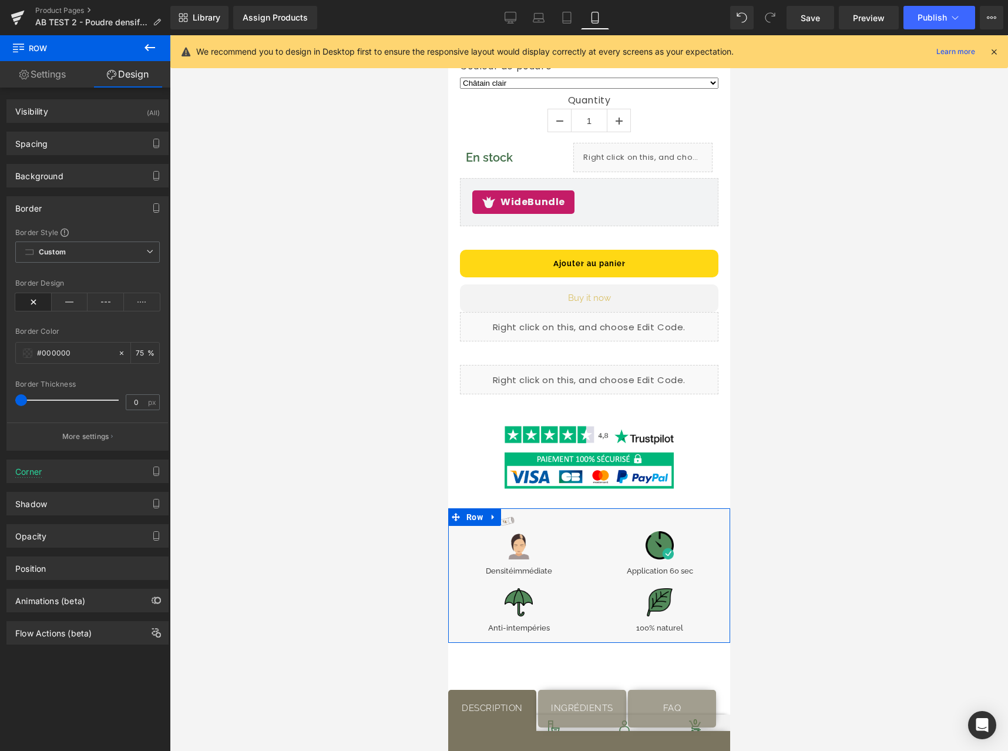
click at [84, 212] on div "Border" at bounding box center [87, 208] width 161 height 22
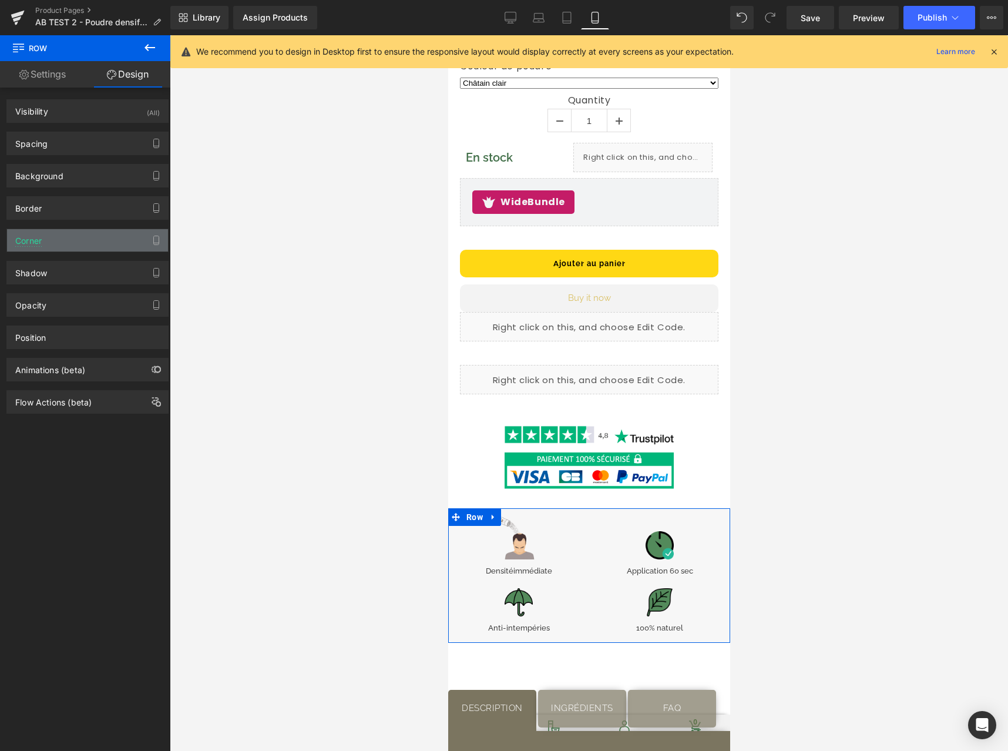
click at [84, 236] on div "Corner" at bounding box center [87, 240] width 161 height 22
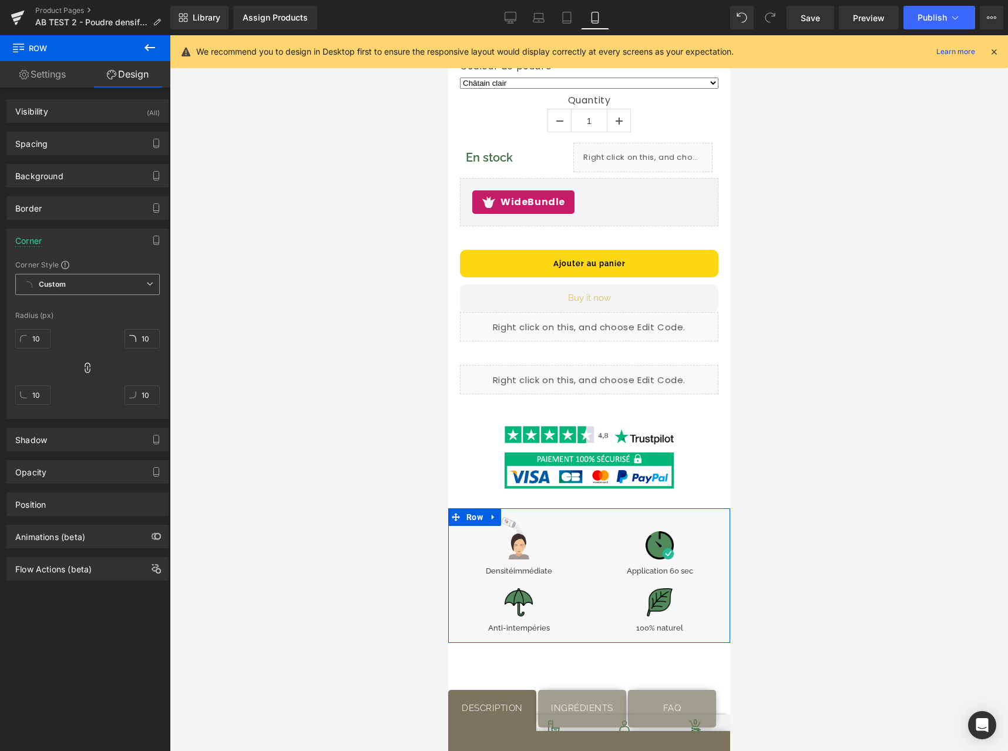
click at [75, 284] on span "Custom" at bounding box center [87, 284] width 145 height 21
drag, startPoint x: 75, startPoint y: 284, endPoint x: 119, endPoint y: 266, distance: 47.9
click at [75, 284] on span "Custom" at bounding box center [87, 284] width 145 height 21
click at [36, 341] on input "10" at bounding box center [32, 338] width 35 height 19
type input "0"
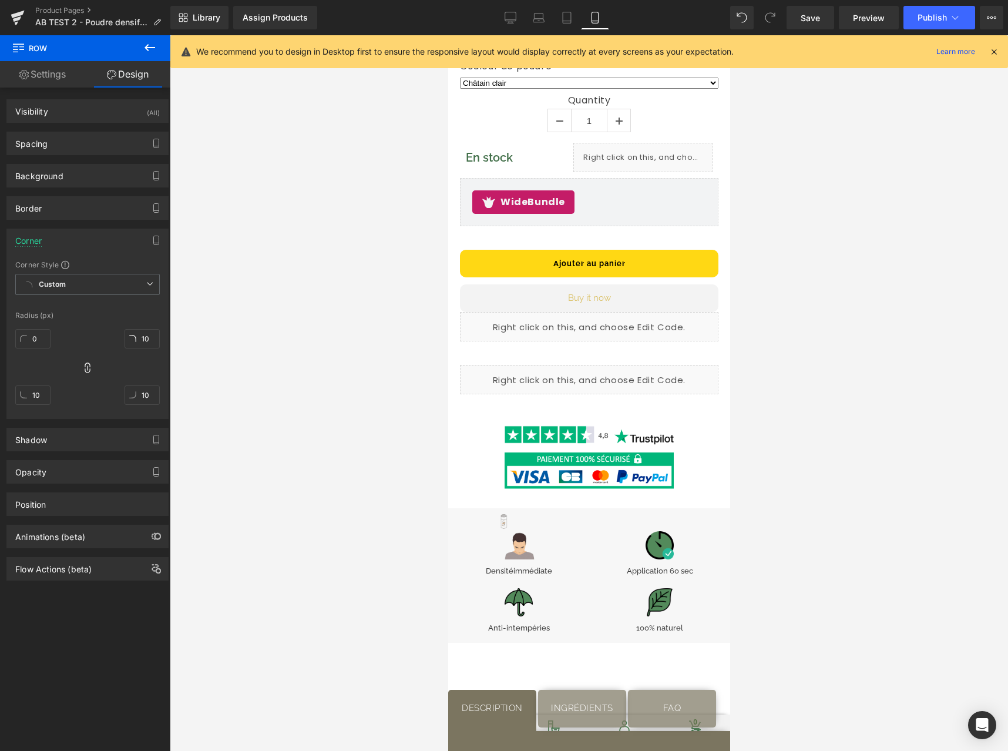
click at [289, 368] on div at bounding box center [589, 393] width 838 height 716
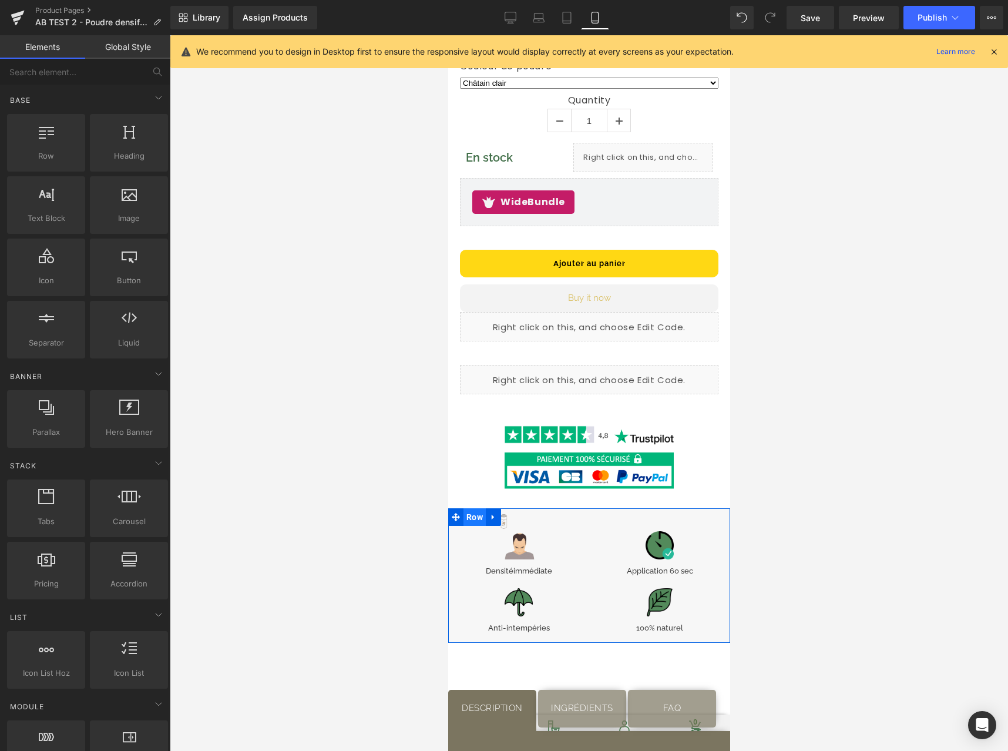
click at [472, 509] on span "Row" at bounding box center [474, 517] width 22 height 18
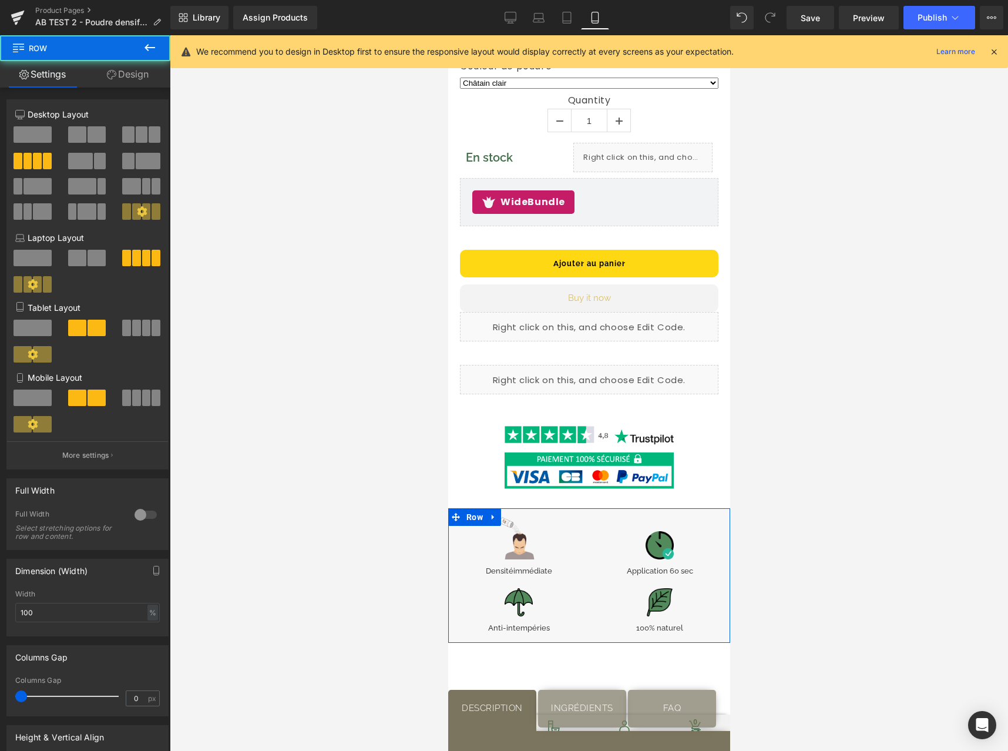
click at [135, 85] on link "Design" at bounding box center [127, 74] width 85 height 26
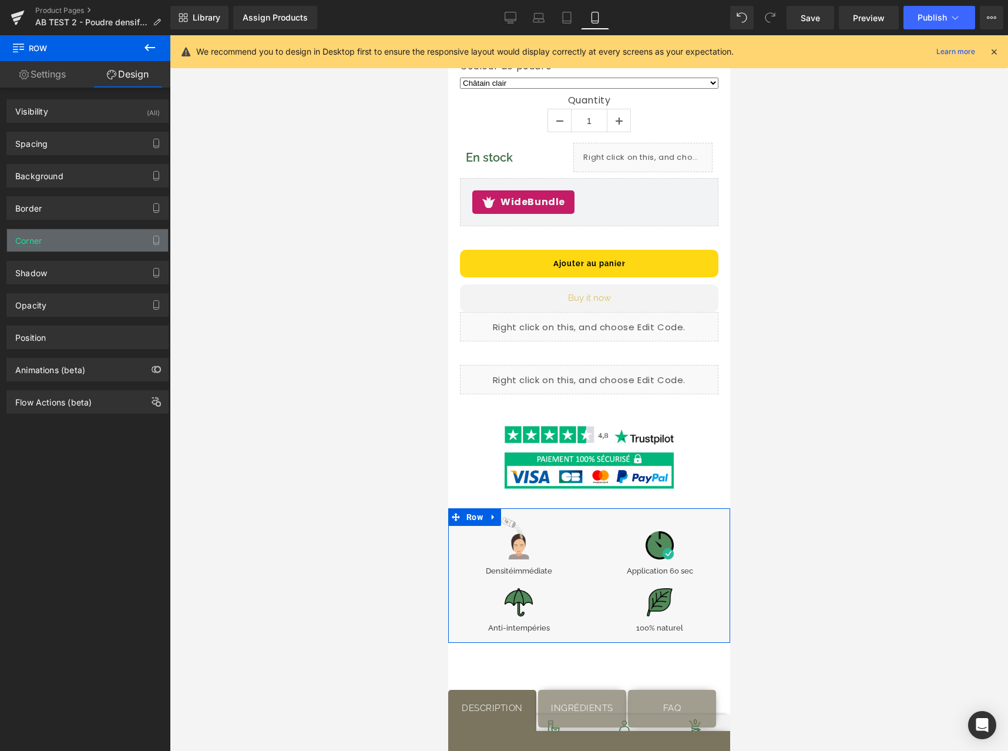
click at [81, 246] on div "Corner" at bounding box center [87, 240] width 161 height 22
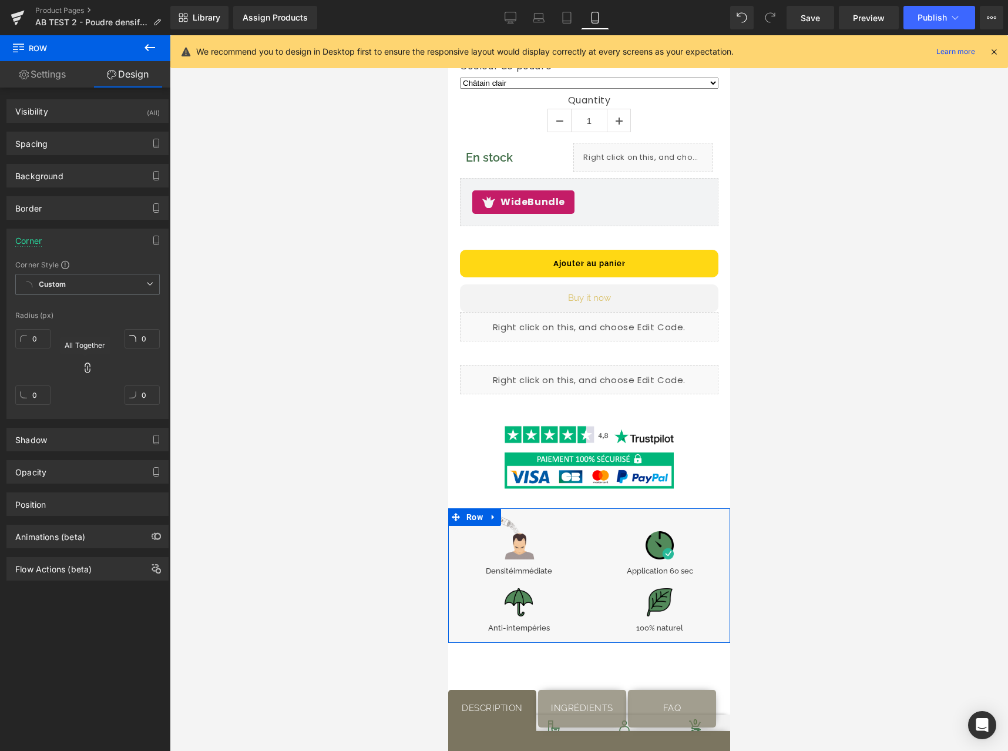
click at [85, 370] on icon at bounding box center [87, 368] width 5 height 11
click at [84, 371] on icon at bounding box center [88, 368] width 12 height 12
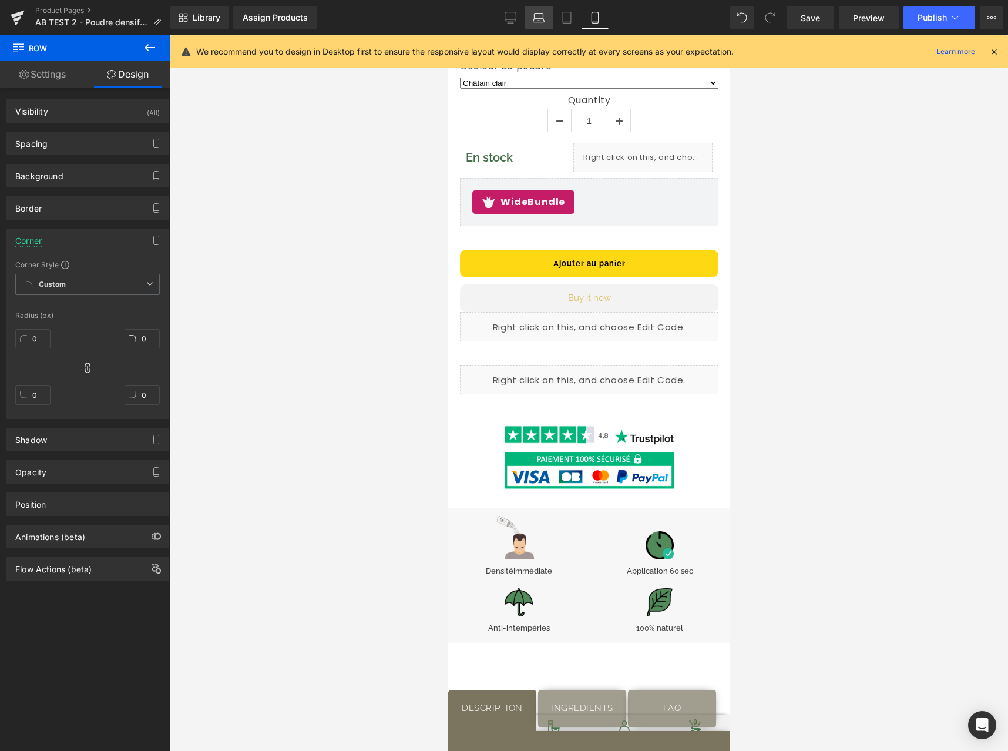
click at [570, 12] on icon at bounding box center [567, 17] width 8 height 11
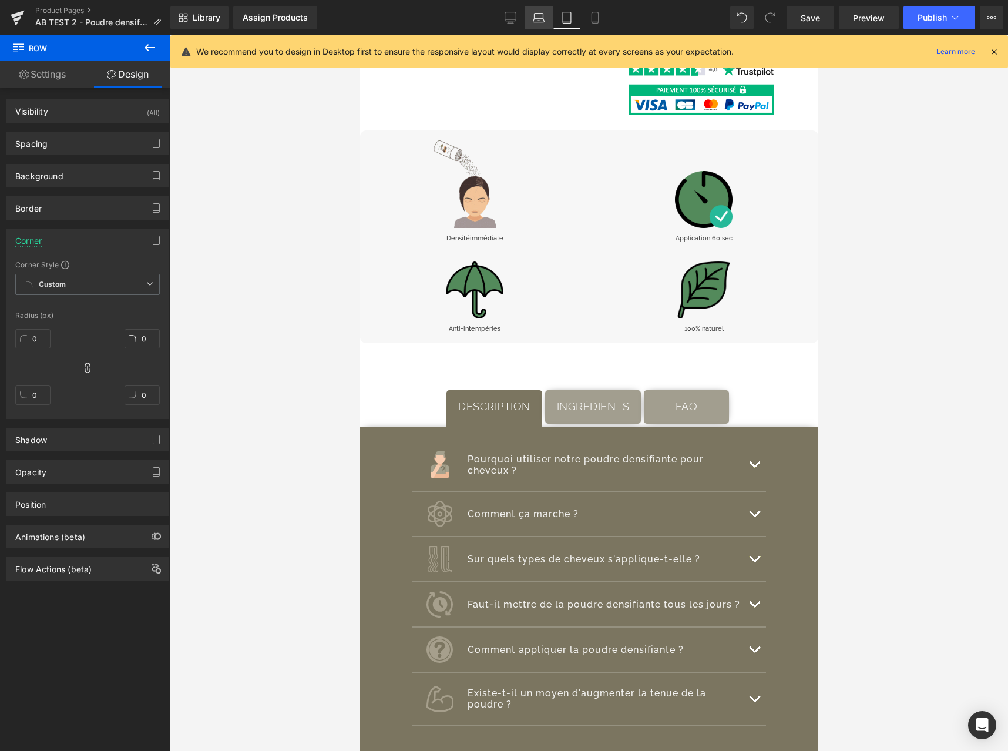
scroll to position [235, 0]
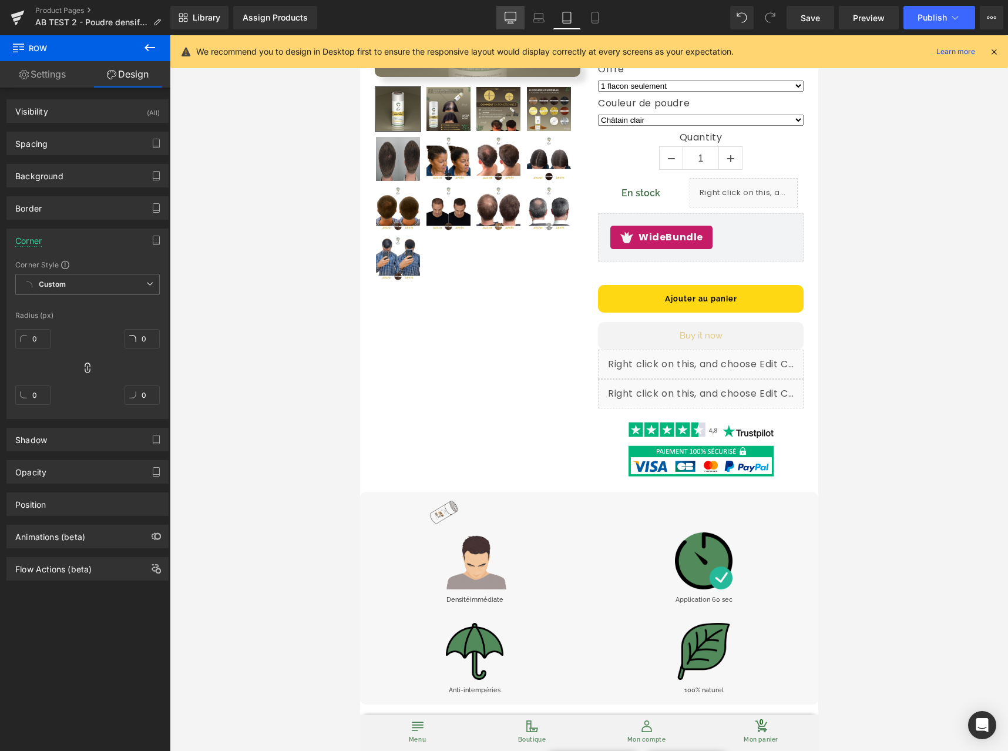
click at [508, 20] on icon at bounding box center [511, 18] width 12 height 12
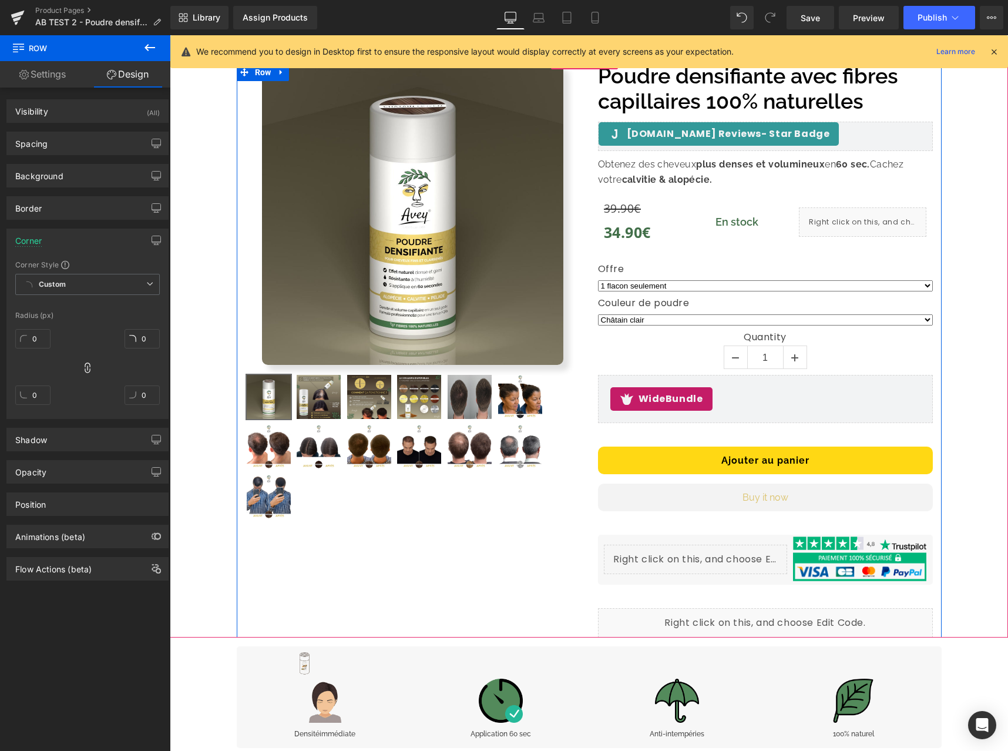
scroll to position [0, 0]
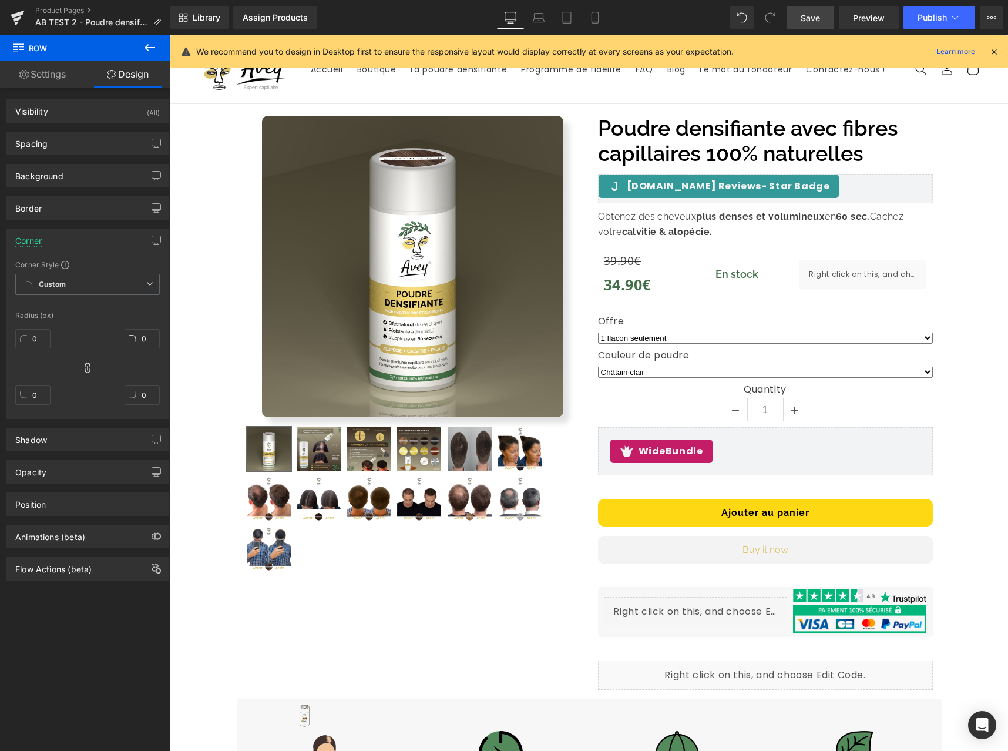
click at [792, 14] on link "Save" at bounding box center [811, 18] width 48 height 24
click at [865, 15] on span "Preview" at bounding box center [869, 18] width 32 height 12
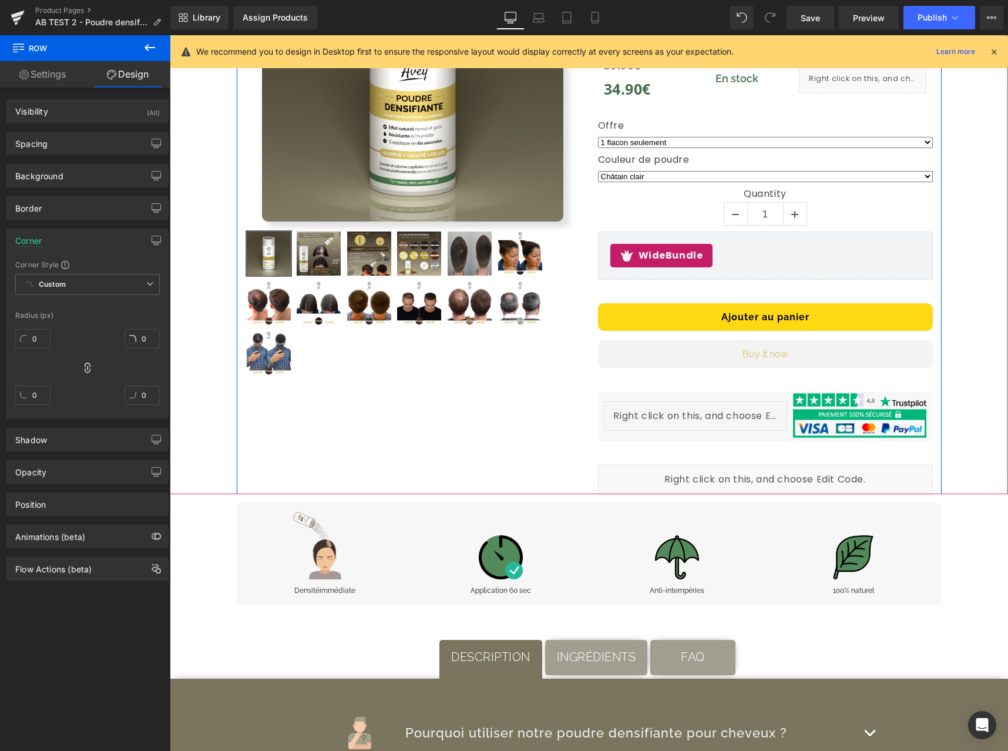
scroll to position [416, 0]
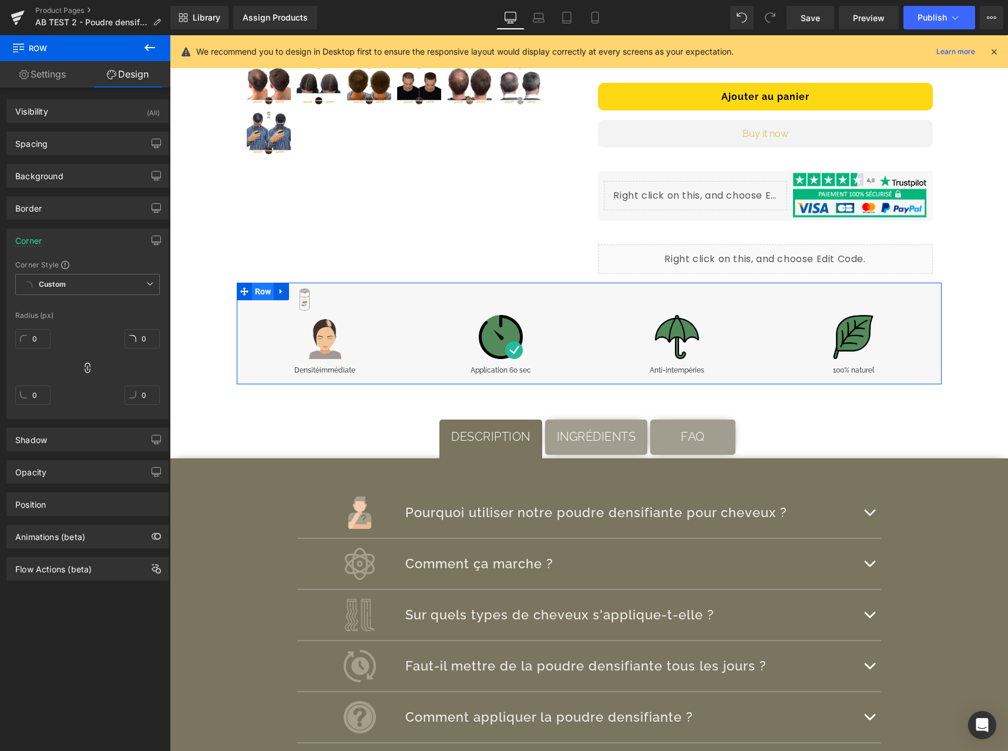
click at [257, 287] on span "Row" at bounding box center [263, 292] width 22 height 18
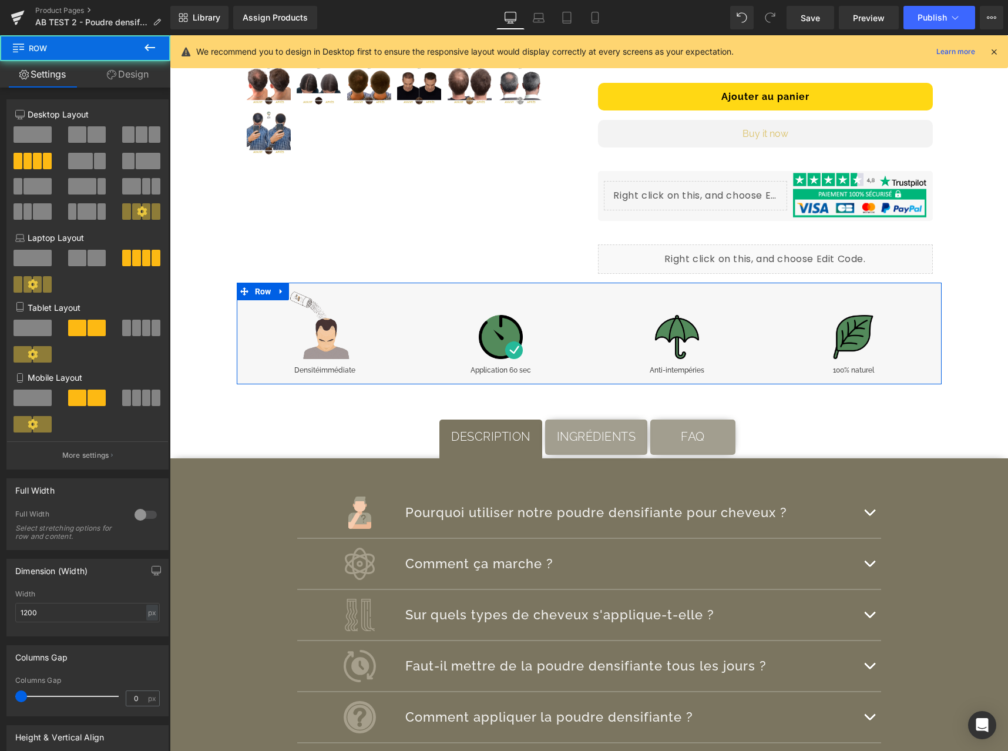
scroll to position [118, 0]
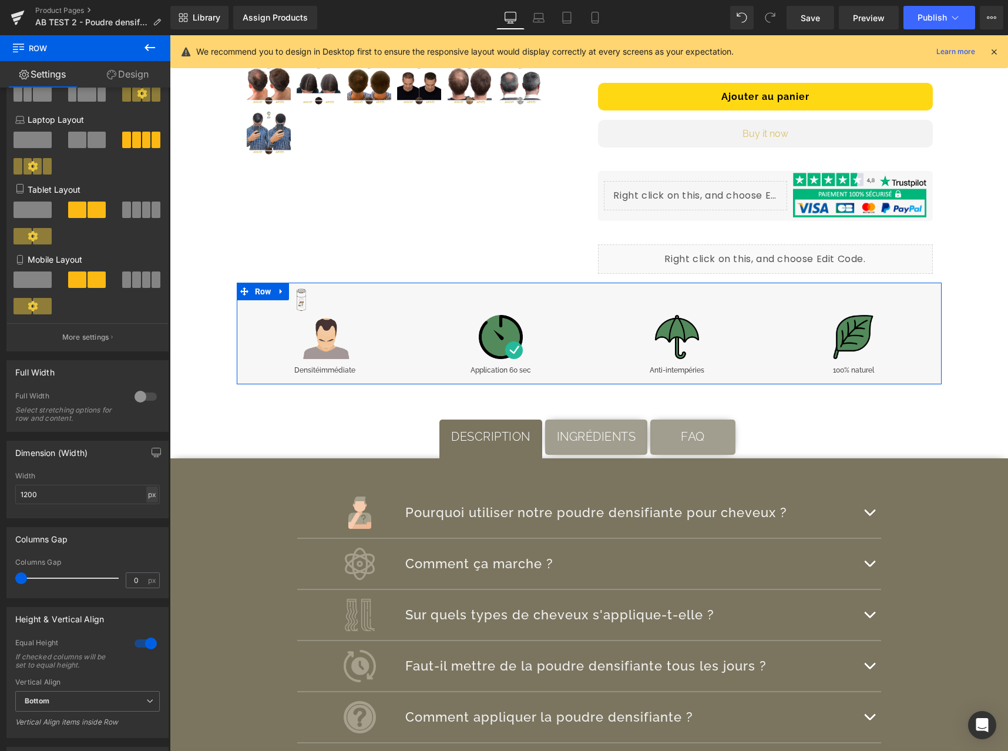
click at [146, 495] on div "px" at bounding box center [152, 495] width 12 height 16
click at [148, 490] on div "px" at bounding box center [152, 495] width 12 height 16
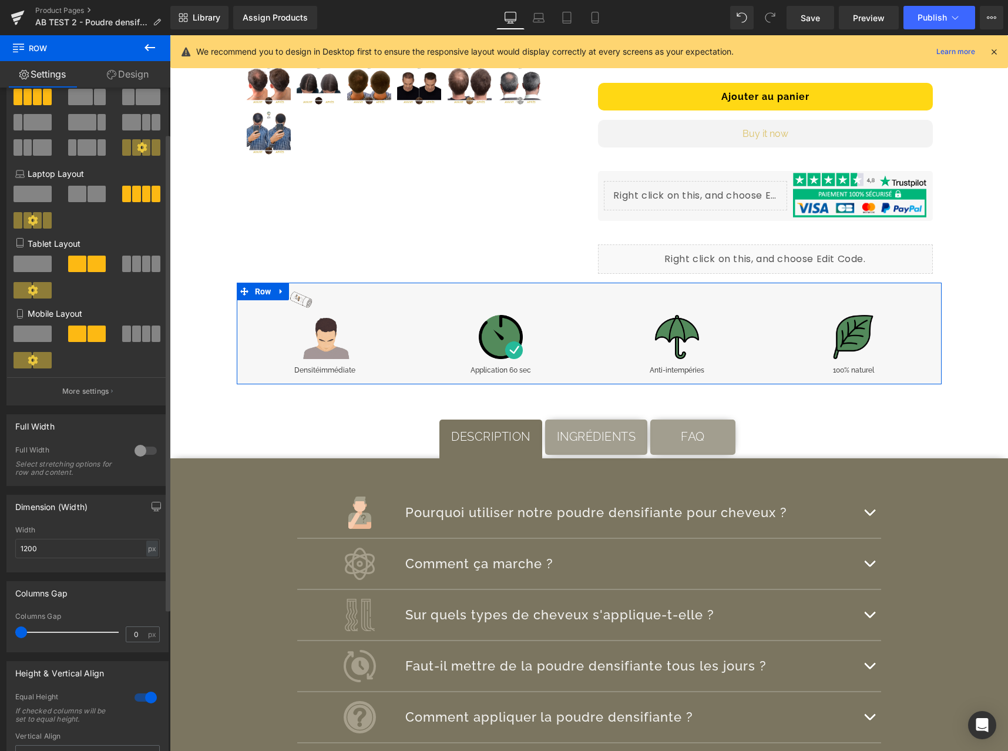
scroll to position [0, 0]
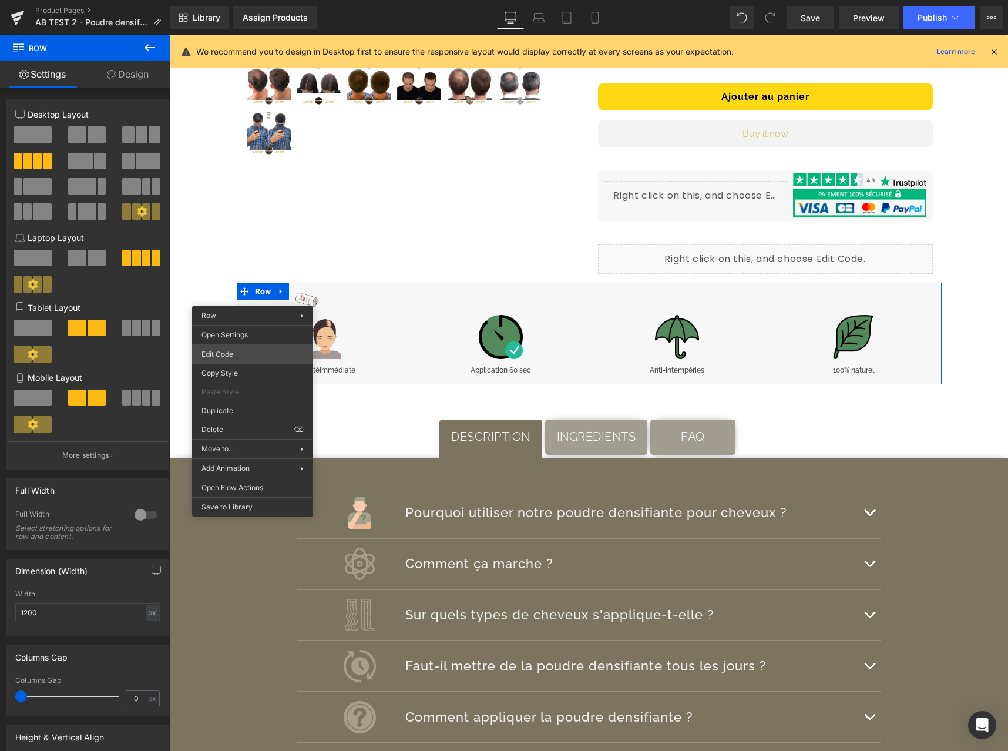
click at [250, 0] on div "Row You are previewing how the will restyle your page. You can not edit Element…" at bounding box center [504, 0] width 1008 height 0
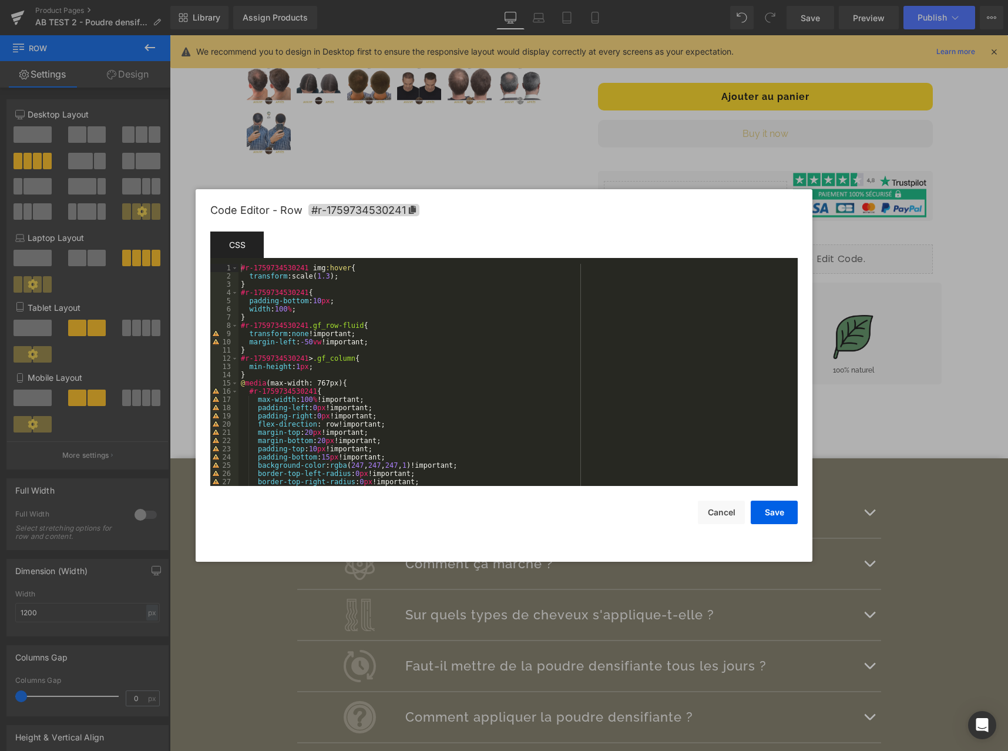
click at [329, 310] on div "#r-1759734530241 img :hover { transform :scale( 1.3 ); } #r-1759734530241 { pad…" at bounding box center [516, 383] width 555 height 239
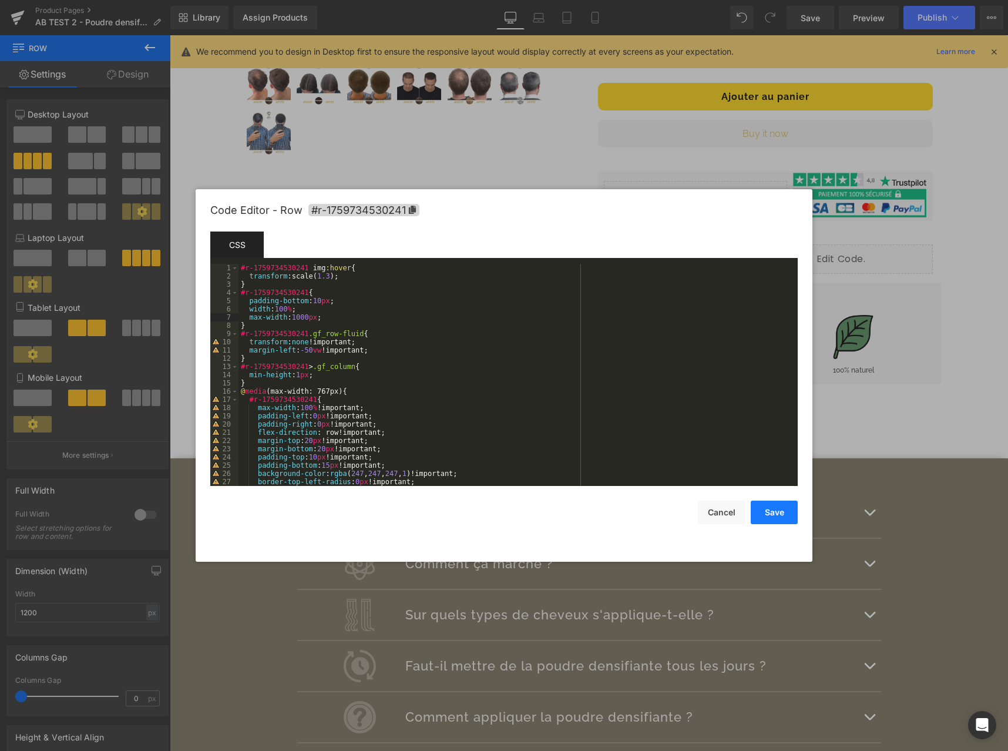
click at [777, 514] on button "Save" at bounding box center [774, 513] width 47 height 24
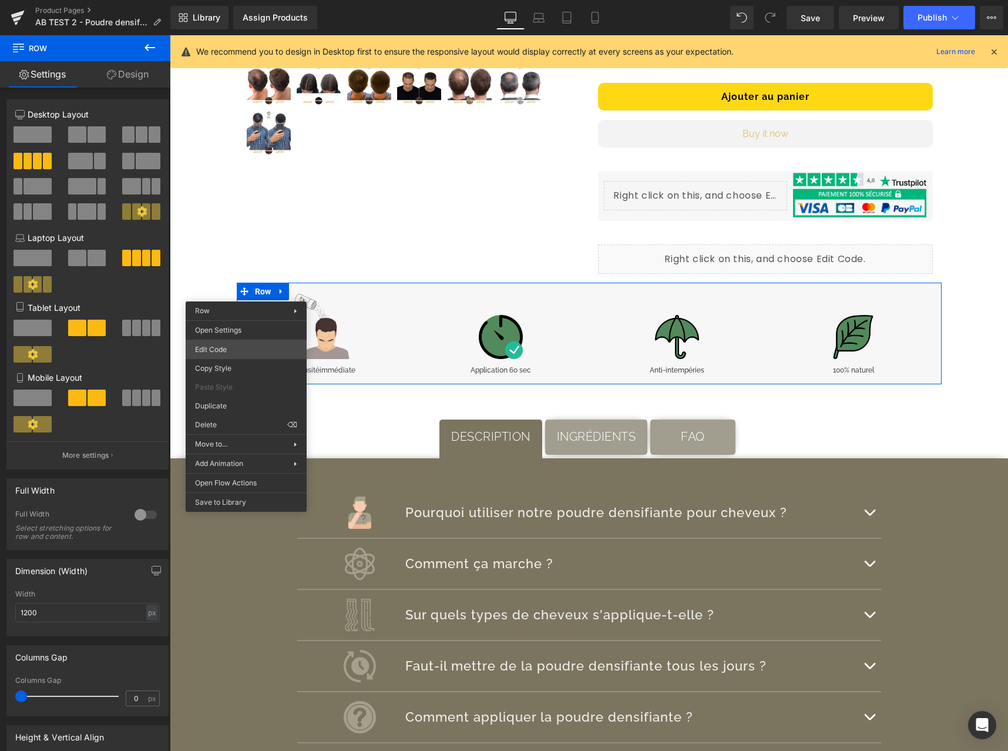
click at [250, 0] on div "Row You are previewing how the will restyle your page. You can not edit Element…" at bounding box center [504, 0] width 1008 height 0
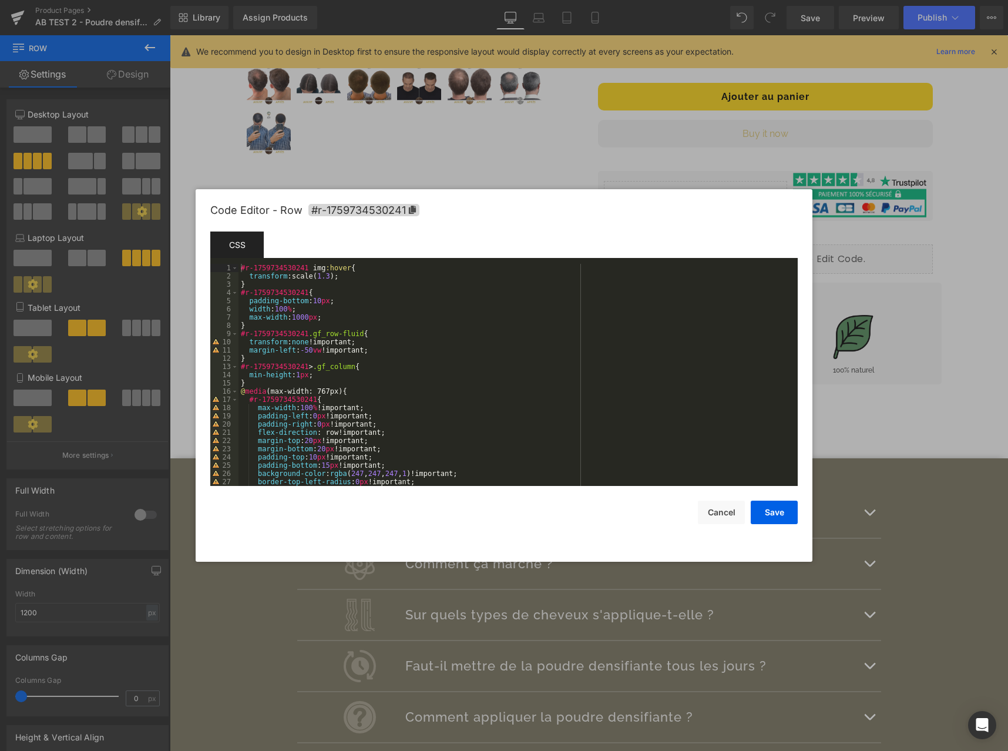
click at [300, 318] on div "#r-1759734530241 img :hover { transform :scale( 1.3 ); } #r-1759734530241 { pad…" at bounding box center [516, 383] width 555 height 239
click at [787, 510] on button "Save" at bounding box center [774, 513] width 47 height 24
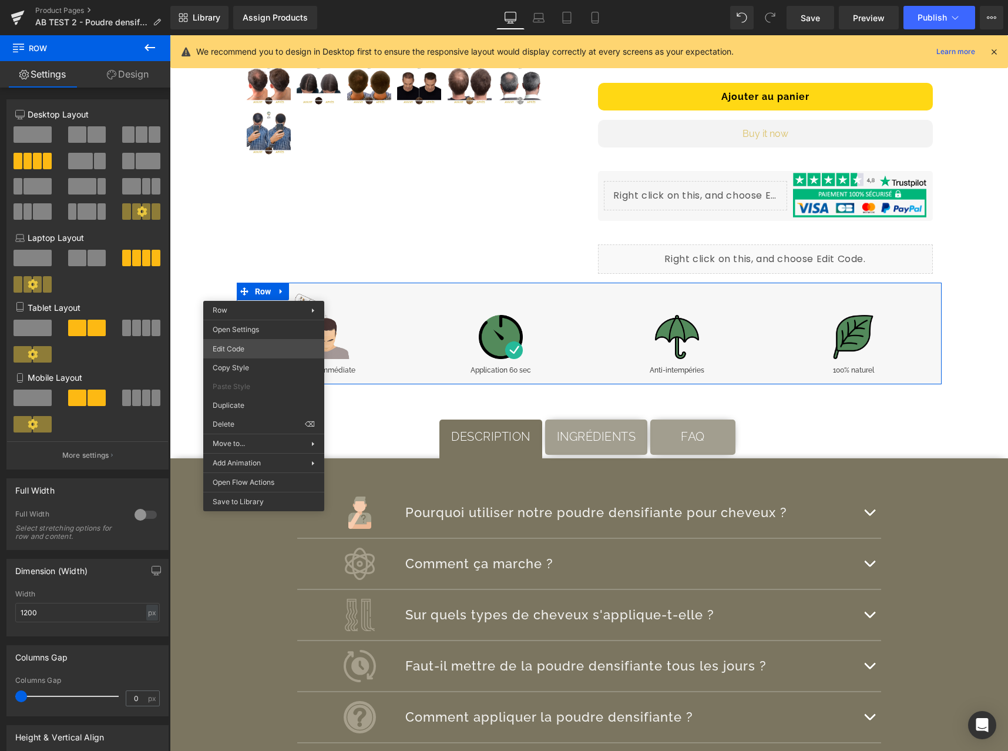
click at [269, 0] on div "Row You are previewing how the will restyle your page. You can not edit Element…" at bounding box center [504, 0] width 1008 height 0
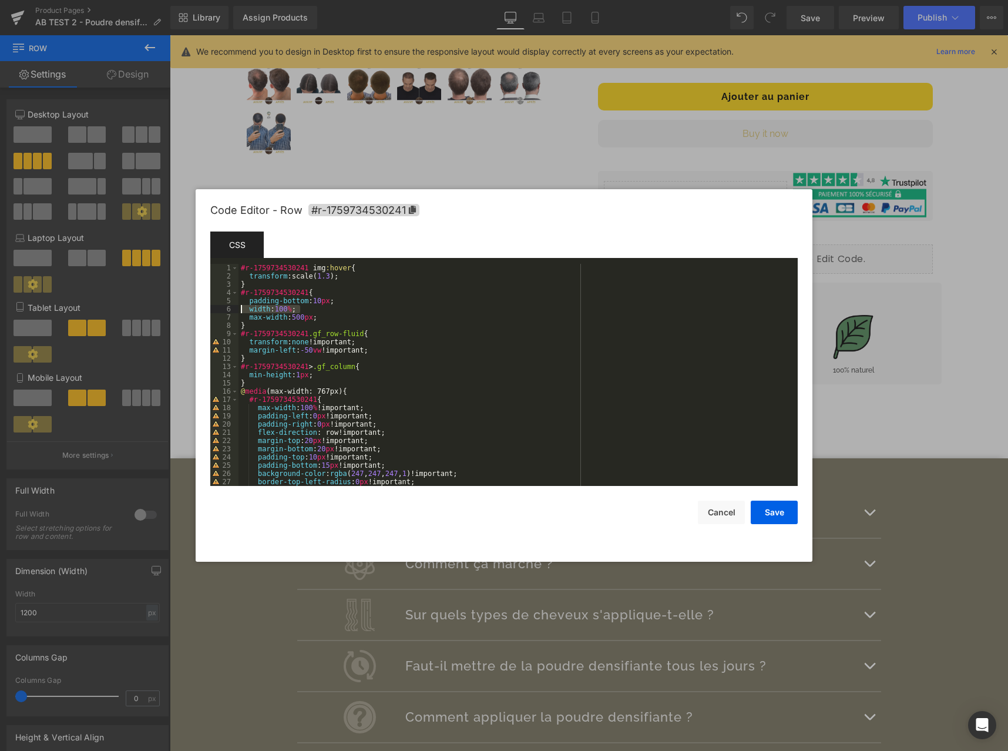
drag, startPoint x: 275, startPoint y: 310, endPoint x: 220, endPoint y: 307, distance: 54.7
click at [220, 307] on pre "1 2 3 4 5 6 7 8 9 10 11 12 13 14 15 16 17 18 19 20 21 22 23 24 25 26 27 28 #r-1…" at bounding box center [504, 375] width 588 height 222
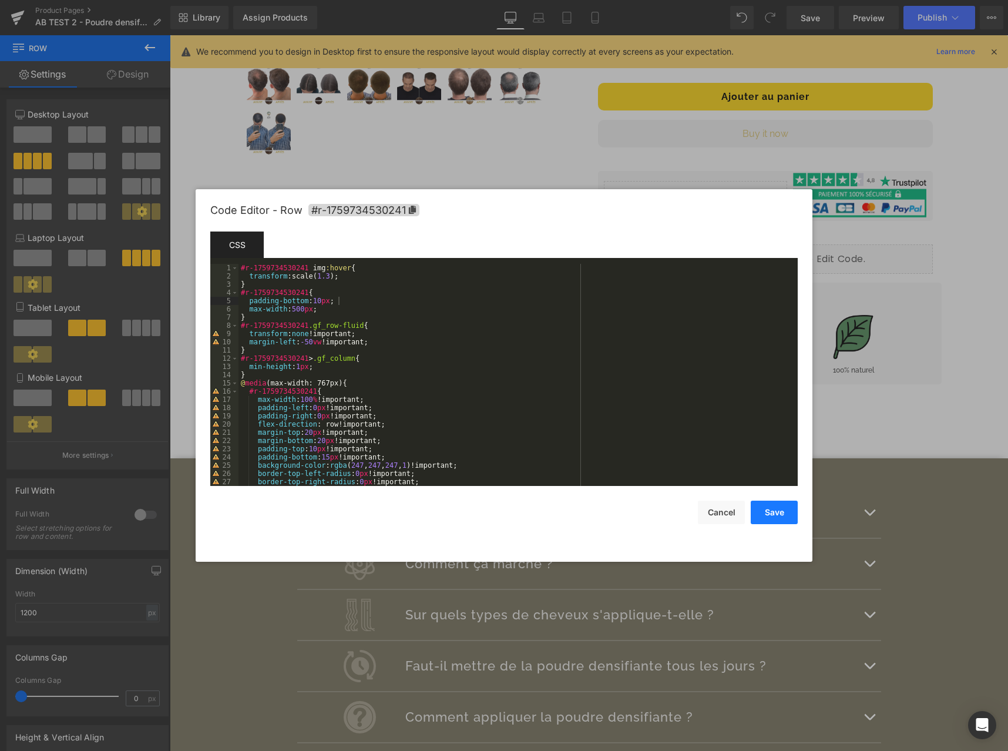
click at [785, 512] on button "Save" at bounding box center [774, 513] width 47 height 24
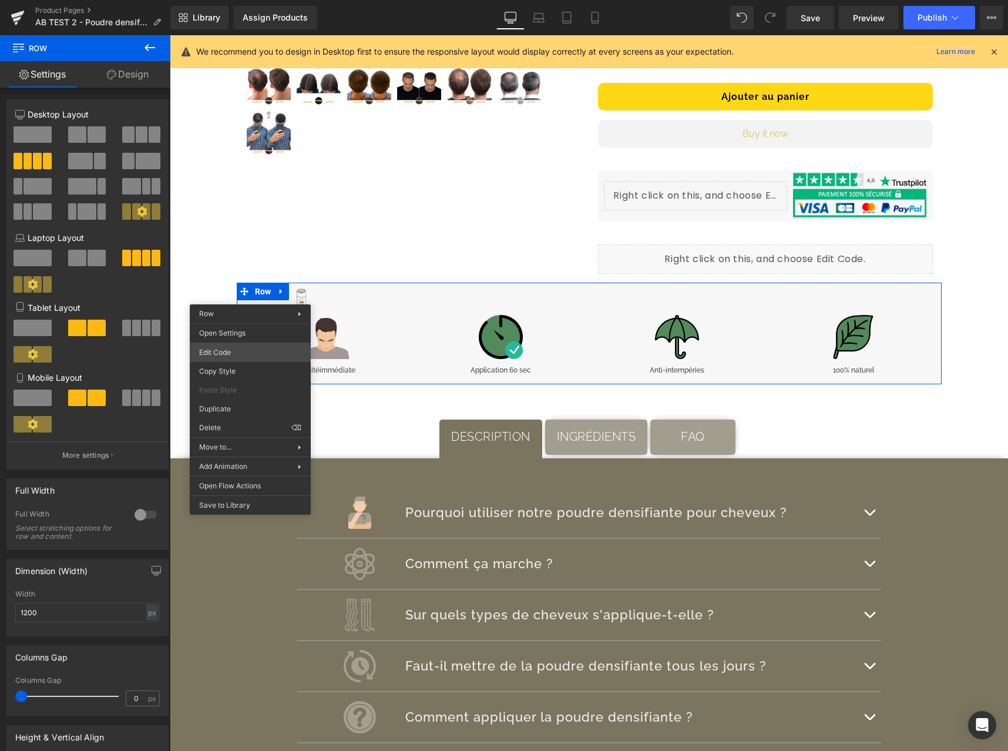
click at [254, 0] on div "Row You are previewing how the will restyle your page. You can not edit Element…" at bounding box center [504, 0] width 1008 height 0
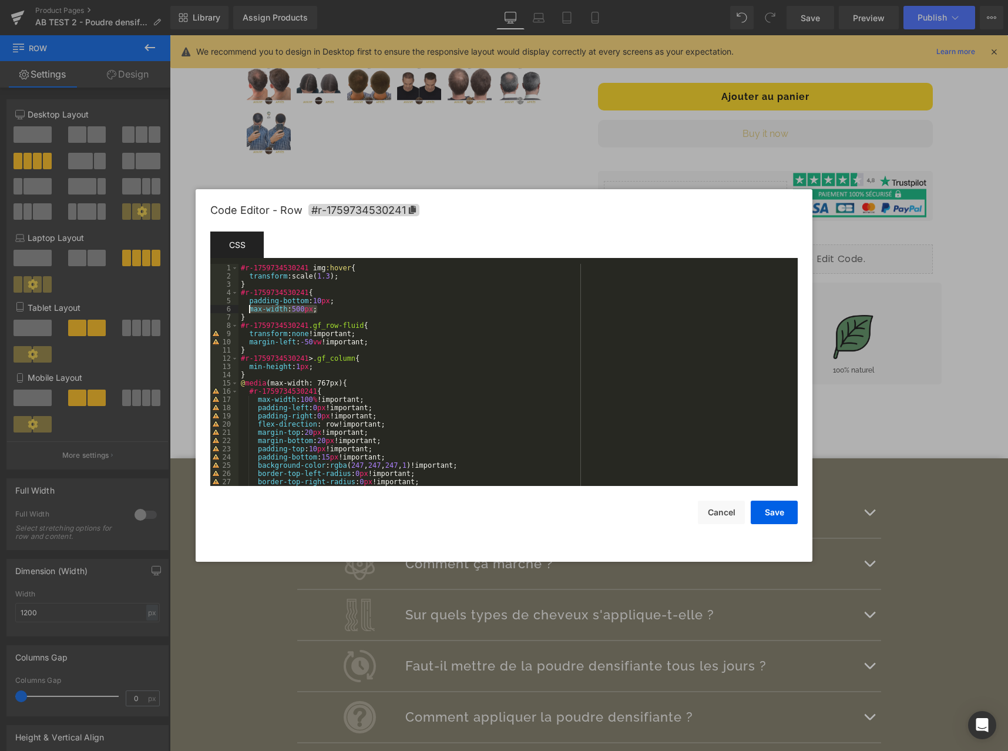
drag, startPoint x: 326, startPoint y: 310, endPoint x: 249, endPoint y: 307, distance: 77.0
click at [249, 307] on div "#r-1759734530241 img :hover { transform :scale( 1.3 ); } #r-1759734530241 { pad…" at bounding box center [516, 383] width 555 height 239
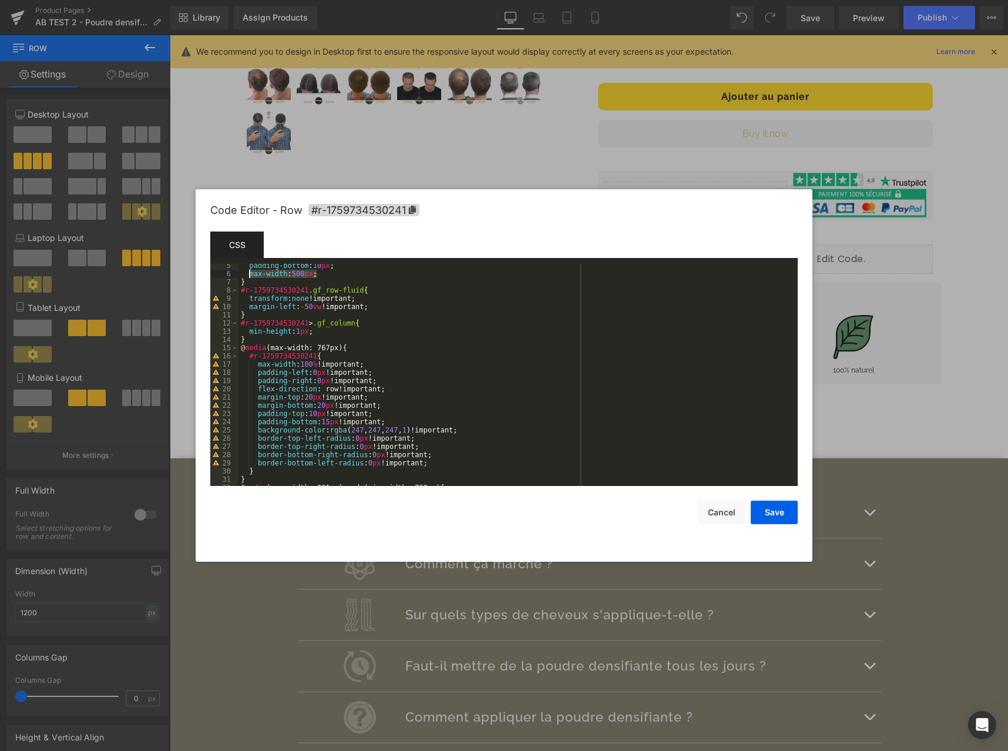
scroll to position [71, 0]
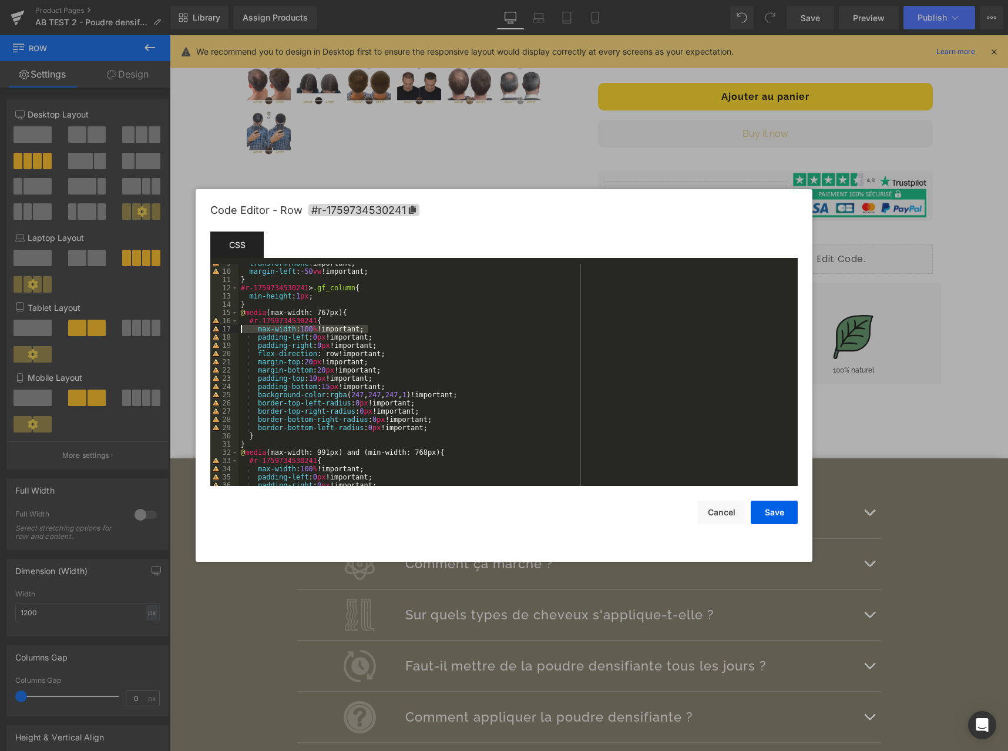
drag, startPoint x: 368, startPoint y: 331, endPoint x: 202, endPoint y: 331, distance: 165.7
click at [203, 331] on div "Code Editor - Row #r-1759734530241 Template CSS Script 9 10 11 12 13 14 15 16 1…" at bounding box center [504, 375] width 617 height 373
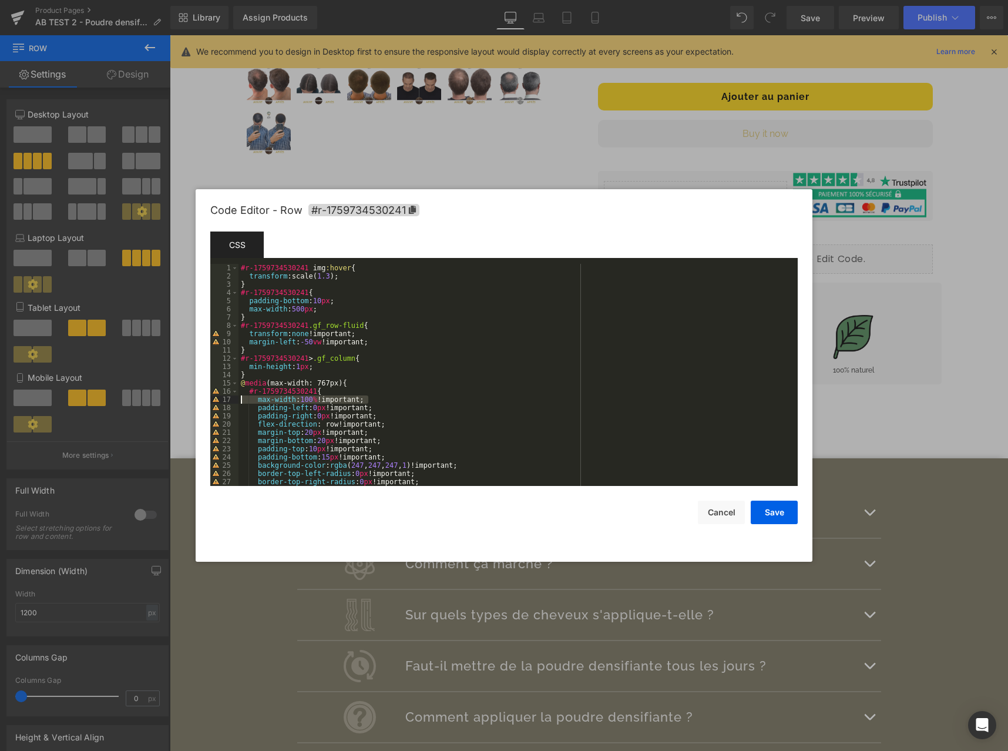
scroll to position [0, 0]
click at [378, 400] on div "#r-1759734530241 img :hover { transform :scale( 1.3 ); } #r-1759734530241 { pad…" at bounding box center [516, 383] width 555 height 239
drag, startPoint x: 378, startPoint y: 398, endPoint x: 216, endPoint y: 399, distance: 162.8
click at [216, 399] on pre "1 2 3 4 5 6 7 8 9 10 11 12 13 14 15 16 17 18 19 20 21 22 23 24 25 26 27 28 #r-1…" at bounding box center [504, 375] width 588 height 222
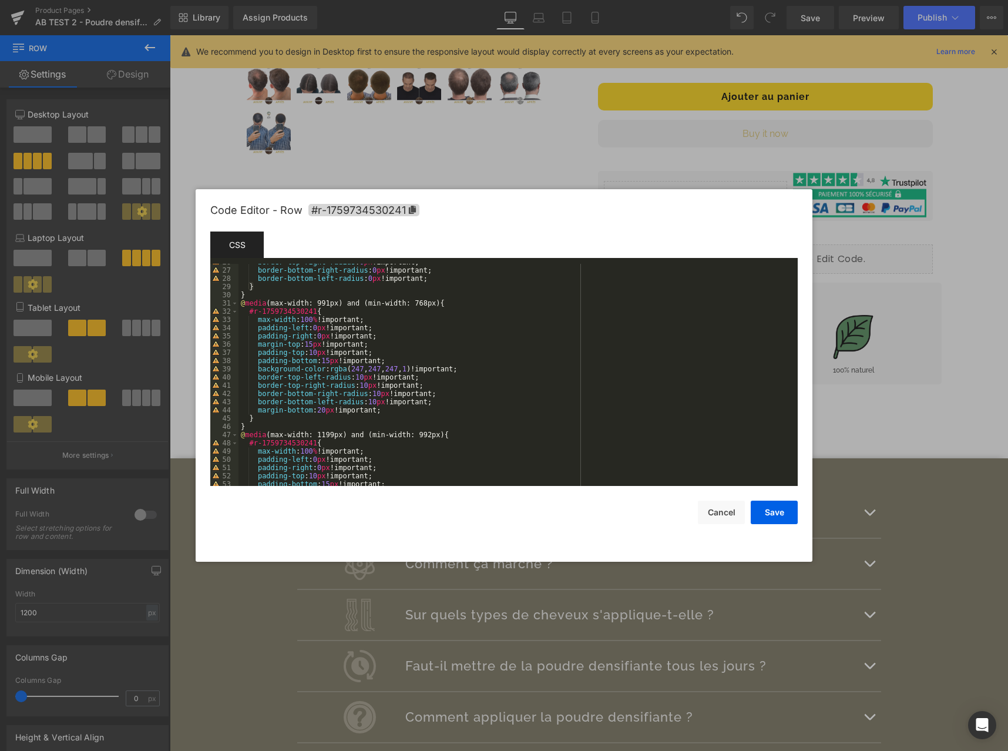
scroll to position [353, 0]
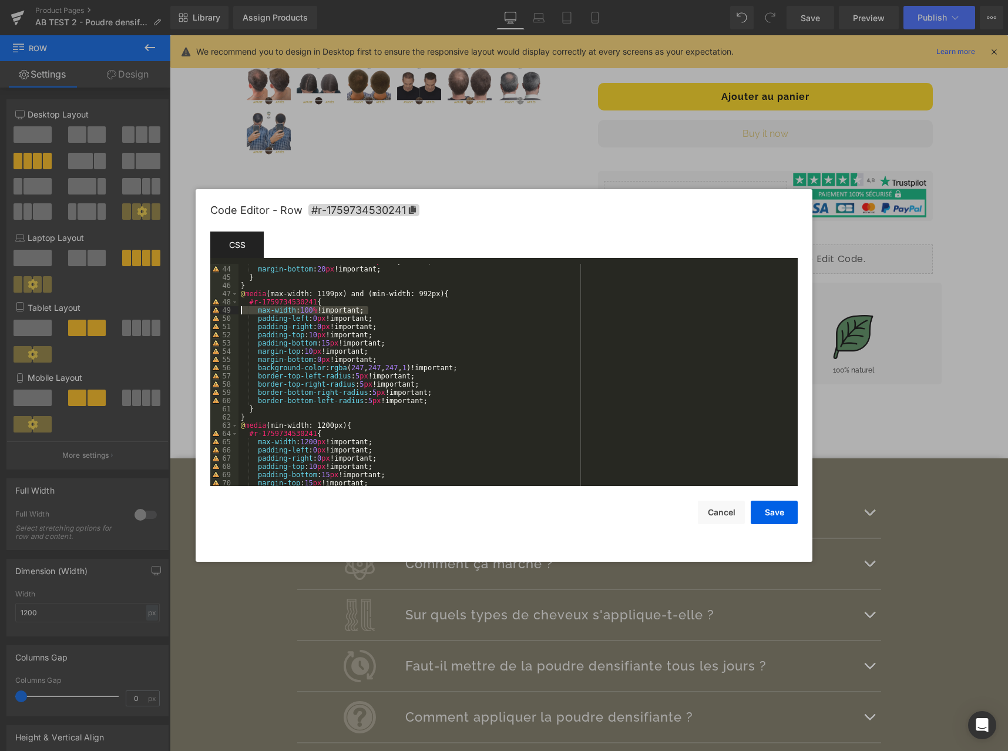
drag, startPoint x: 373, startPoint y: 310, endPoint x: 194, endPoint y: 313, distance: 179.2
click at [194, 313] on body "Row You are previewing how the will restyle your page. You can not edit Element…" at bounding box center [504, 375] width 1008 height 751
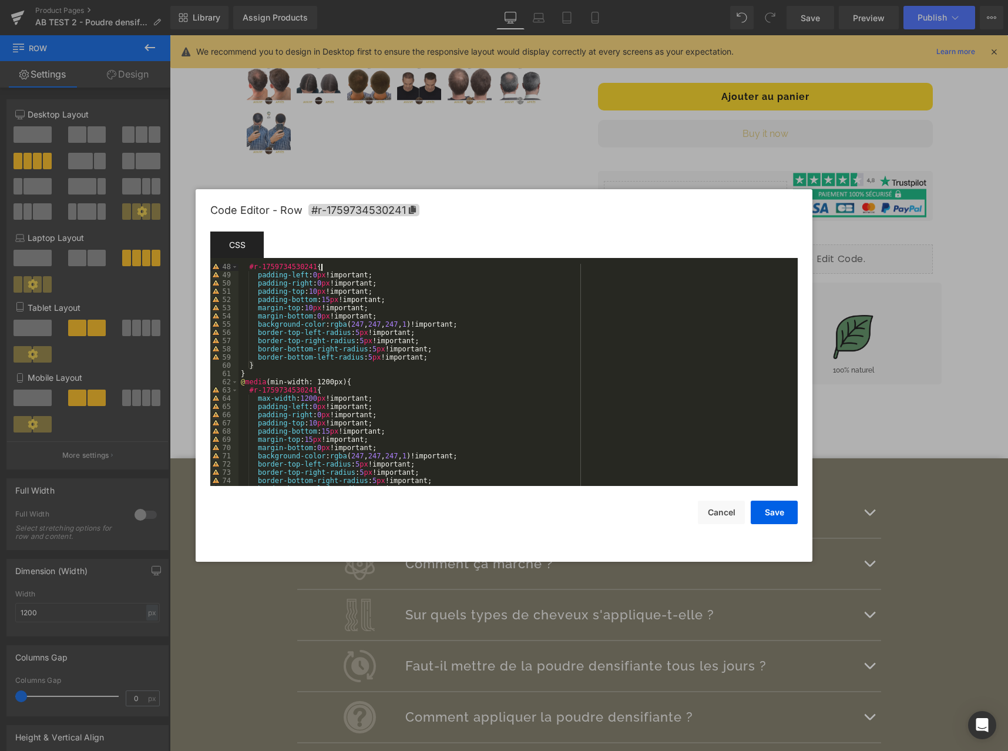
scroll to position [559, 0]
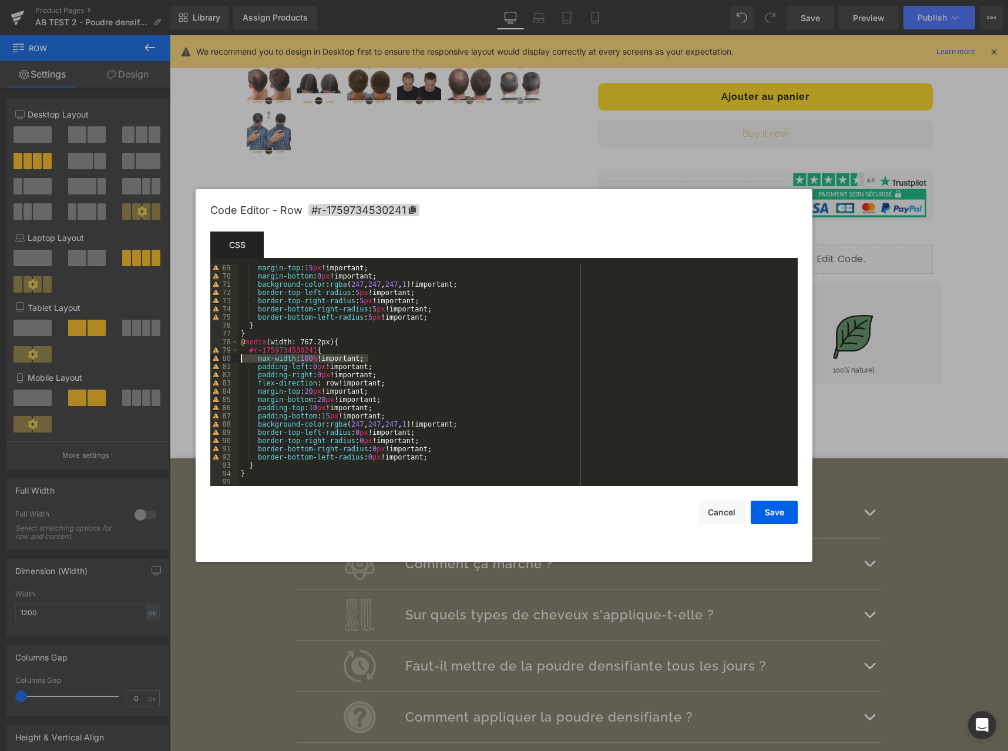
drag, startPoint x: 363, startPoint y: 358, endPoint x: 207, endPoint y: 355, distance: 155.7
click at [207, 355] on div "Code Editor - Row #r-1759734530241 Template CSS Script 69 70 71 72 73 74 75 76 …" at bounding box center [504, 375] width 617 height 373
click at [771, 510] on button "Save" at bounding box center [774, 513] width 47 height 24
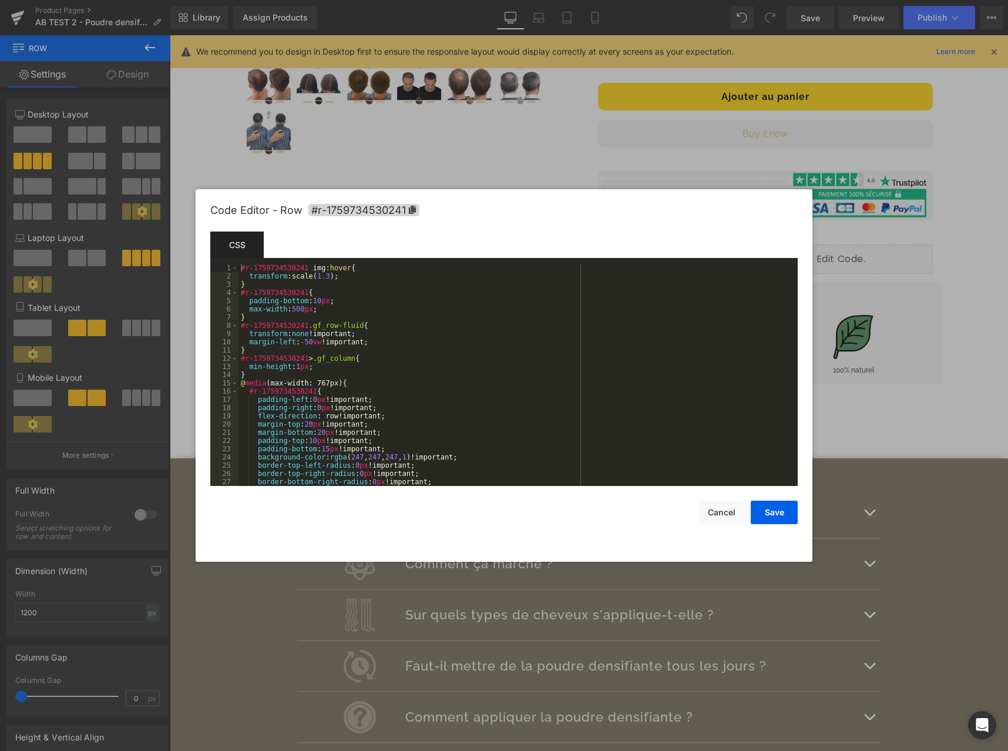
click at [256, 0] on div "Row You are previewing how the will restyle your page. You can not edit Element…" at bounding box center [504, 0] width 1008 height 0
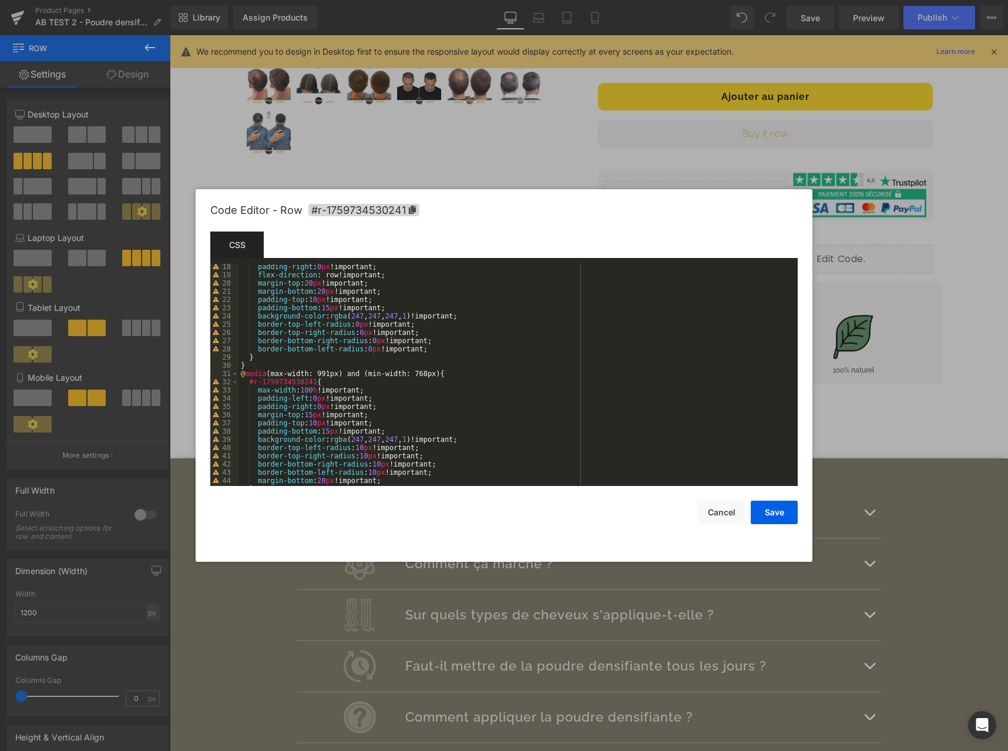
scroll to position [141, 0]
drag, startPoint x: 373, startPoint y: 389, endPoint x: 202, endPoint y: 390, distance: 171.0
click at [202, 390] on div "Code Editor - Row #r-1759734530241 Template CSS Script 18 19 20 21 22 23 24 25 …" at bounding box center [504, 375] width 617 height 373
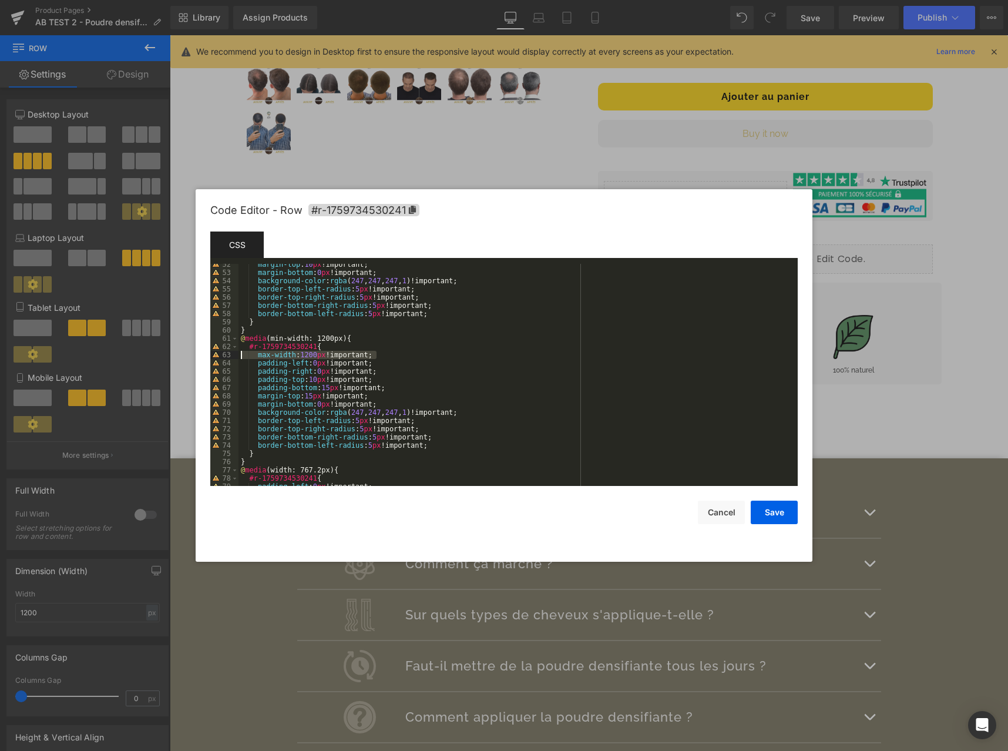
drag, startPoint x: 389, startPoint y: 355, endPoint x: 204, endPoint y: 354, distance: 184.5
click at [204, 354] on div "Code Editor - Row #r-1759734530241 Template CSS Script 52 53 54 55 56 57 58 59 …" at bounding box center [504, 375] width 617 height 373
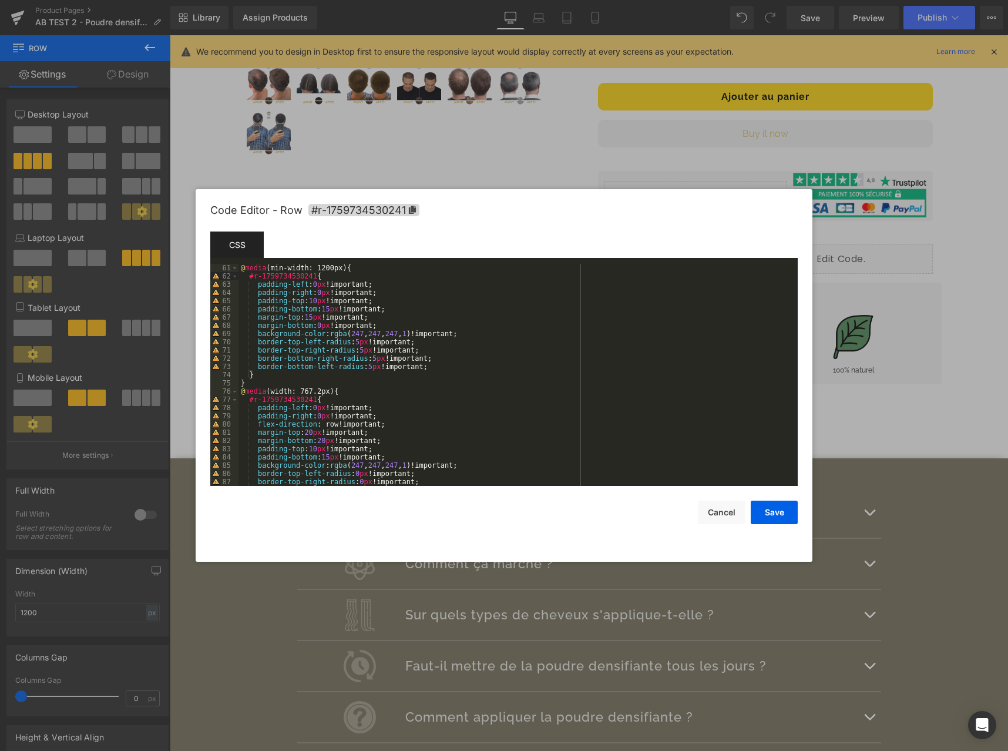
scroll to position [535, 0]
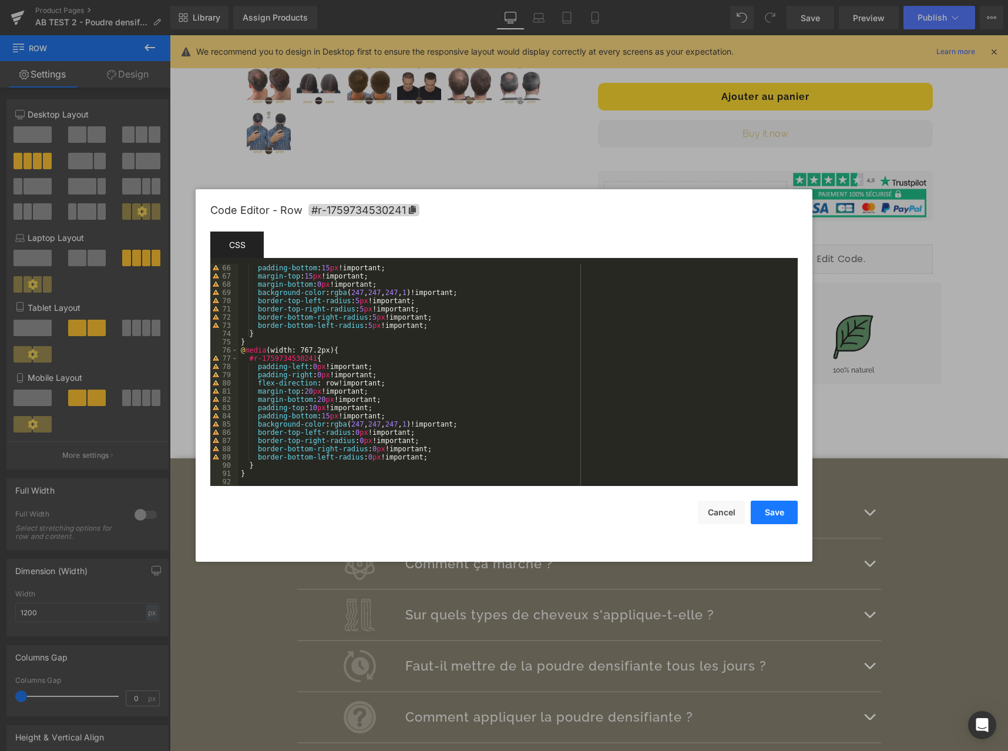
click at [767, 512] on button "Save" at bounding box center [774, 513] width 47 height 24
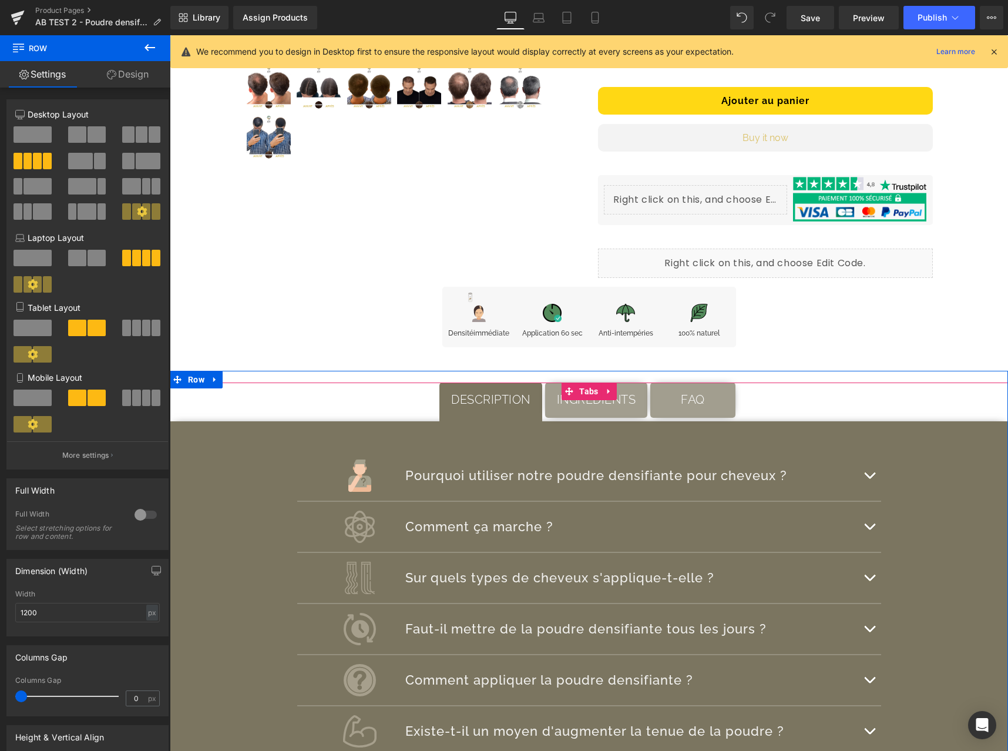
scroll to position [307, 0]
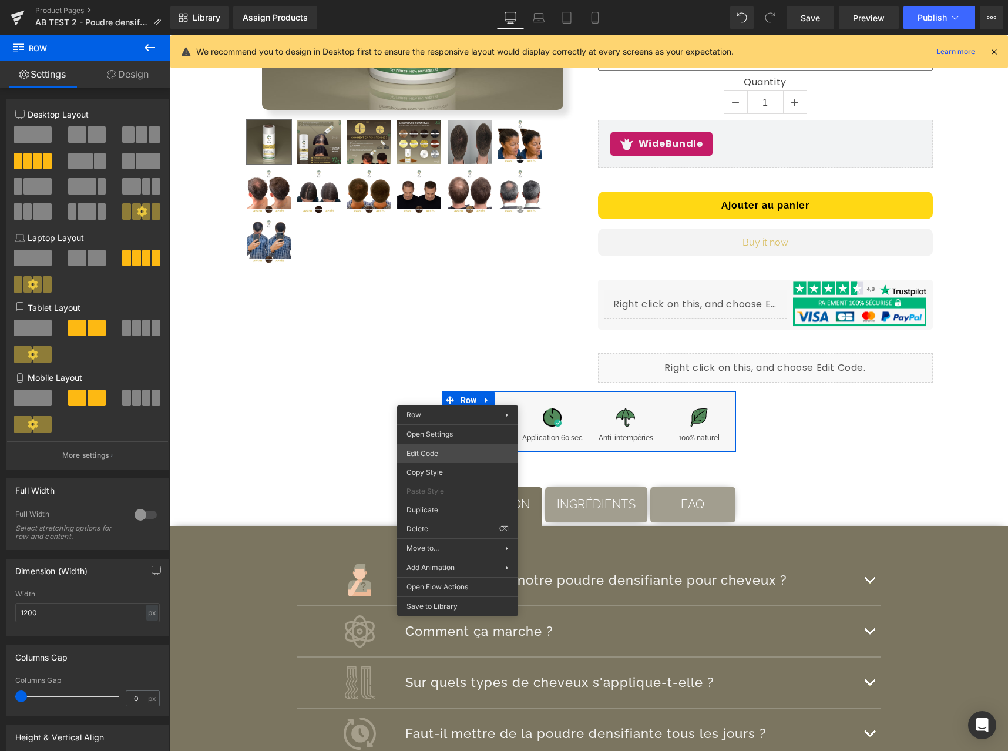
click at [478, 0] on div "Row You are previewing how the will restyle your page. You can not edit Element…" at bounding box center [504, 0] width 1008 height 0
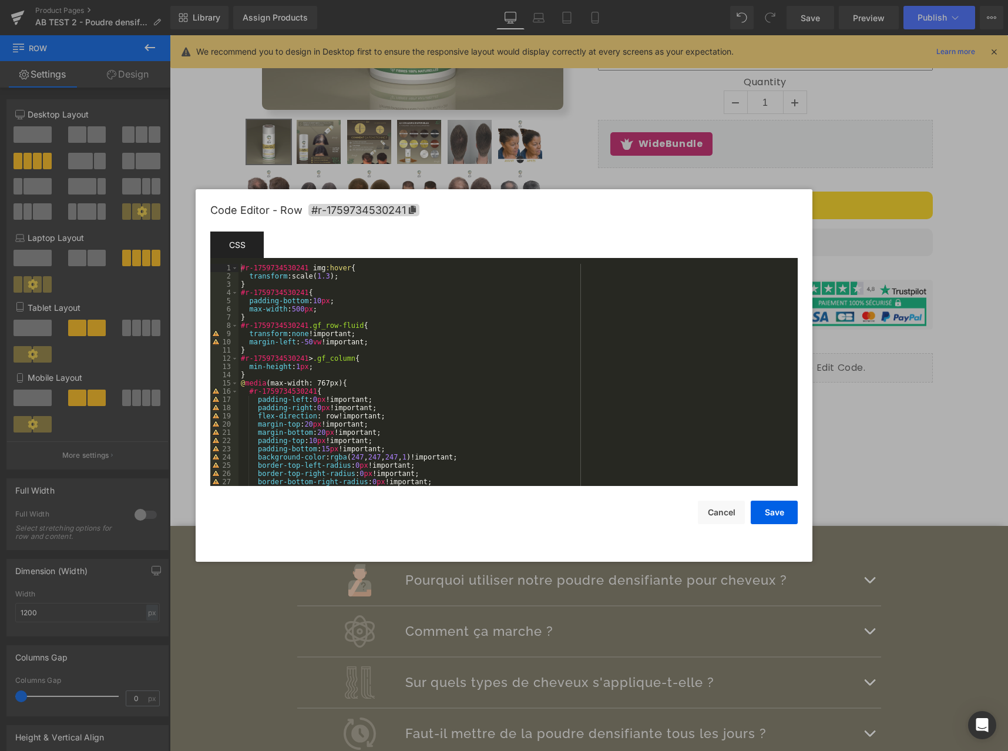
click at [297, 310] on div "#r-1759734530241 img :hover { transform :scale( 1.3 ); } #r-1759734530241 { pad…" at bounding box center [516, 383] width 555 height 239
click at [777, 516] on button "Save" at bounding box center [774, 513] width 47 height 24
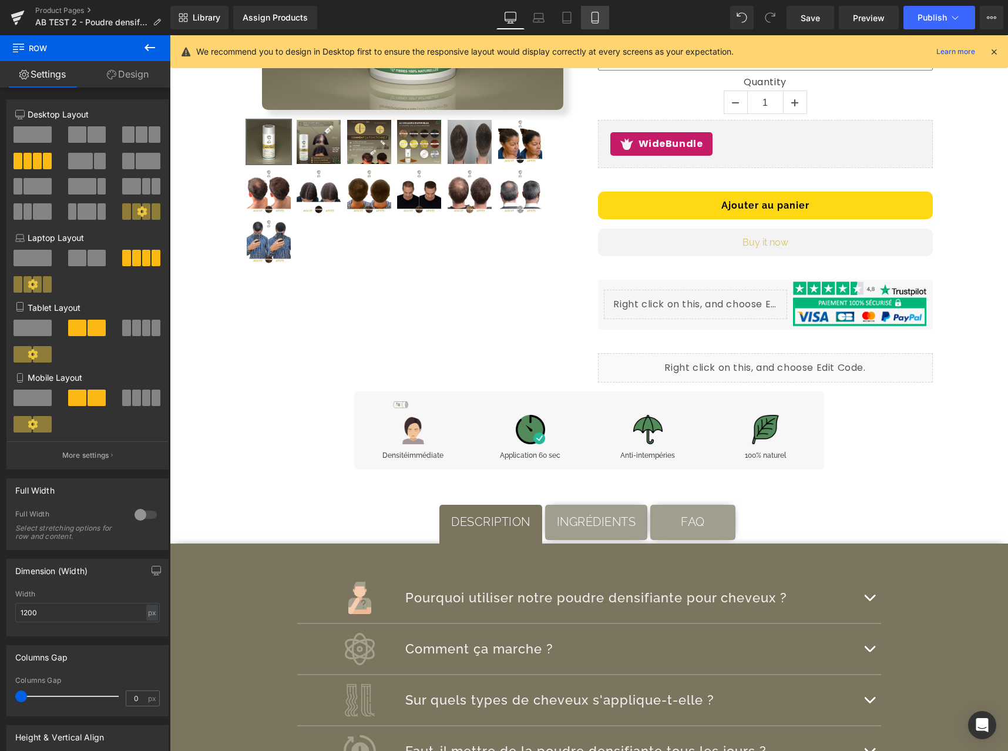
drag, startPoint x: 813, startPoint y: 19, endPoint x: 571, endPoint y: 16, distance: 242.1
click at [813, 19] on span "Save" at bounding box center [810, 18] width 19 height 12
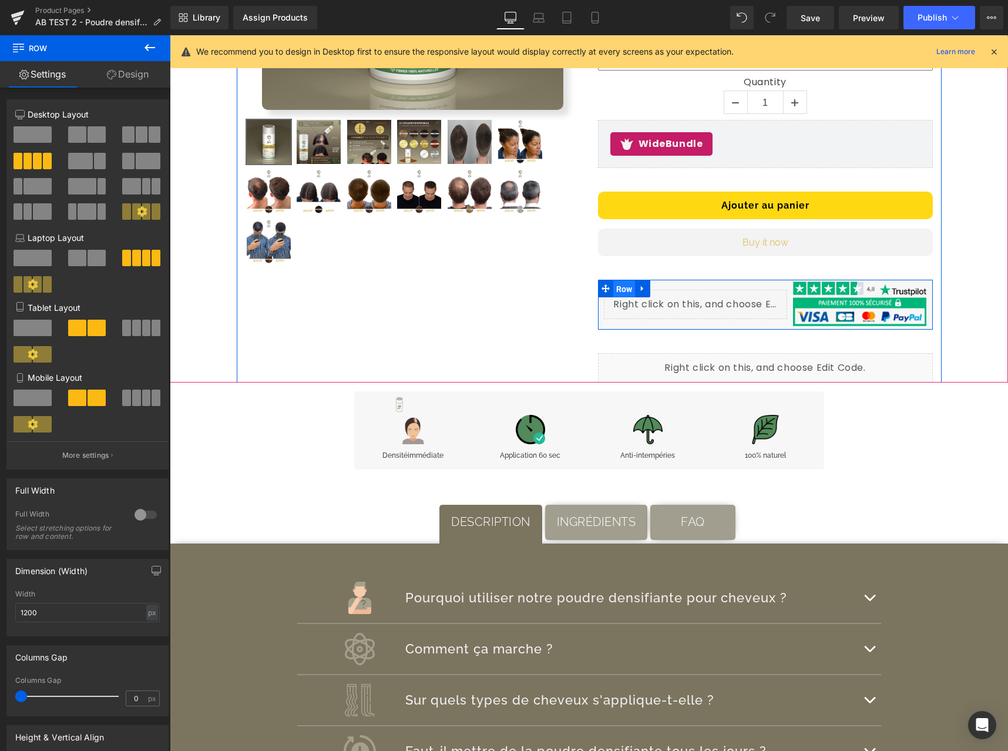
click at [613, 287] on span "Row" at bounding box center [624, 289] width 22 height 18
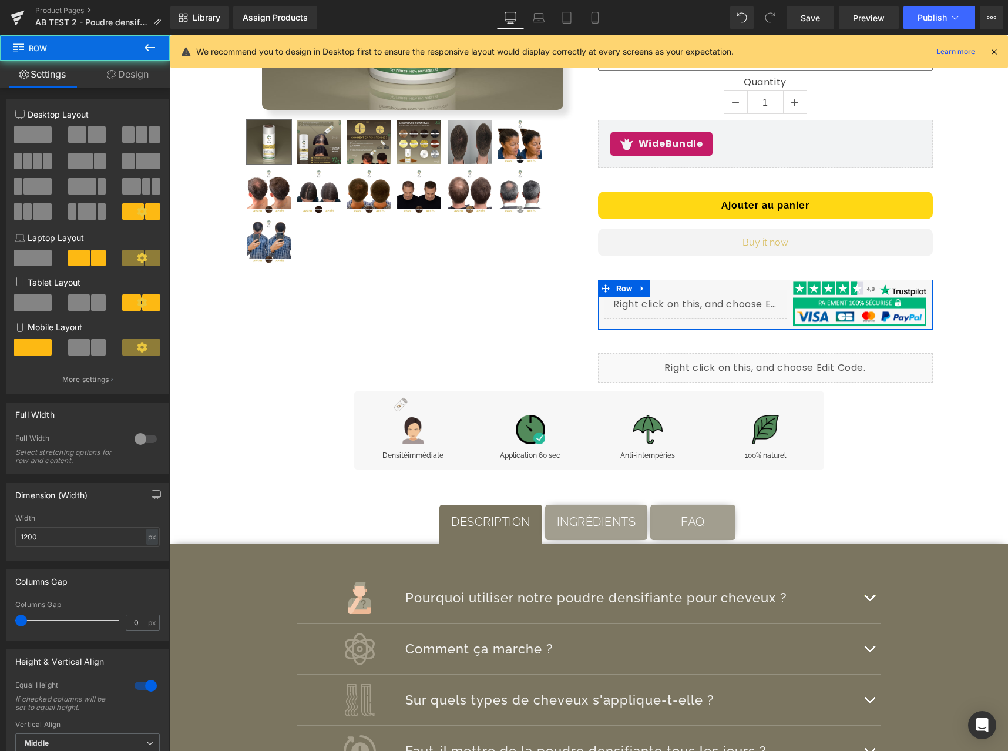
click at [144, 80] on link "Design" at bounding box center [127, 74] width 85 height 26
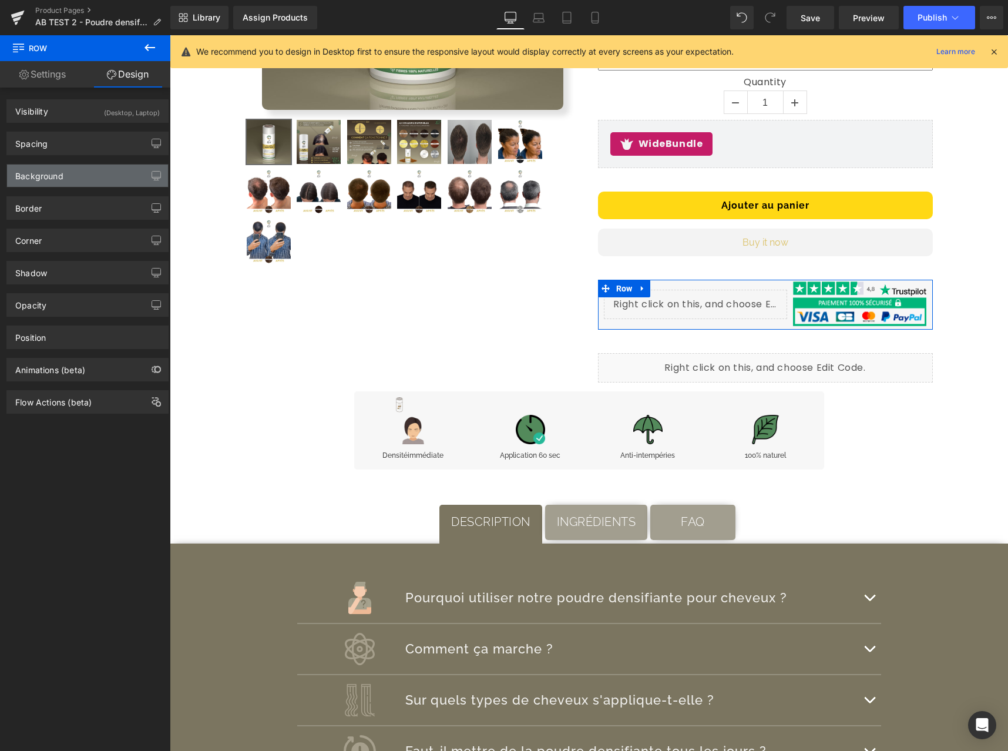
click at [71, 165] on div "Background" at bounding box center [87, 176] width 161 height 22
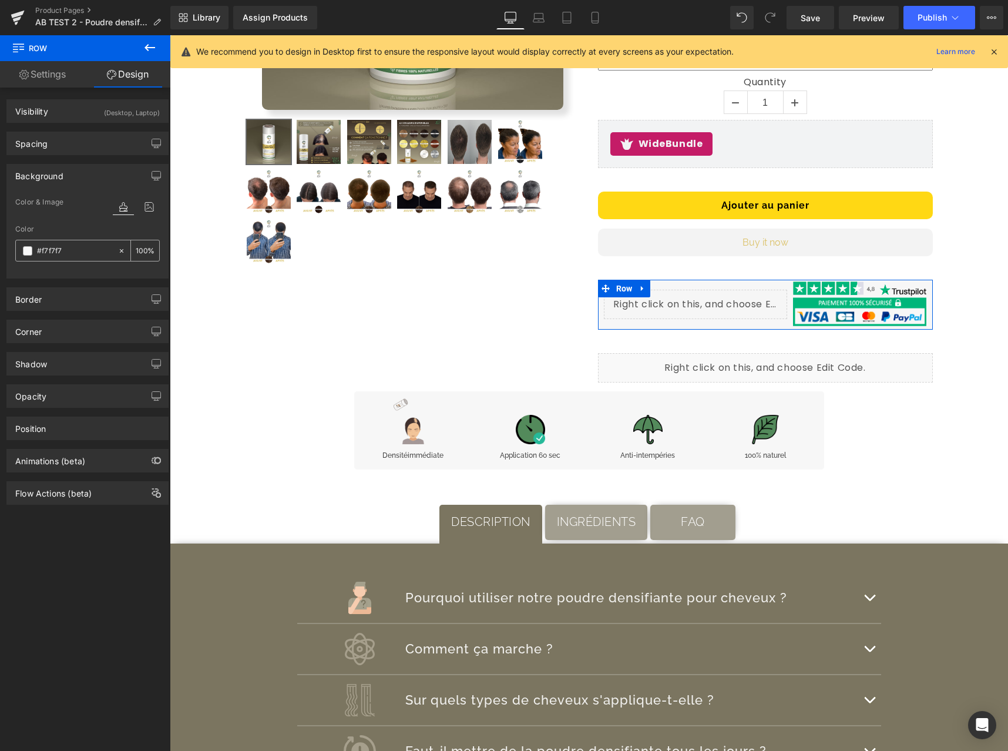
click at [120, 251] on icon at bounding box center [122, 251] width 4 height 4
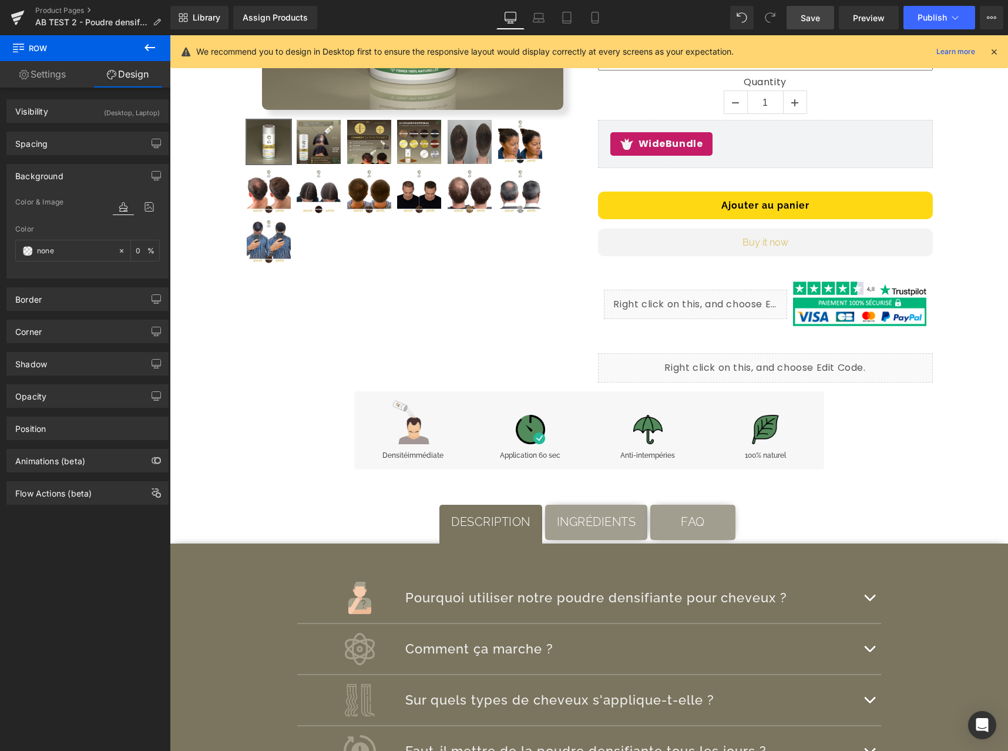
click at [824, 19] on link "Save" at bounding box center [811, 18] width 48 height 24
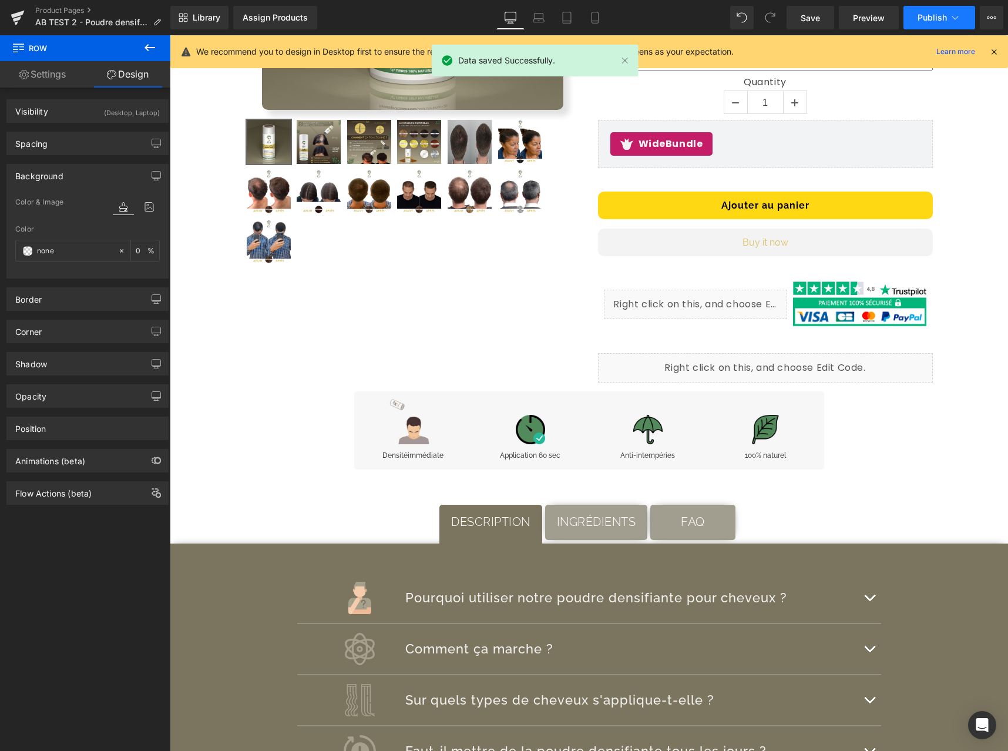
click at [952, 18] on icon at bounding box center [956, 18] width 12 height 12
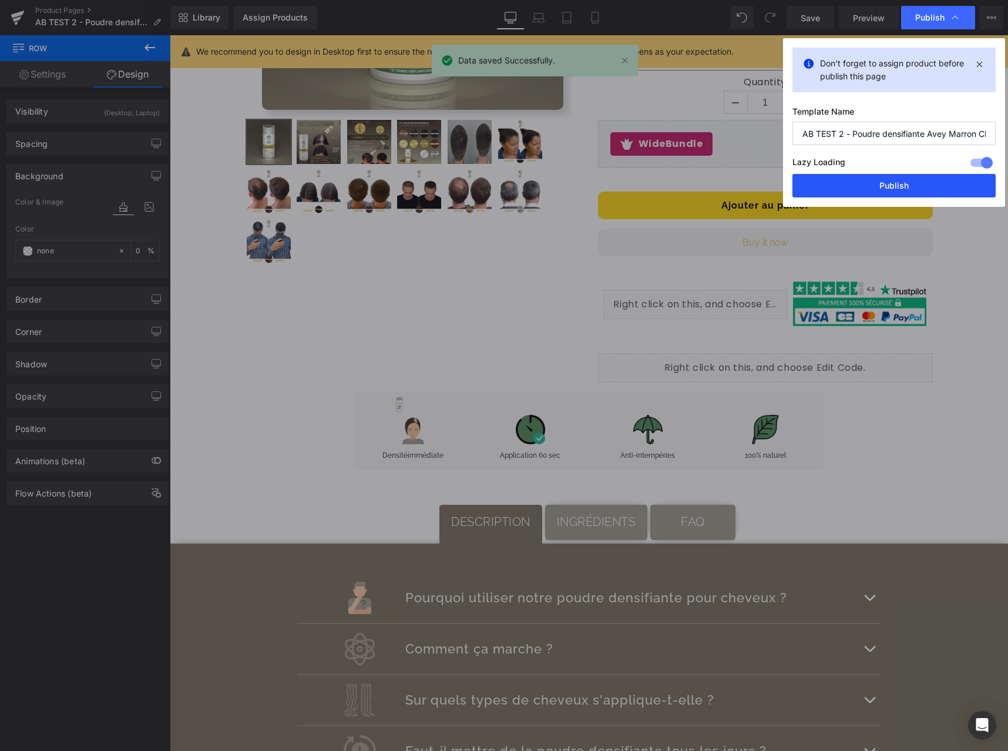
click at [893, 182] on button "Publish" at bounding box center [894, 186] width 203 height 24
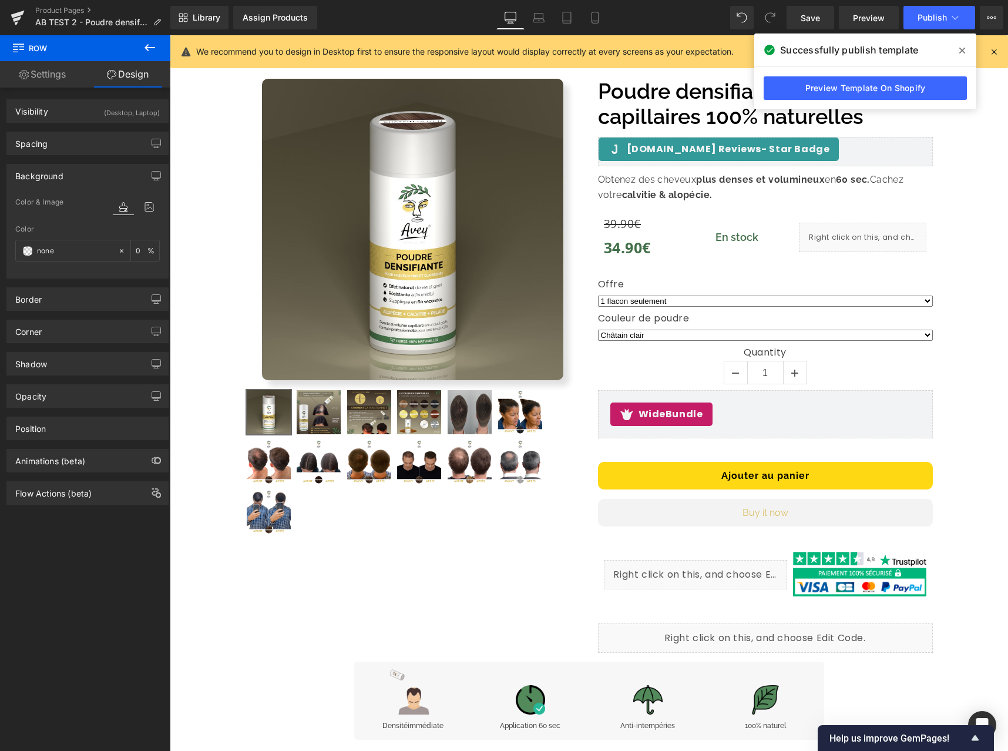
scroll to position [0, 0]
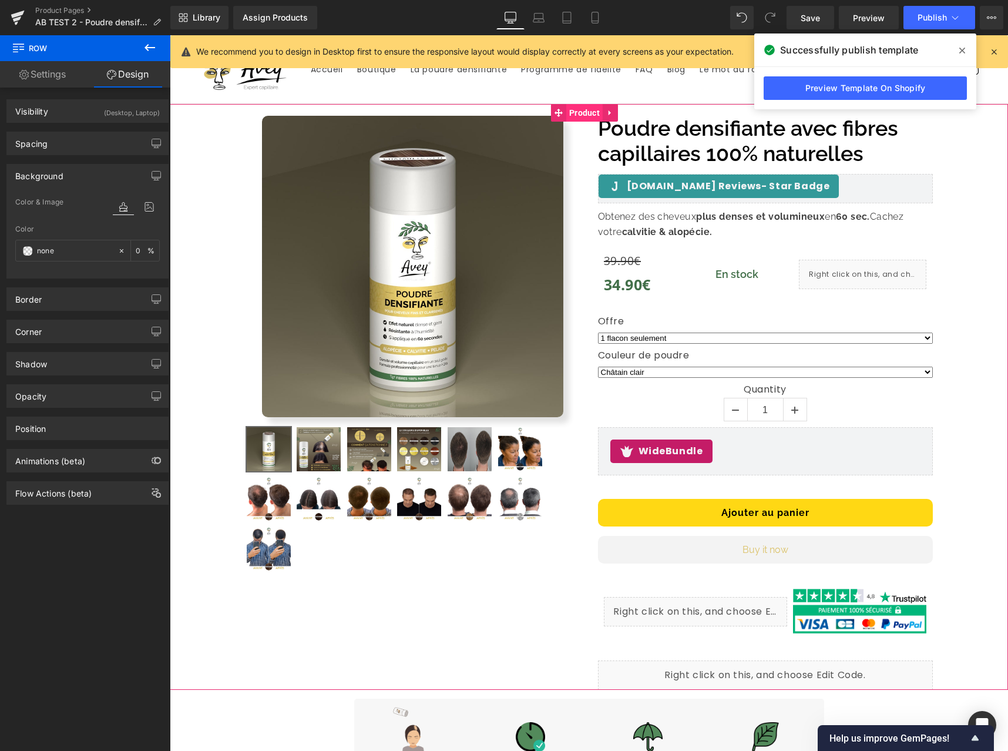
click at [576, 115] on span "Product" at bounding box center [584, 113] width 36 height 18
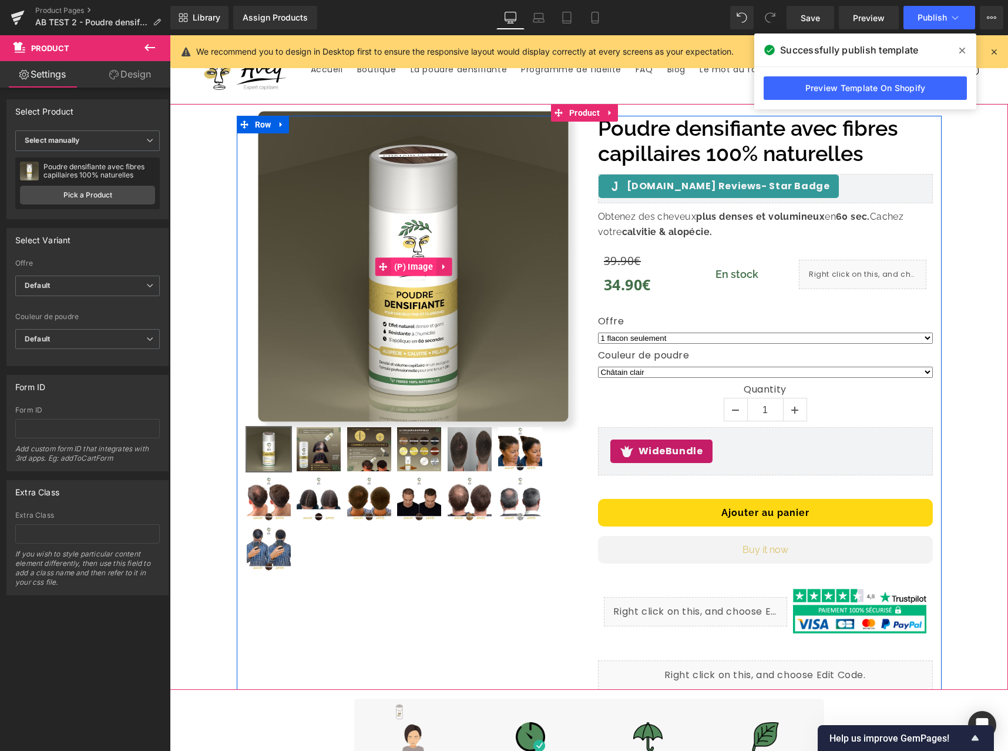
click at [405, 267] on span "(P) Image" at bounding box center [413, 266] width 45 height 18
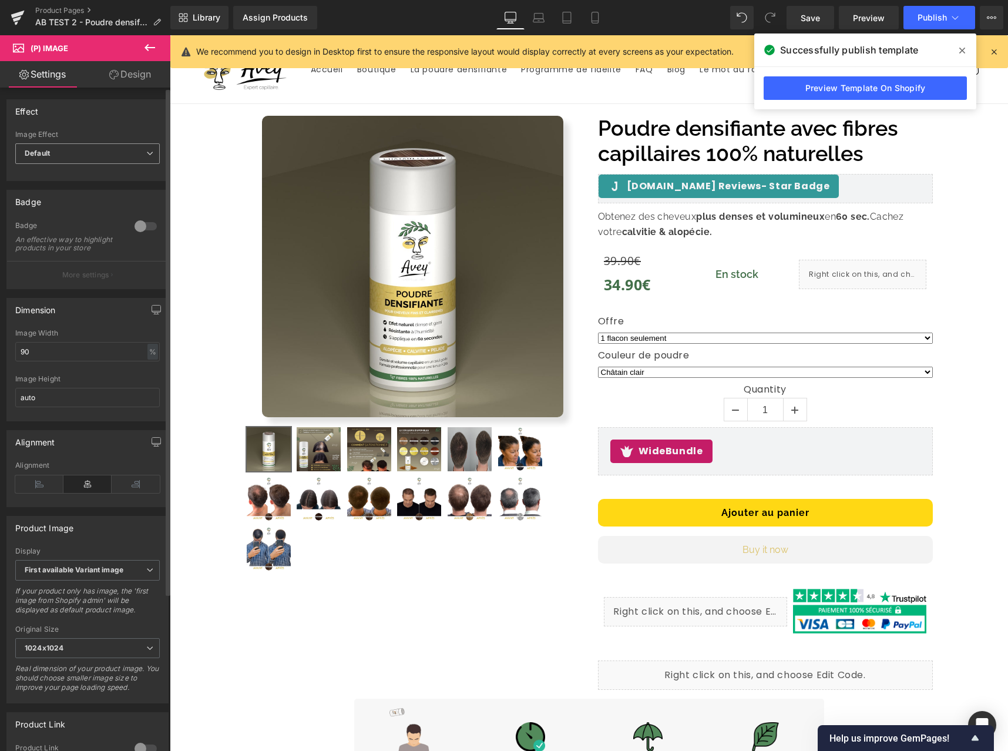
click at [90, 158] on span "Default" at bounding box center [87, 153] width 145 height 21
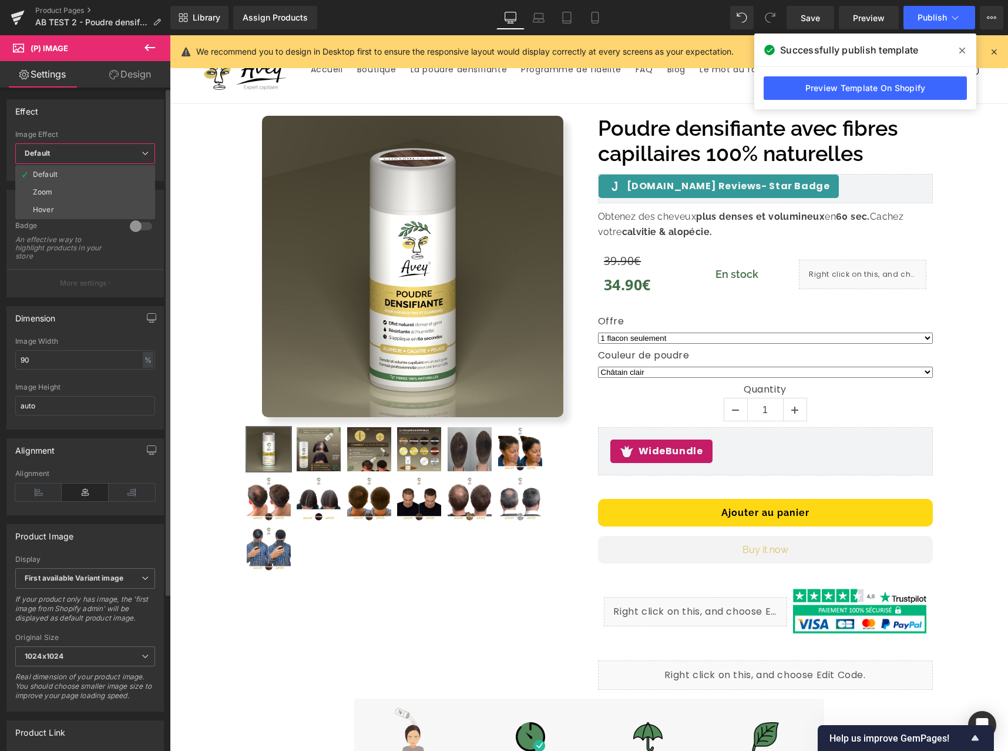
click at [90, 157] on span "Default" at bounding box center [85, 153] width 140 height 21
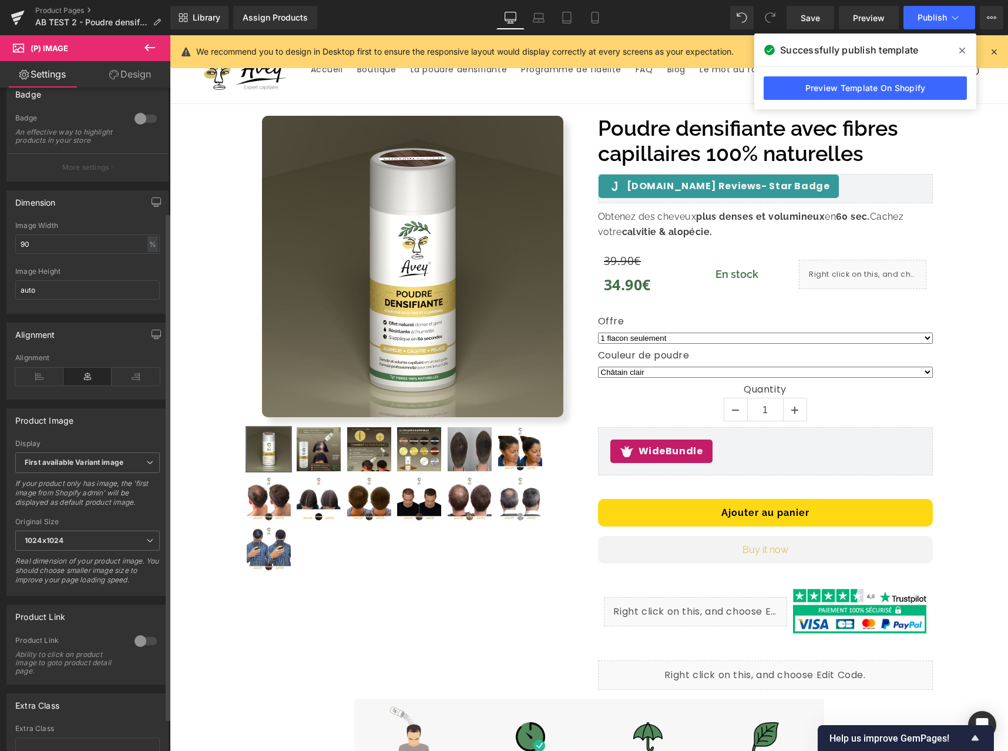
scroll to position [206, 0]
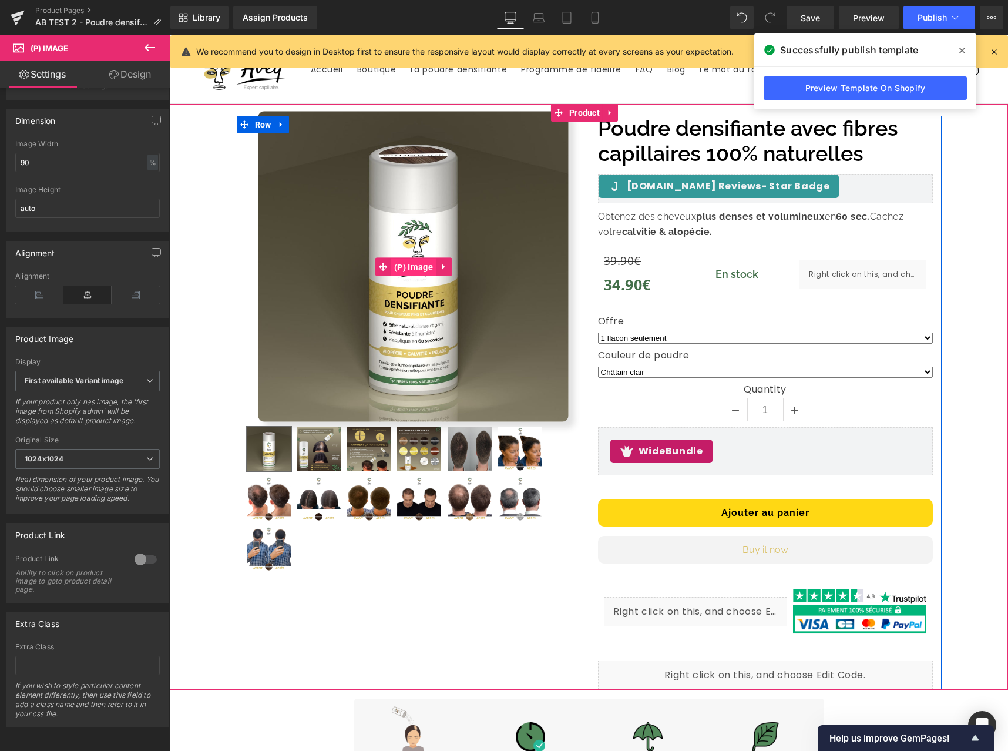
click at [406, 265] on span "(P) Image" at bounding box center [413, 267] width 45 height 18
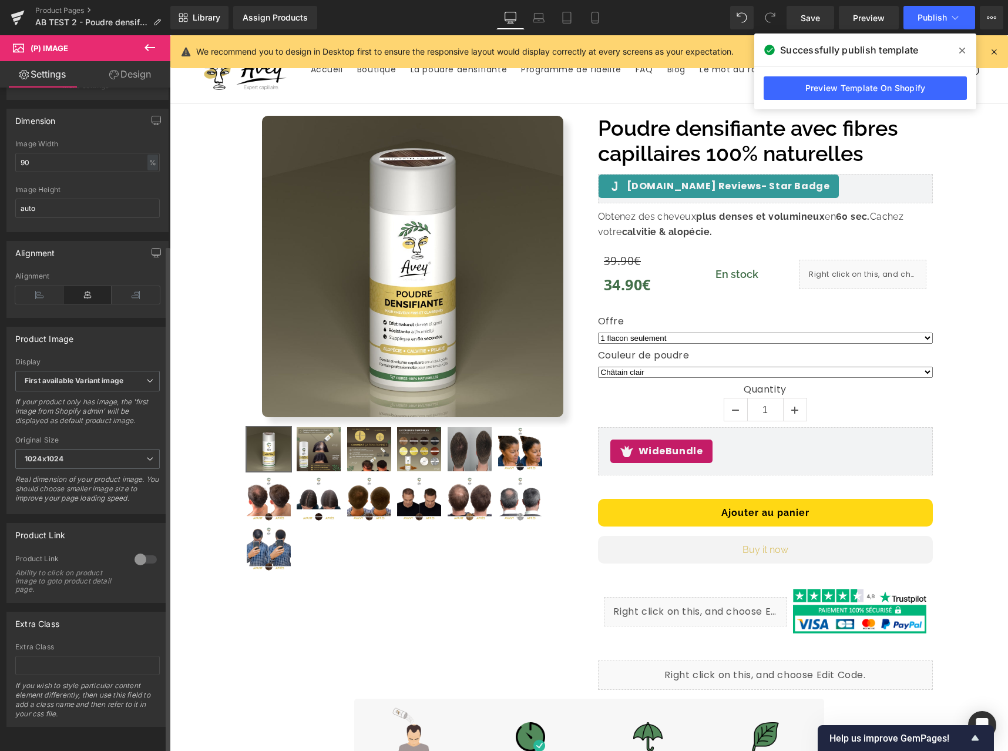
scroll to position [0, 0]
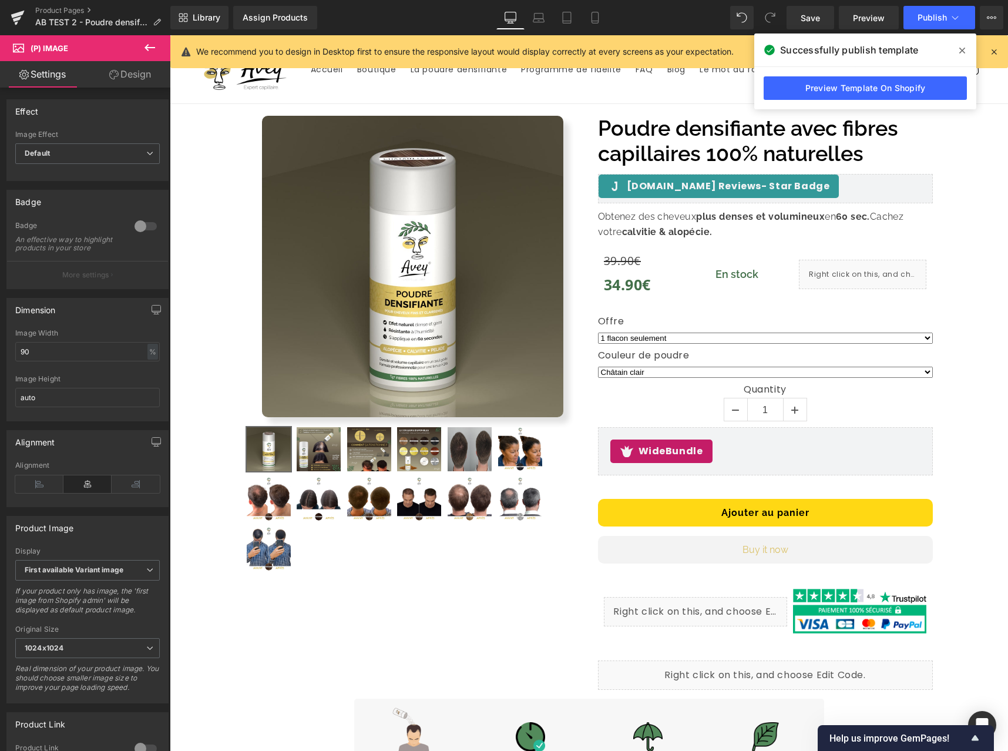
click at [128, 85] on link "Design" at bounding box center [130, 74] width 85 height 26
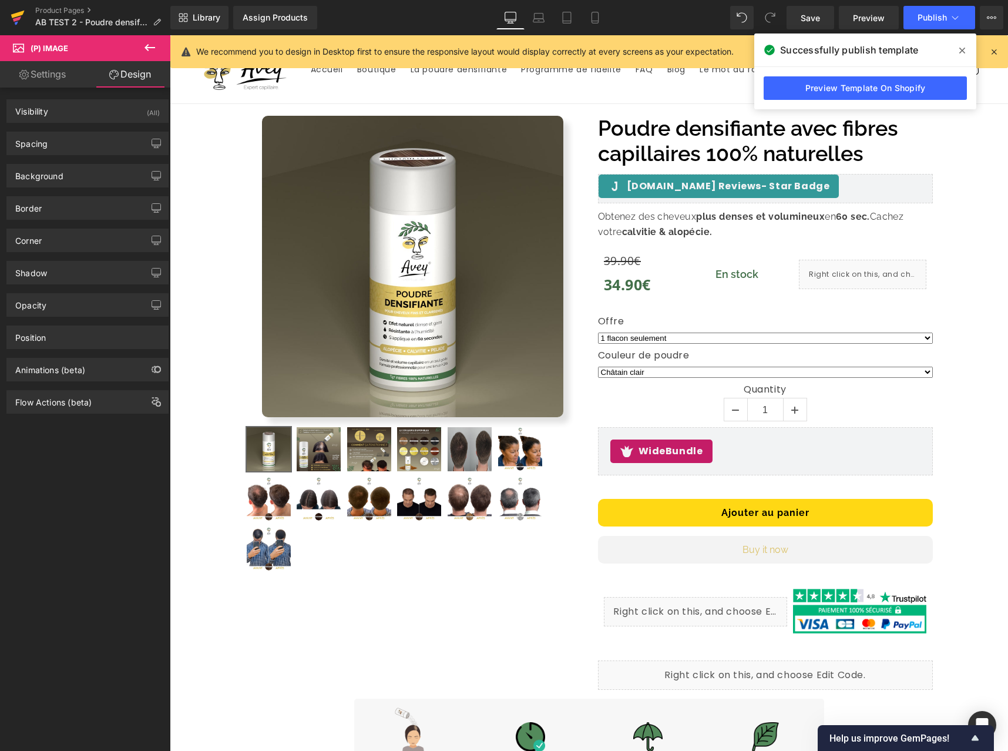
click at [19, 21] on icon at bounding box center [18, 17] width 14 height 29
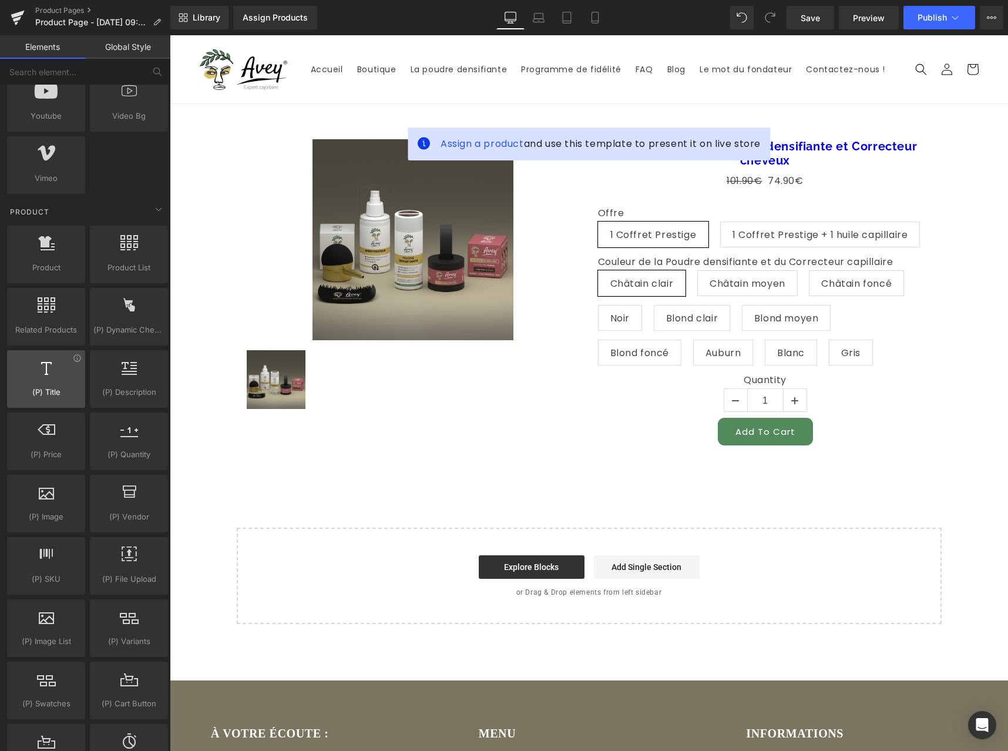
scroll to position [895, 0]
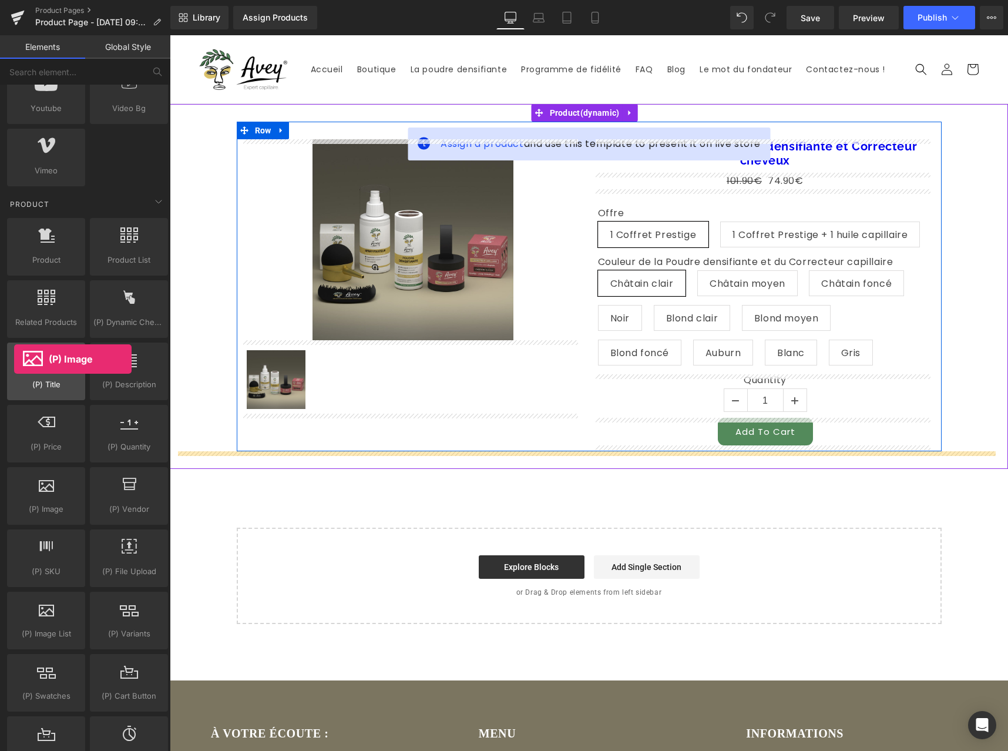
drag, startPoint x: 45, startPoint y: 502, endPoint x: 14, endPoint y: 359, distance: 146.1
click at [14, 359] on div "Product products, goods, sells Product List products, lists, collections, goods…" at bounding box center [88, 496] width 166 height 561
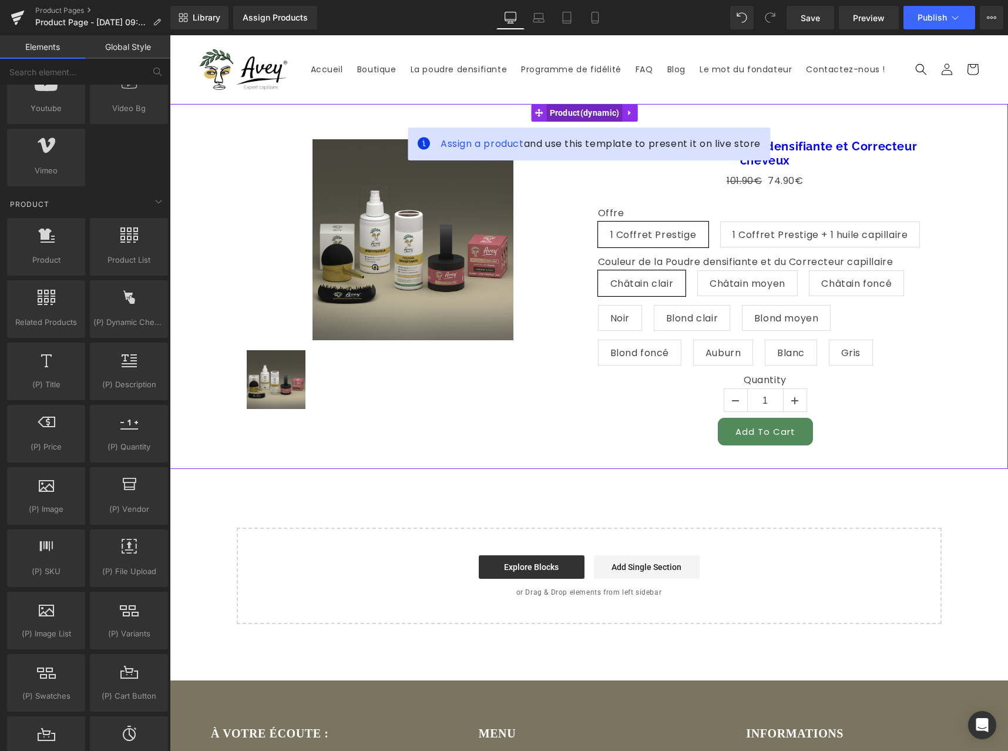
click at [563, 115] on span "Product" at bounding box center [585, 113] width 76 height 18
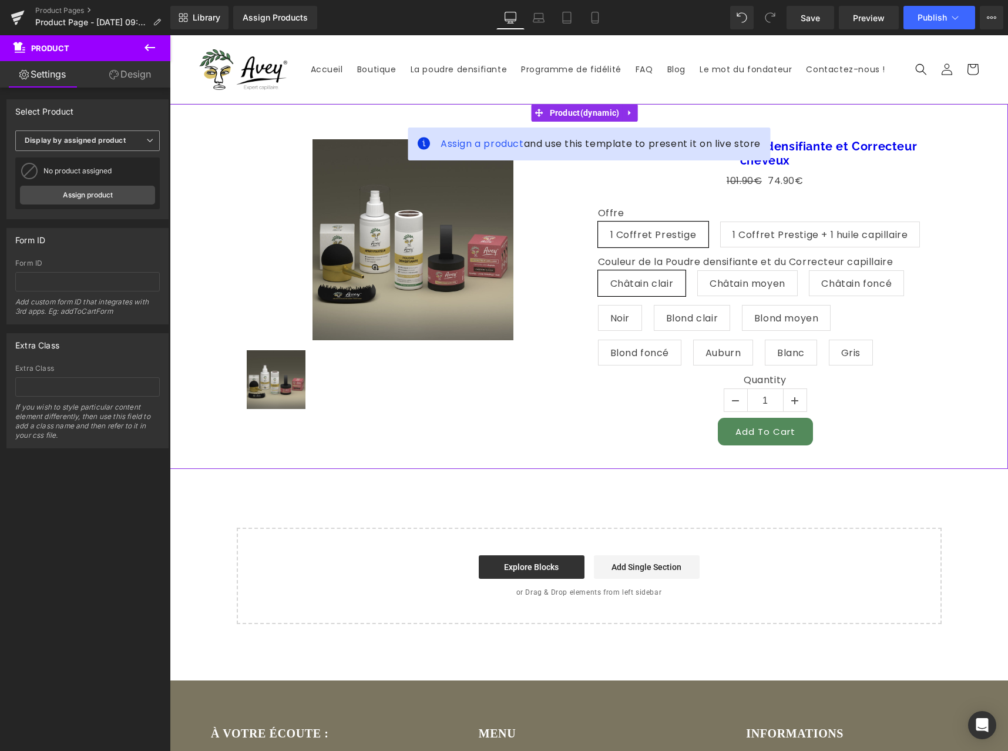
click at [92, 146] on span "Display by assigned product" at bounding box center [87, 140] width 145 height 21
click at [94, 141] on b "Display by assigned product" at bounding box center [75, 140] width 101 height 9
click at [94, 142] on b "Display by assigned product" at bounding box center [75, 140] width 101 height 9
click at [88, 169] on li "Select manually" at bounding box center [85, 177] width 140 height 18
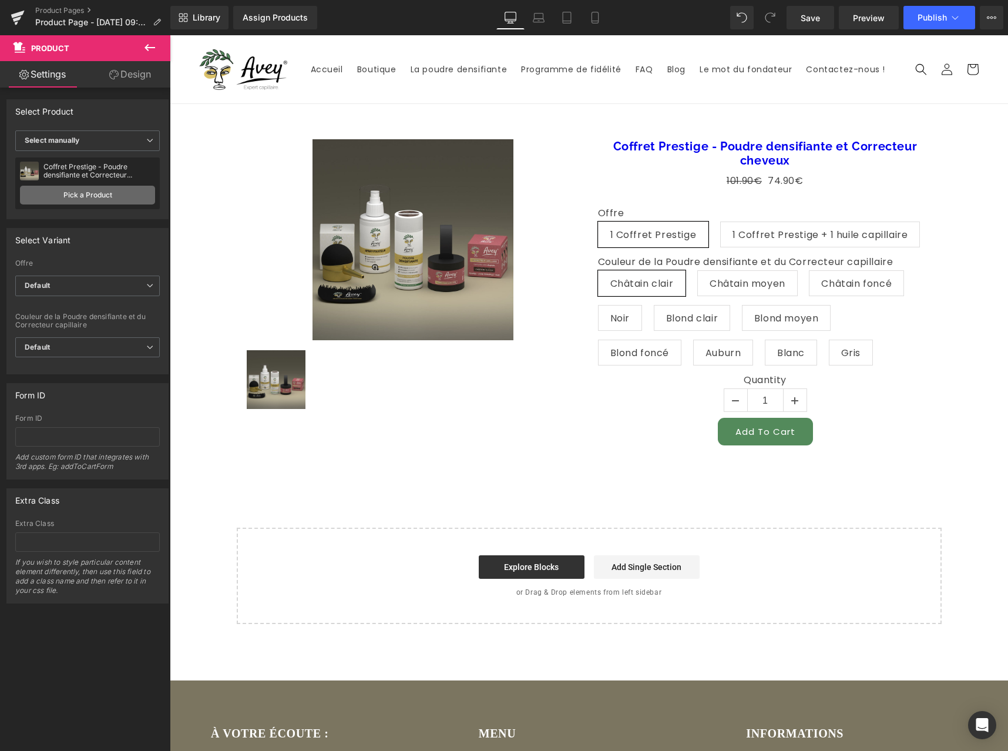
click at [85, 192] on link "Pick a Product" at bounding box center [87, 195] width 135 height 19
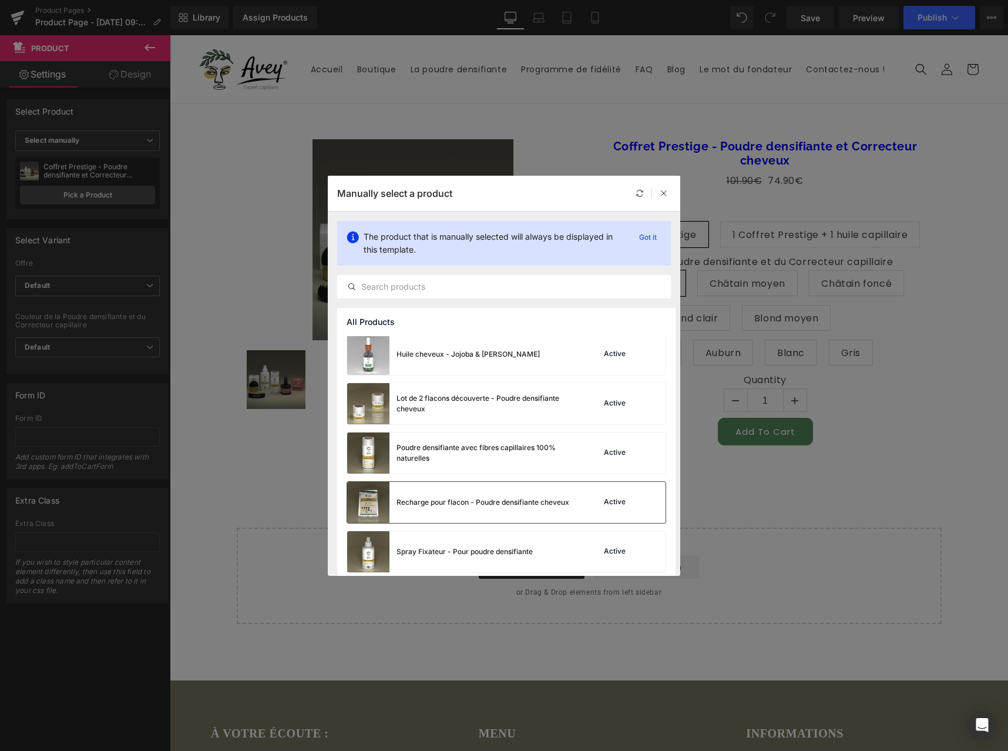
scroll to position [404, 0]
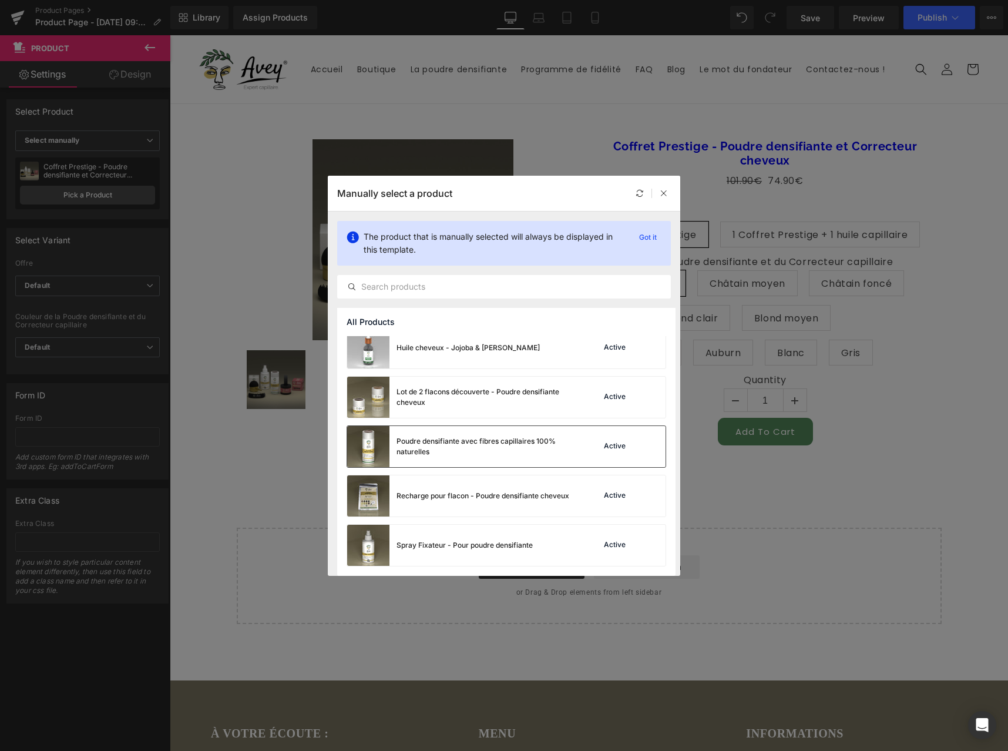
click at [447, 457] on div "Poudre densifiante avec fibres capillaires 100% naturelles" at bounding box center [460, 446] width 226 height 41
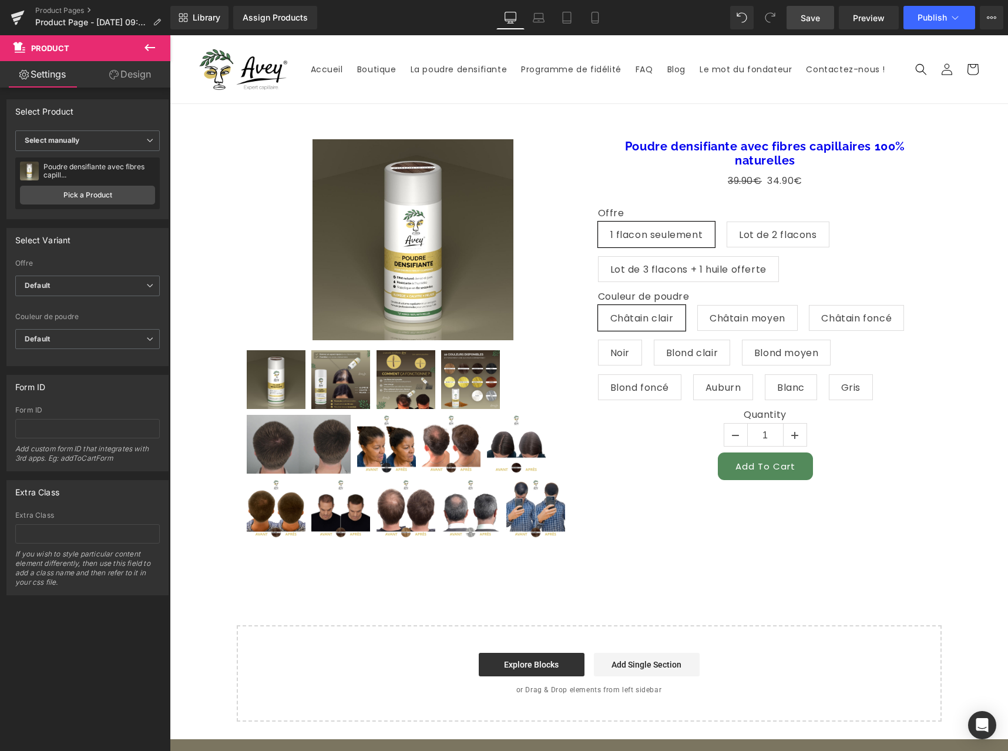
click at [820, 22] on span "Save" at bounding box center [810, 18] width 19 height 12
click at [871, 15] on span "Preview" at bounding box center [869, 18] width 32 height 12
click at [875, 19] on span "Preview" at bounding box center [869, 18] width 32 height 12
click at [154, 45] on icon at bounding box center [150, 48] width 14 height 14
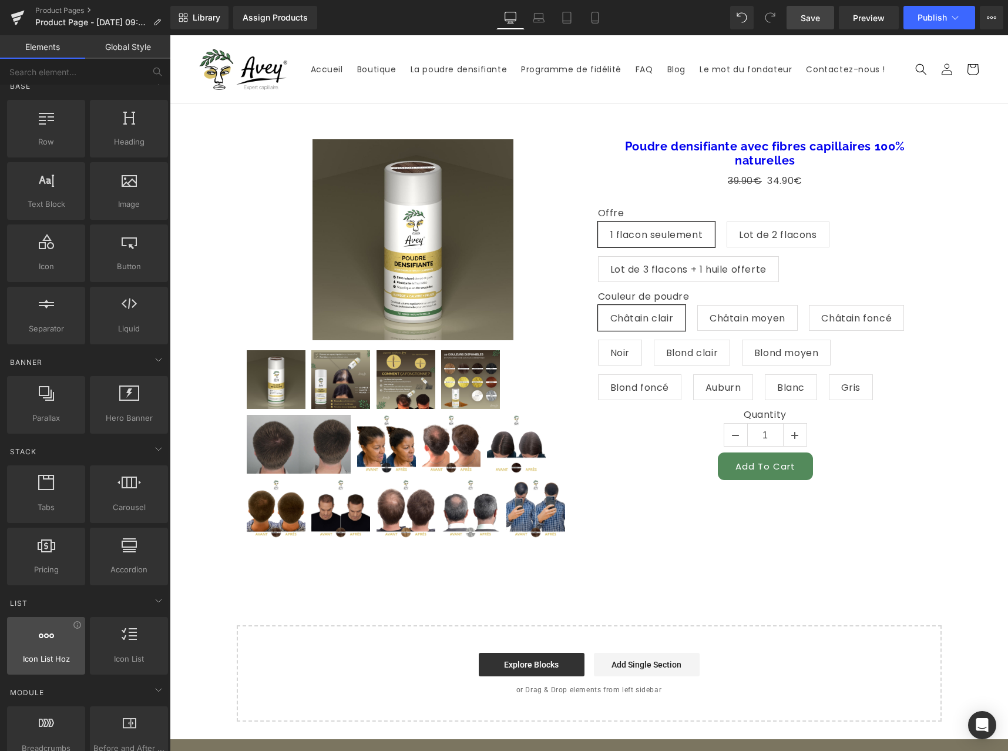
scroll to position [0, 0]
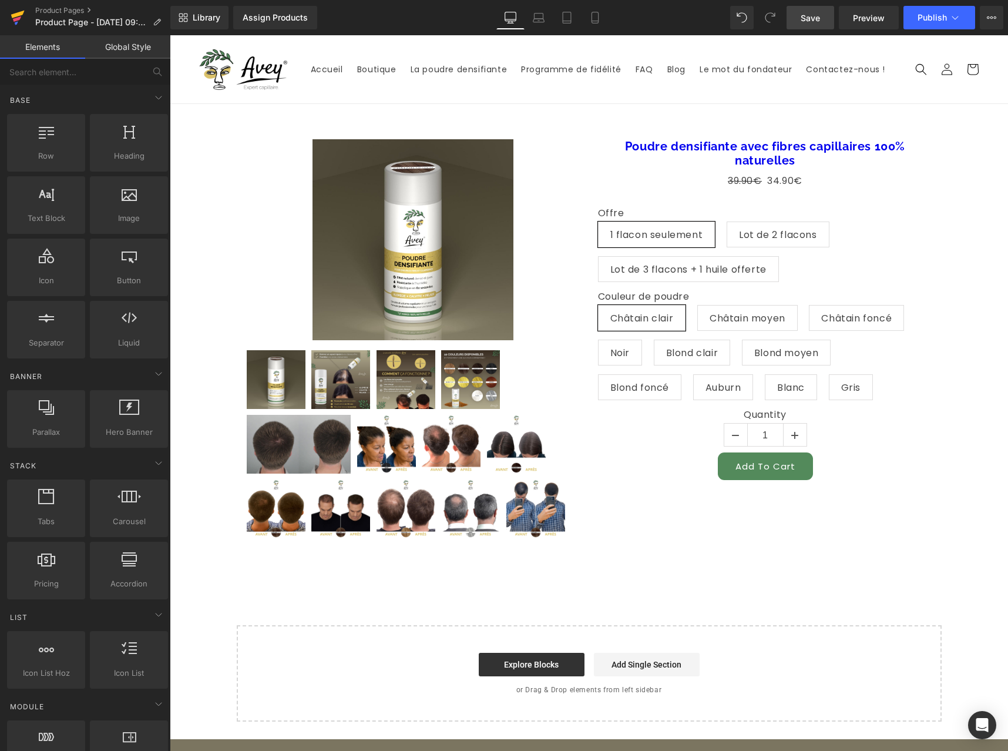
click at [11, 17] on icon at bounding box center [18, 17] width 14 height 29
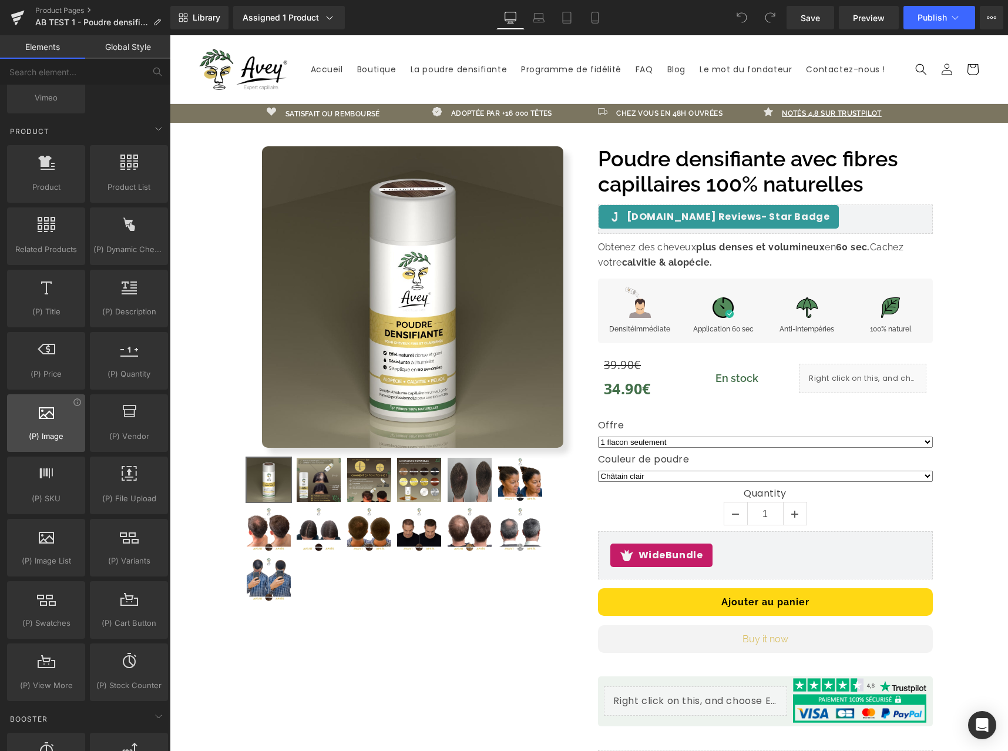
scroll to position [961, 0]
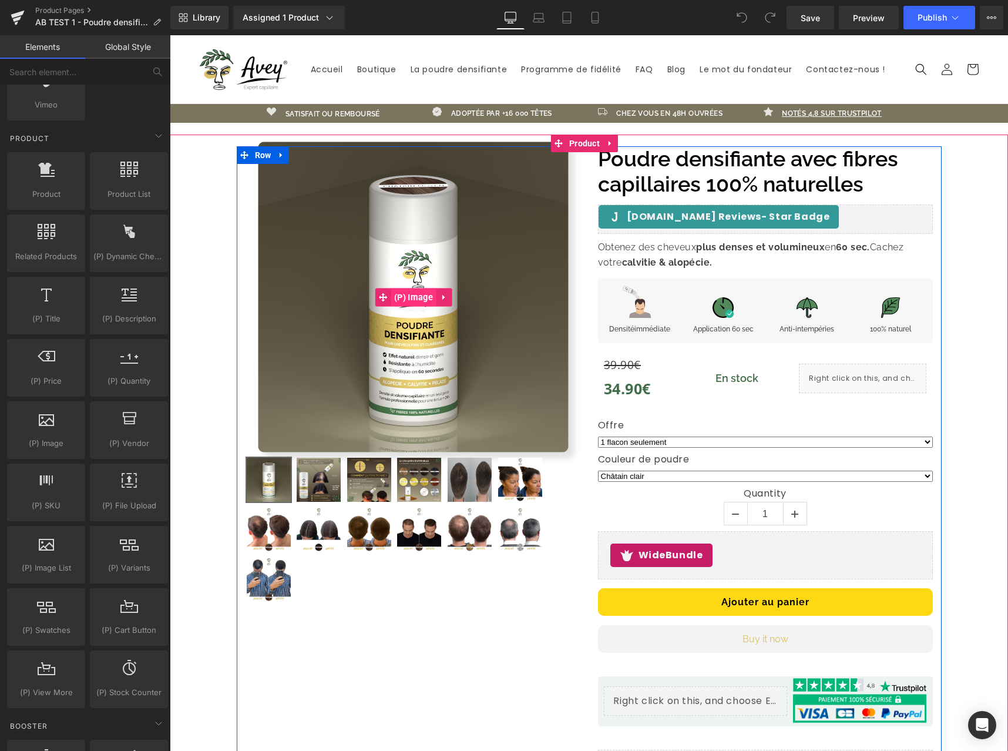
click at [411, 301] on span "(P) Image" at bounding box center [413, 297] width 45 height 18
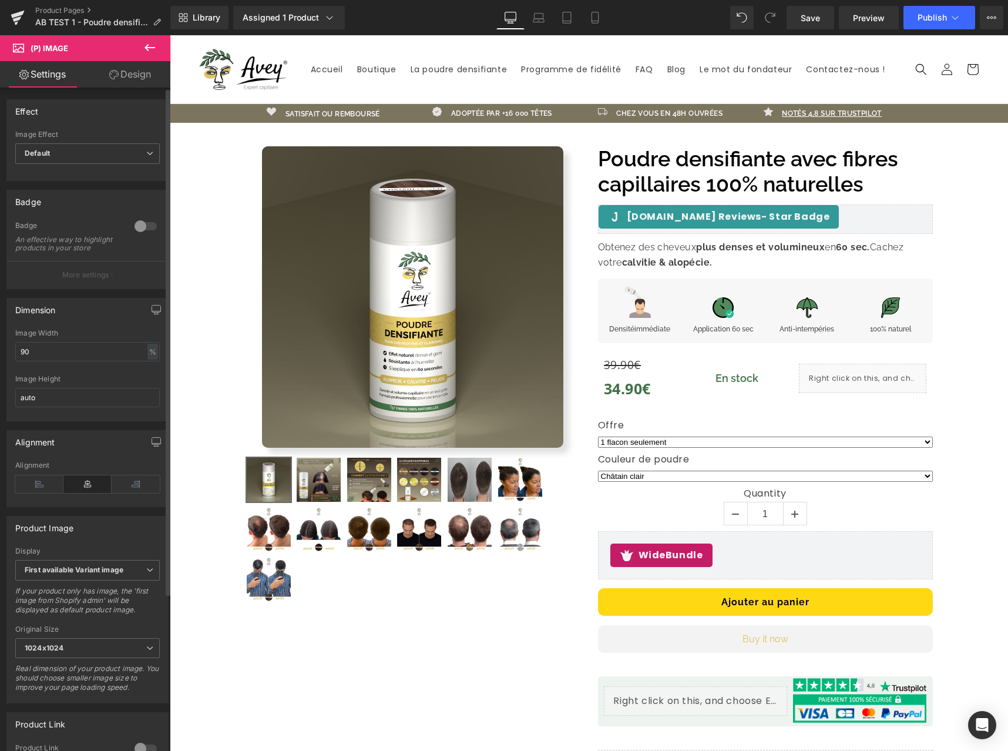
click at [96, 280] on p "More settings" at bounding box center [85, 275] width 47 height 11
click at [97, 280] on p "More settings" at bounding box center [85, 275] width 47 height 11
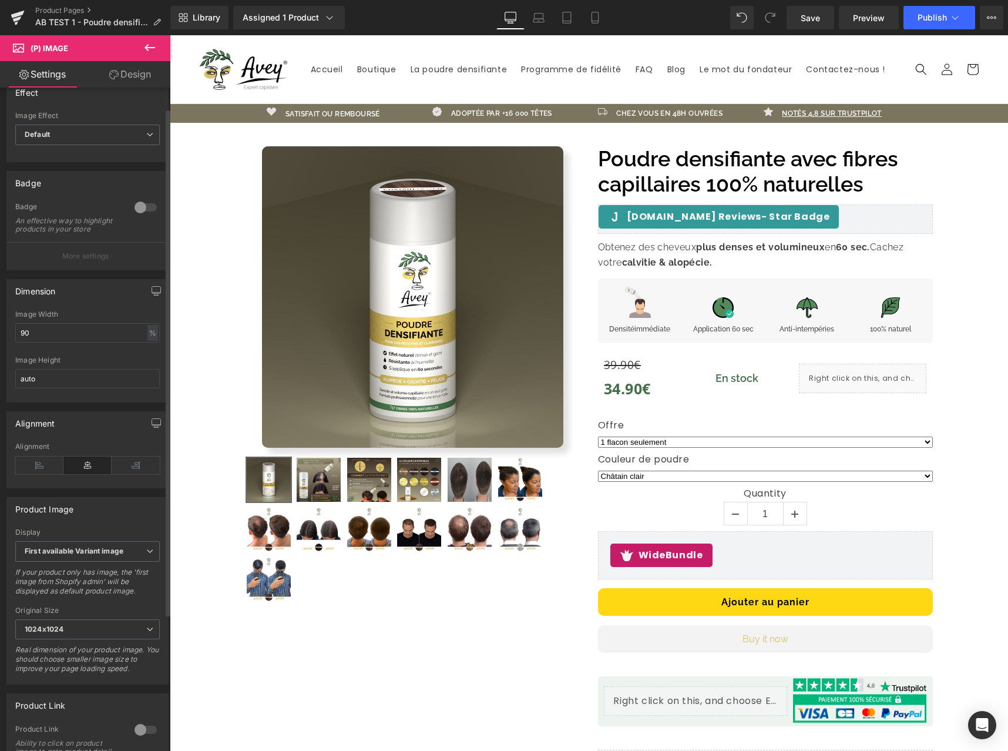
scroll to position [0, 0]
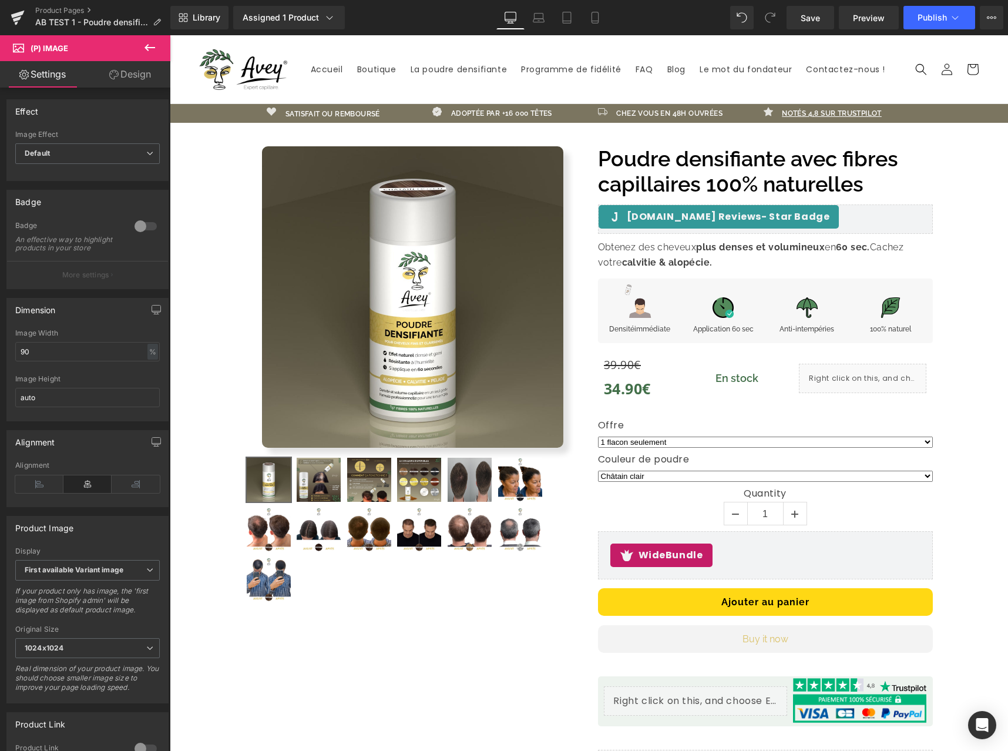
click at [162, 50] on button at bounding box center [149, 48] width 41 height 26
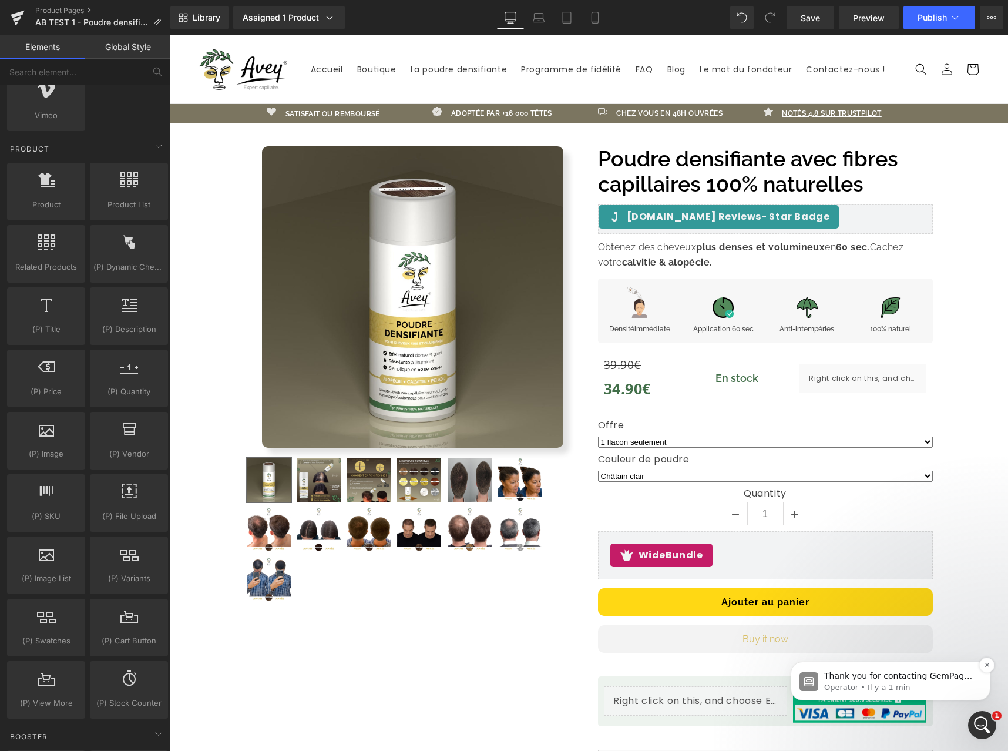
click at [896, 672] on span "Thank you for contacting GemPages Support! 👋 Our support team will assist you s…" at bounding box center [899, 705] width 150 height 68
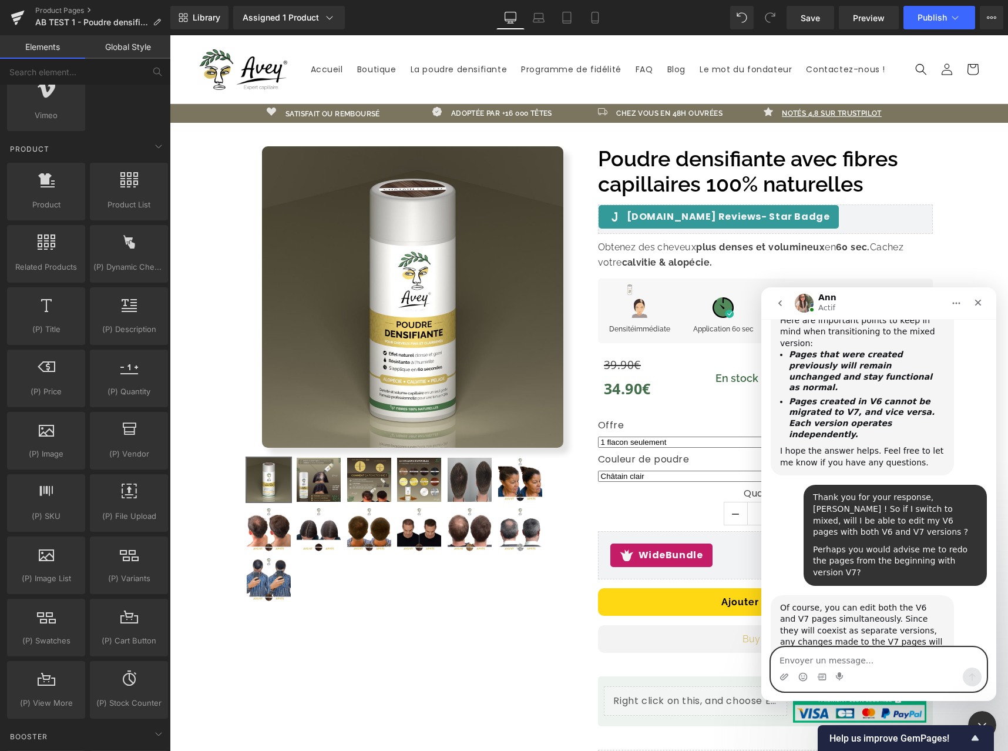
scroll to position [1736, 0]
type textarea "No, it's all good"
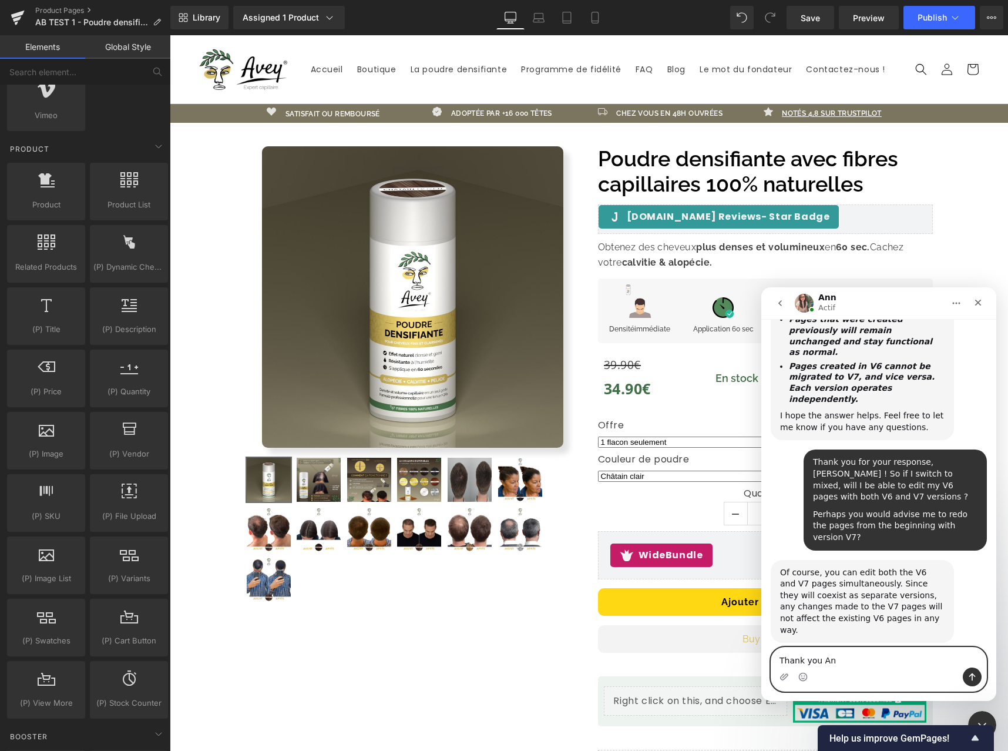
type textarea "Thank you [PERSON_NAME]"
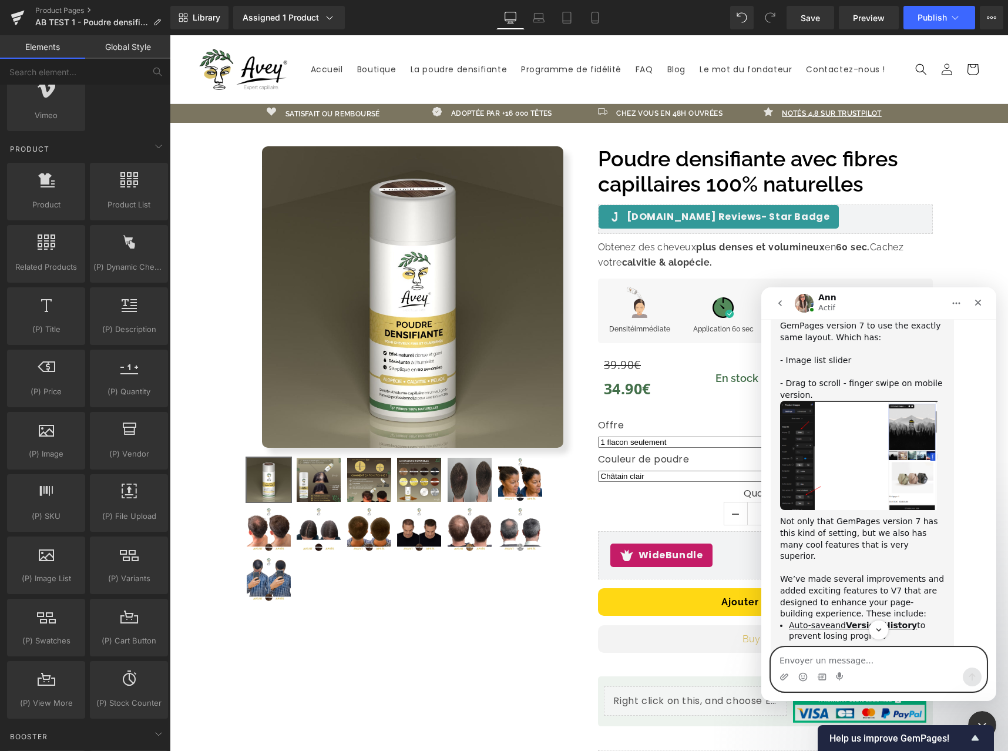
scroll to position [874, 0]
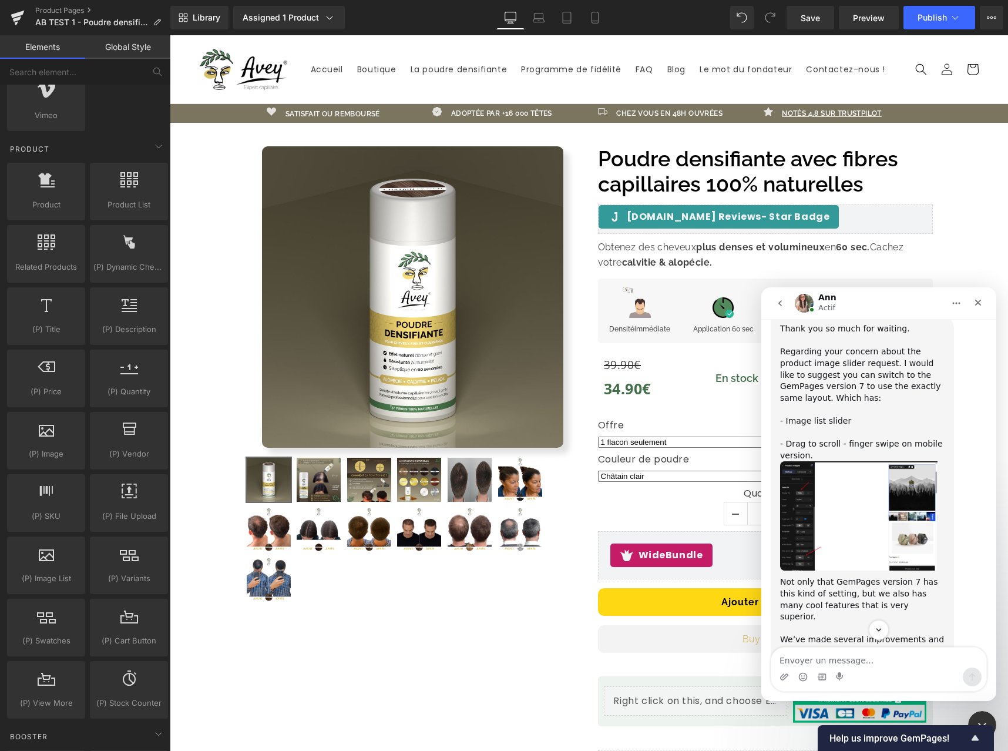
click at [894, 461] on img "Ann dit…" at bounding box center [858, 515] width 157 height 109
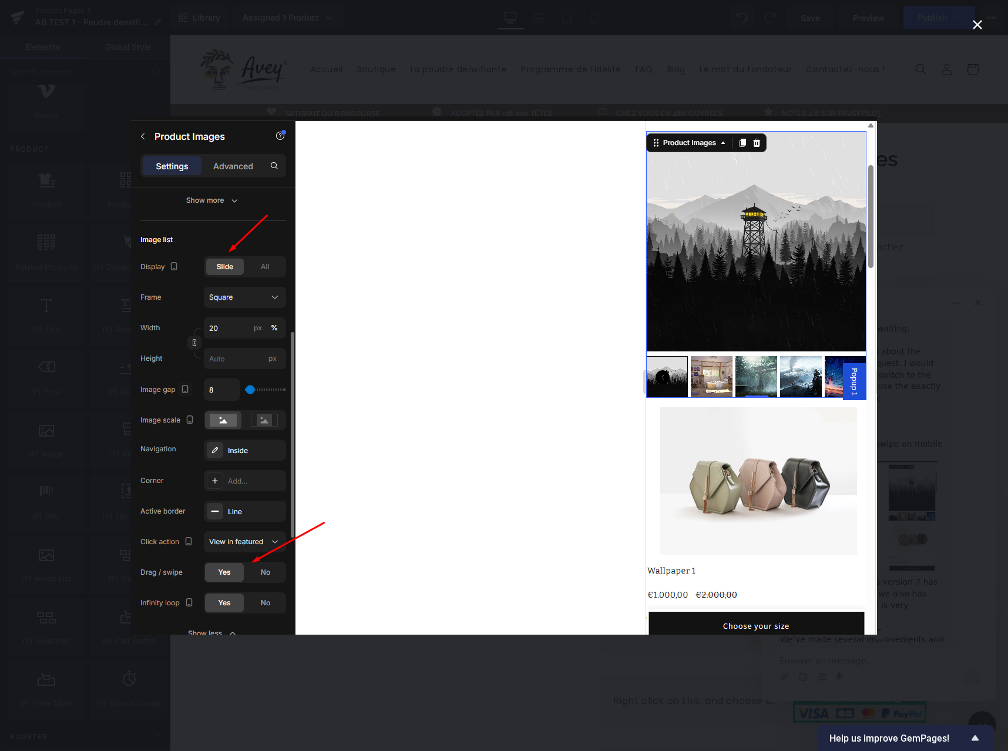
click at [934, 415] on div "Intercom Messenger" at bounding box center [504, 375] width 1008 height 751
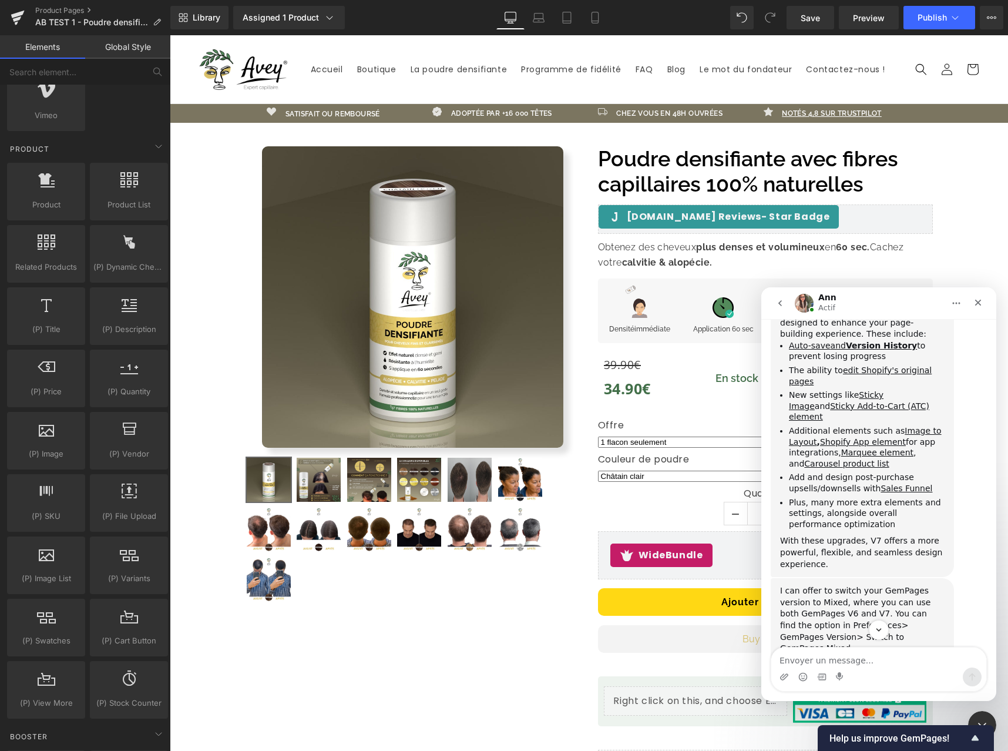
scroll to position [1264, 0]
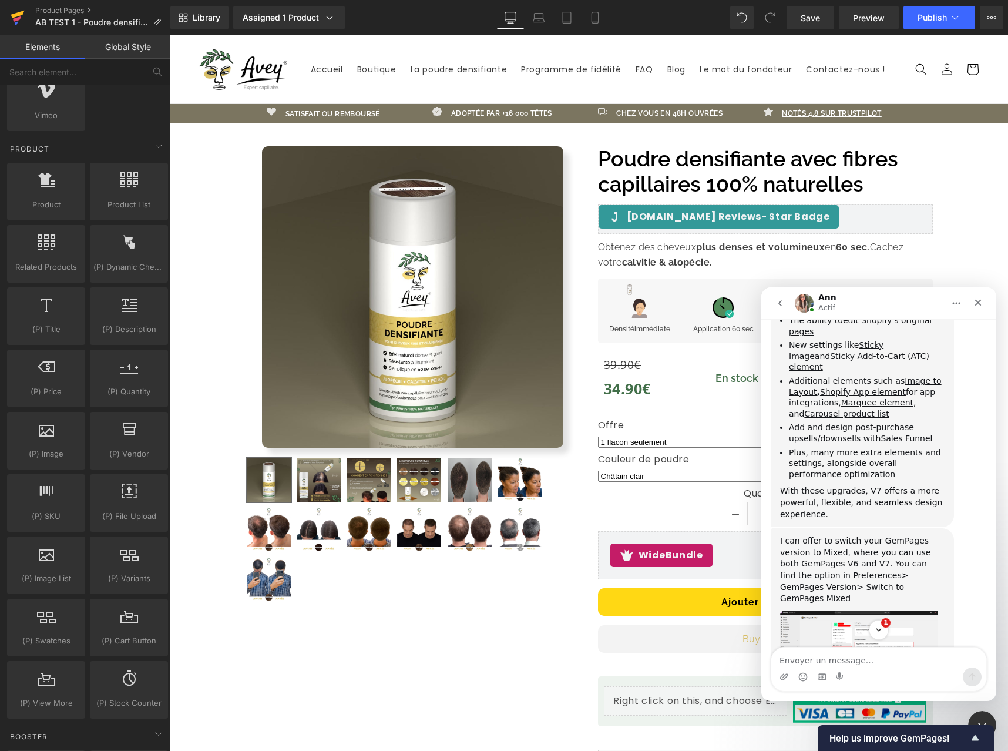
click at [17, 20] on div at bounding box center [504, 358] width 1008 height 716
